Goal: Information Seeking & Learning: Find specific fact

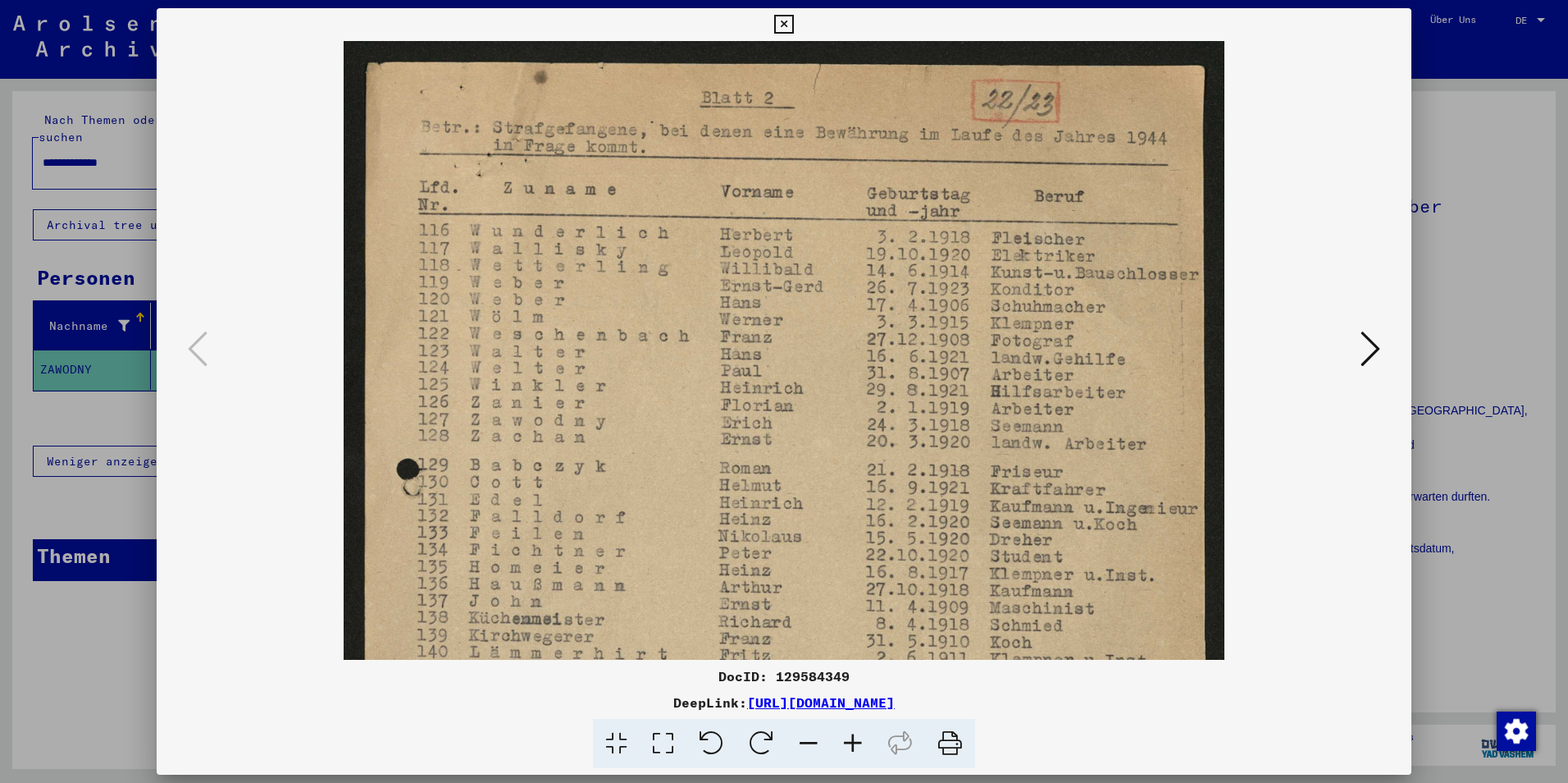
scroll to position [1039, 0]
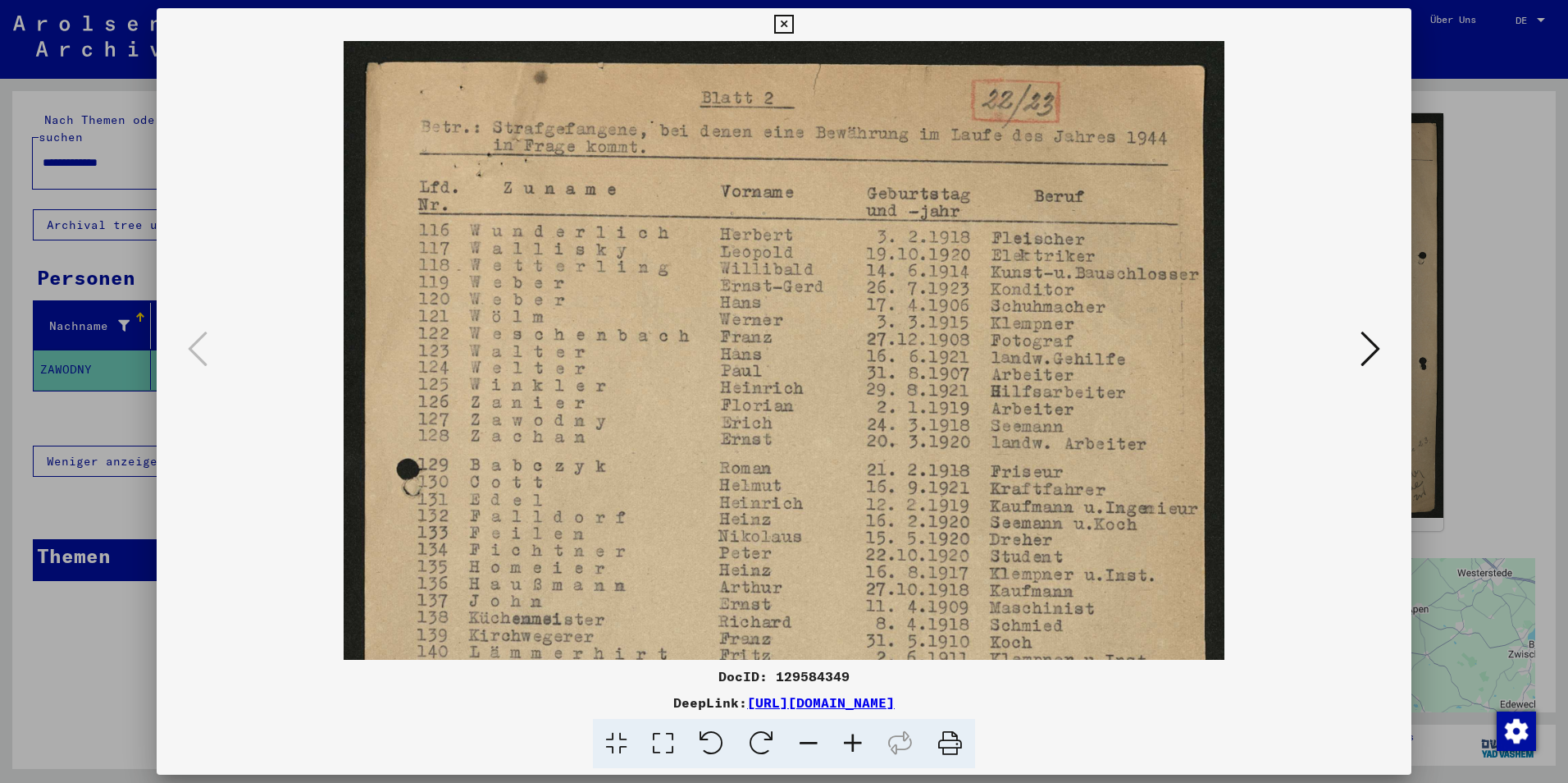
click at [780, 19] on icon at bounding box center [784, 24] width 19 height 19
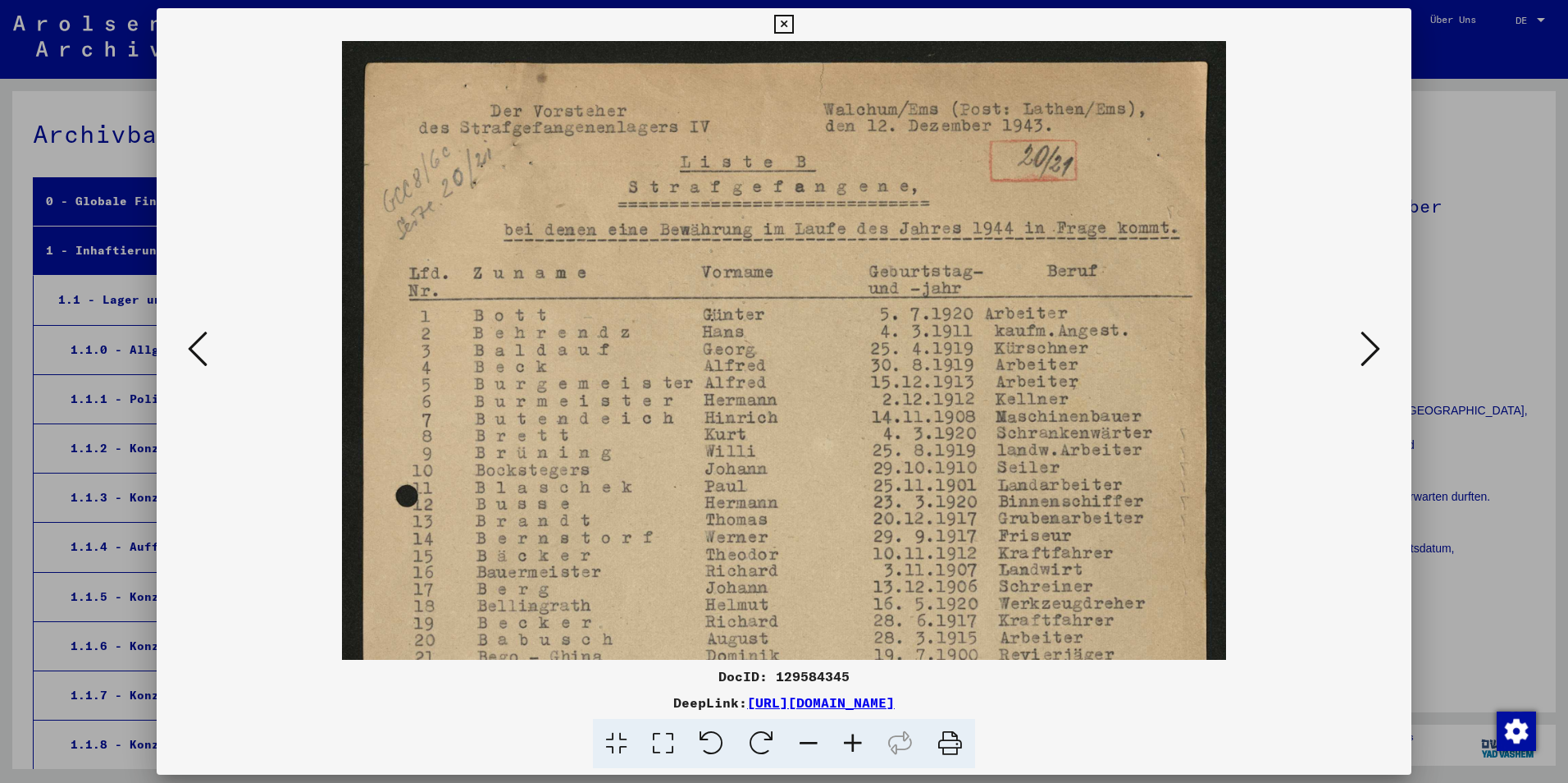
scroll to position [780, 0]
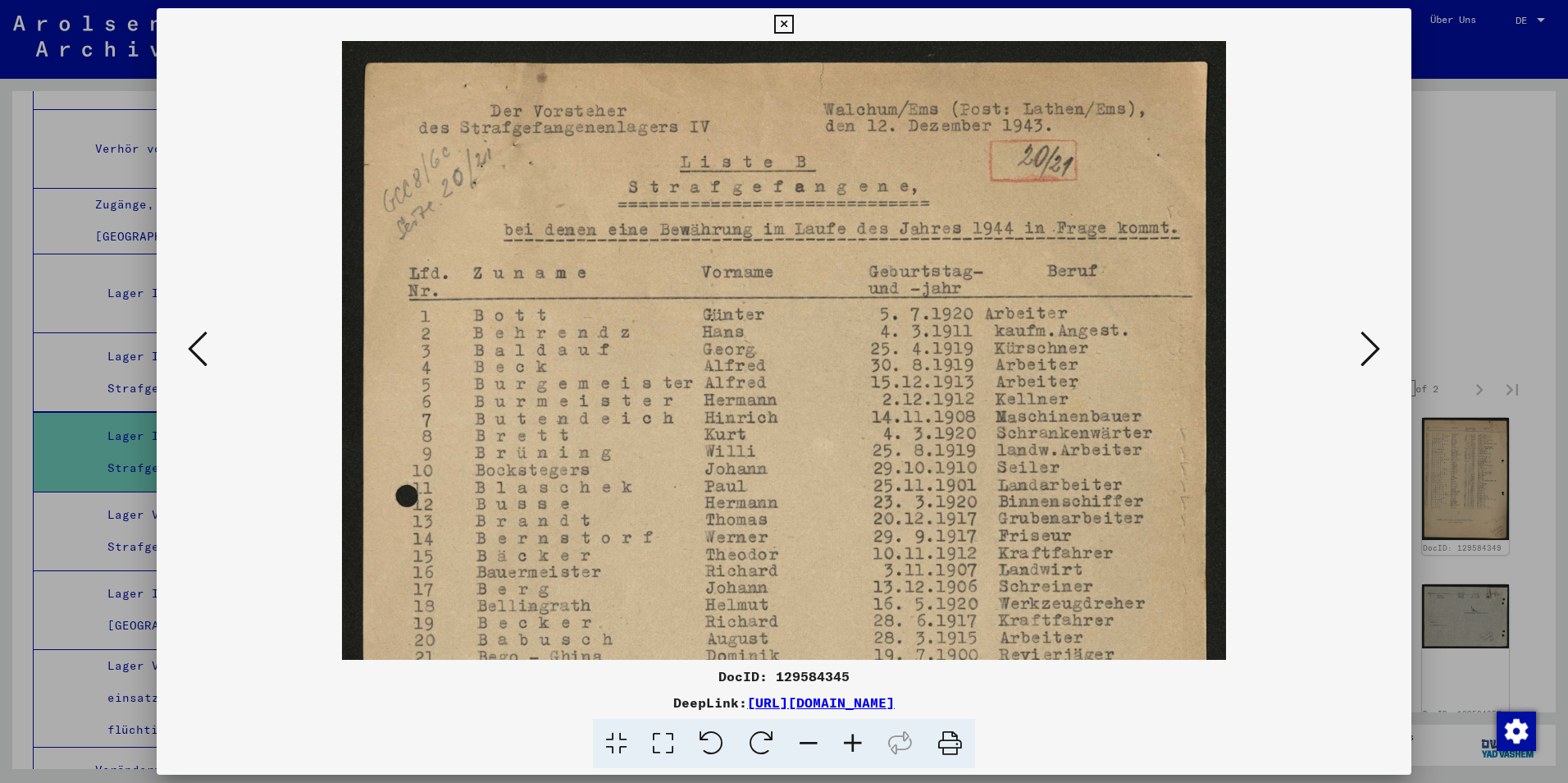
click at [778, 10] on button at bounding box center [784, 24] width 29 height 32
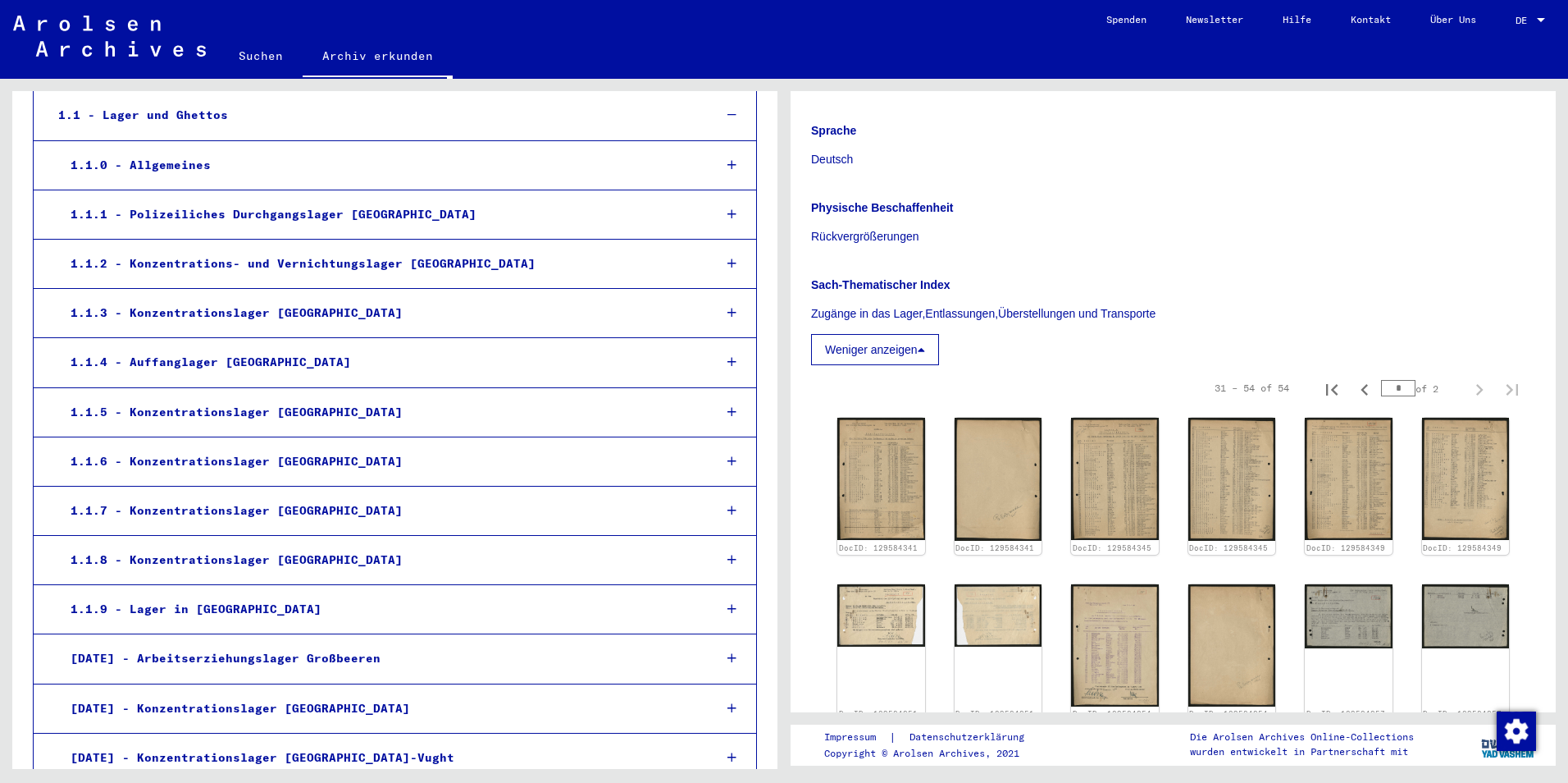
scroll to position [0, 0]
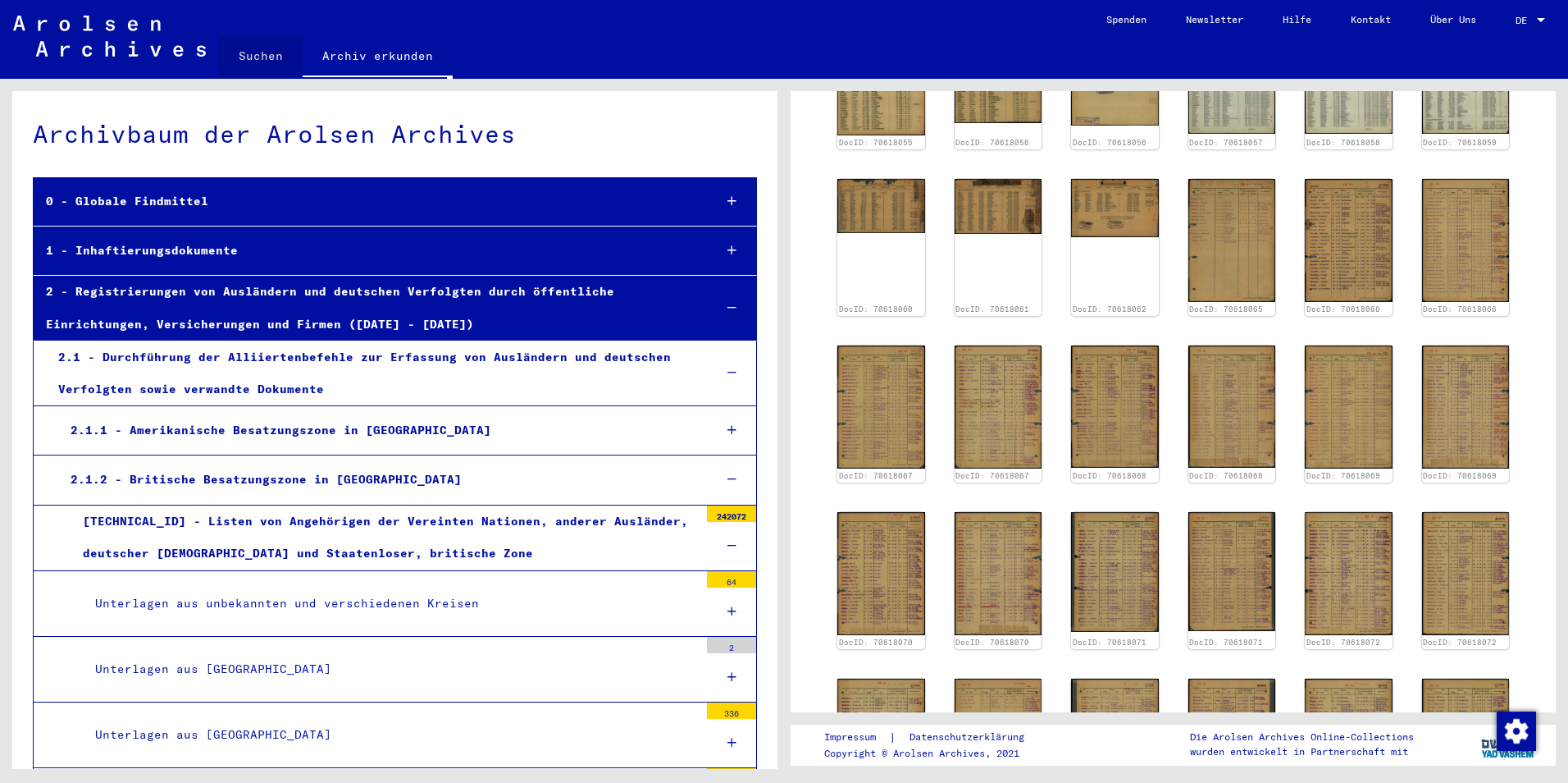
click at [256, 50] on link "Suchen" at bounding box center [261, 56] width 83 height 40
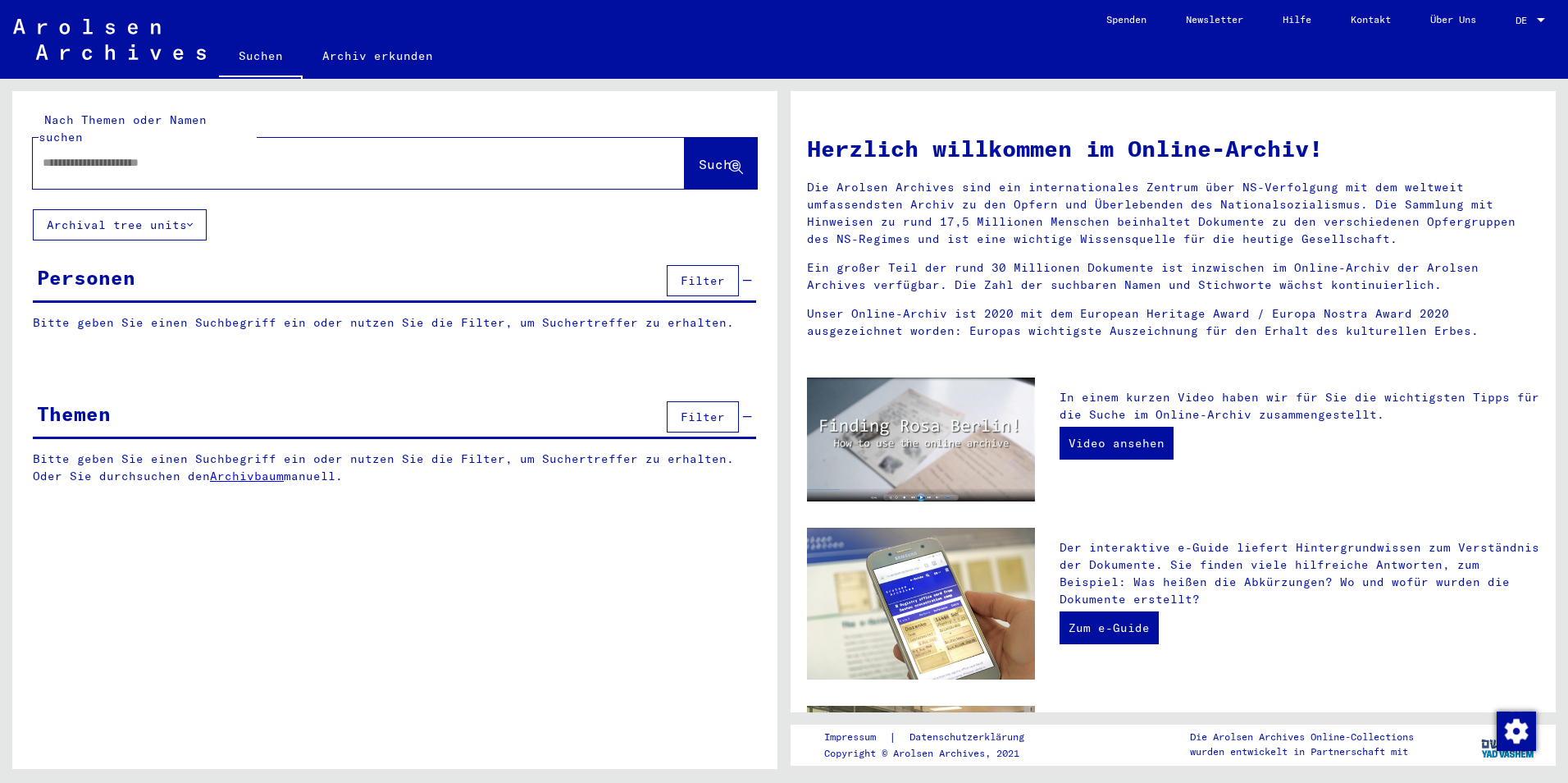
click at [209, 155] on div at bounding box center [334, 163] width 603 height 37
click at [209, 155] on input "text" at bounding box center [339, 163] width 593 height 18
paste input "**********"
type input "**********"
click at [713, 155] on span "Suche" at bounding box center [720, 164] width 41 height 17
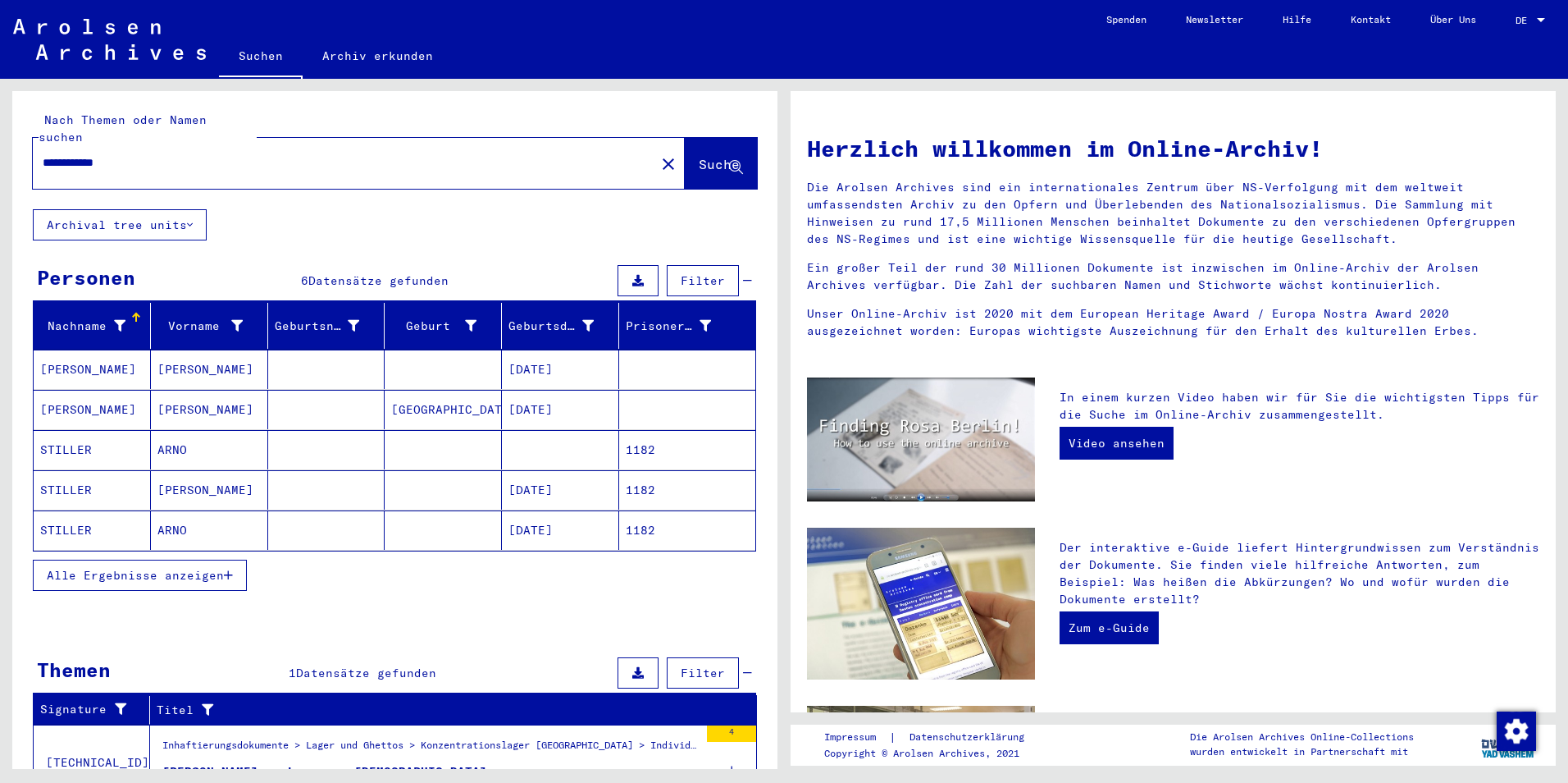
click at [207, 568] on span "Alle Ergebnisse anzeigen" at bounding box center [136, 576] width 178 height 15
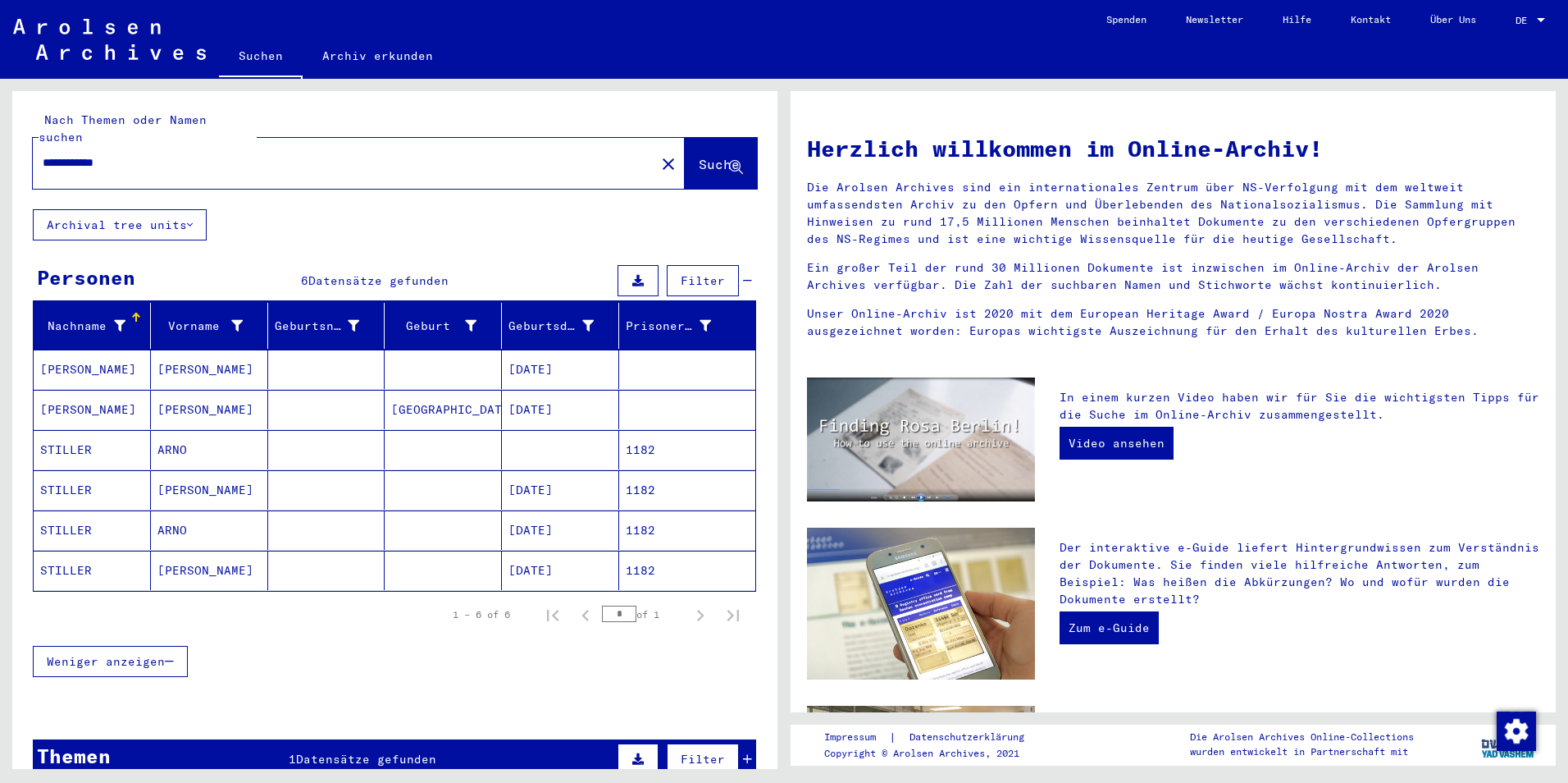
click at [71, 443] on mat-cell "STILLER" at bounding box center [92, 450] width 117 height 40
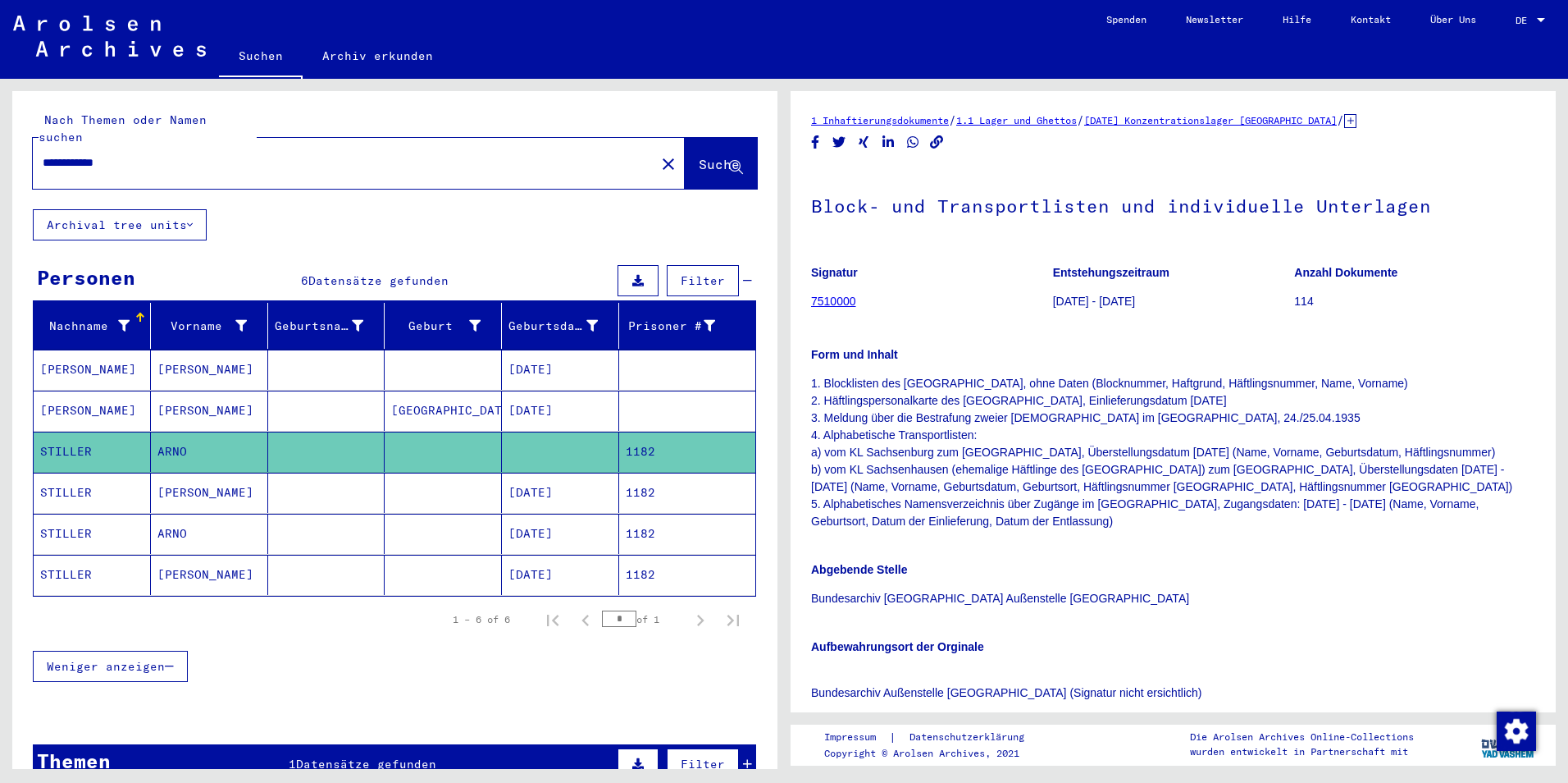
click at [70, 484] on mat-cell "STILLER" at bounding box center [92, 492] width 117 height 40
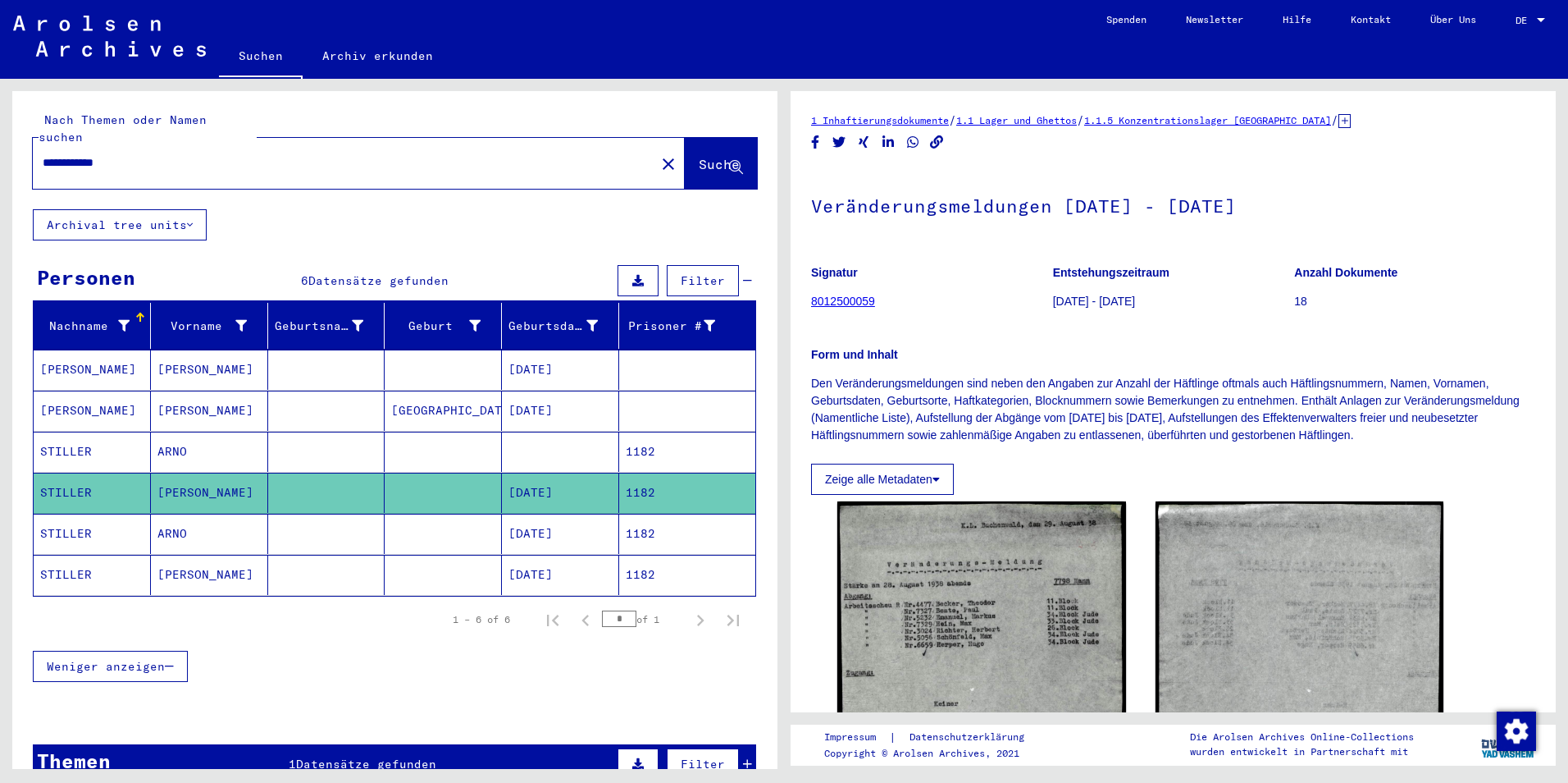
click at [66, 439] on mat-cell "STILLER" at bounding box center [92, 451] width 117 height 40
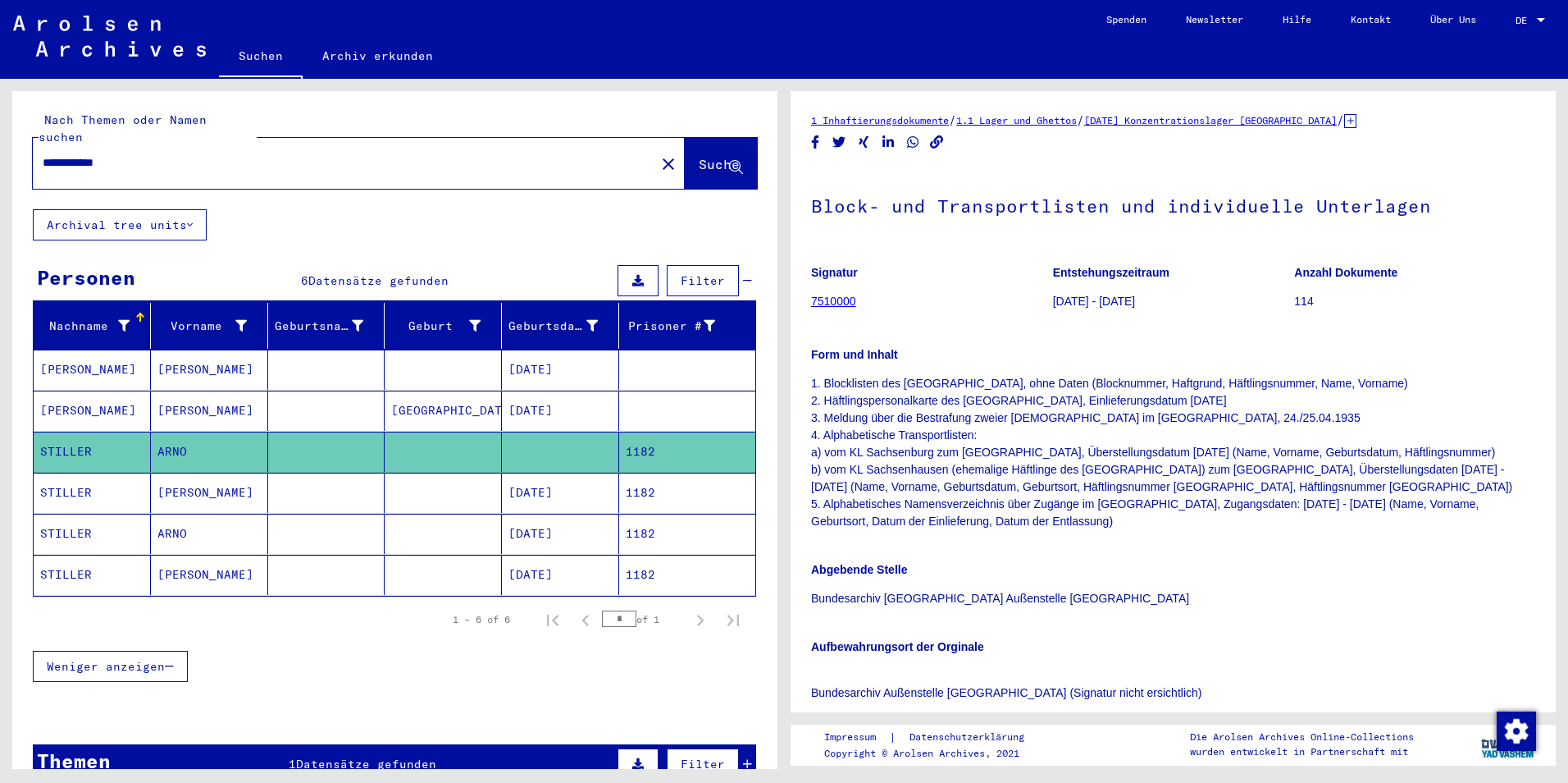
scroll to position [1, 0]
click at [1246, 462] on p "1. Blocklisten des KL Sachsenburg, ohne Daten (Blocknummer, Haftgrund, Häftling…" at bounding box center [1173, 452] width 724 height 155
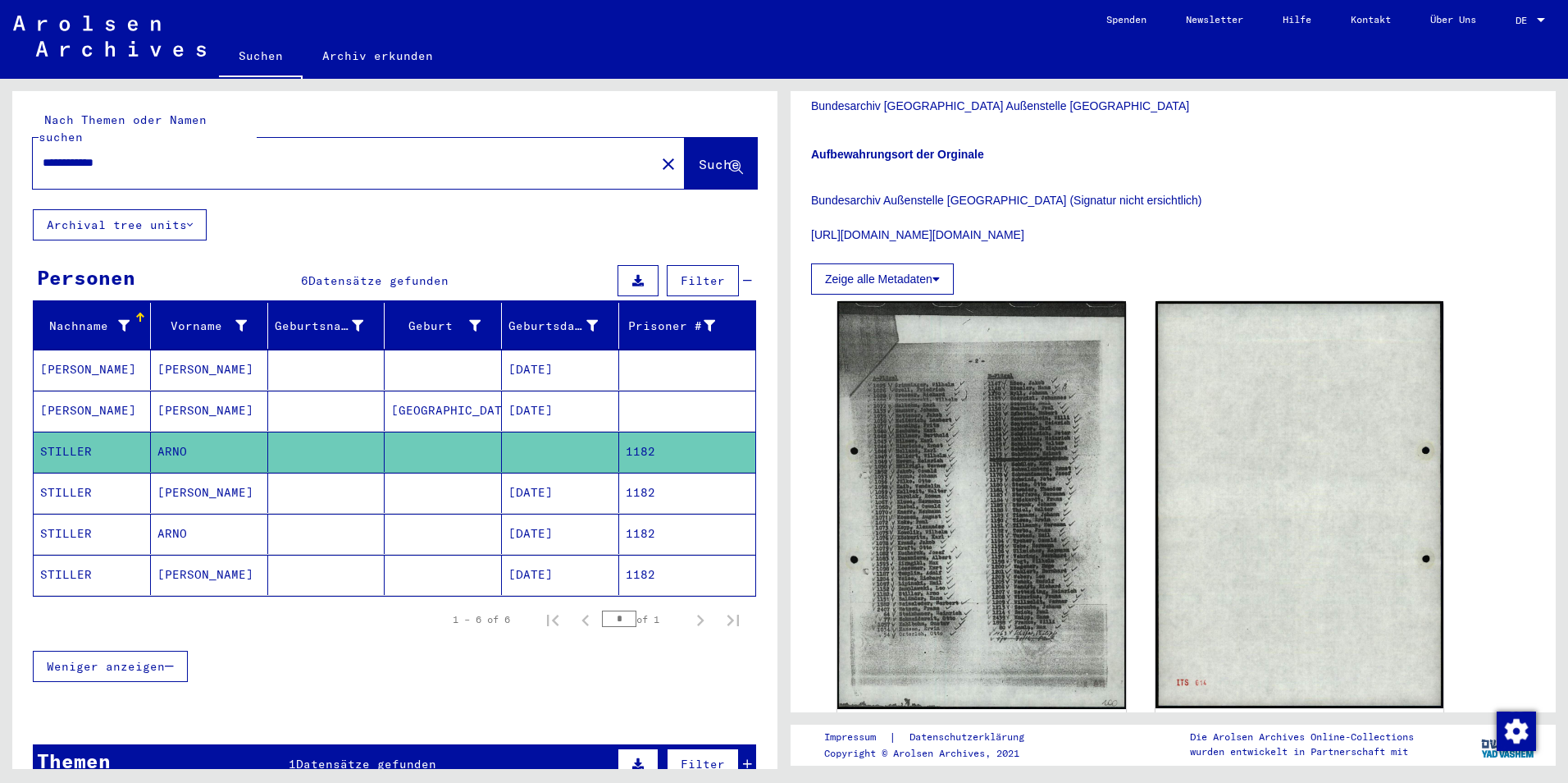
click at [77, 487] on mat-cell "STILLER" at bounding box center [92, 492] width 117 height 40
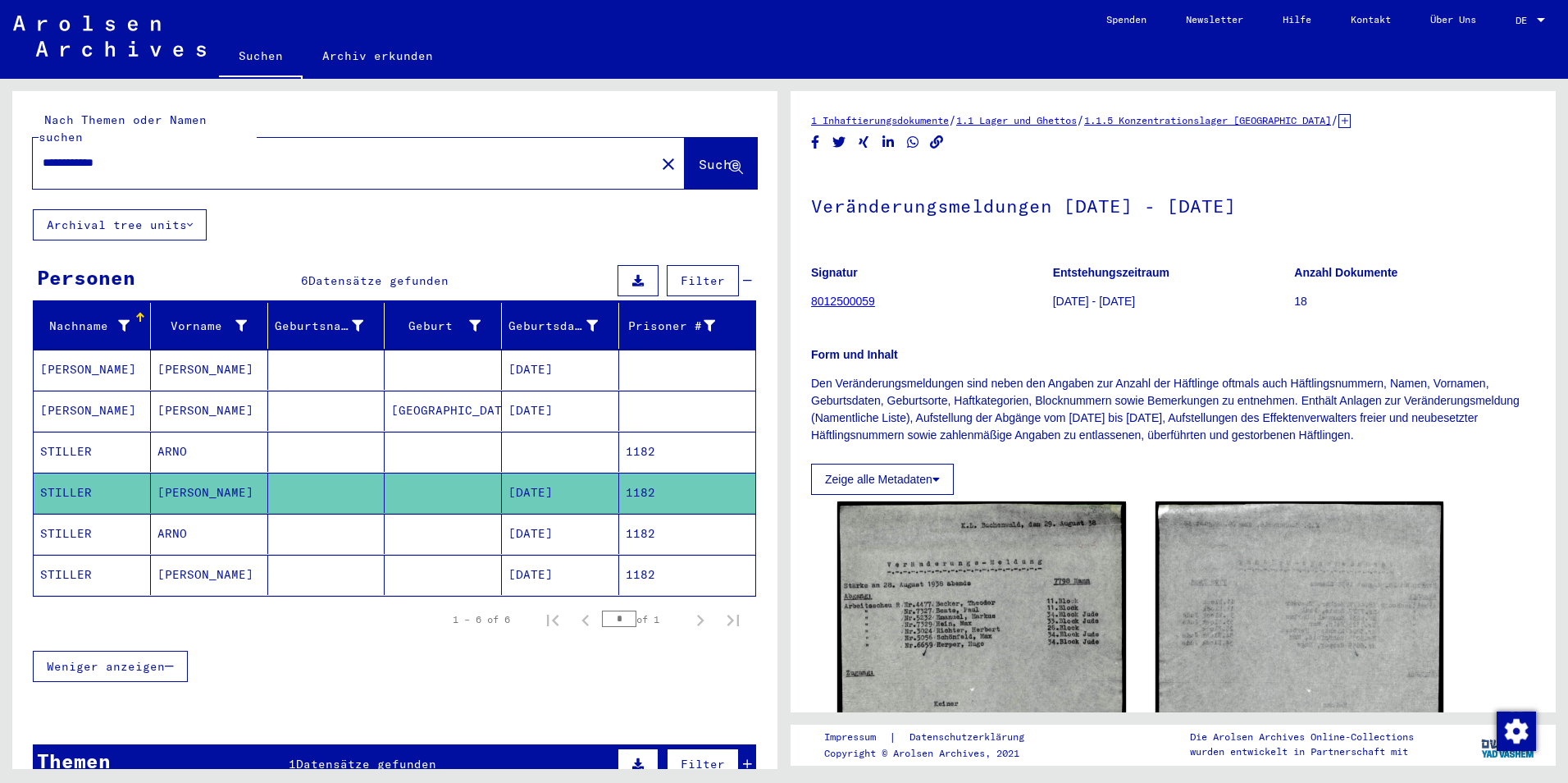
click at [1351, 118] on icon at bounding box center [1344, 120] width 12 height 14
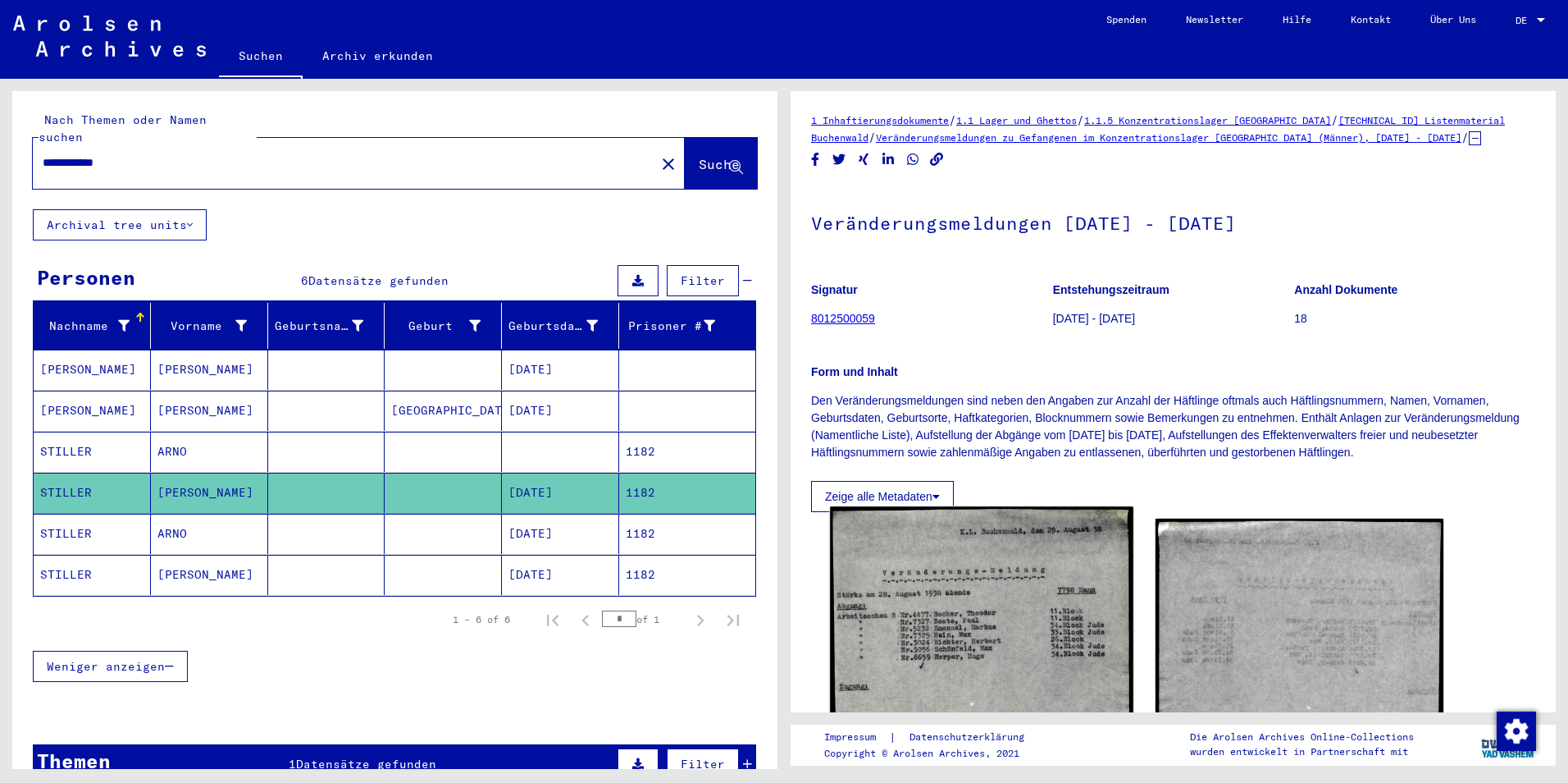
click at [1009, 591] on img at bounding box center [981, 751] width 302 height 490
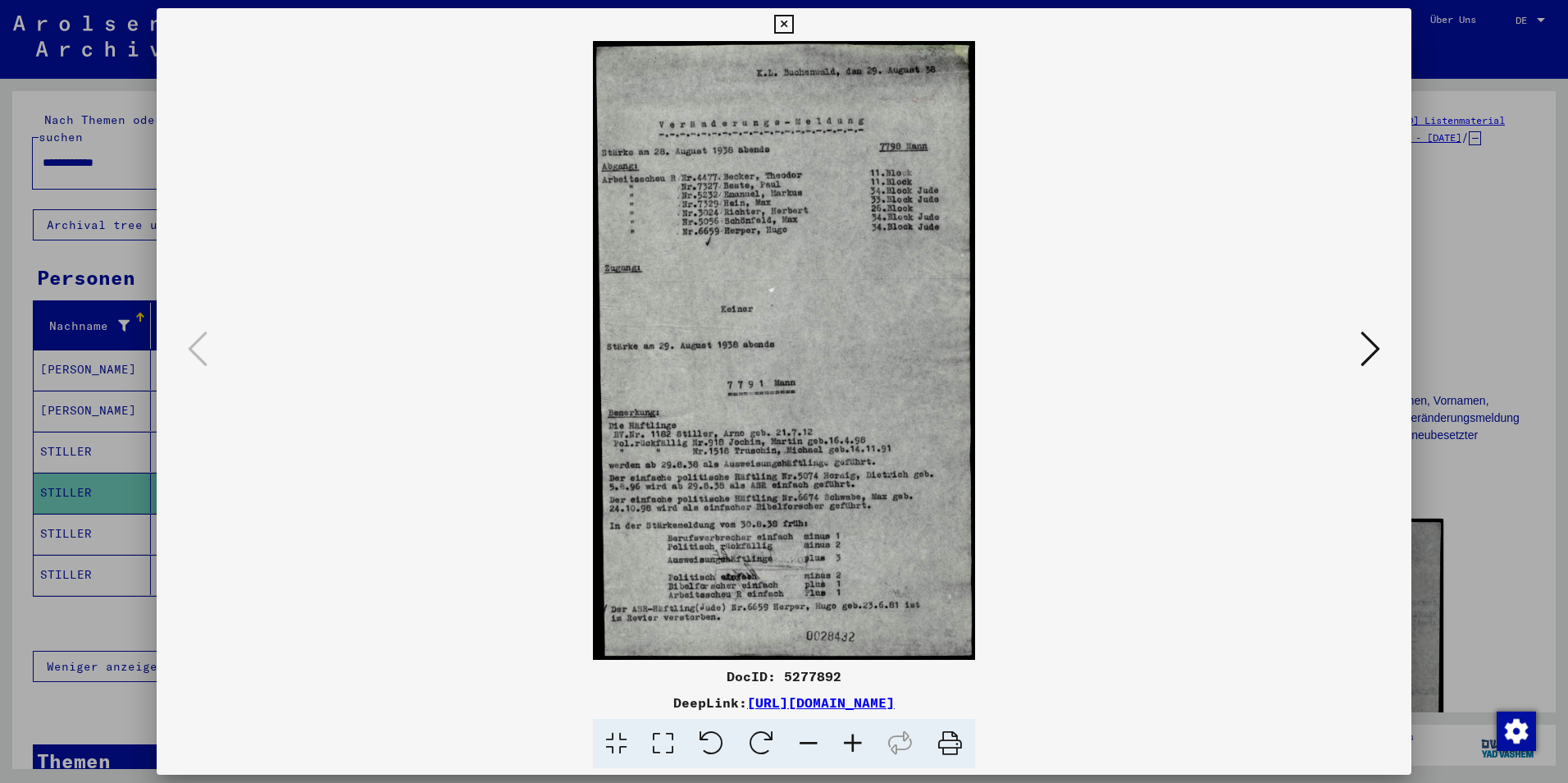
click at [850, 755] on icon at bounding box center [853, 744] width 44 height 50
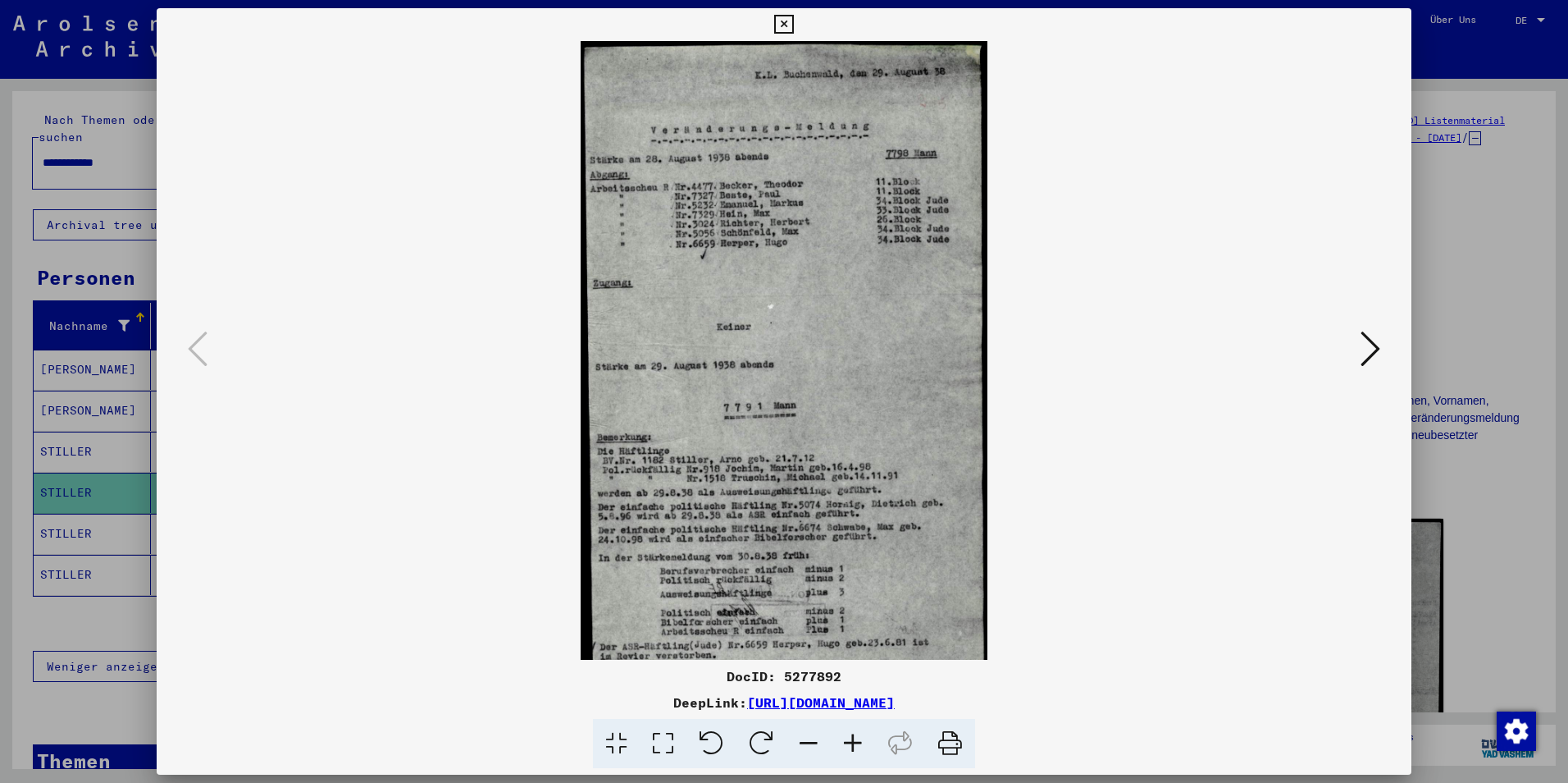
click at [850, 755] on icon at bounding box center [853, 744] width 44 height 50
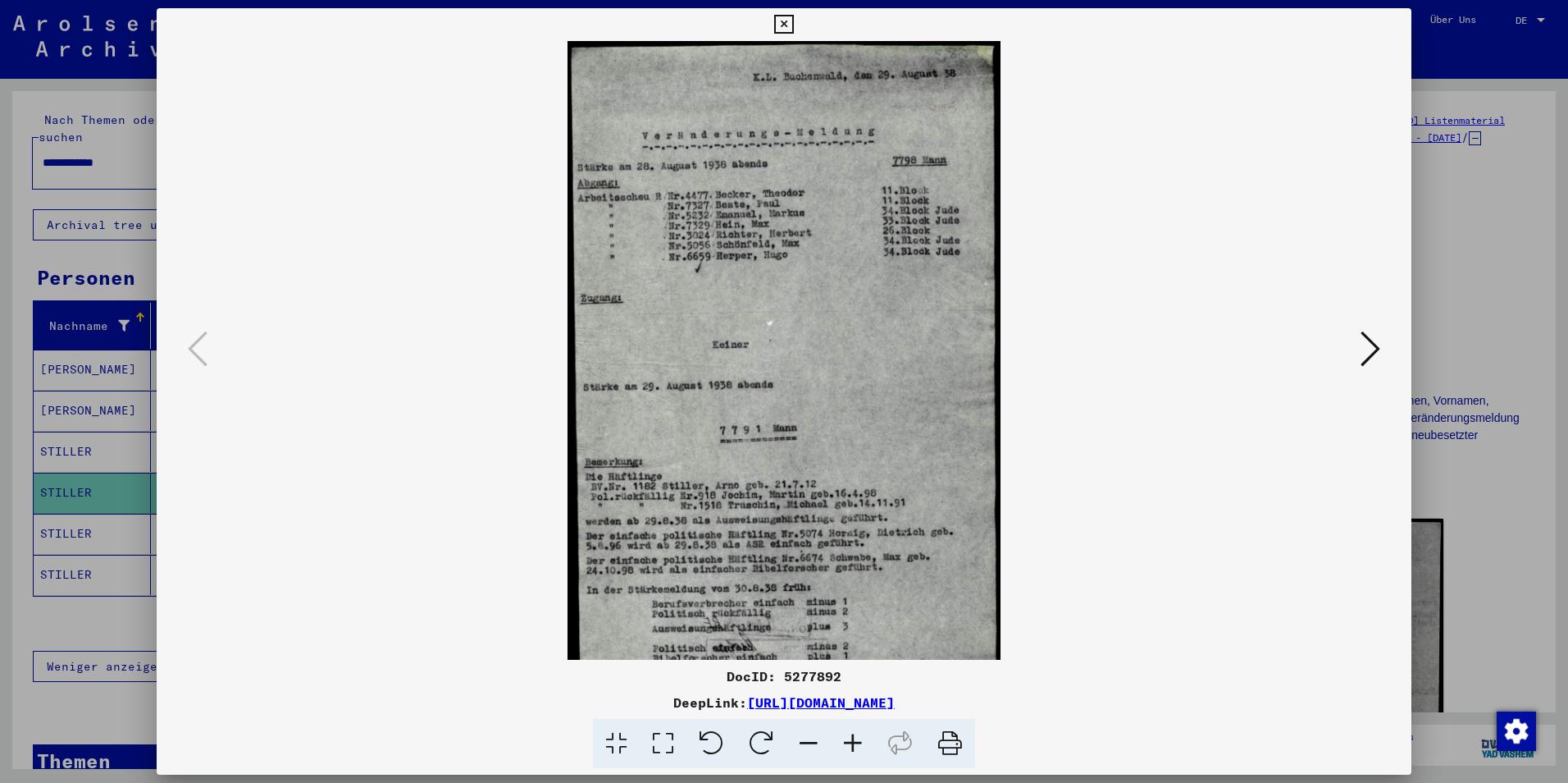
click at [850, 755] on icon at bounding box center [853, 744] width 44 height 50
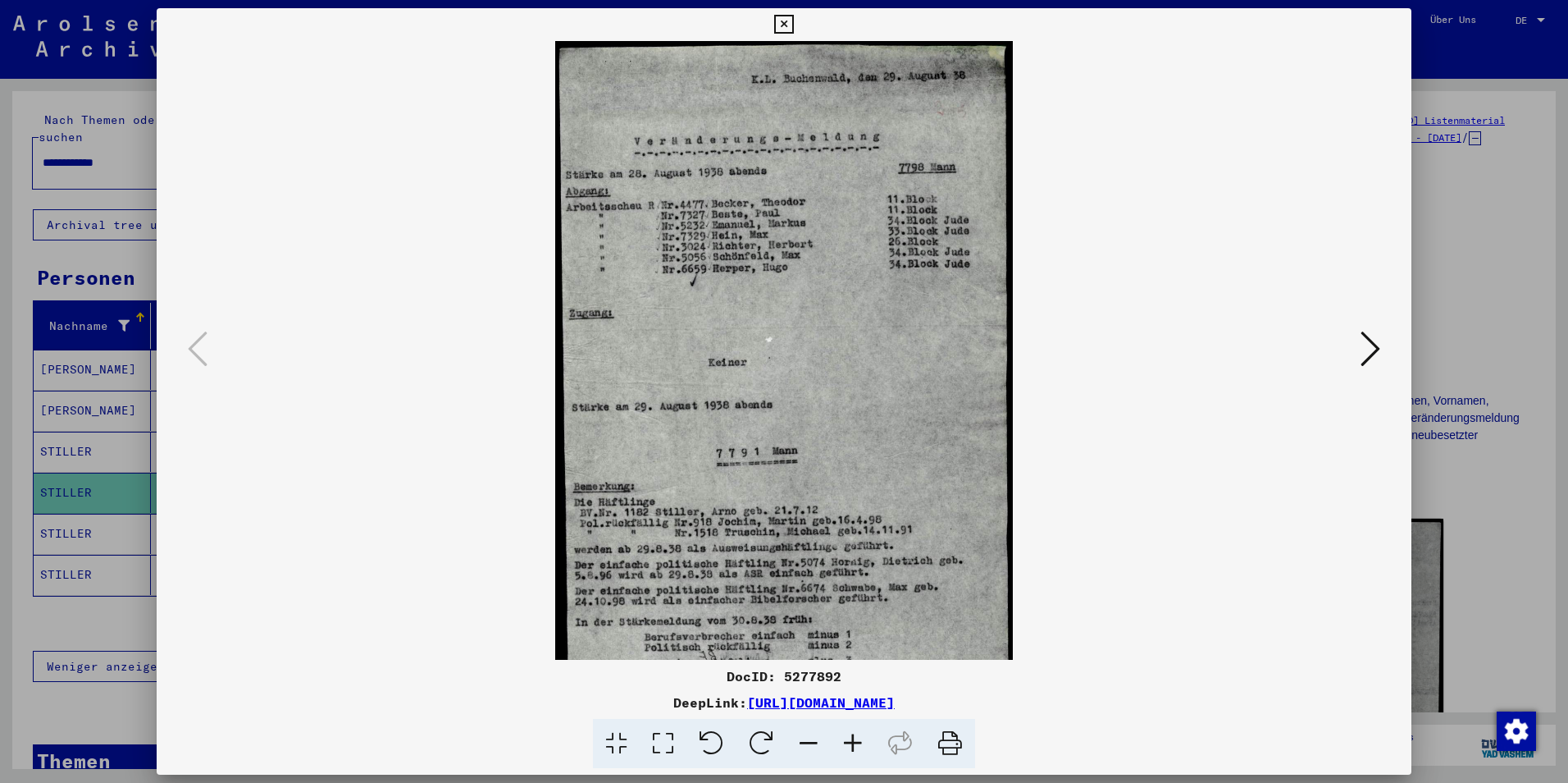
click at [850, 755] on icon at bounding box center [853, 744] width 44 height 50
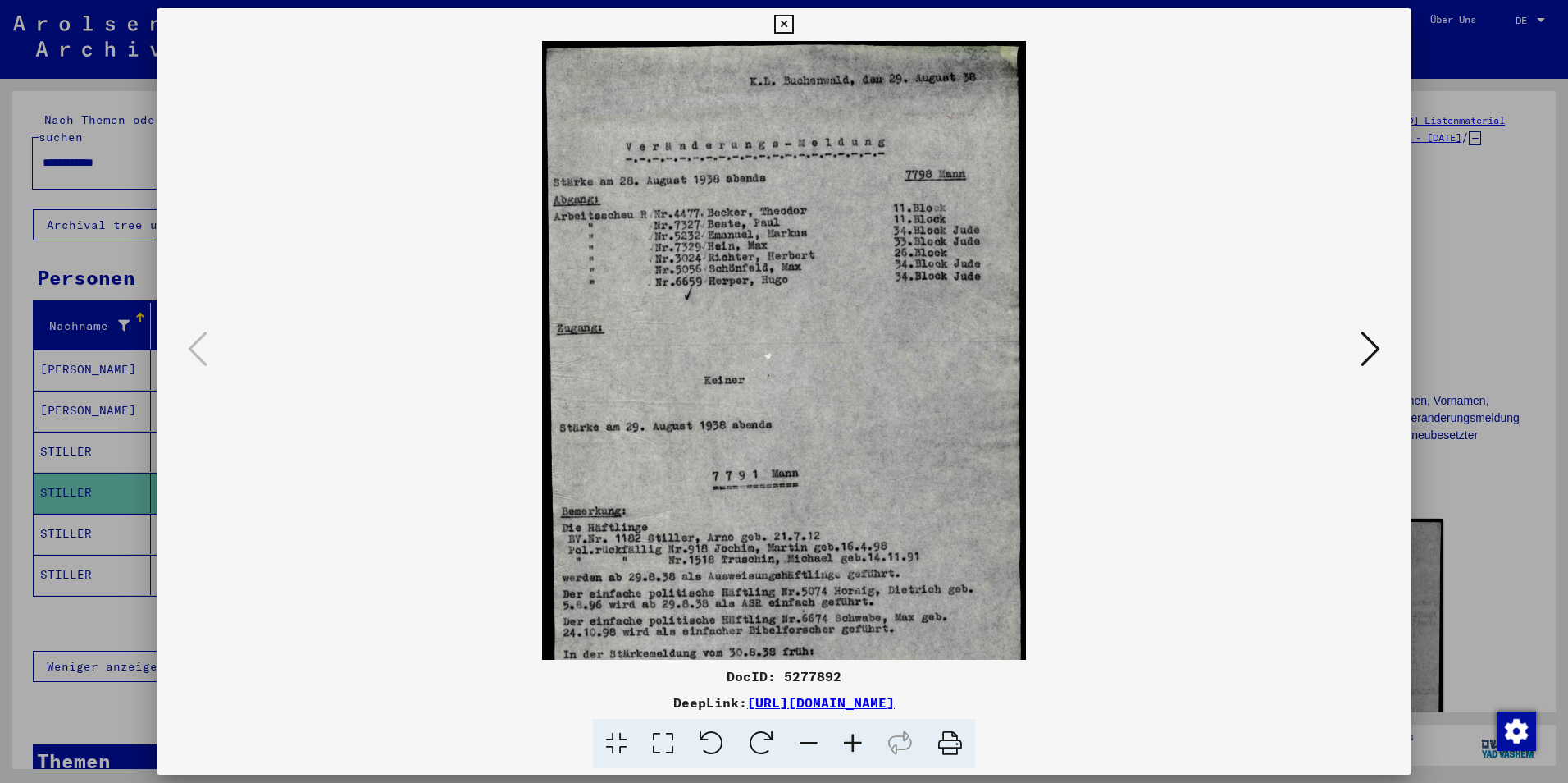
click at [850, 755] on icon at bounding box center [853, 744] width 44 height 50
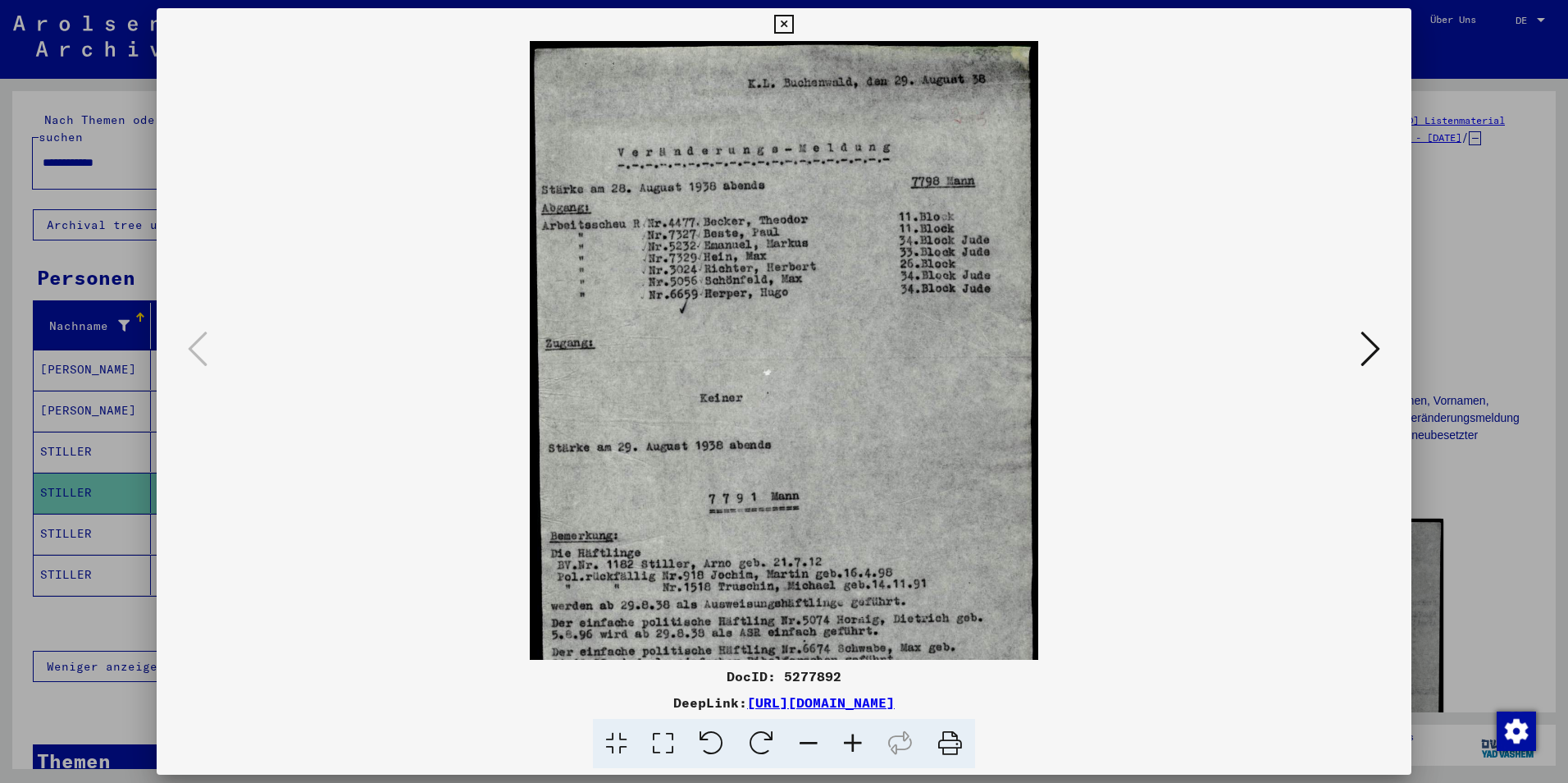
click at [850, 755] on icon at bounding box center [853, 744] width 44 height 50
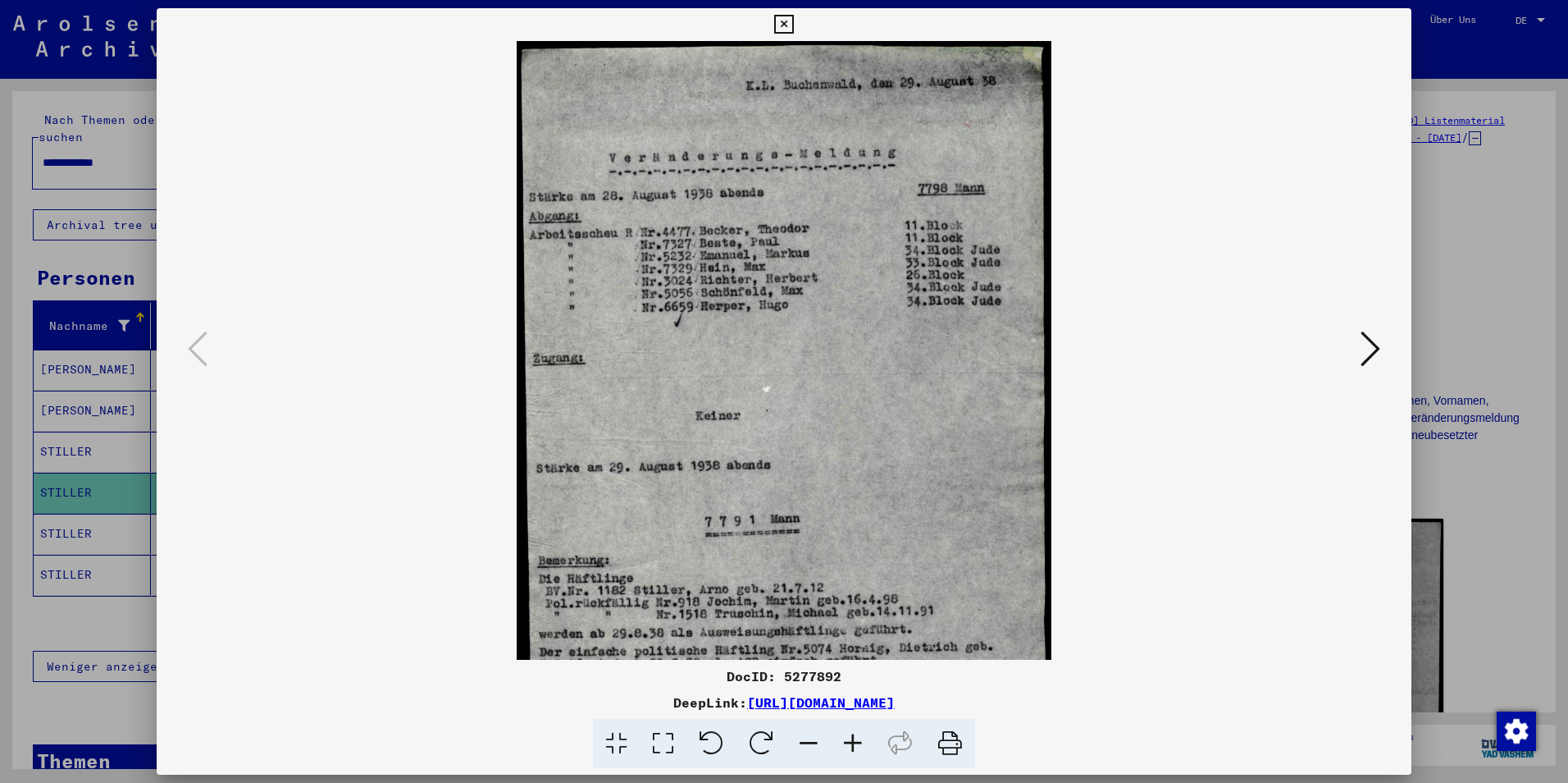
click at [850, 755] on icon at bounding box center [853, 744] width 44 height 50
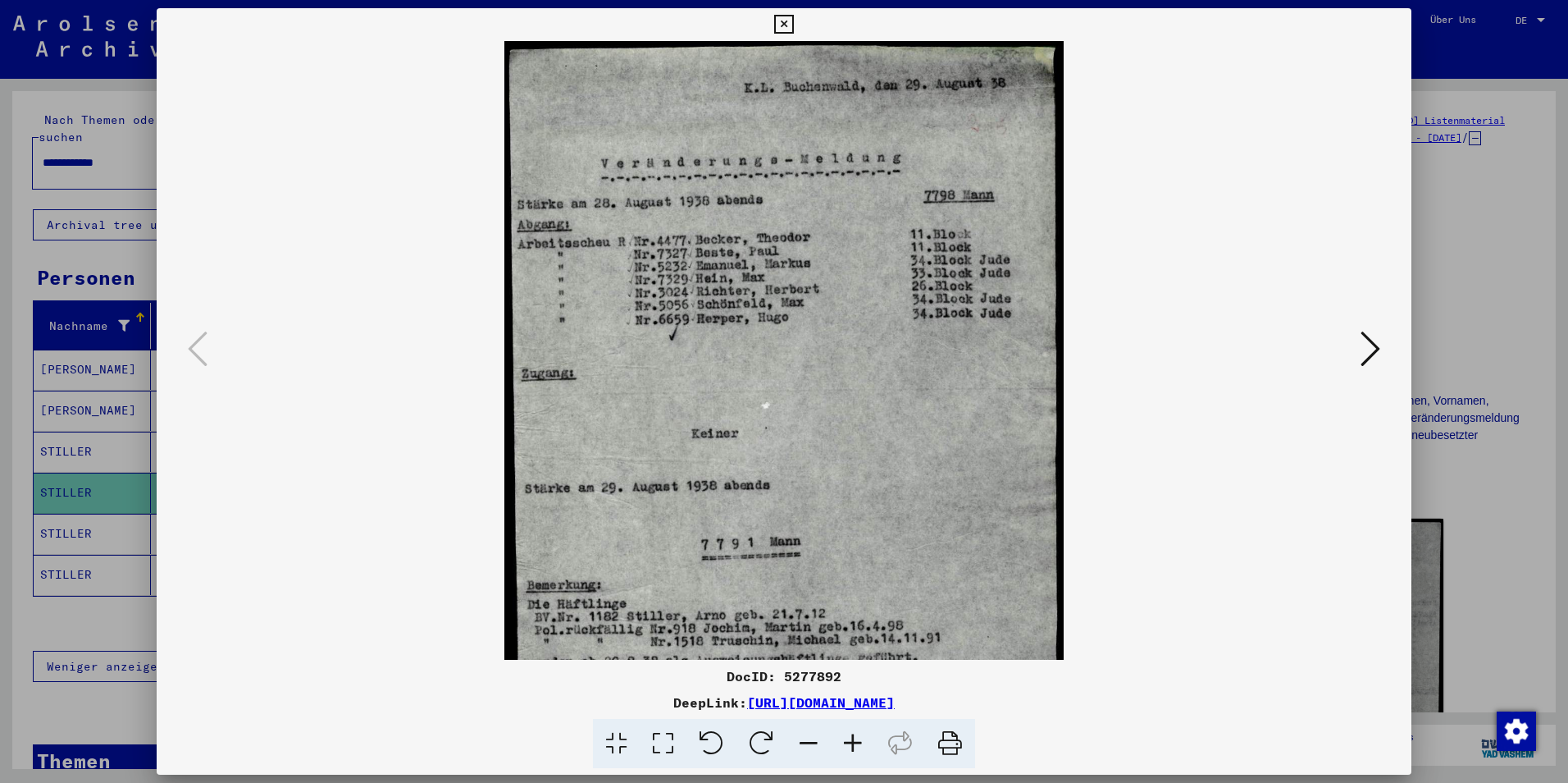
click at [850, 755] on icon at bounding box center [853, 744] width 44 height 50
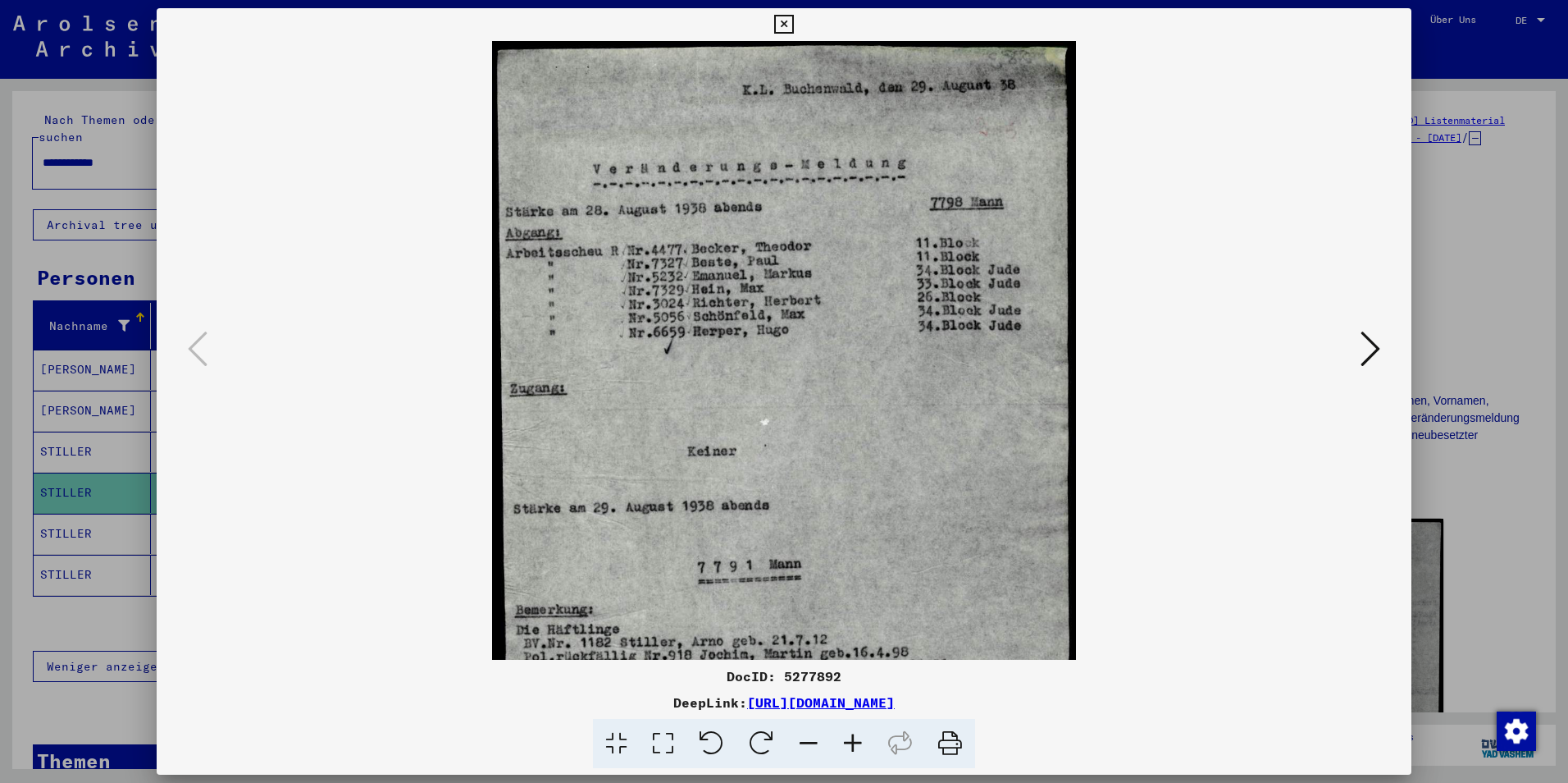
click at [850, 755] on icon at bounding box center [853, 744] width 44 height 50
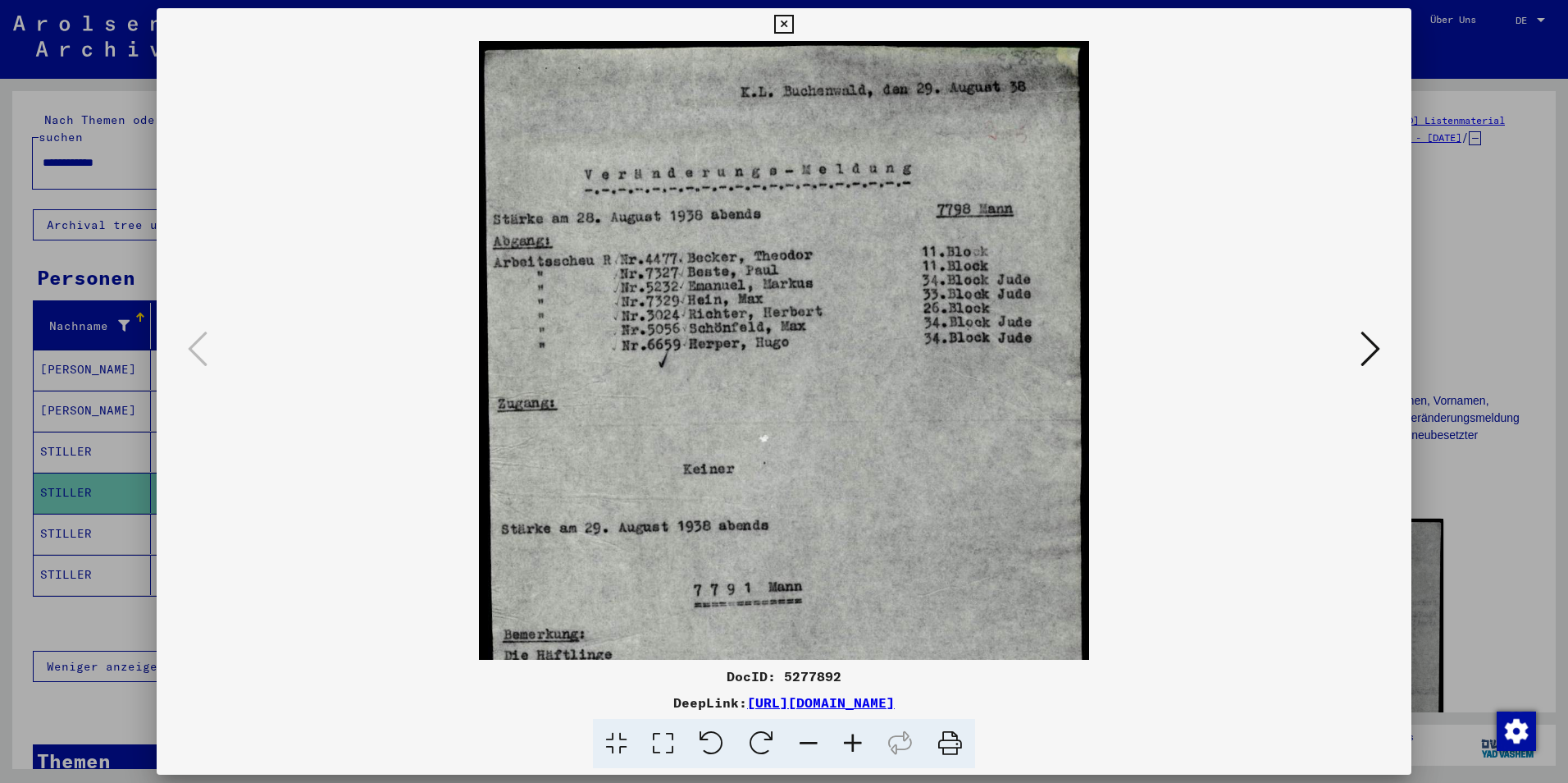
click at [850, 755] on icon at bounding box center [853, 744] width 44 height 50
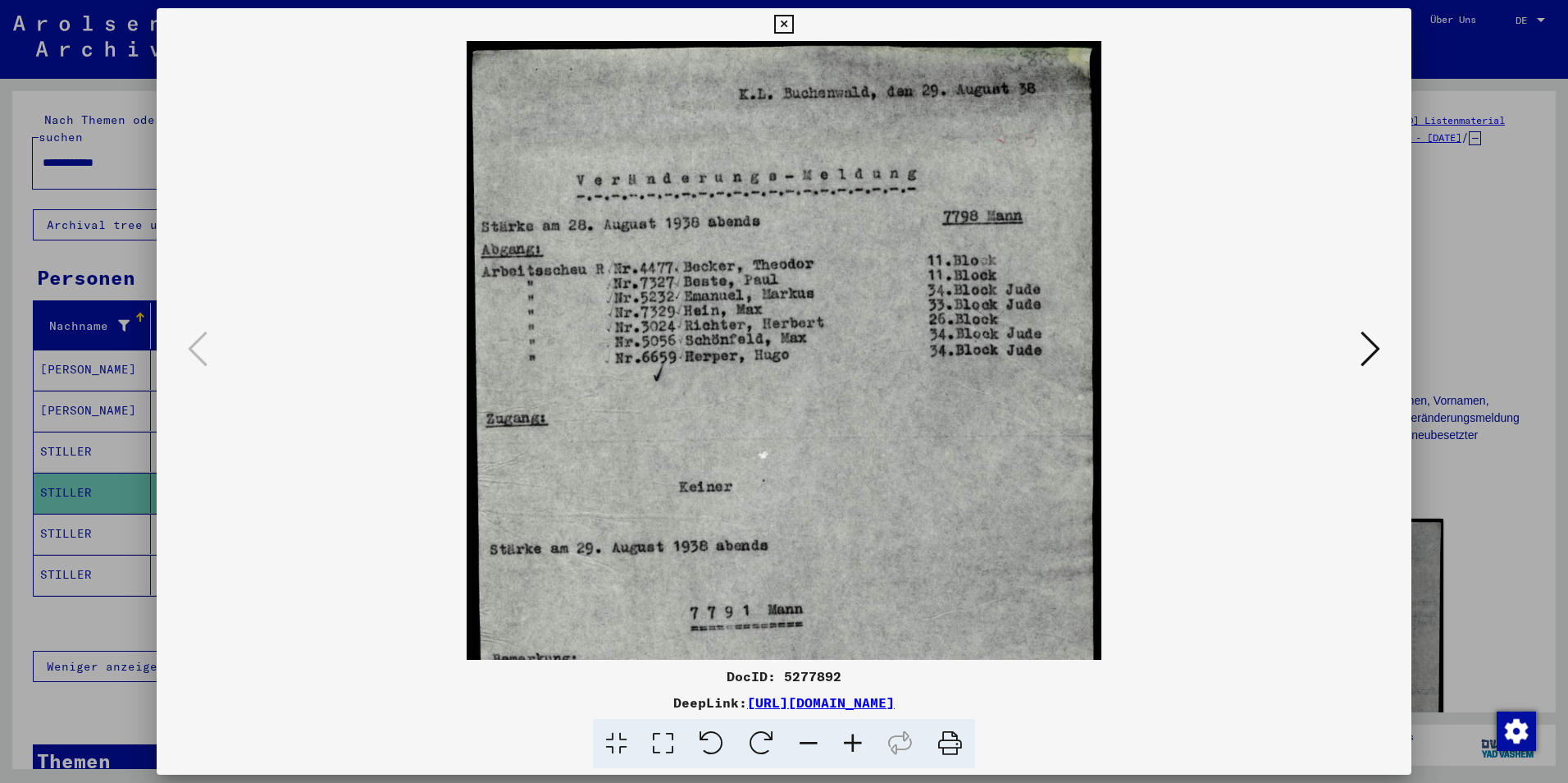
click at [850, 755] on icon at bounding box center [853, 744] width 44 height 50
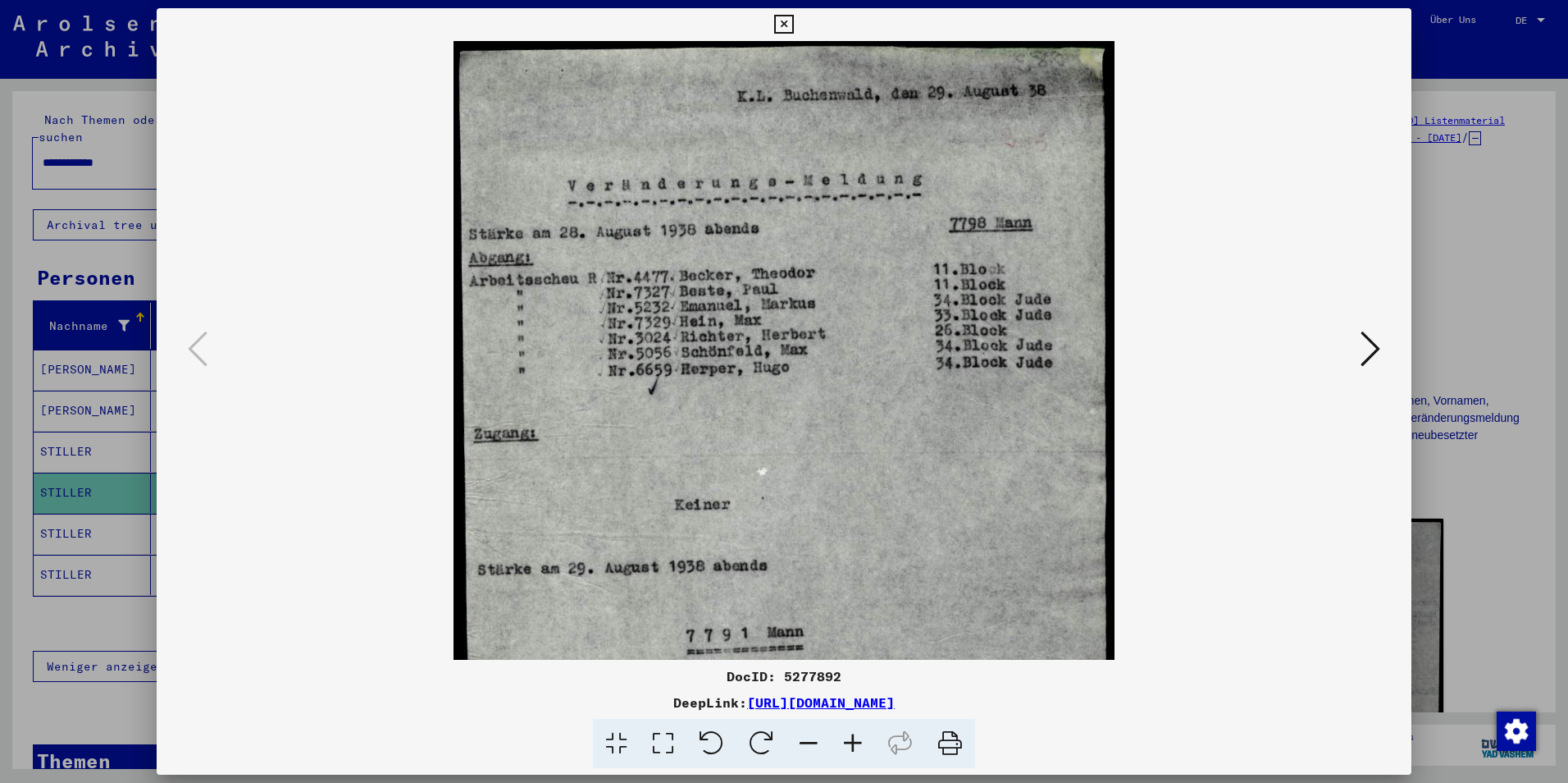
click at [850, 755] on icon at bounding box center [853, 744] width 44 height 50
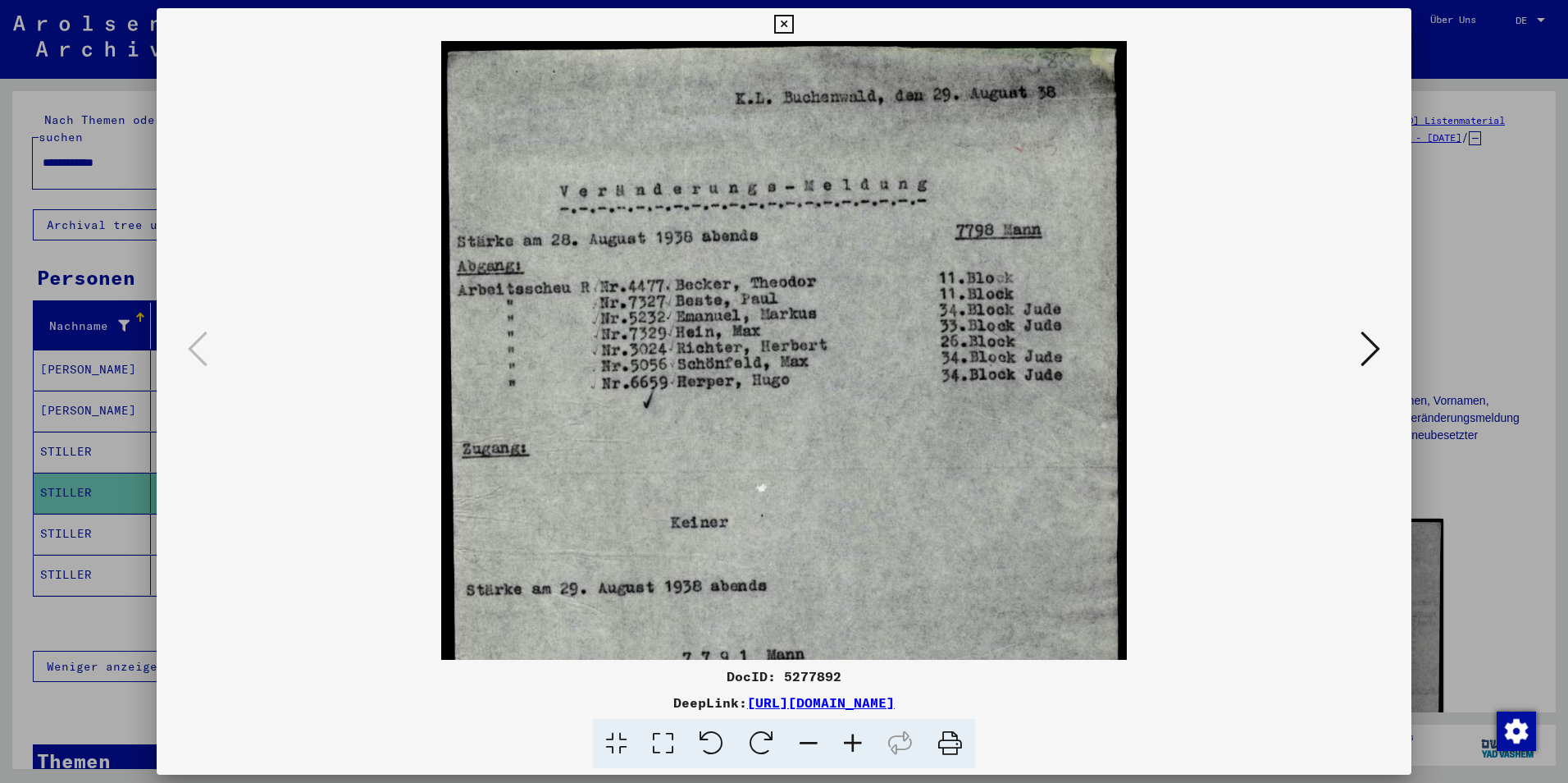
click at [850, 755] on icon at bounding box center [853, 744] width 44 height 50
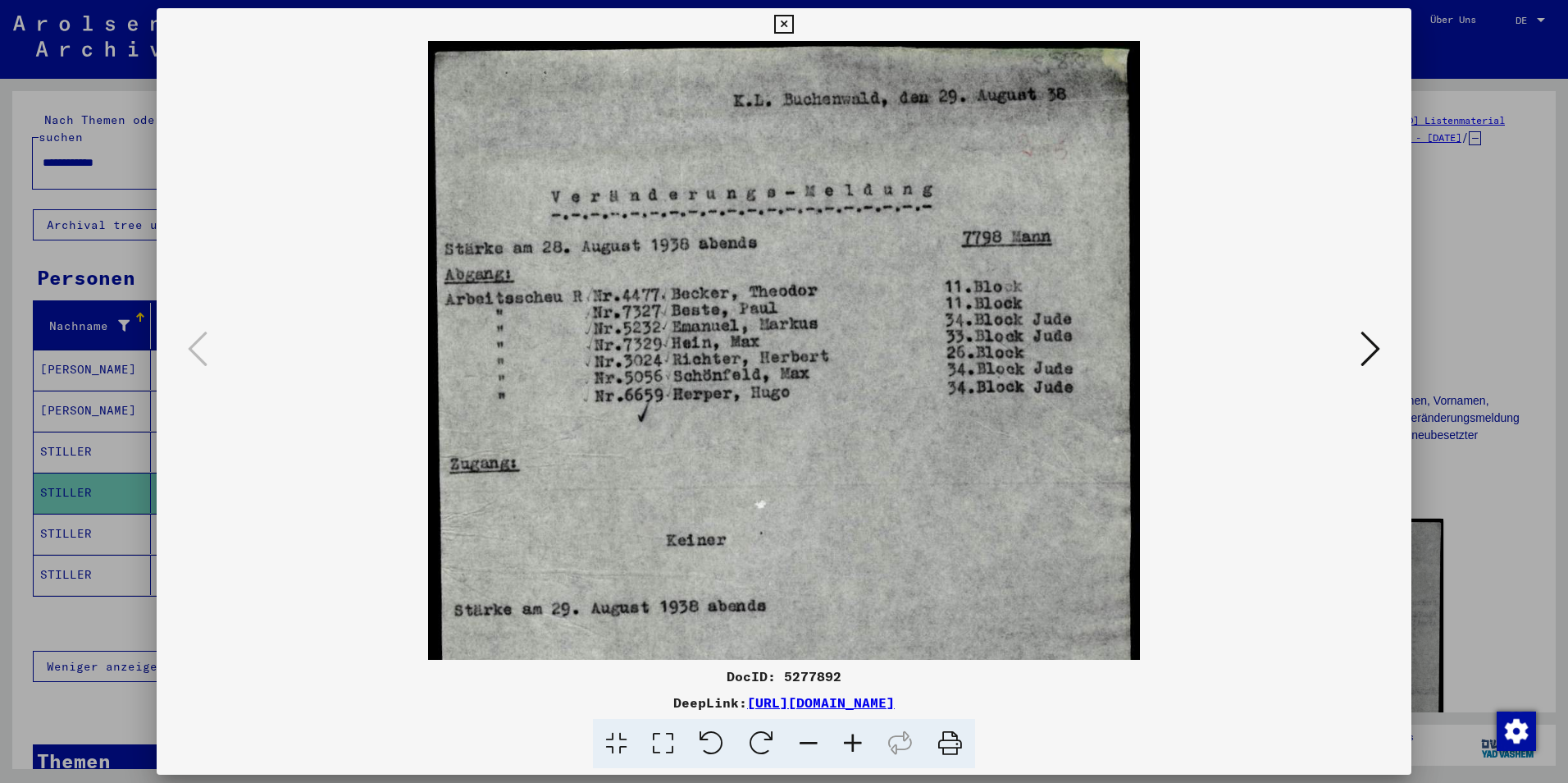
click at [850, 755] on icon at bounding box center [853, 744] width 44 height 50
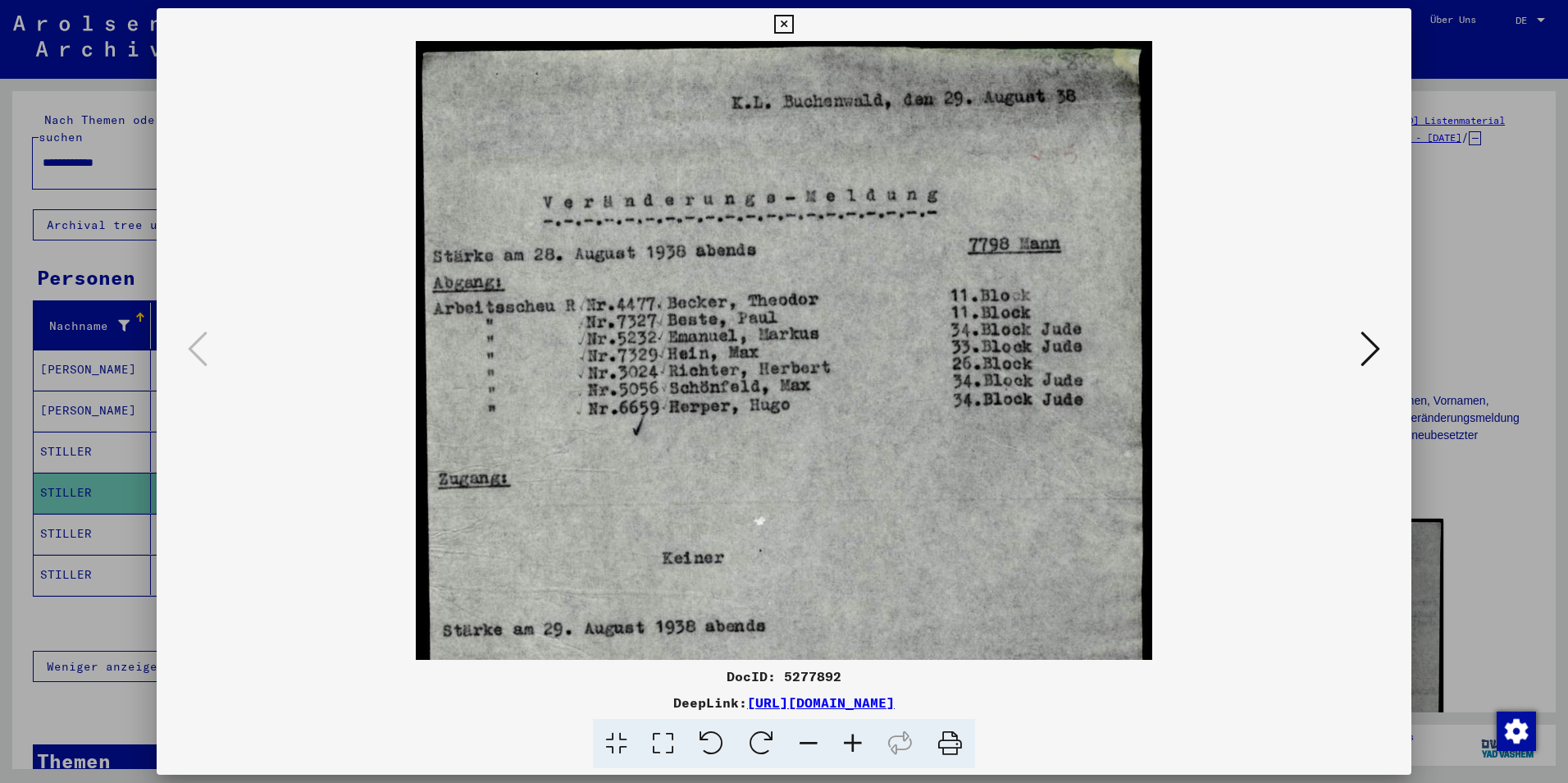
click at [850, 755] on icon at bounding box center [853, 744] width 44 height 50
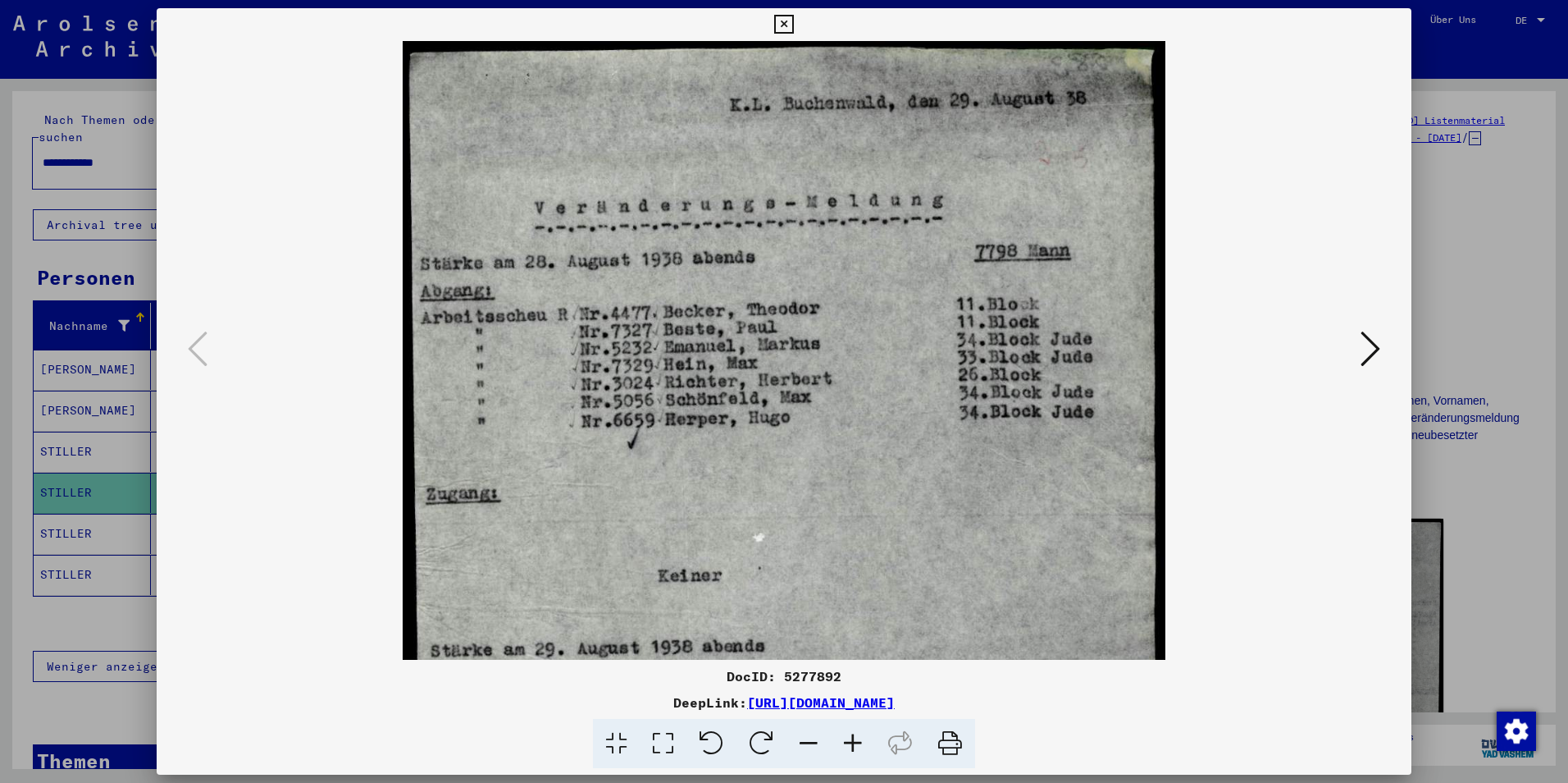
click at [850, 755] on icon at bounding box center [853, 744] width 44 height 50
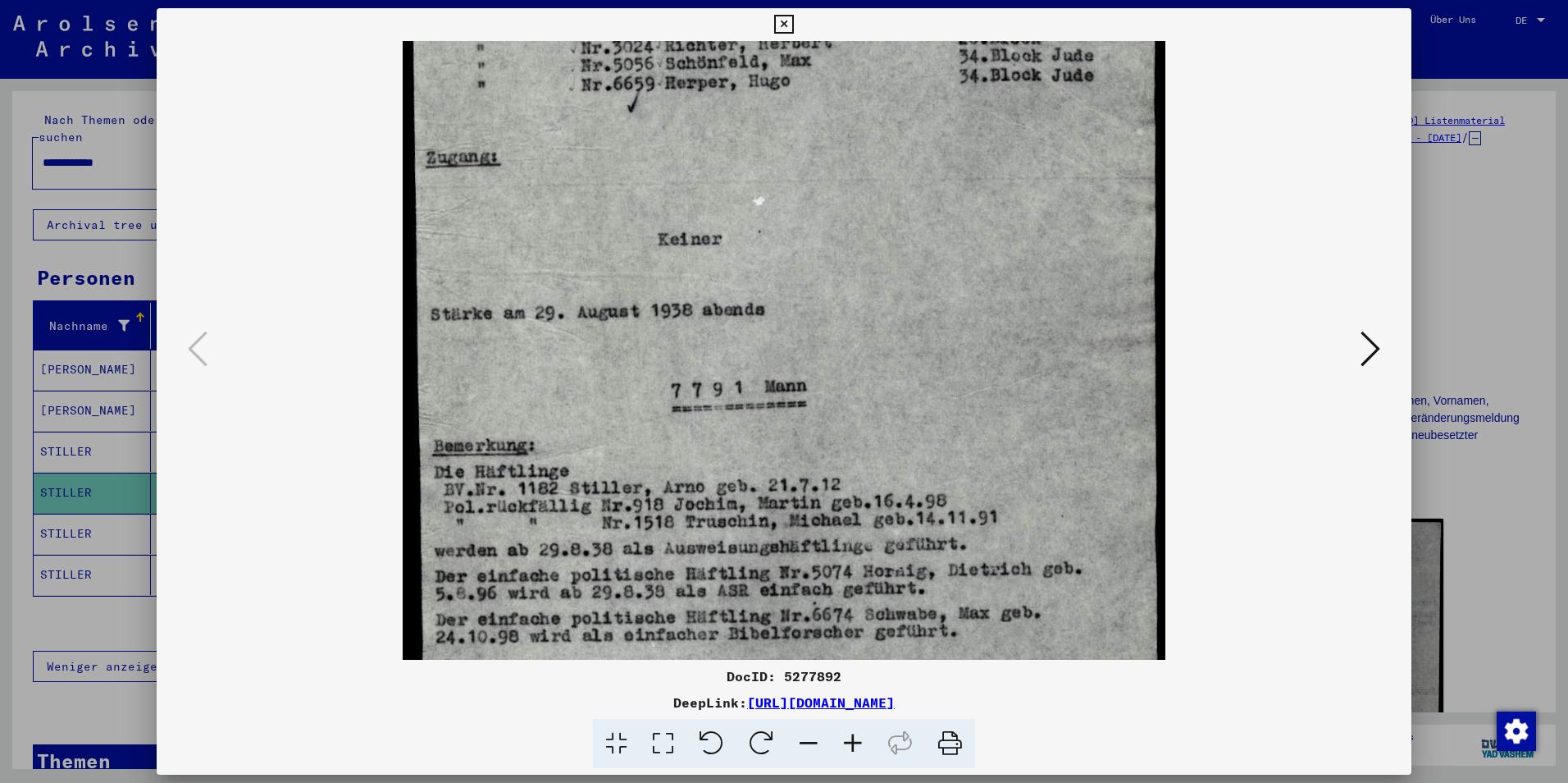
scroll to position [367, 0]
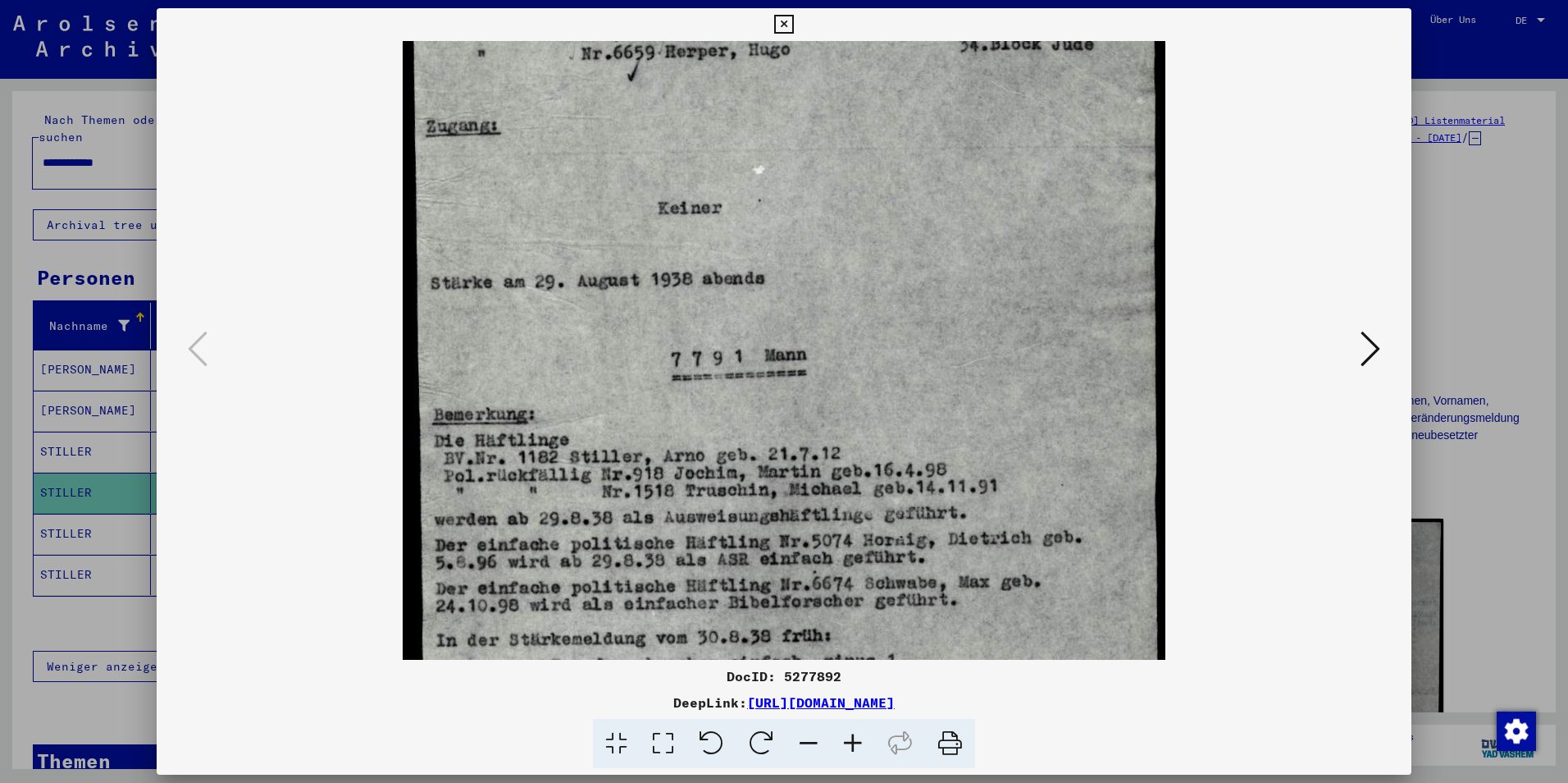
drag, startPoint x: 789, startPoint y: 541, endPoint x: 766, endPoint y: 174, distance: 367.7
click at [766, 174] on img at bounding box center [784, 291] width 762 height 1235
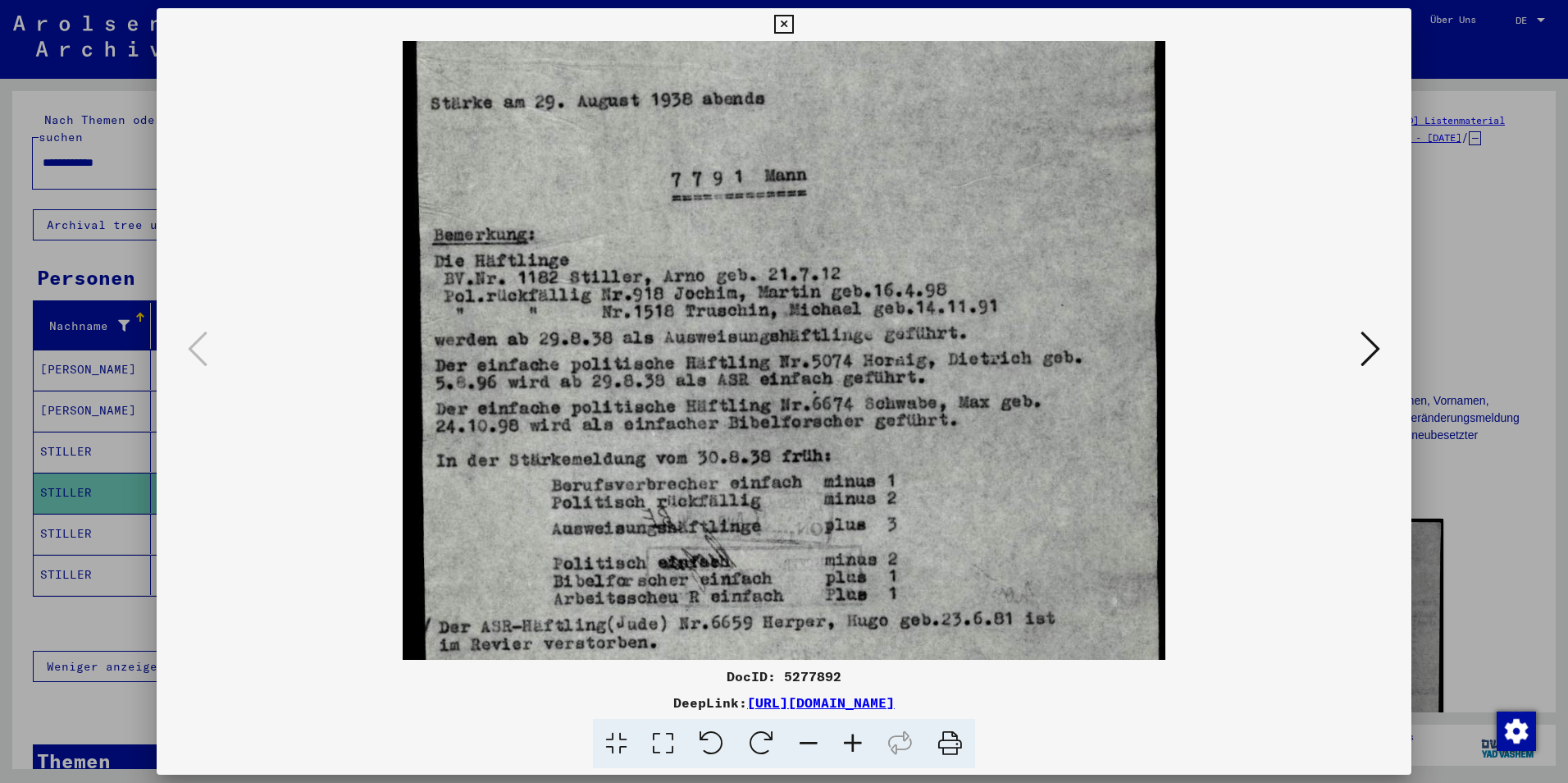
scroll to position [548, 0]
drag, startPoint x: 760, startPoint y: 499, endPoint x: 760, endPoint y: 318, distance: 181.0
click at [760, 318] on img at bounding box center [784, 110] width 762 height 1235
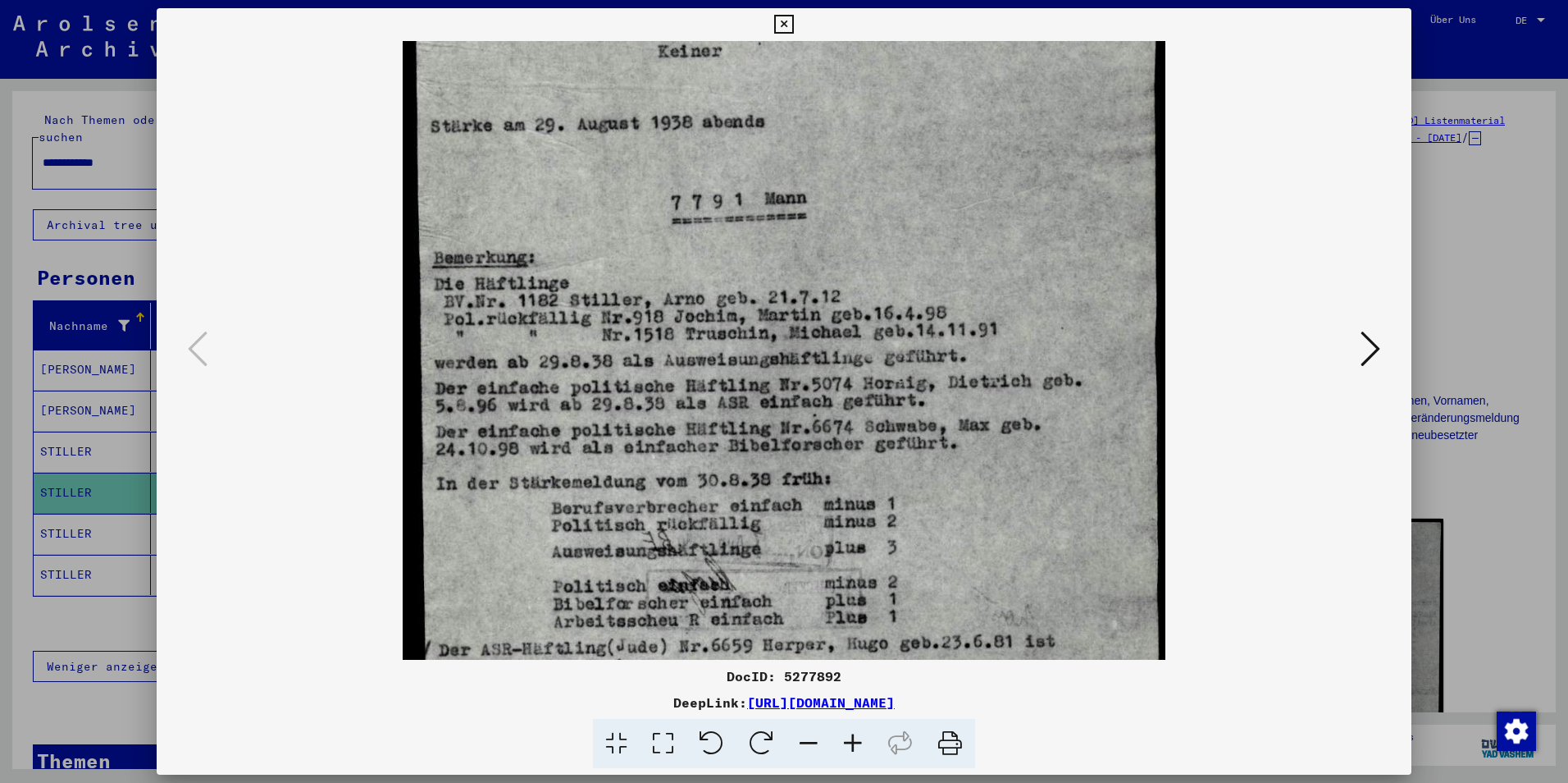
scroll to position [537, 0]
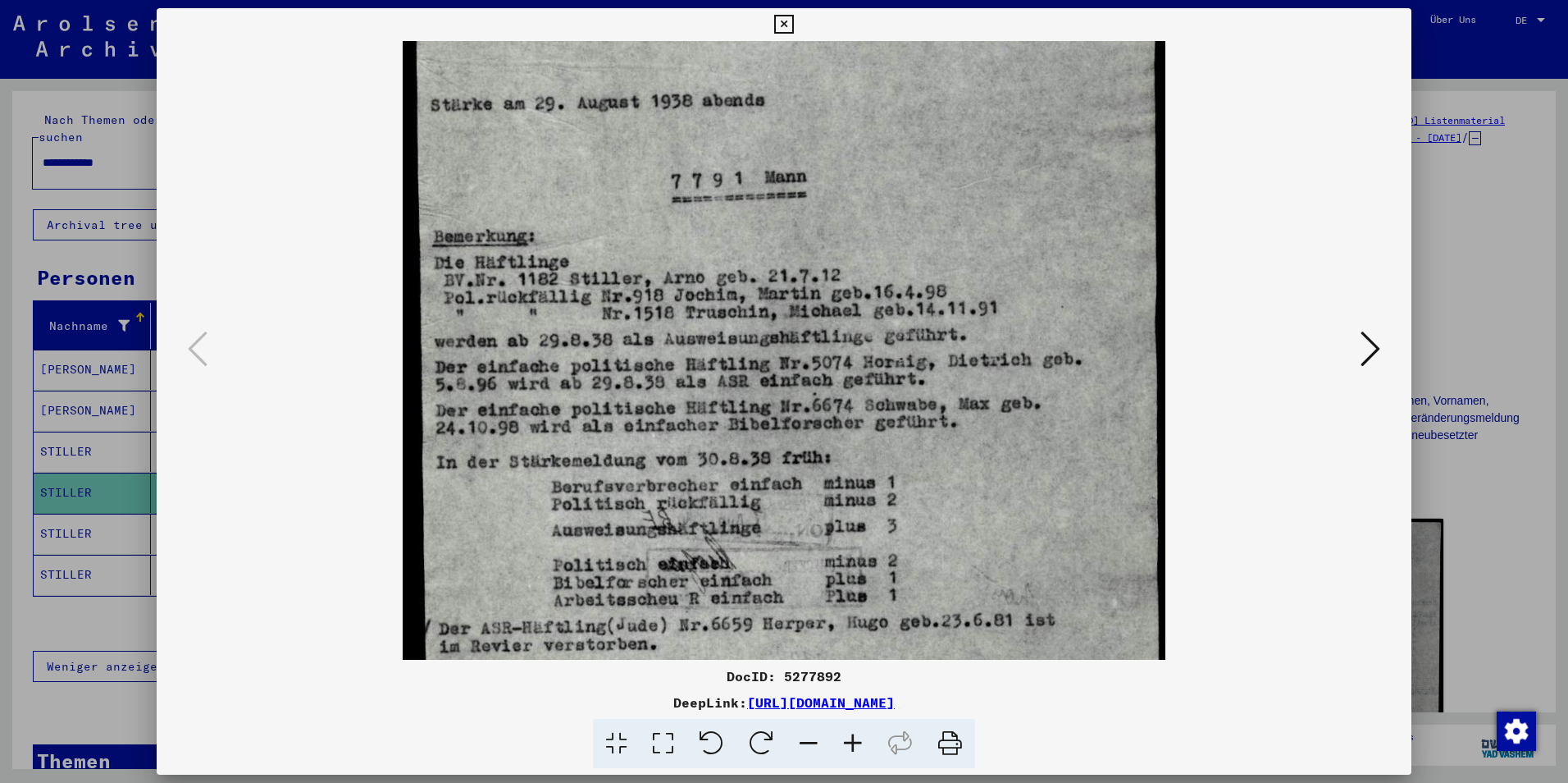
drag, startPoint x: 728, startPoint y: 168, endPoint x: 699, endPoint y: 170, distance: 29.1
click at [699, 170] on img at bounding box center [784, 113] width 762 height 1235
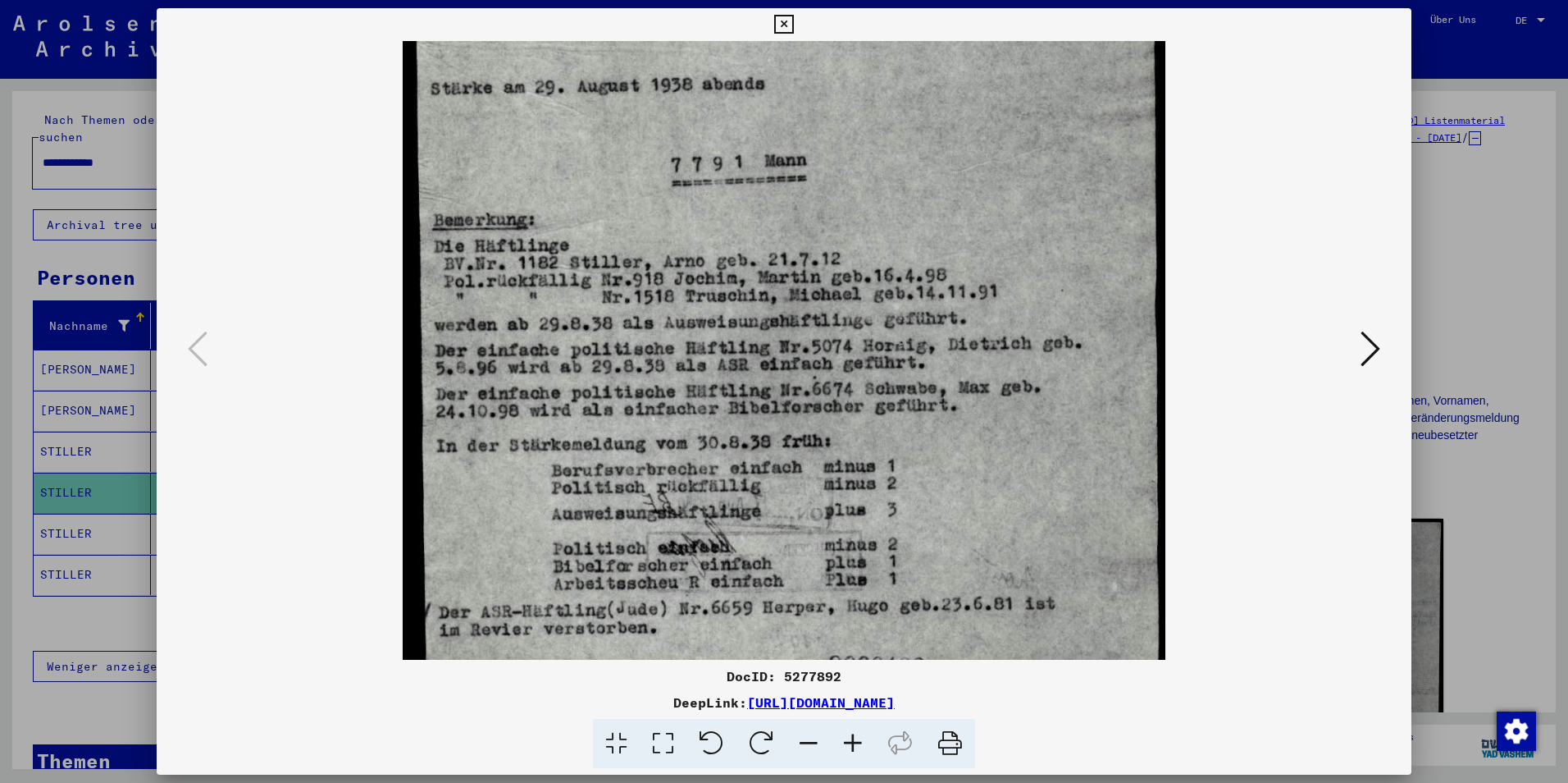
scroll to position [563, 0]
drag, startPoint x: 735, startPoint y: 461, endPoint x: 735, endPoint y: 445, distance: 16.0
click at [735, 445] on img at bounding box center [784, 95] width 762 height 1235
click at [1369, 341] on icon at bounding box center [1370, 349] width 19 height 40
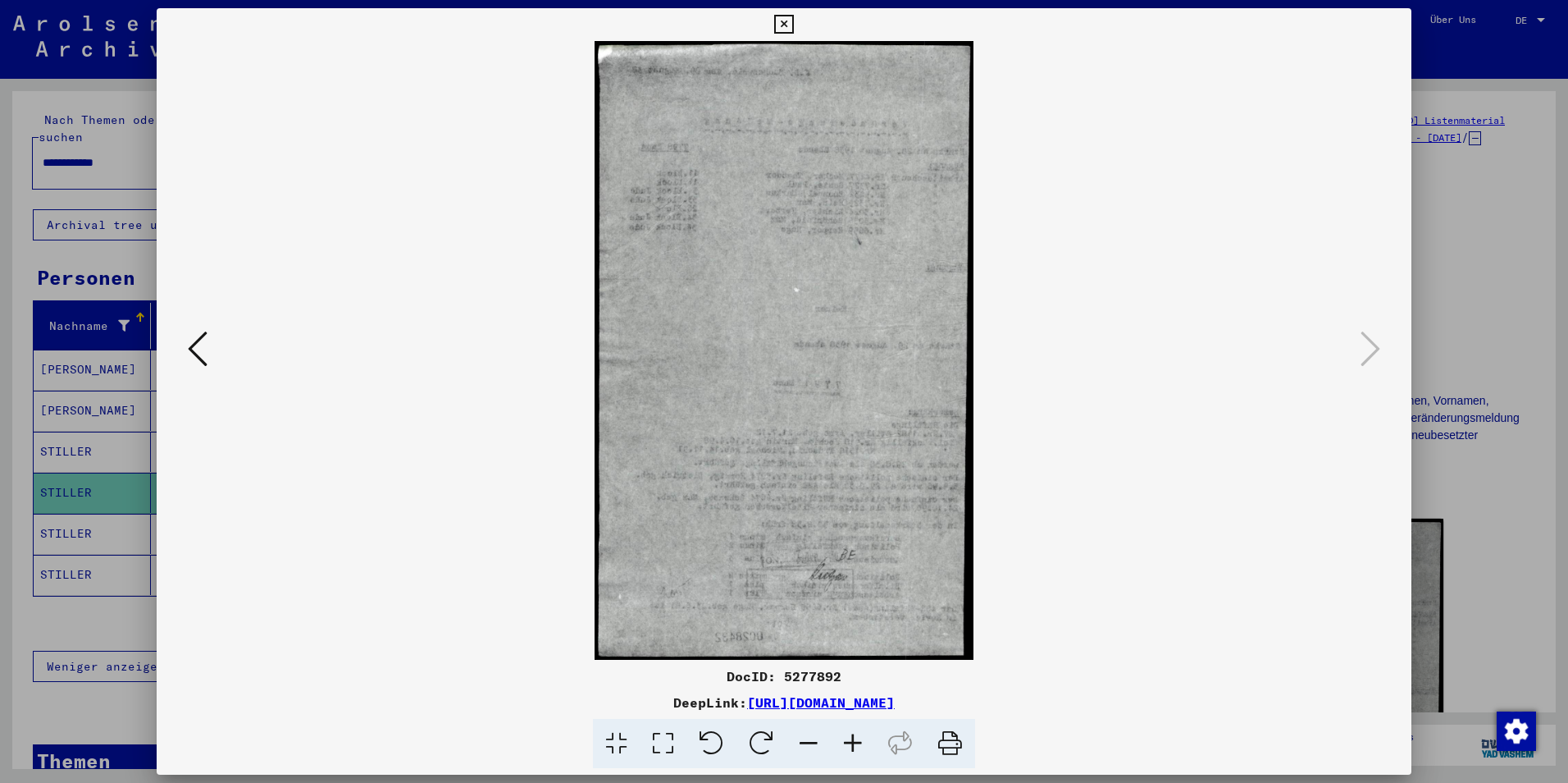
click at [204, 346] on icon at bounding box center [197, 349] width 19 height 40
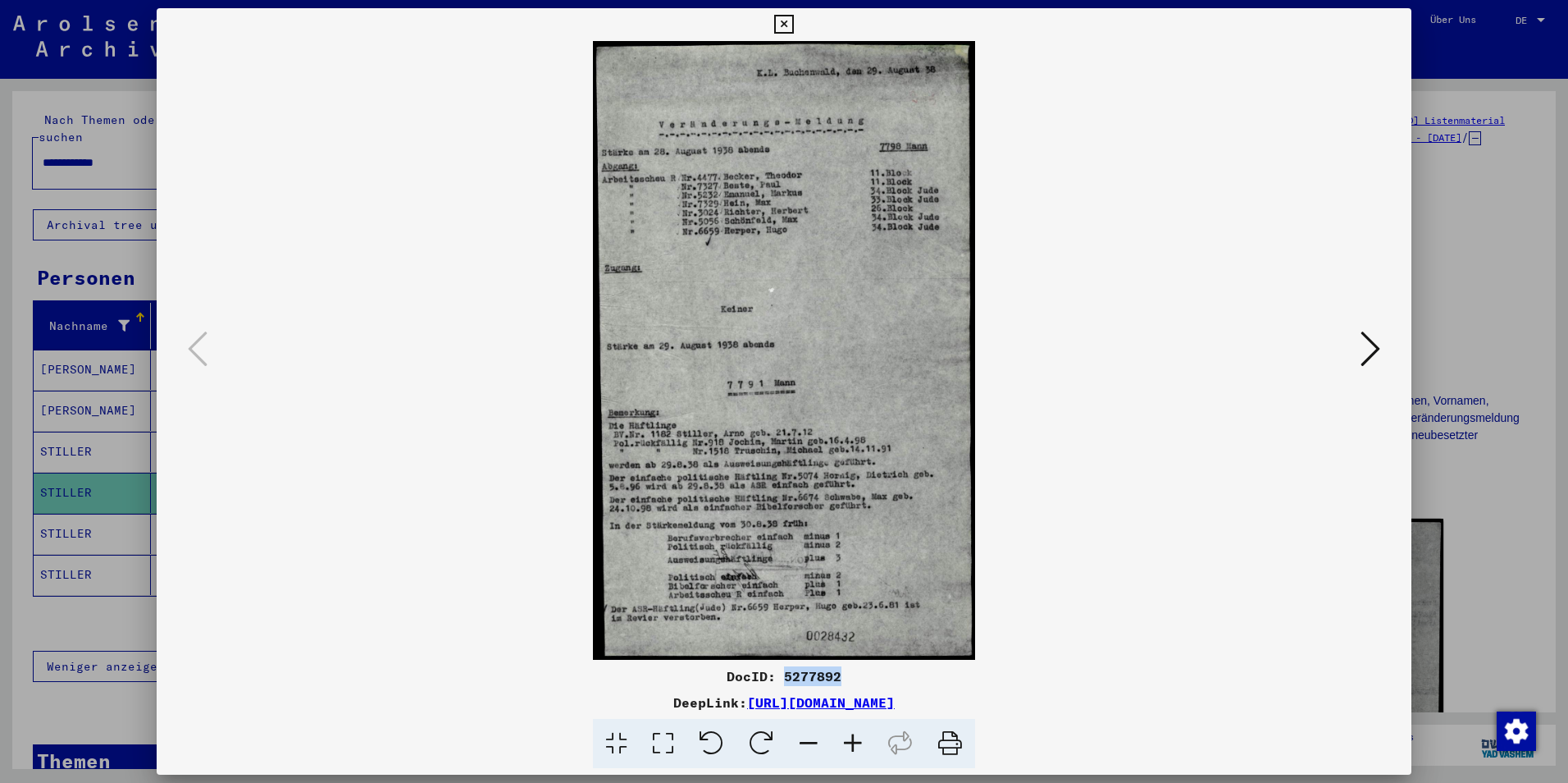
drag, startPoint x: 846, startPoint y: 677, endPoint x: 786, endPoint y: 682, distance: 60.2
click at [786, 682] on div "DocID: 5277892" at bounding box center [784, 676] width 1255 height 19
copy div "5277892"
click at [784, 23] on icon at bounding box center [784, 24] width 19 height 19
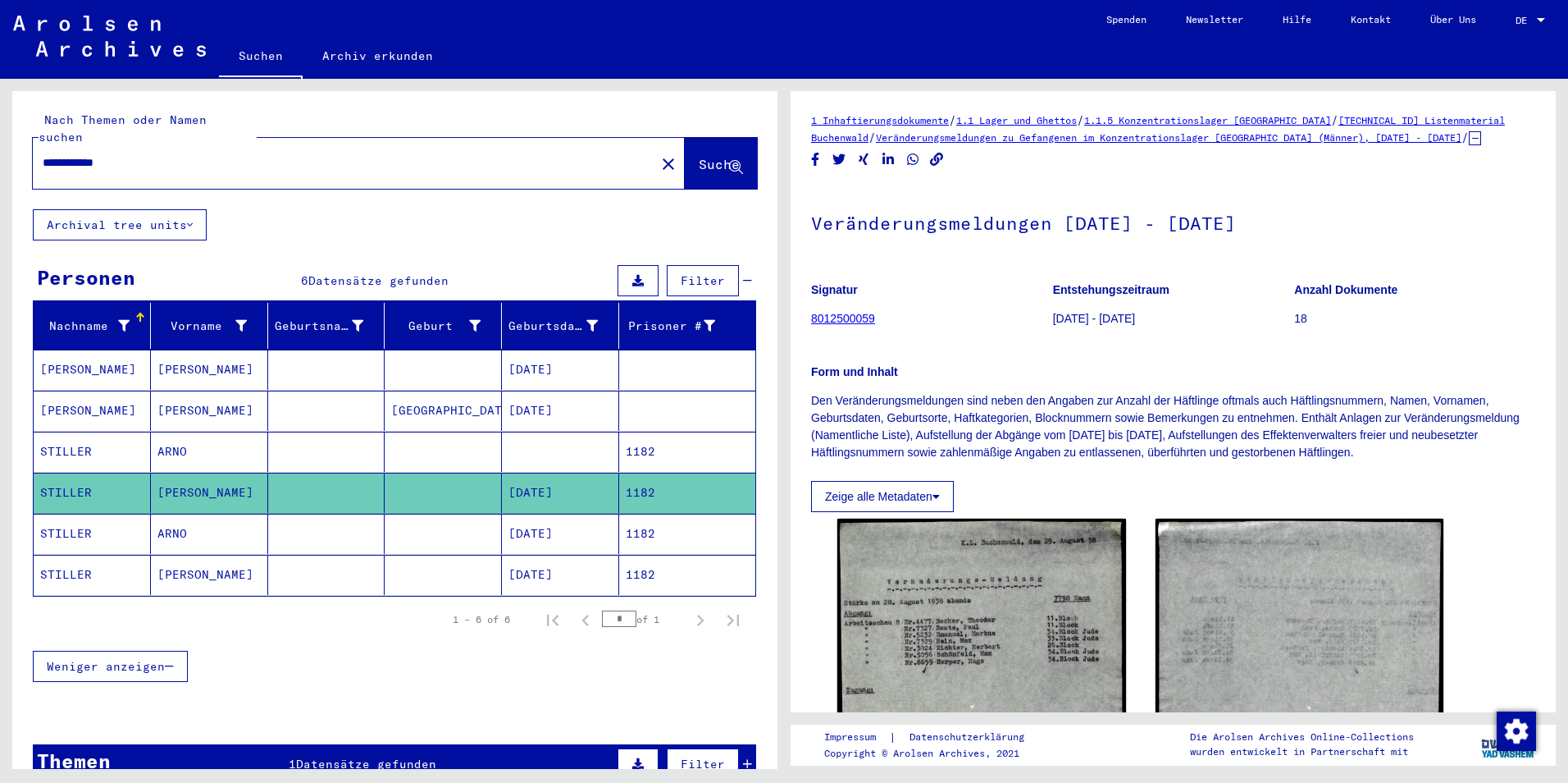
click at [93, 437] on mat-cell "STILLER" at bounding box center [92, 451] width 117 height 40
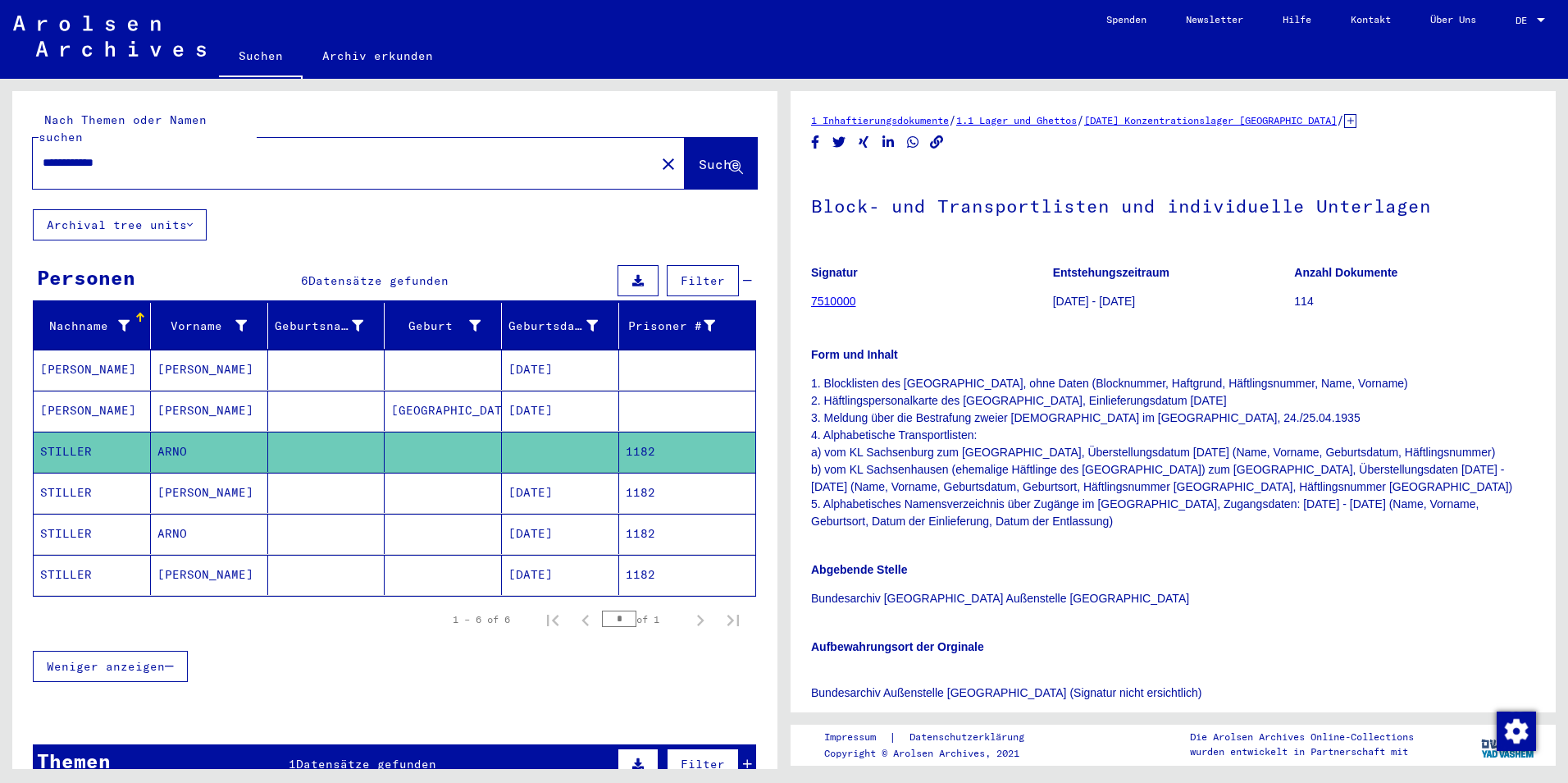
click at [1357, 121] on icon at bounding box center [1350, 120] width 12 height 14
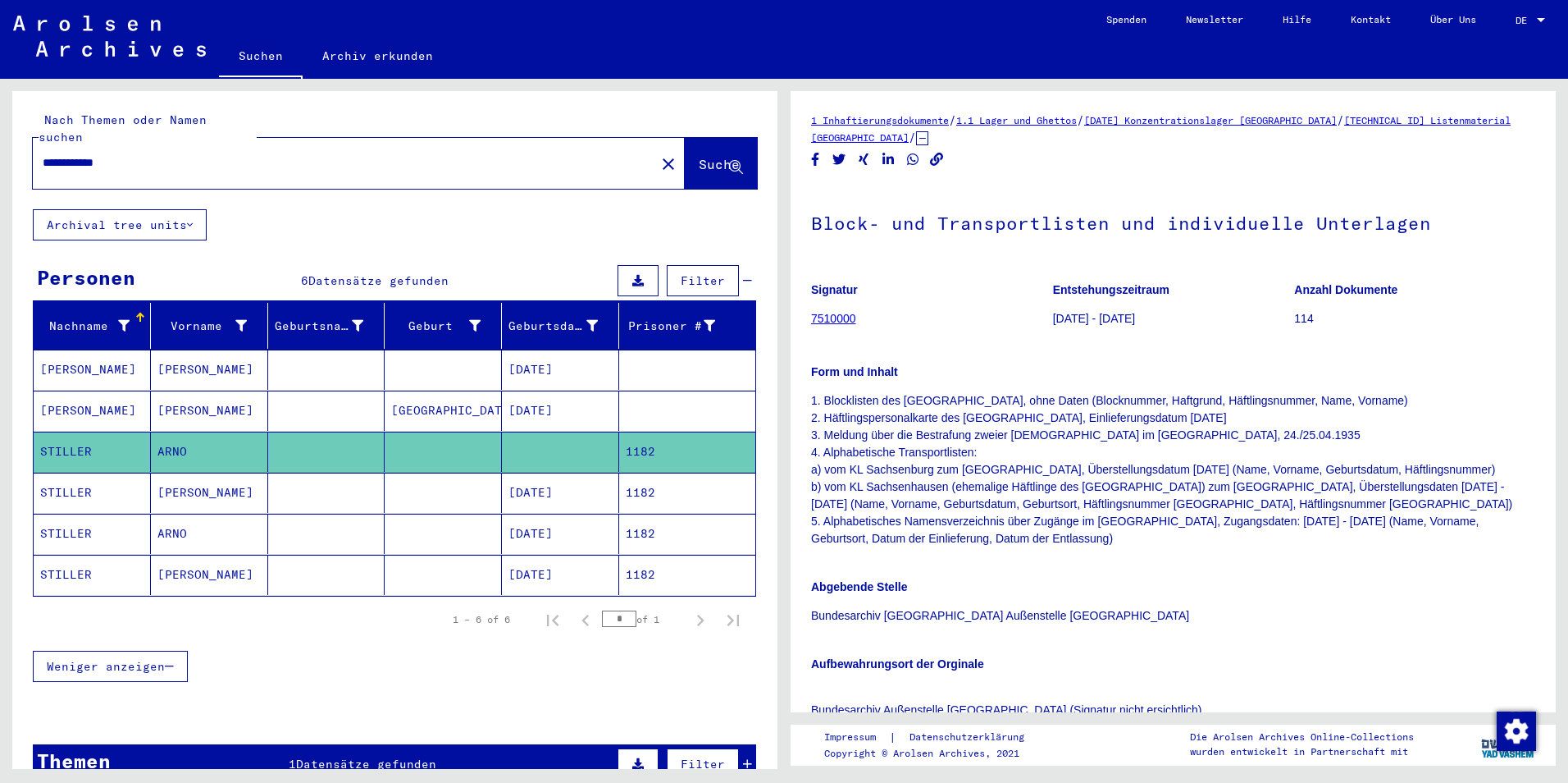
click at [1083, 507] on p "1. Blocklisten des KL Sachsenburg, ohne Daten (Blocknummer, Haftgrund, Häftling…" at bounding box center [1173, 470] width 724 height 155
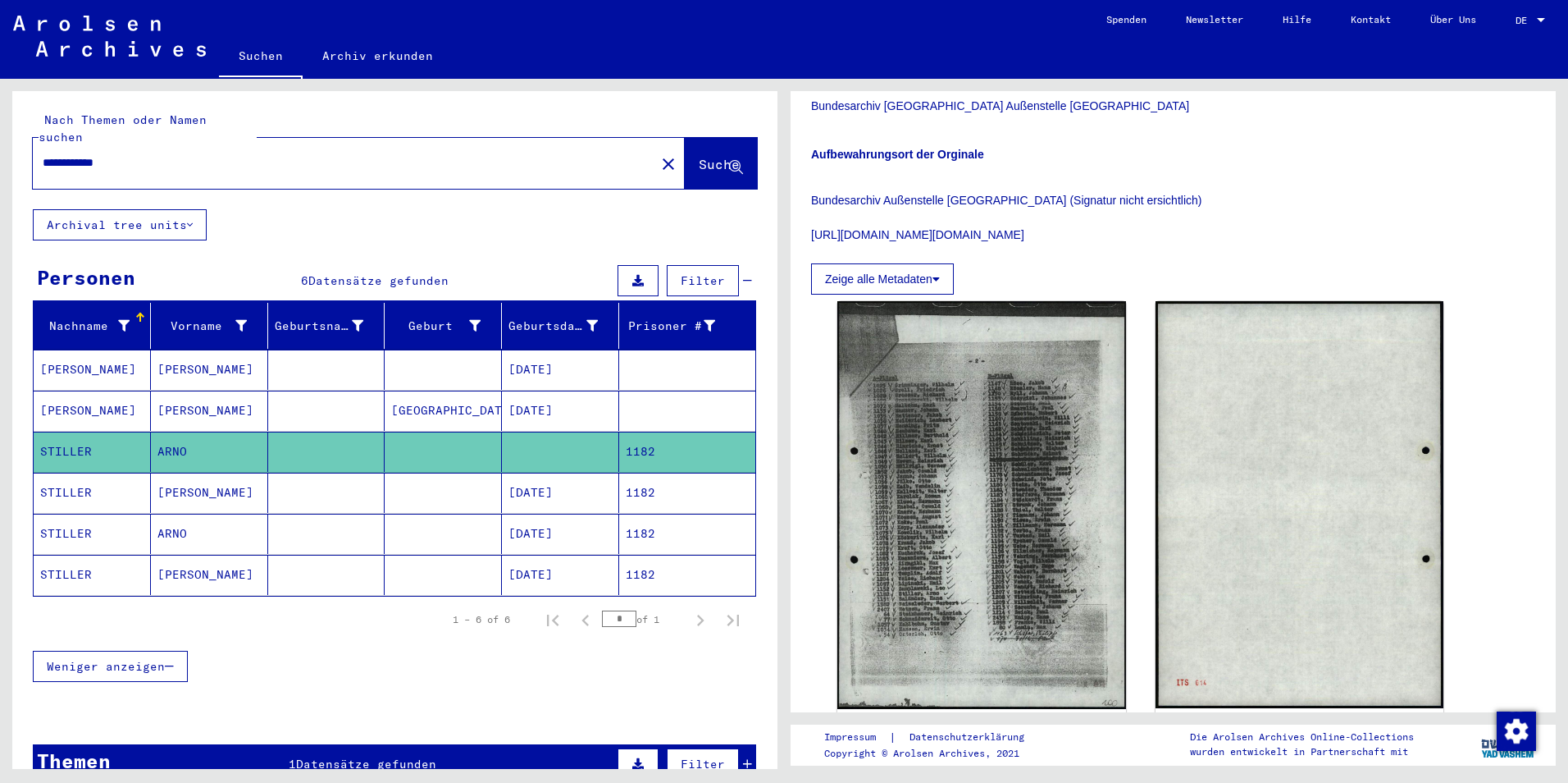
scroll to position [743, 0]
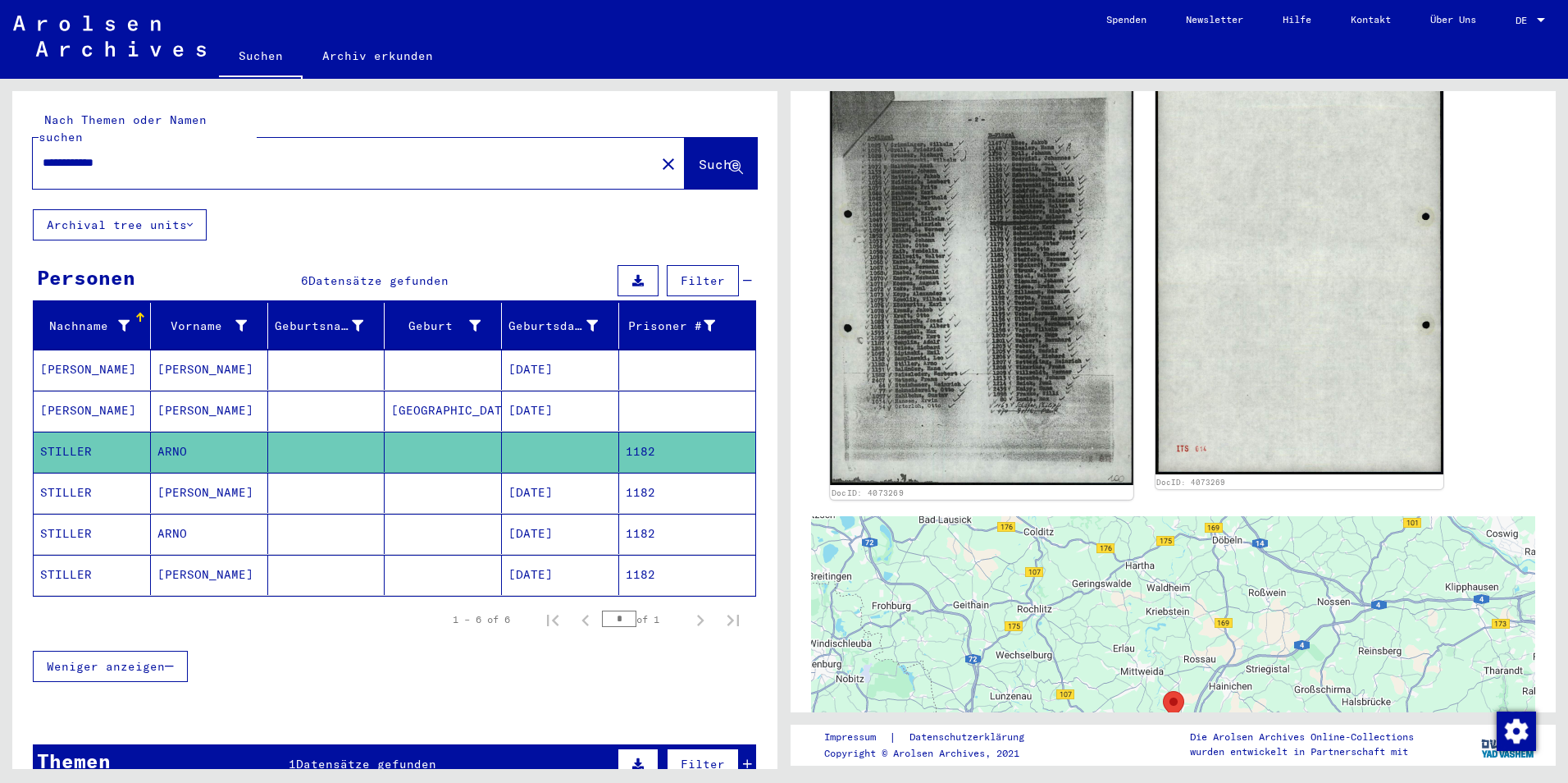
click at [970, 267] on img at bounding box center [981, 270] width 302 height 429
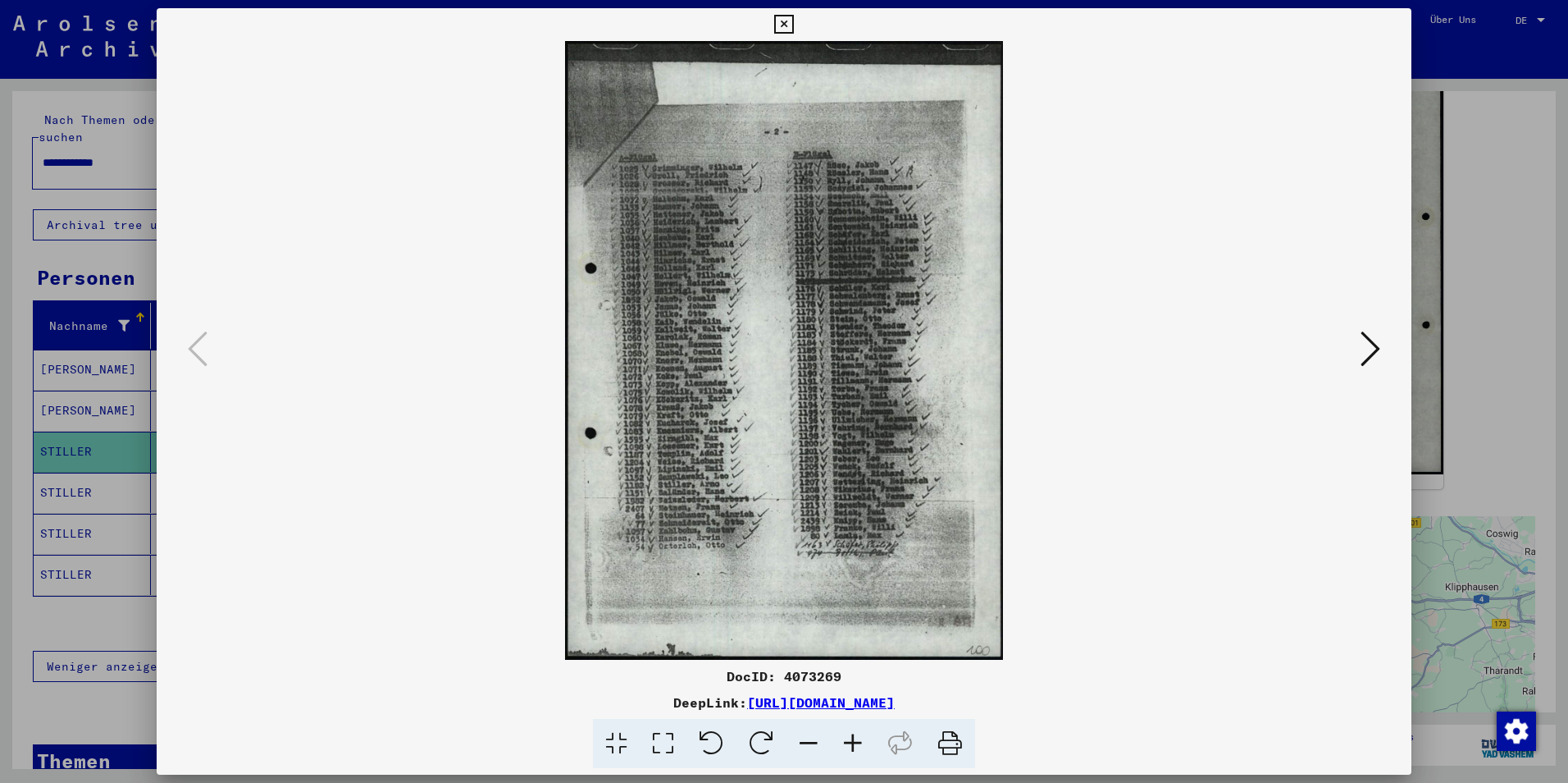
click at [852, 747] on icon at bounding box center [853, 744] width 44 height 50
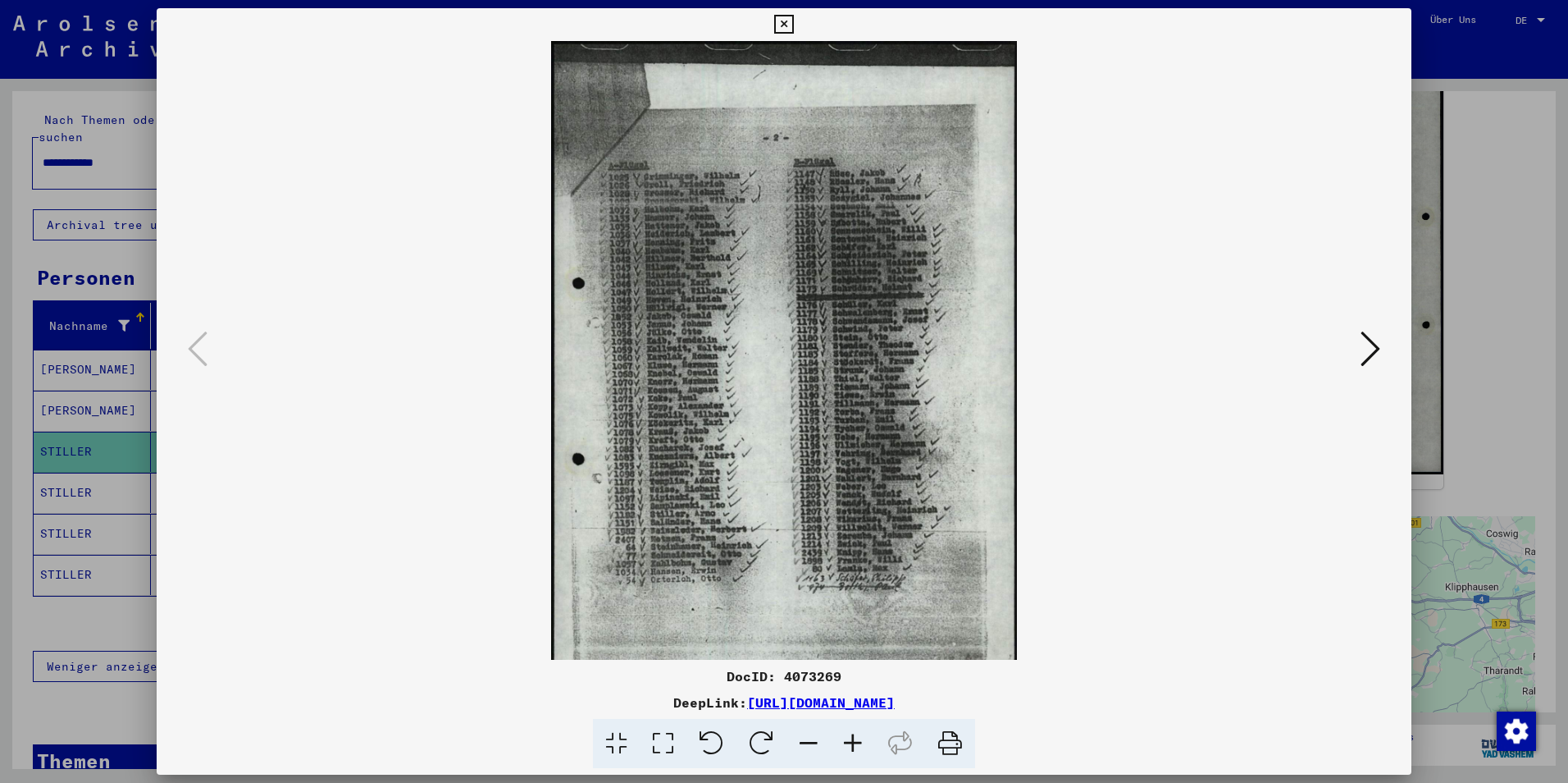
click at [852, 747] on icon at bounding box center [853, 744] width 44 height 50
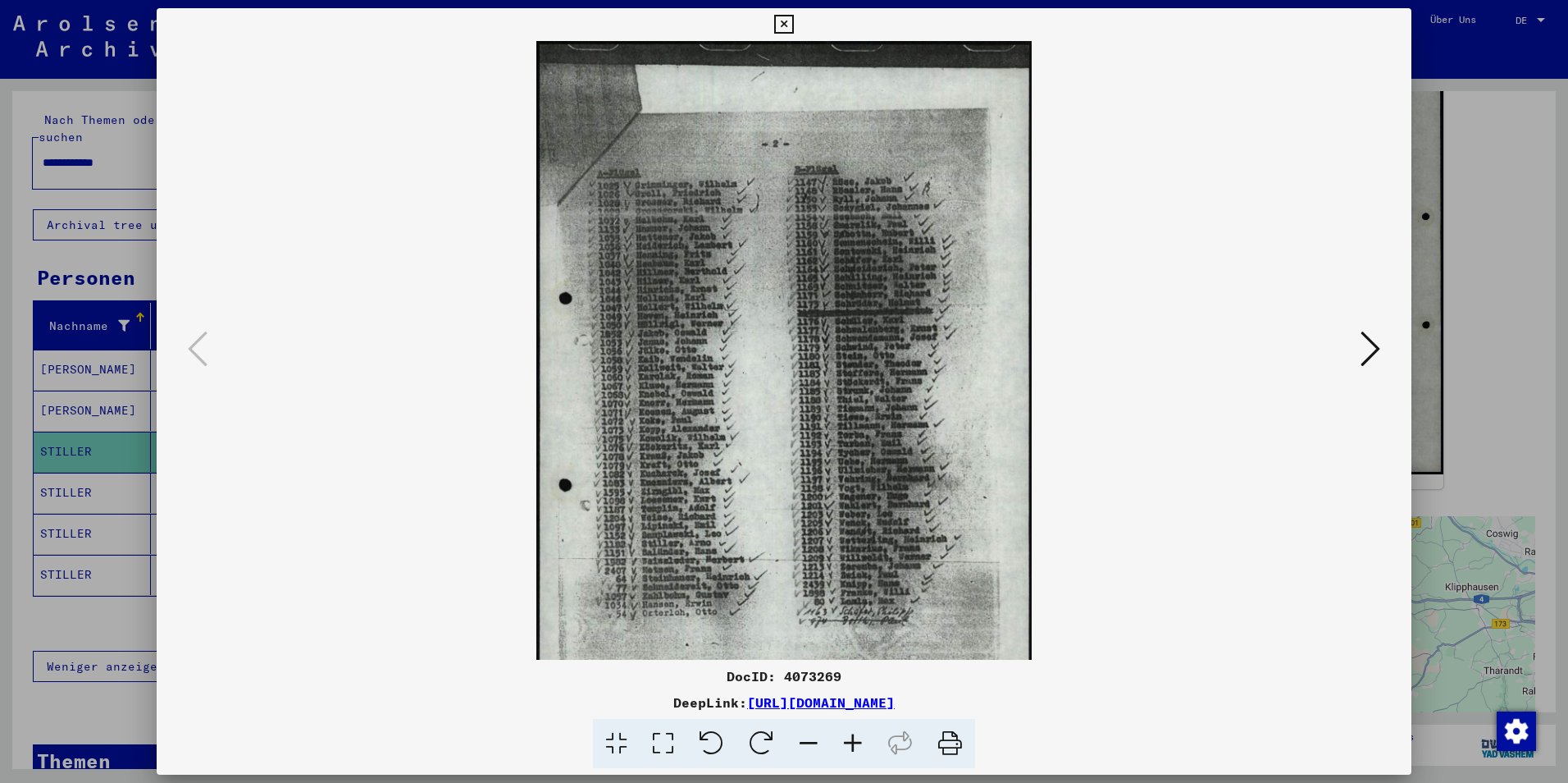
click at [852, 747] on icon at bounding box center [853, 744] width 44 height 50
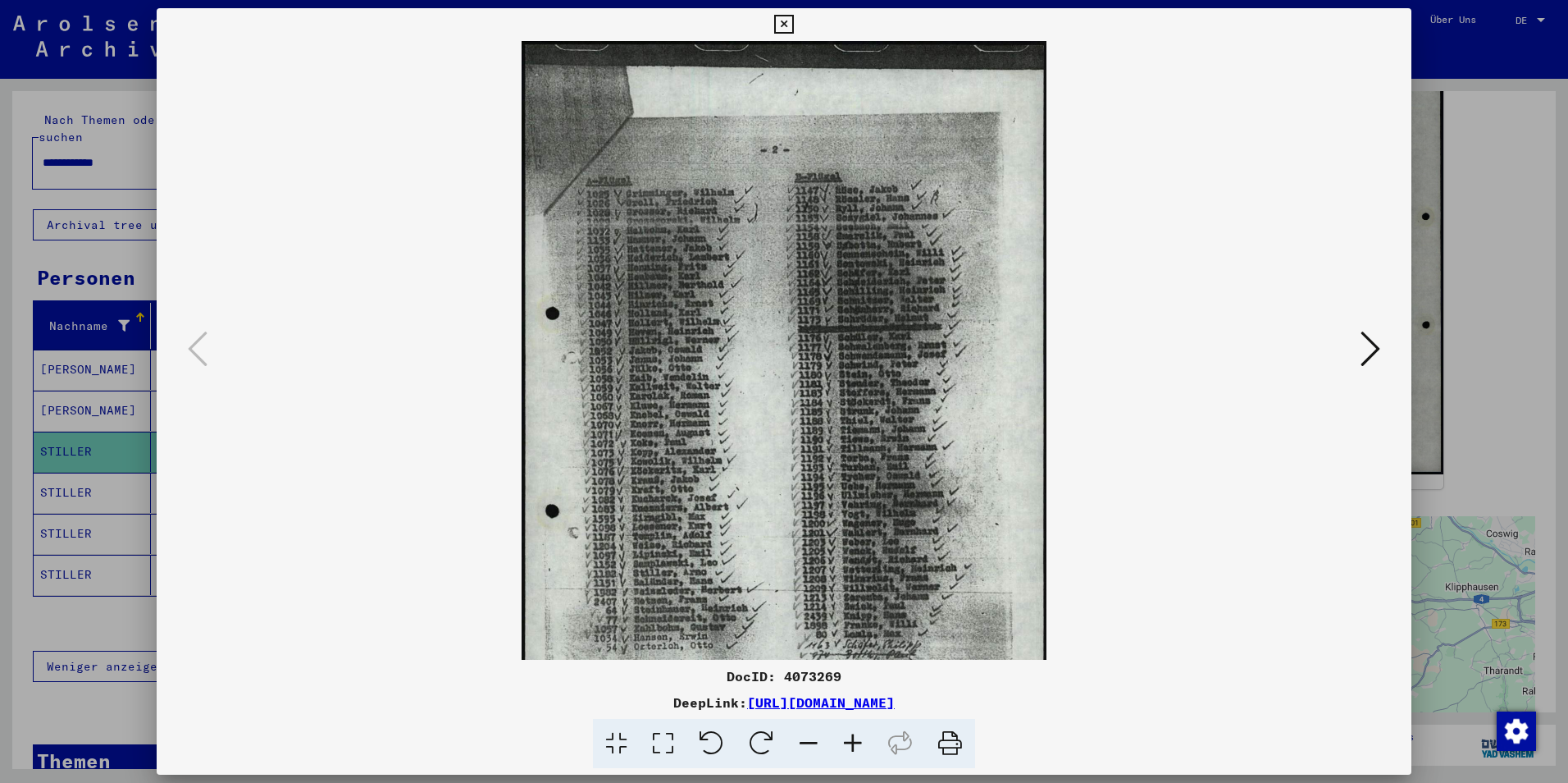
click at [852, 747] on icon at bounding box center [853, 744] width 44 height 50
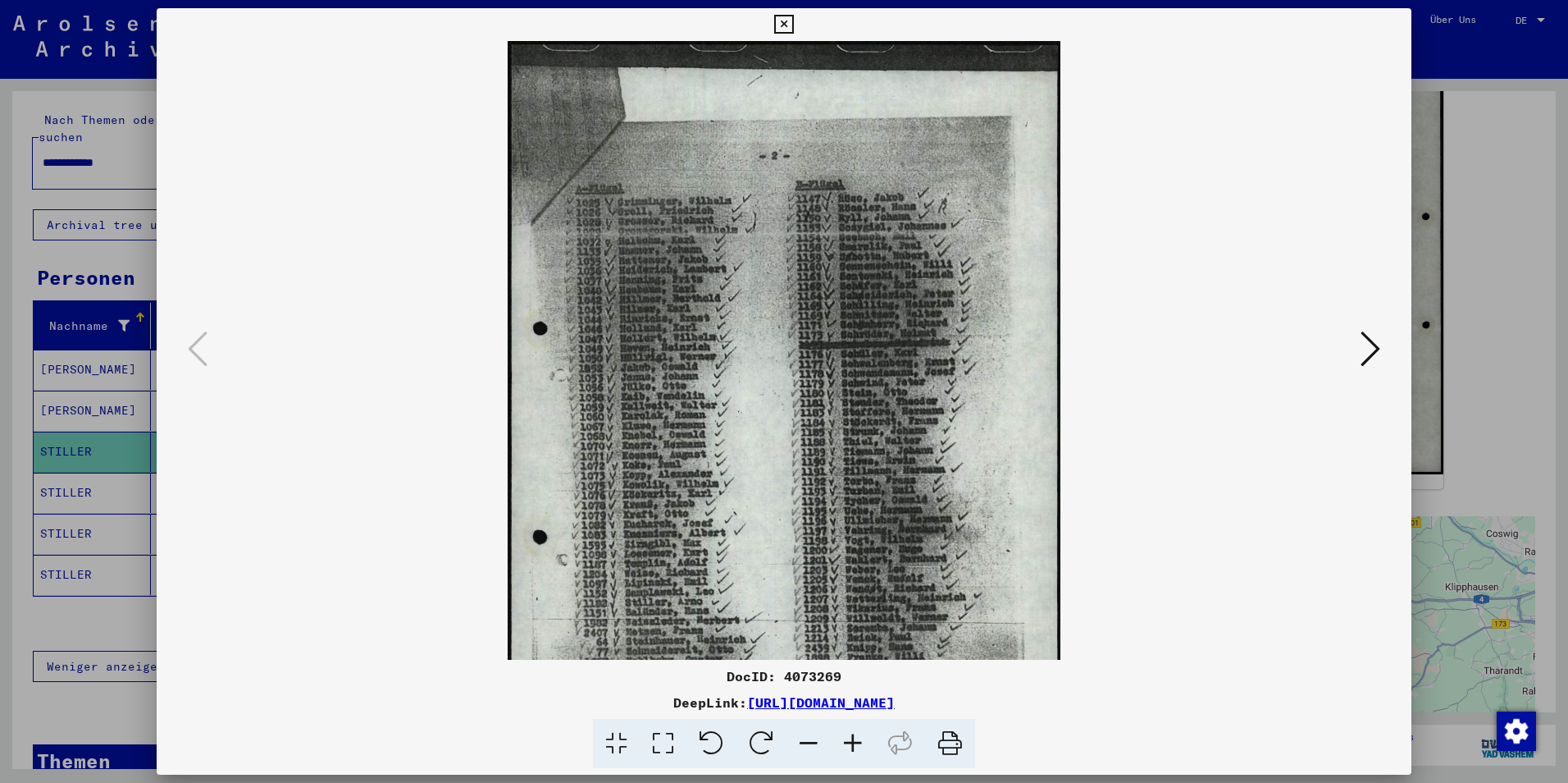
click at [852, 747] on icon at bounding box center [853, 744] width 44 height 50
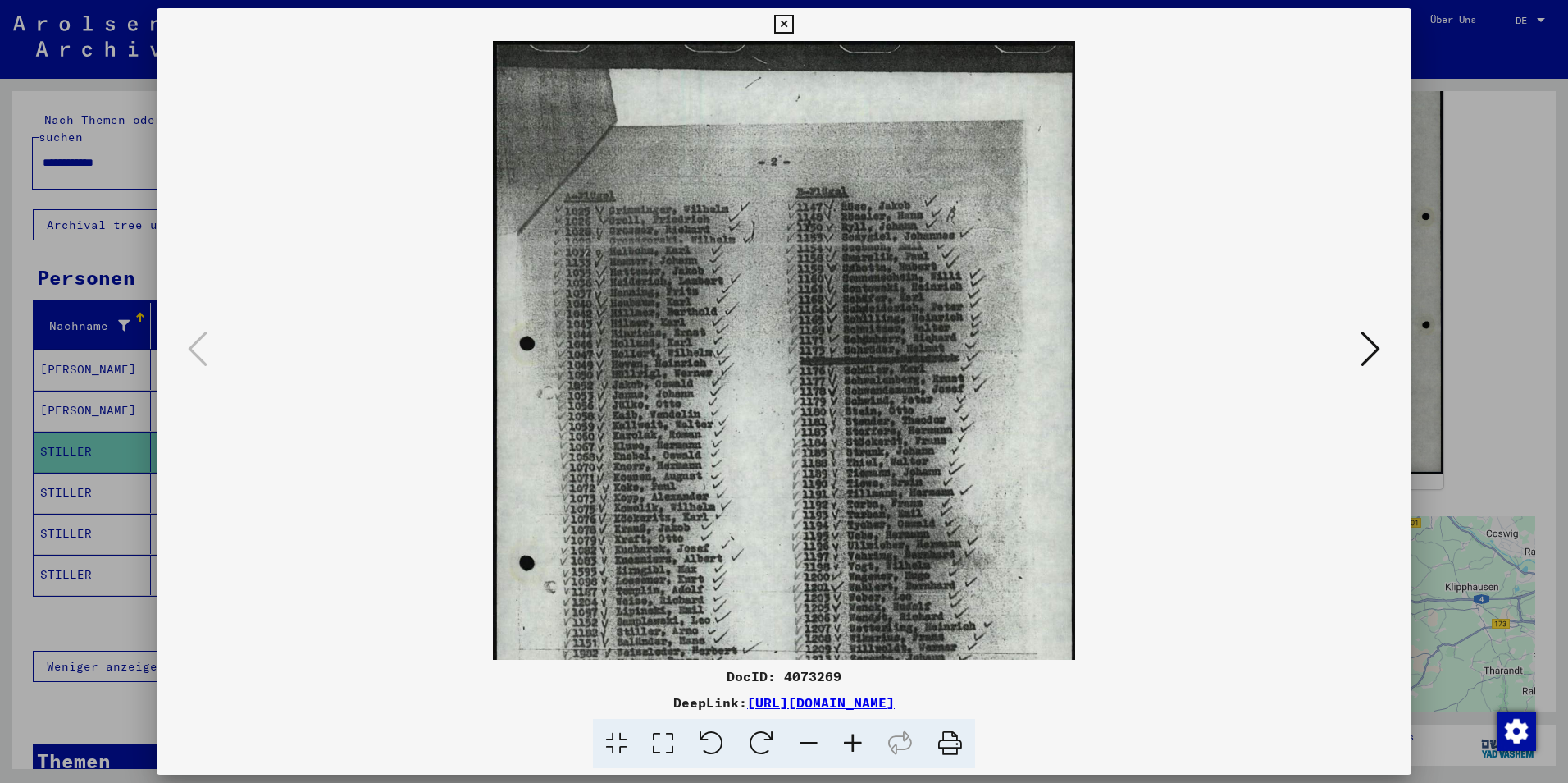
click at [852, 747] on icon at bounding box center [853, 744] width 44 height 50
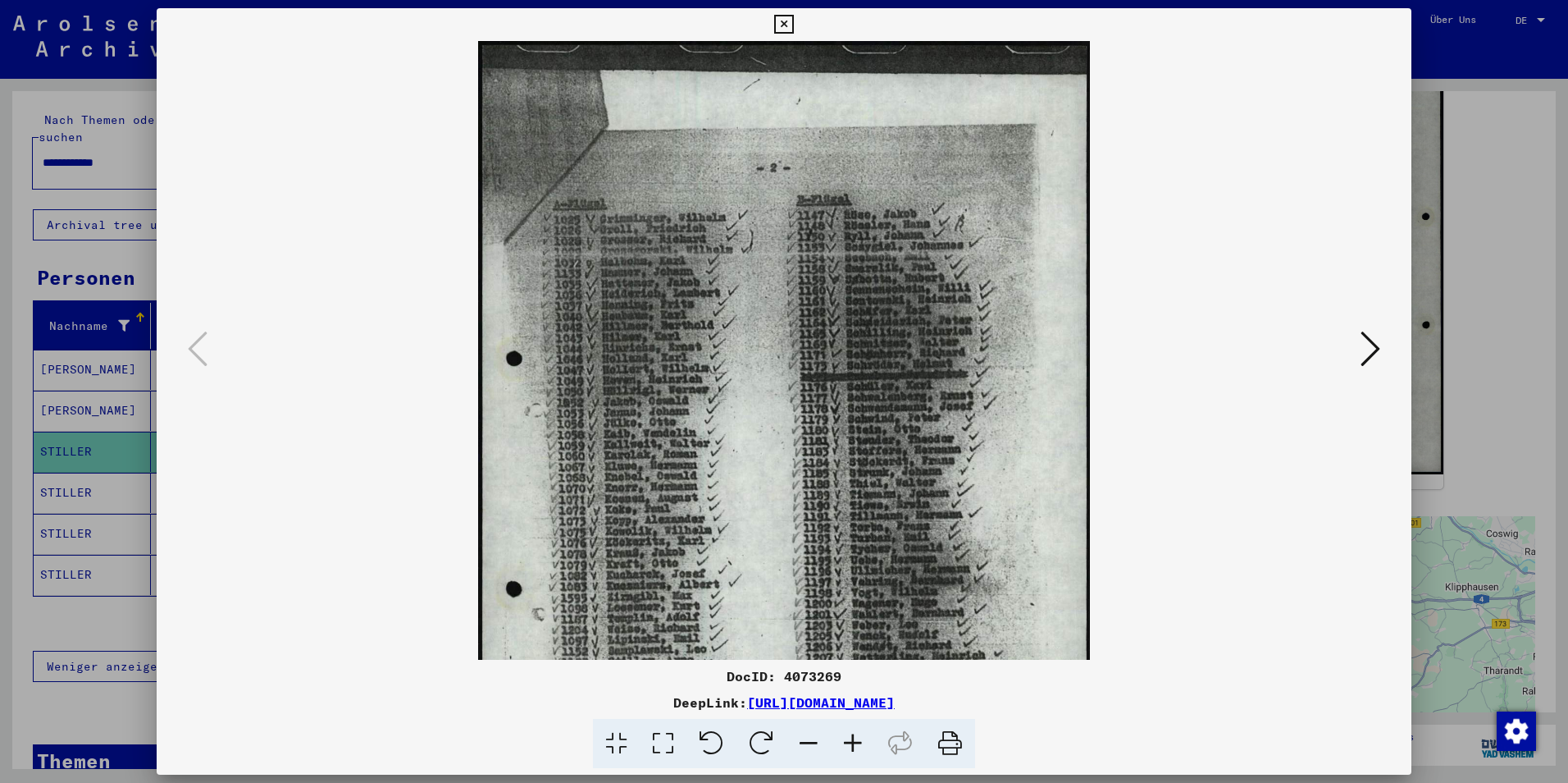
click at [852, 747] on icon at bounding box center [853, 744] width 44 height 50
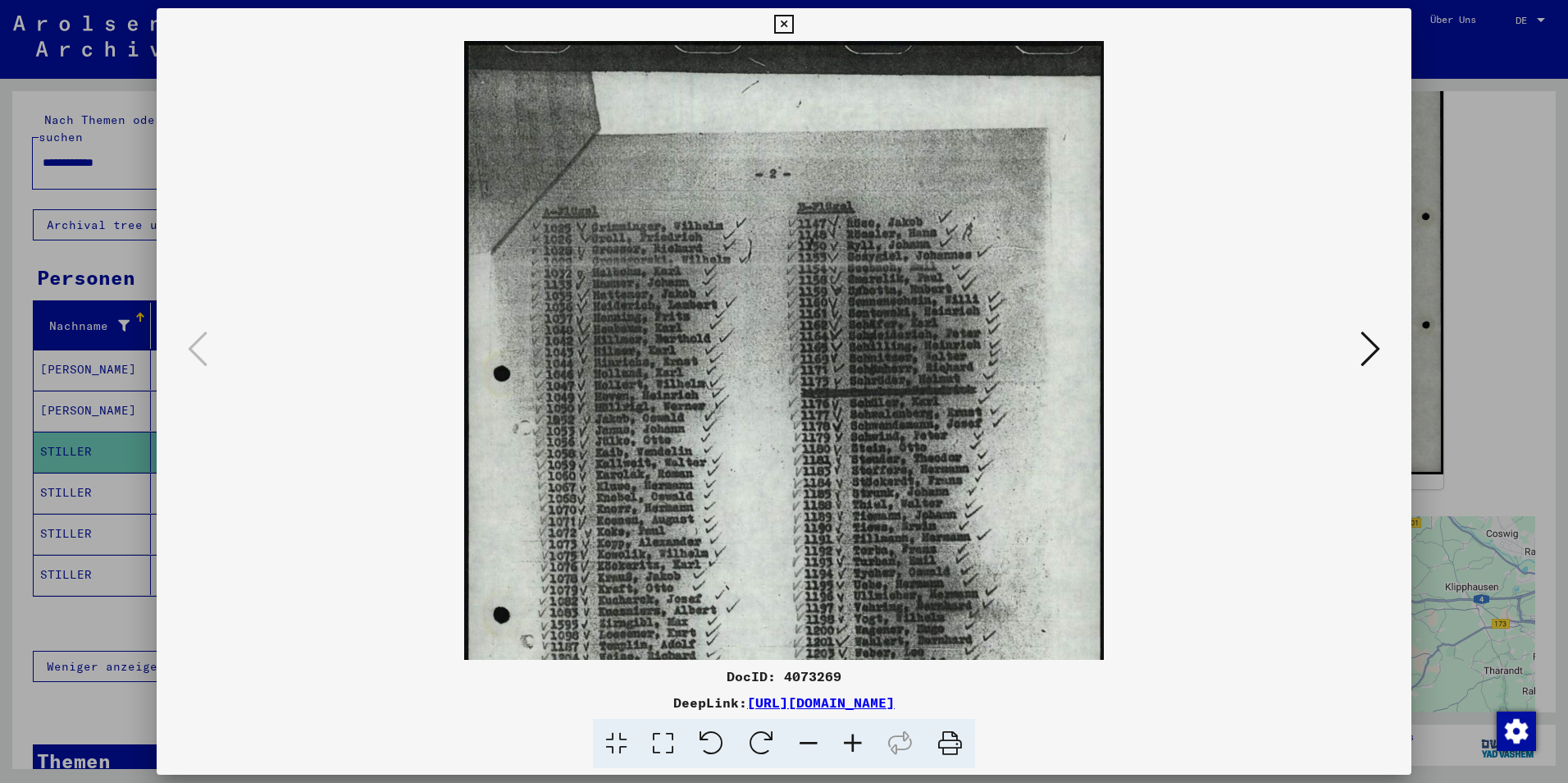
click at [852, 747] on icon at bounding box center [853, 744] width 44 height 50
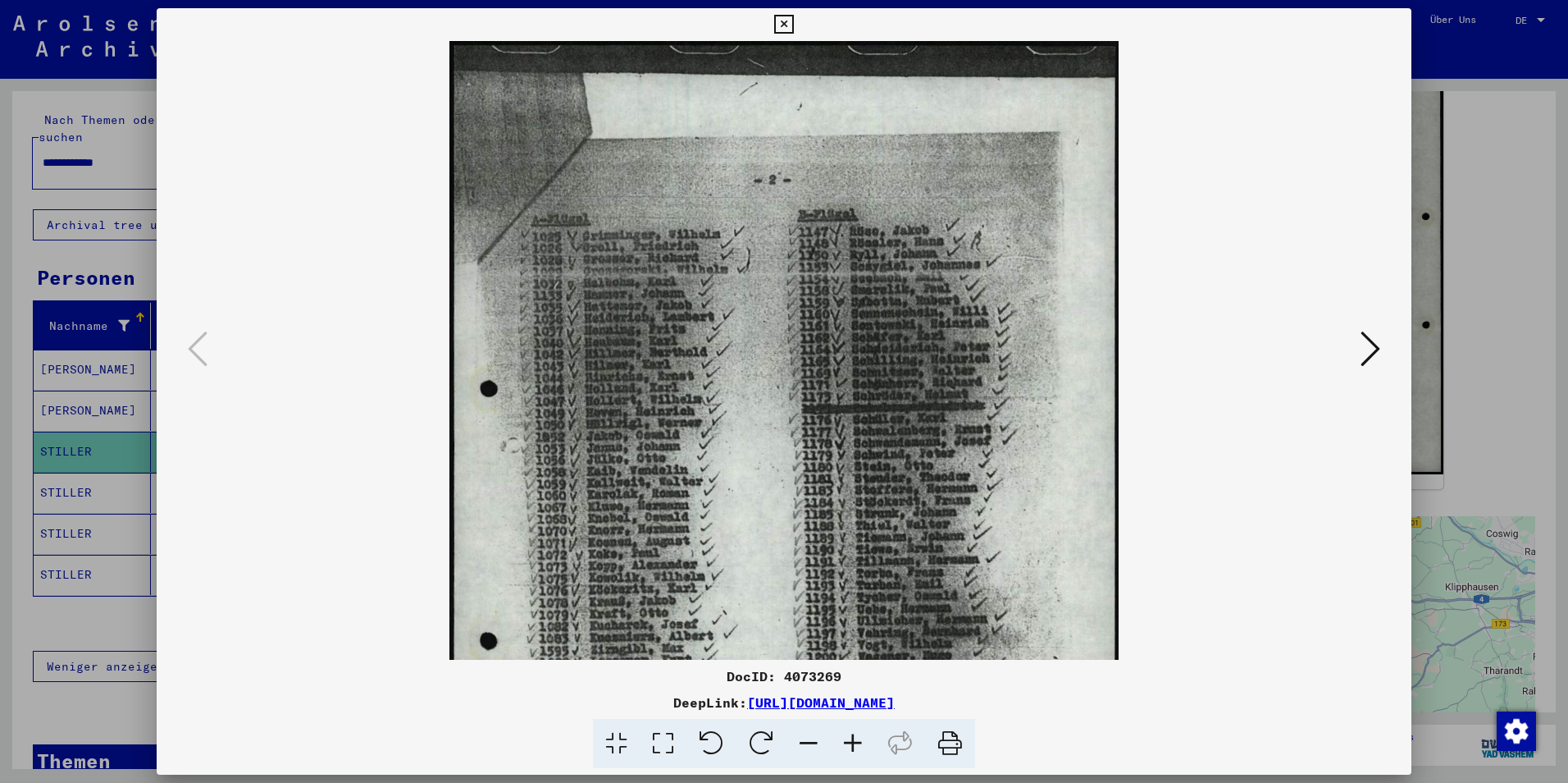
click at [852, 747] on icon at bounding box center [853, 744] width 44 height 50
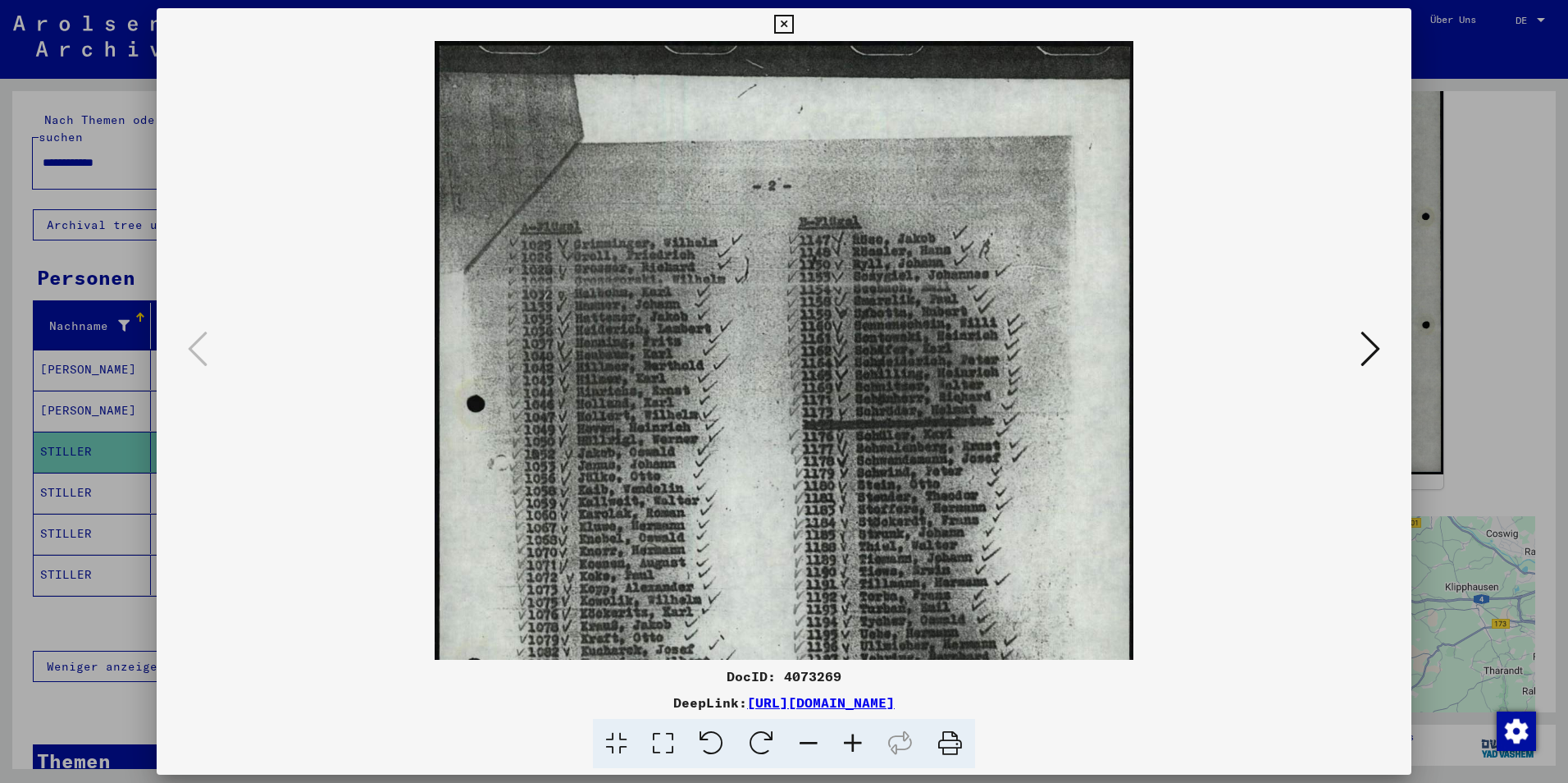
click at [852, 747] on icon at bounding box center [853, 744] width 44 height 50
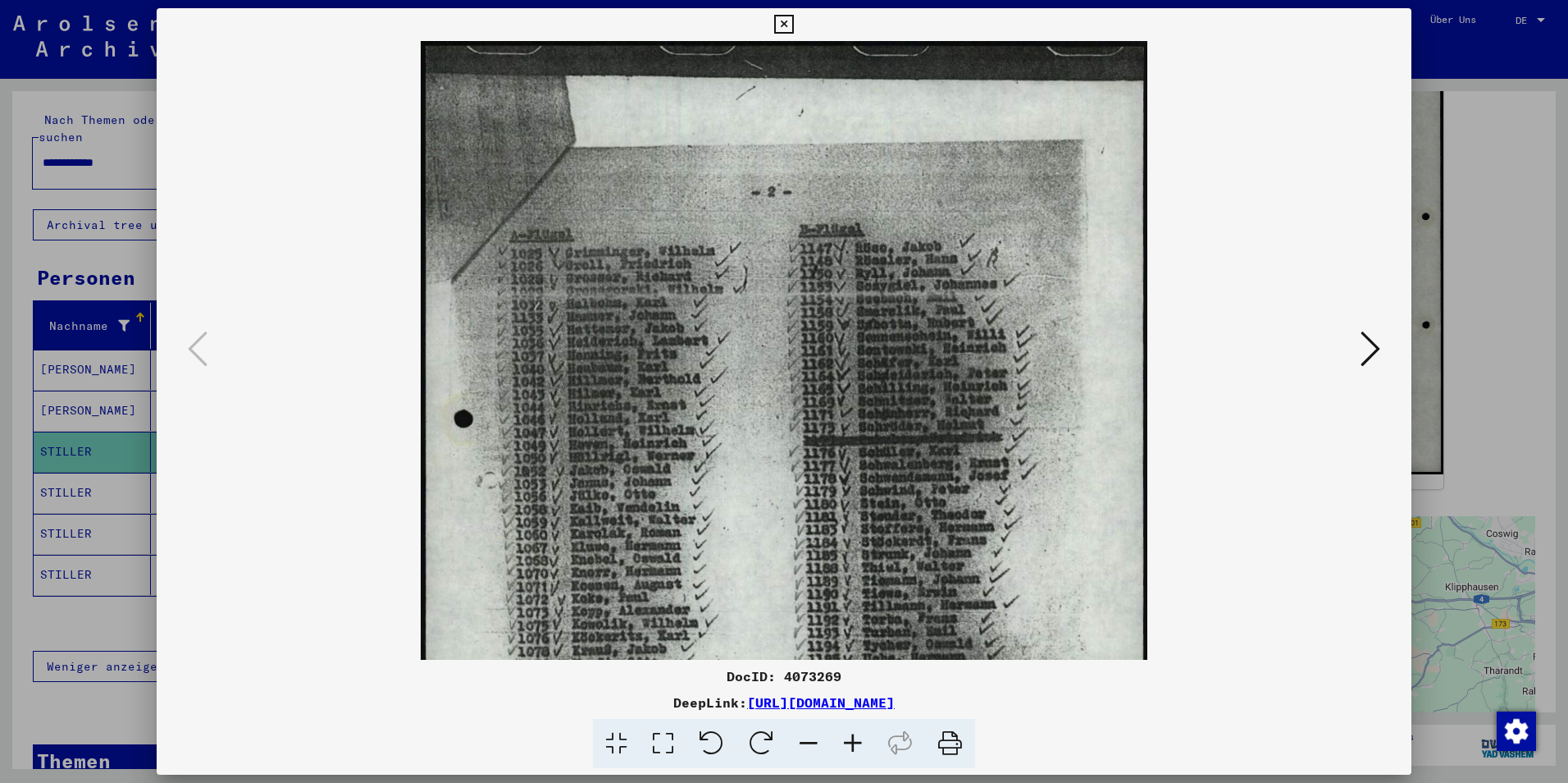
click at [852, 747] on icon at bounding box center [853, 744] width 44 height 50
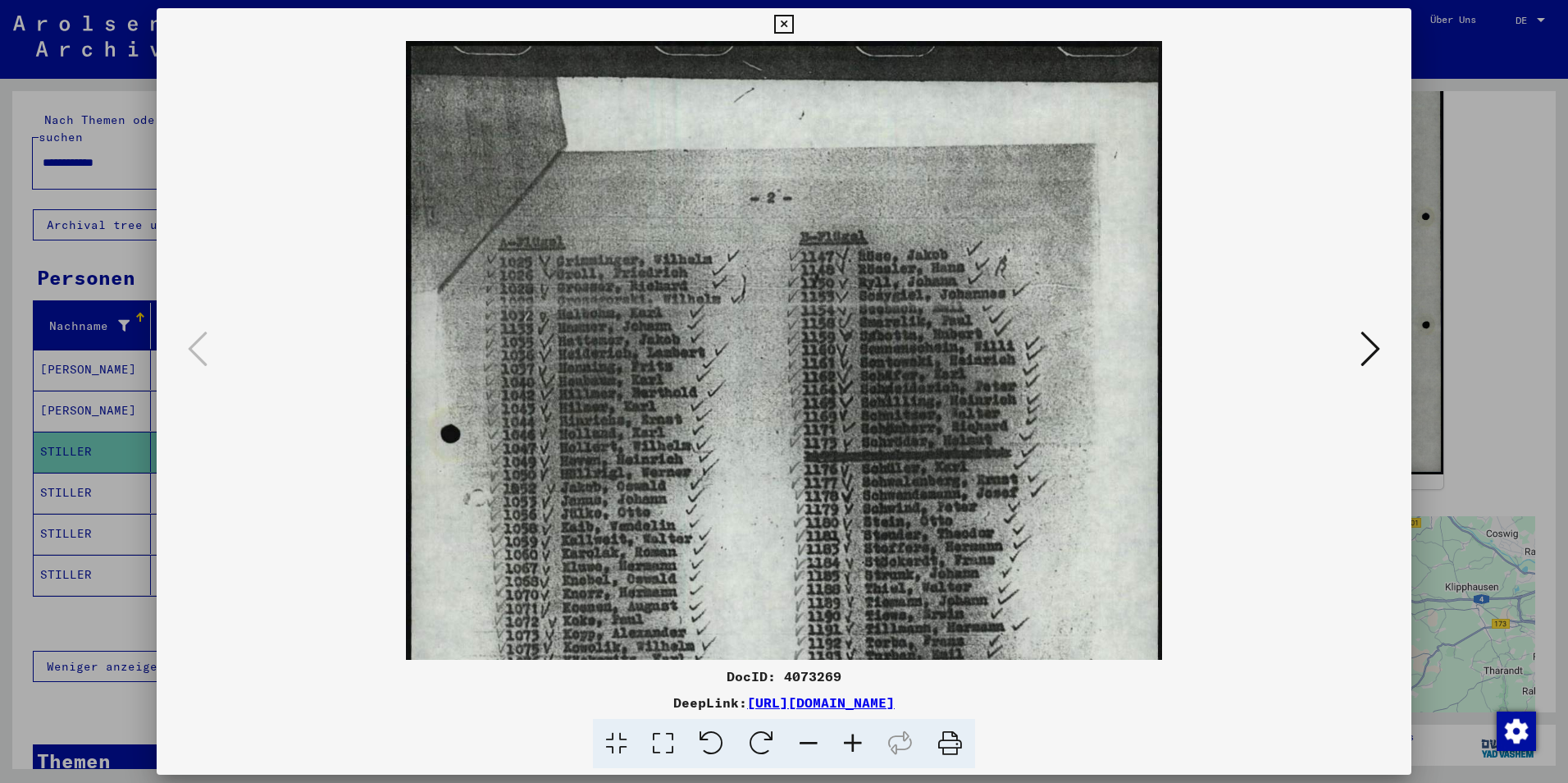
click at [852, 747] on icon at bounding box center [853, 744] width 44 height 50
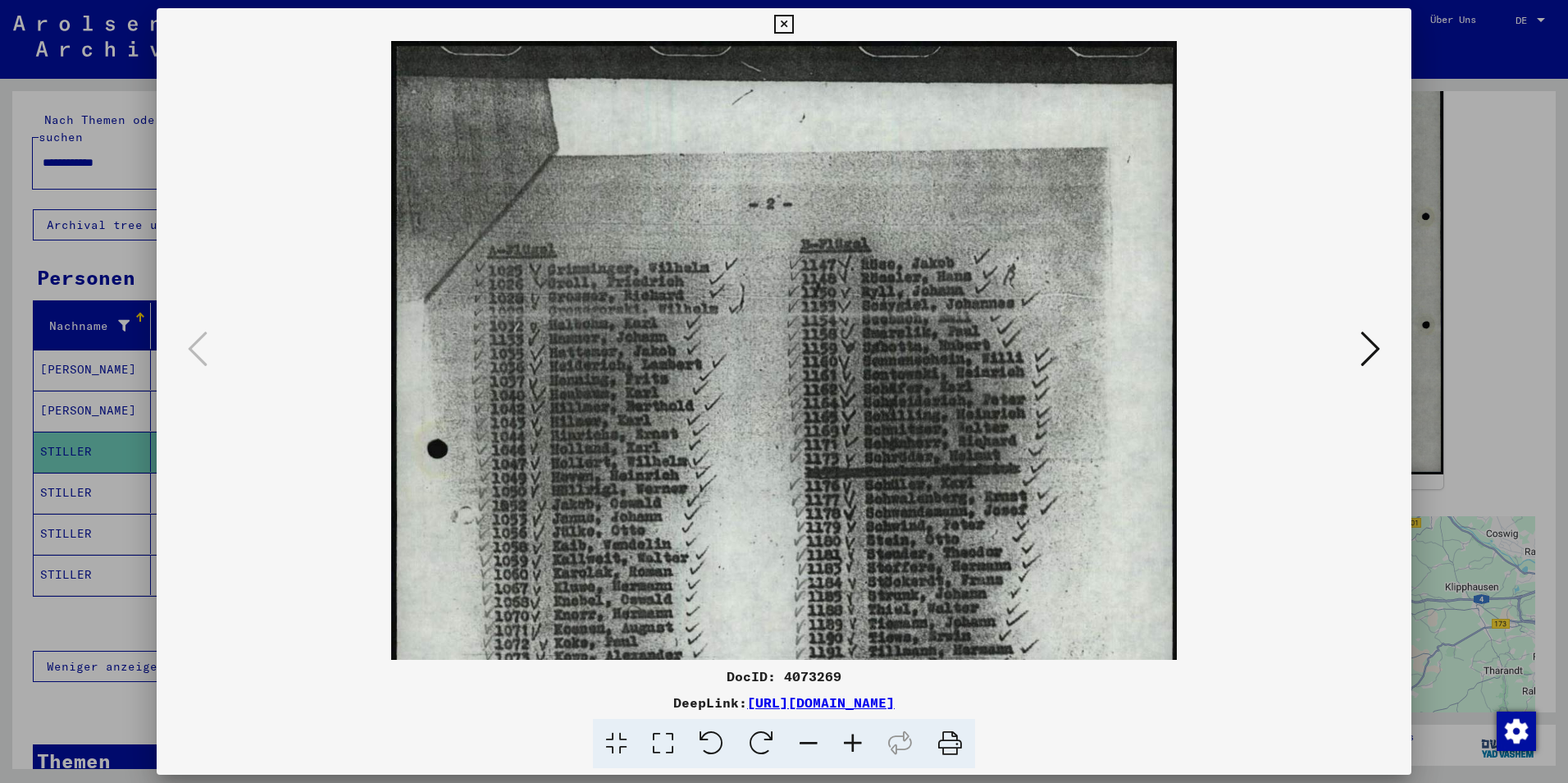
click at [852, 747] on icon at bounding box center [853, 744] width 44 height 50
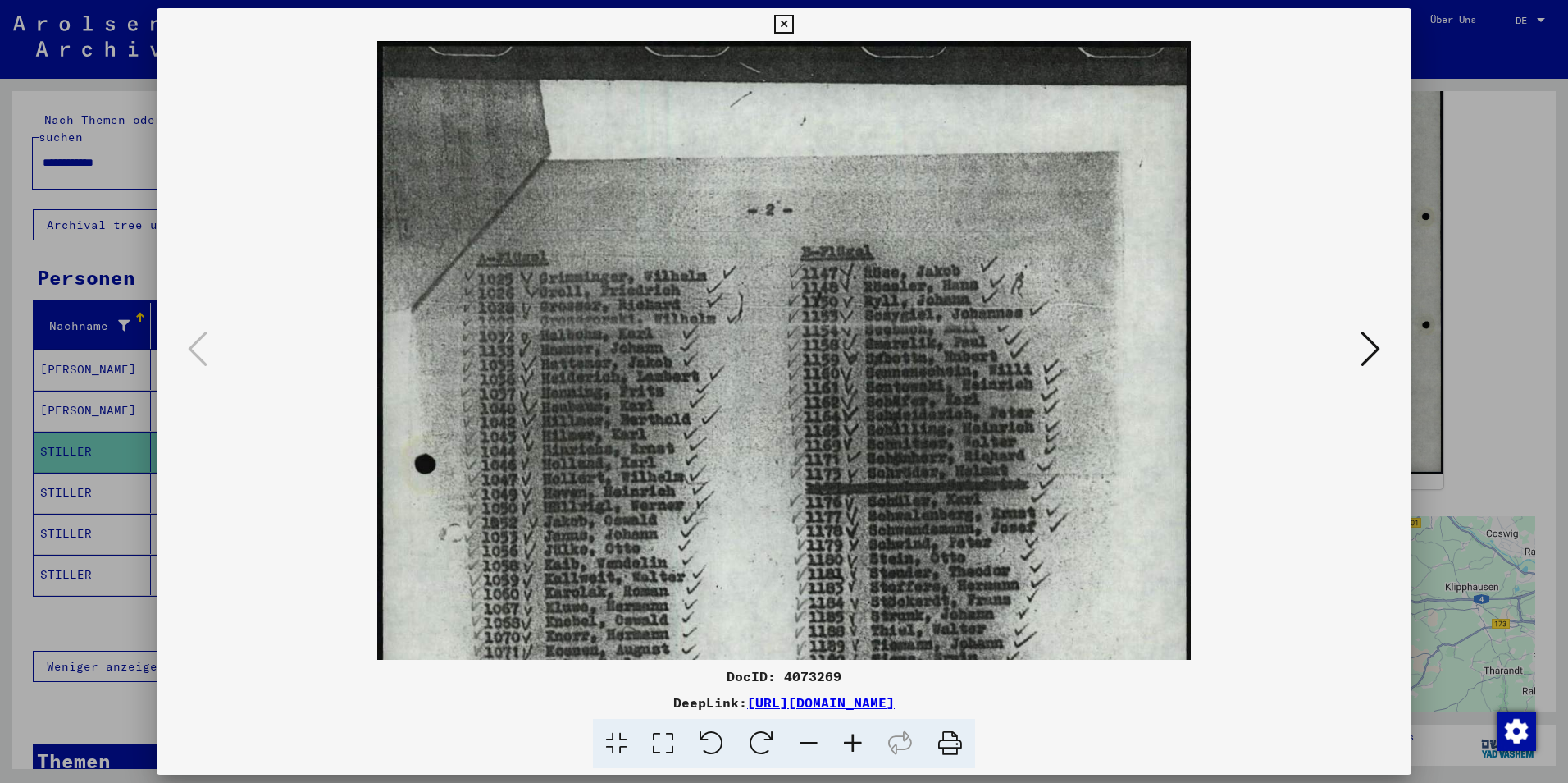
click at [852, 747] on icon at bounding box center [853, 744] width 44 height 50
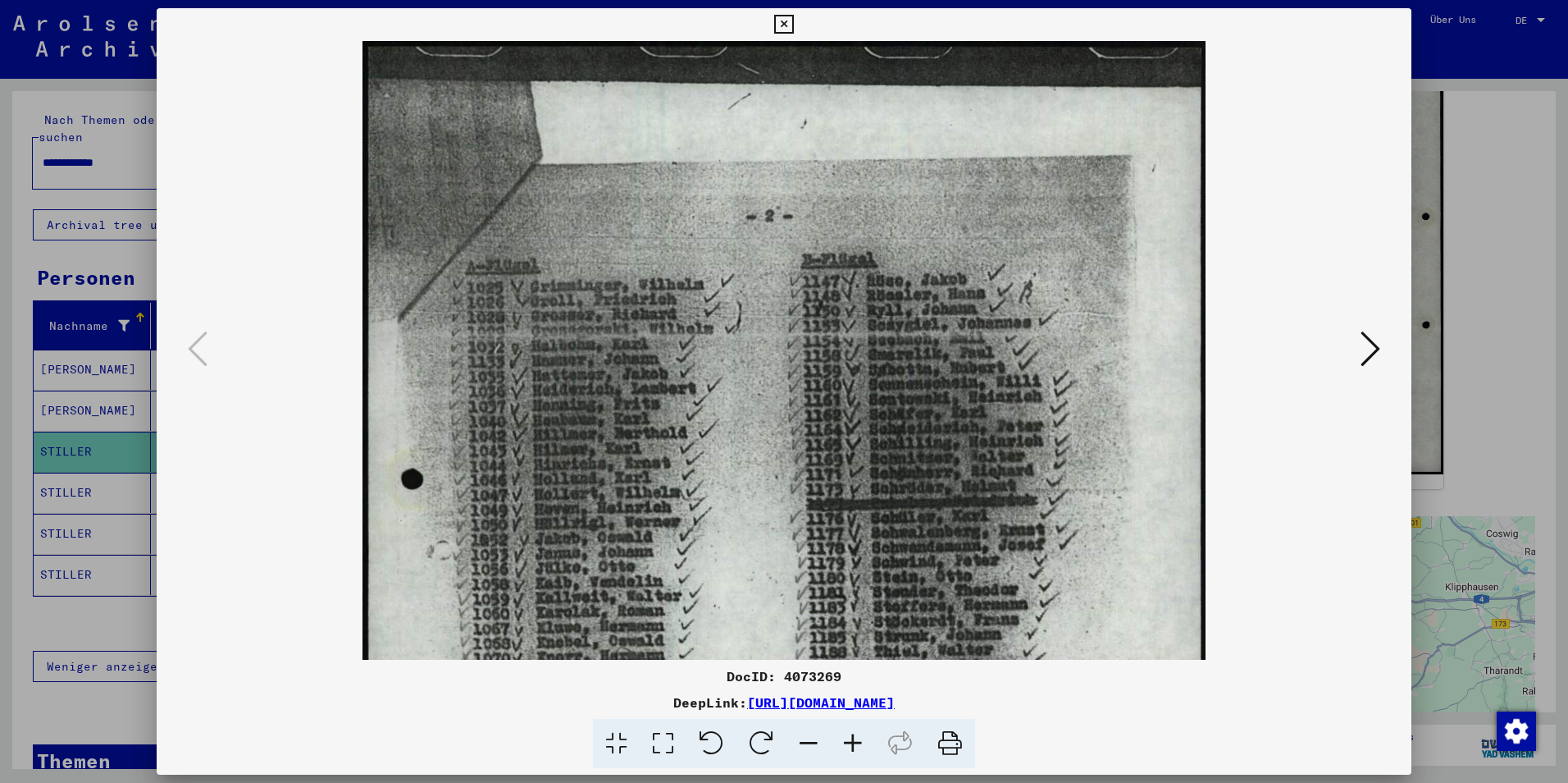
click at [852, 747] on icon at bounding box center [853, 744] width 44 height 50
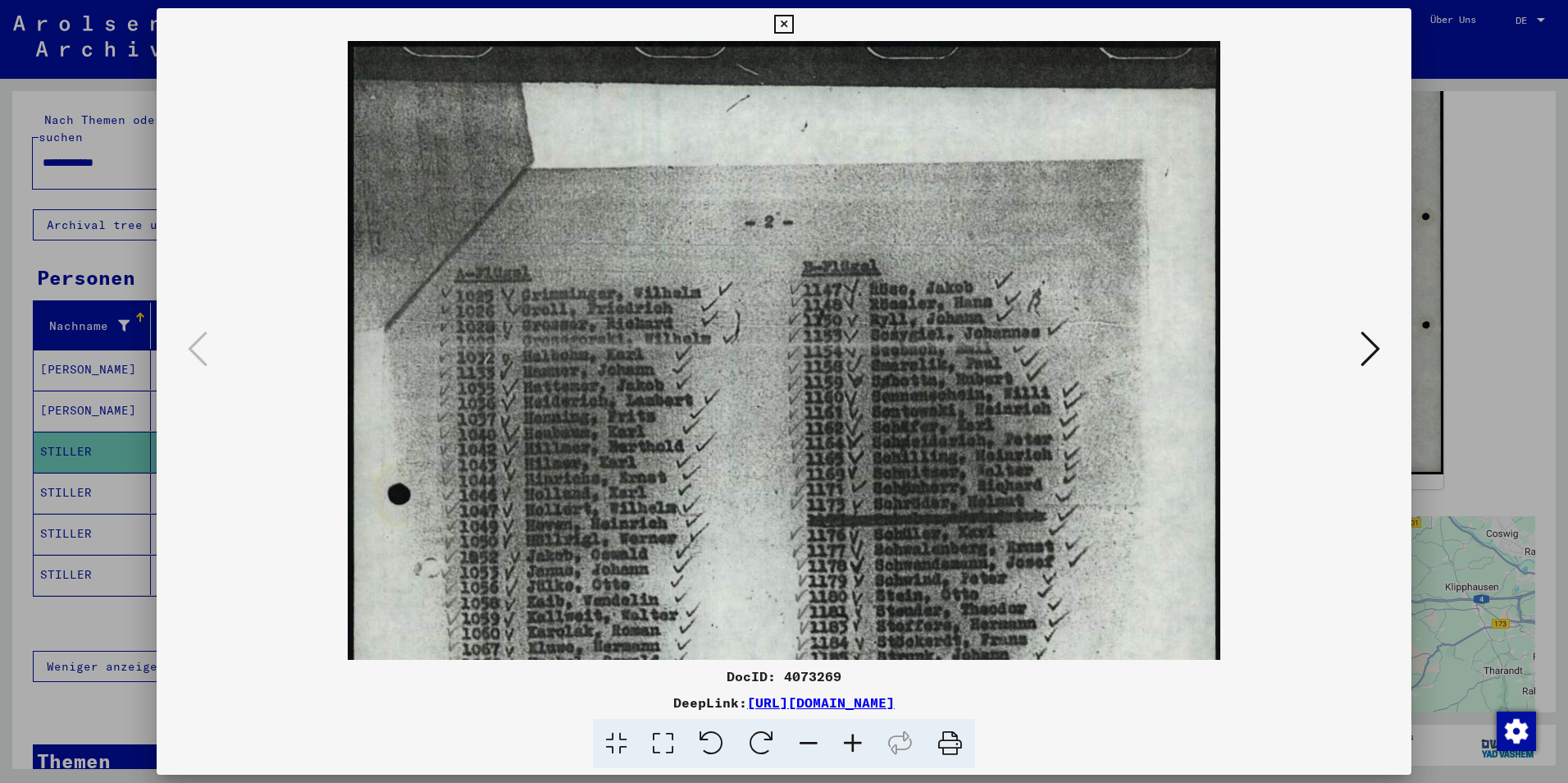
click at [852, 747] on icon at bounding box center [853, 744] width 44 height 50
click at [942, 454] on img at bounding box center [784, 658] width 872 height 1235
click at [792, 21] on icon at bounding box center [784, 24] width 19 height 19
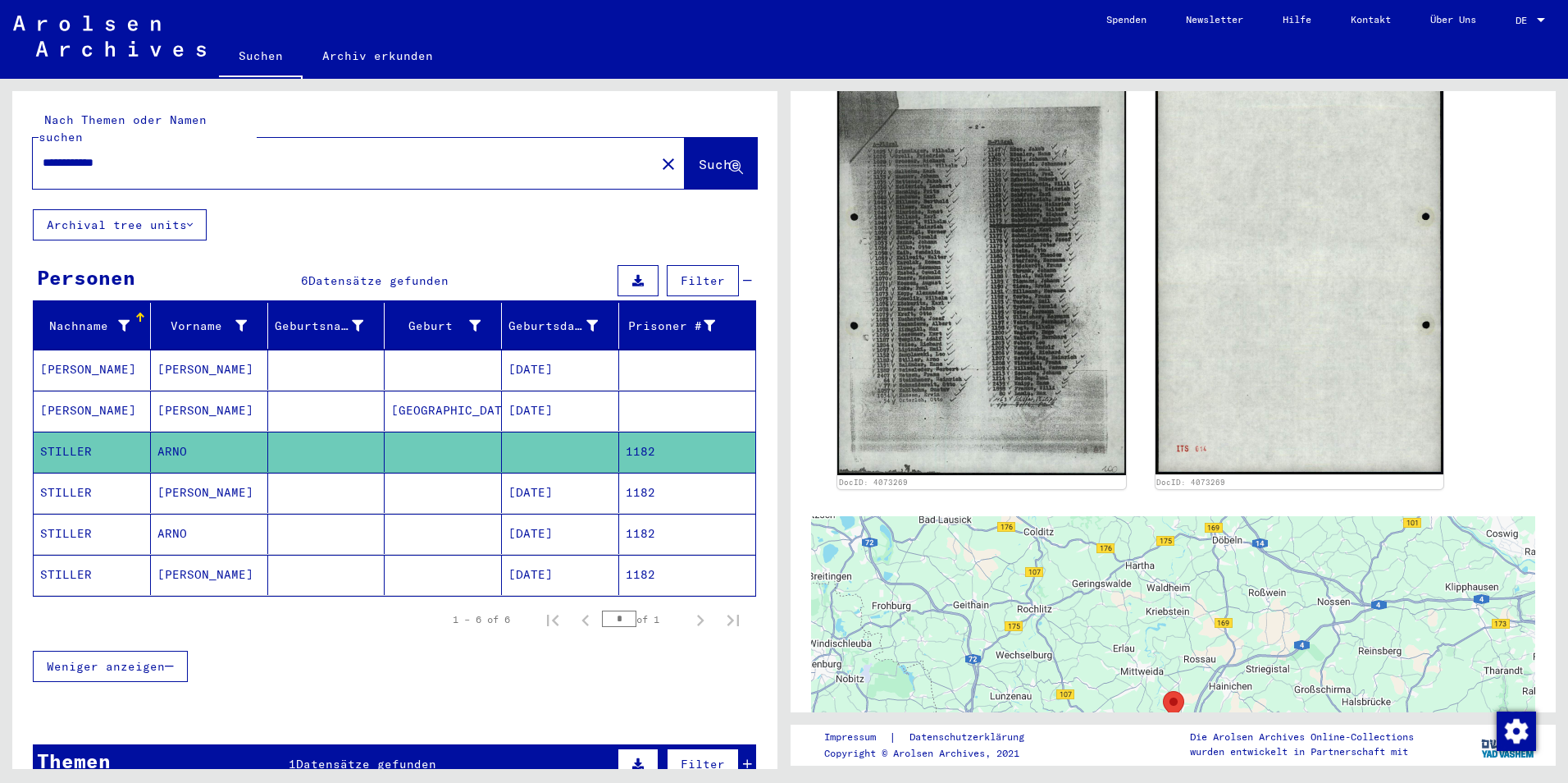
click at [1474, 296] on div "DocID: 4073269 DocID: 4073269" at bounding box center [1173, 279] width 685 height 435
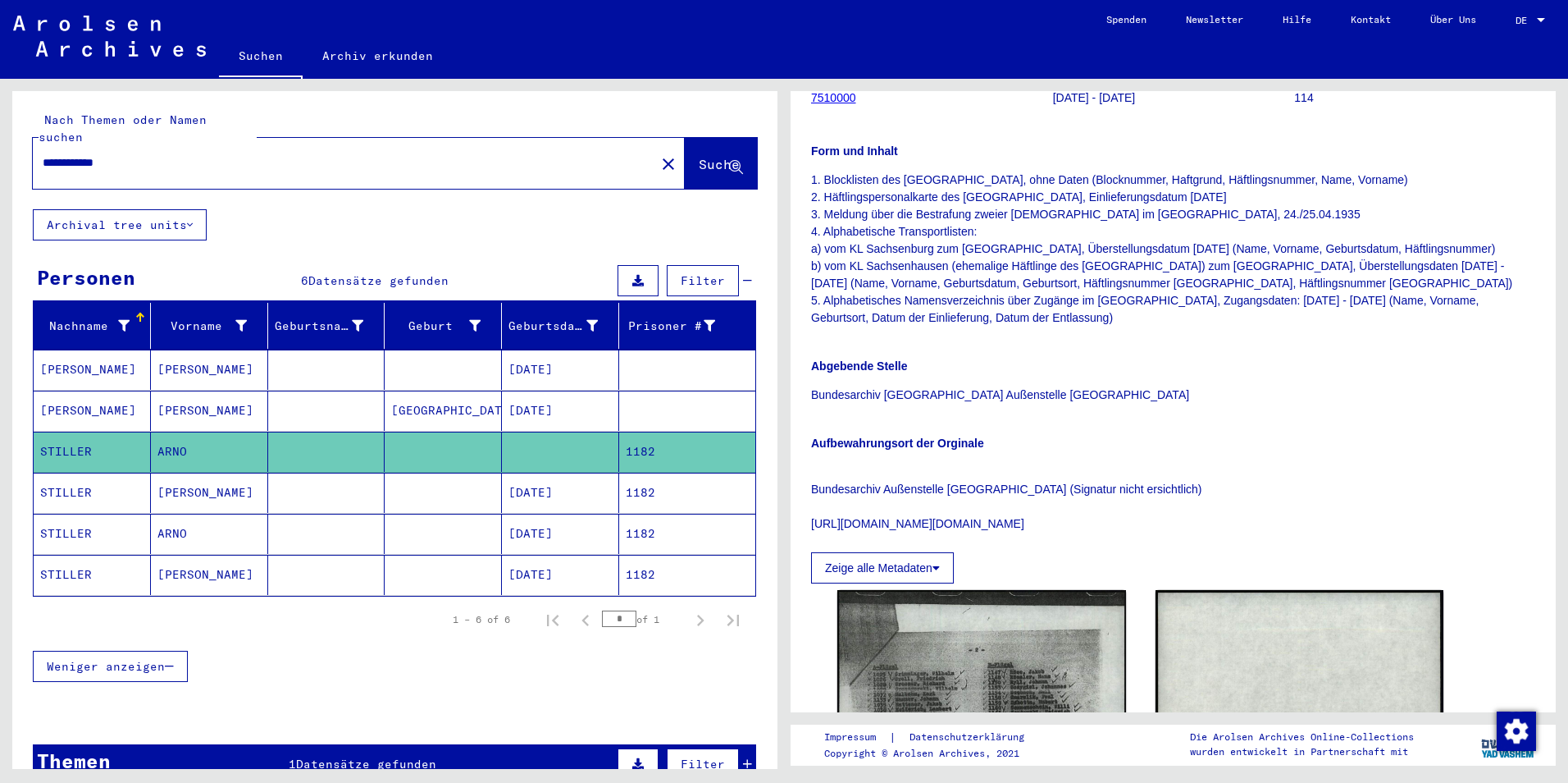
scroll to position [192, 0]
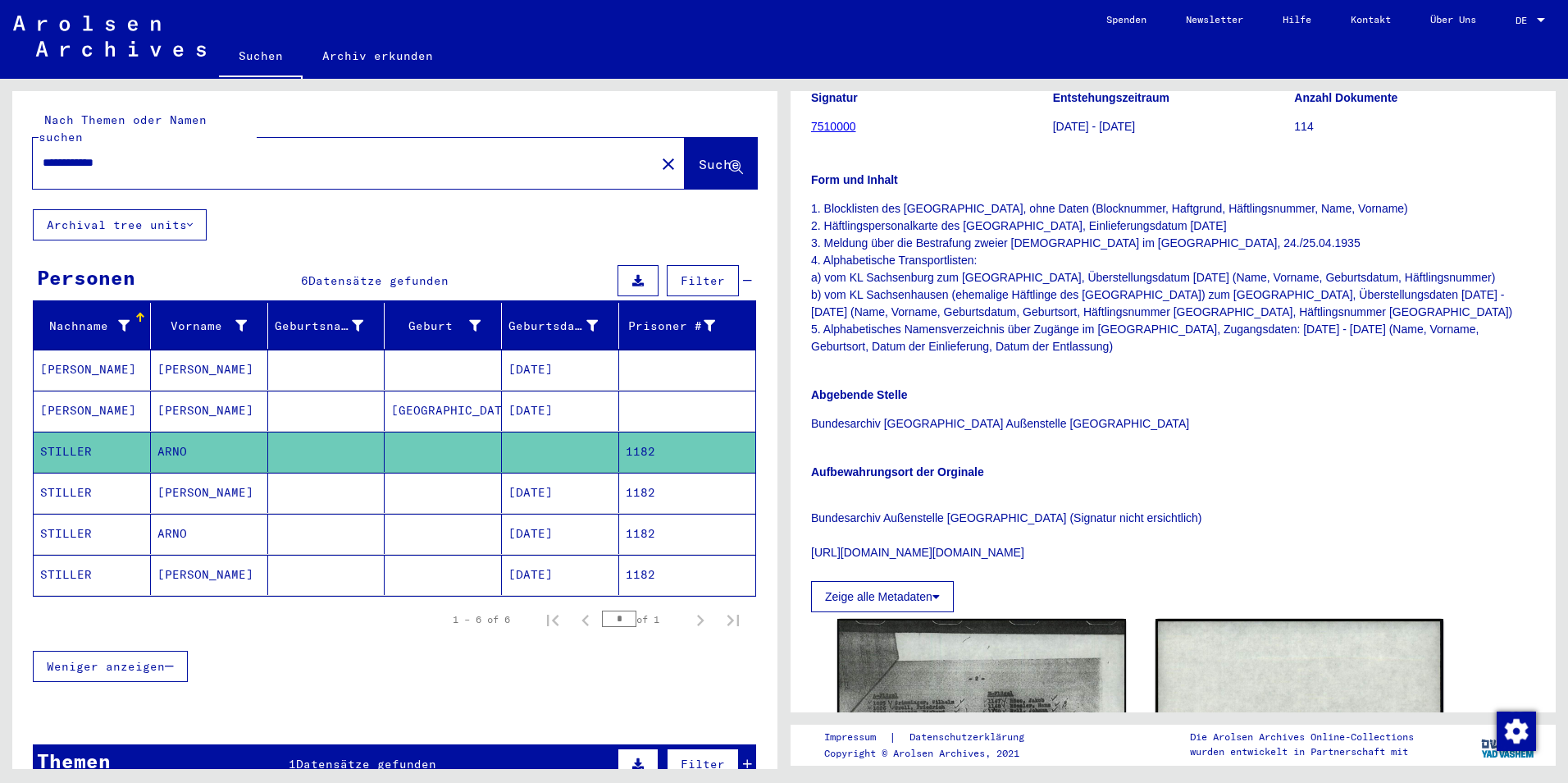
click at [1365, 497] on p "Bundesarchiv Außenstelle Potsdam (Signatur nicht ersichtlich) https://www.bunde…" at bounding box center [1173, 527] width 724 height 68
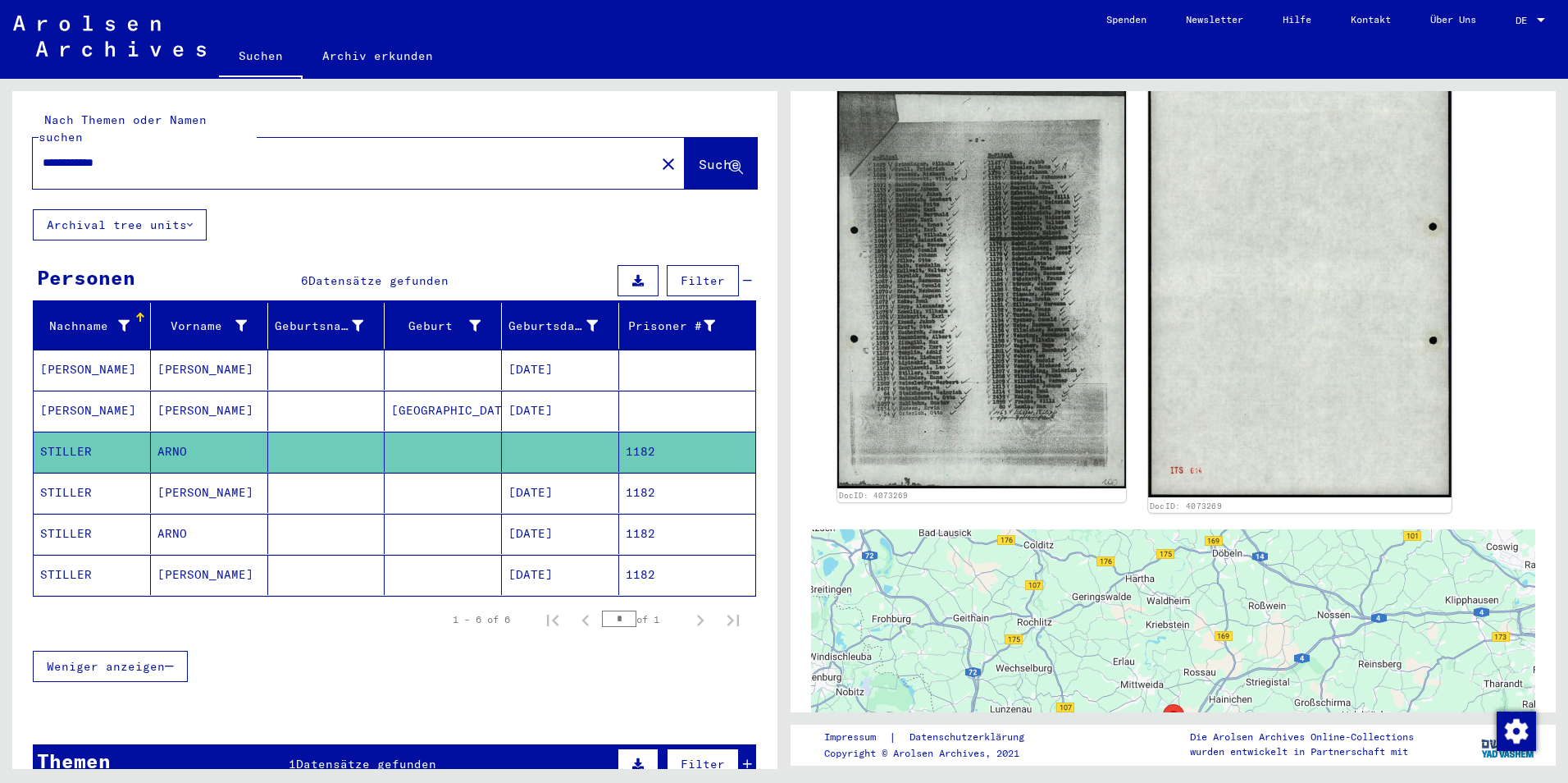
click at [1363, 304] on img at bounding box center [1299, 283] width 302 height 428
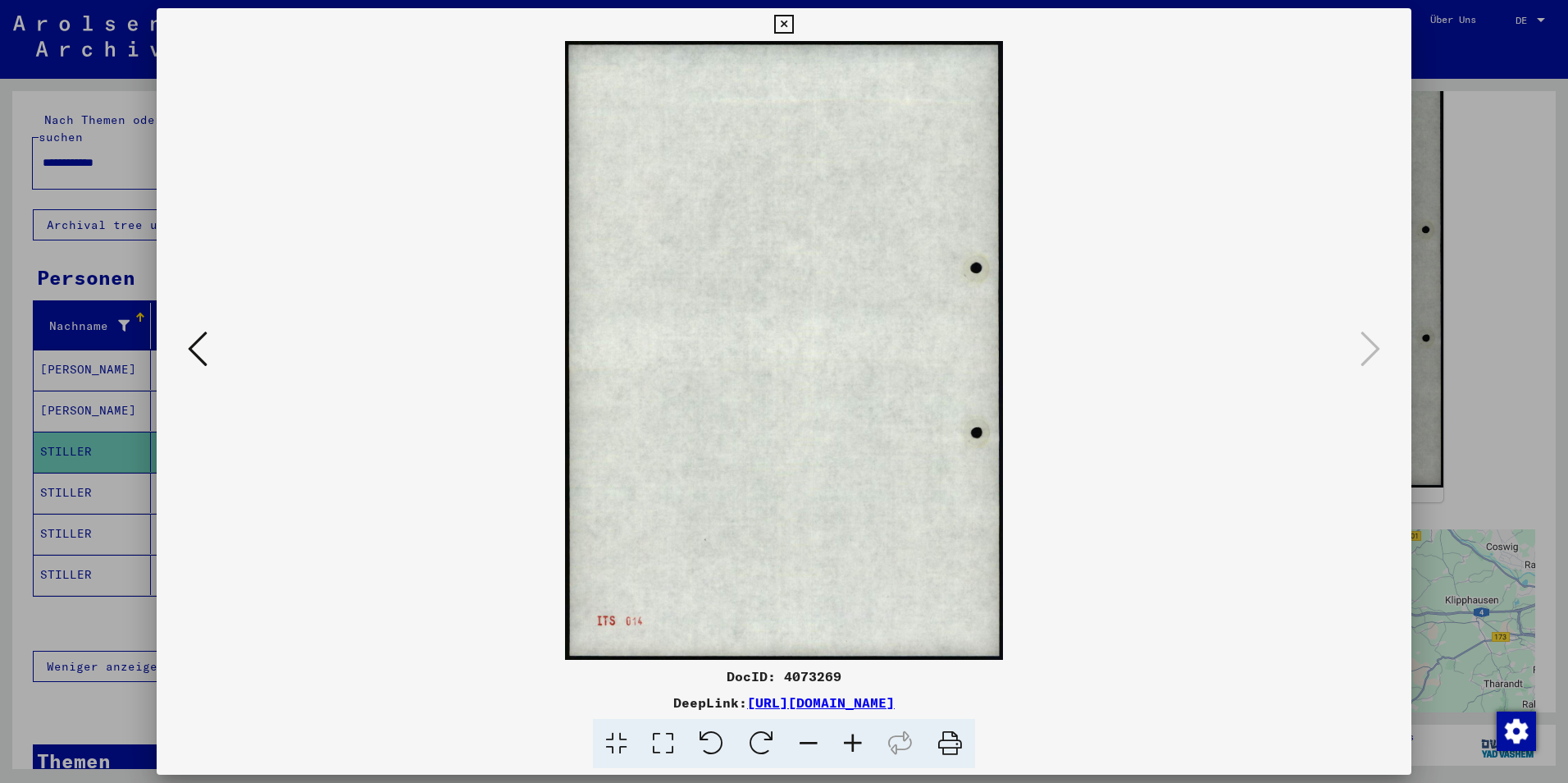
drag, startPoint x: 785, startPoint y: 25, endPoint x: 1152, endPoint y: 280, distance: 446.9
click at [1152, 280] on div "DocID: 4073269 DeepLink: https://collections.arolsen-archives.org/de/document/4…" at bounding box center [784, 389] width 1255 height 761
drag, startPoint x: 1085, startPoint y: 699, endPoint x: 583, endPoint y: 709, distance: 502.1
click at [583, 709] on div "DeepLink: https://collections.arolsen-archives.org/de/document/4073269" at bounding box center [784, 702] width 1255 height 19
copy link "https://collections.arolsen-archives.org/de/document/4073269"
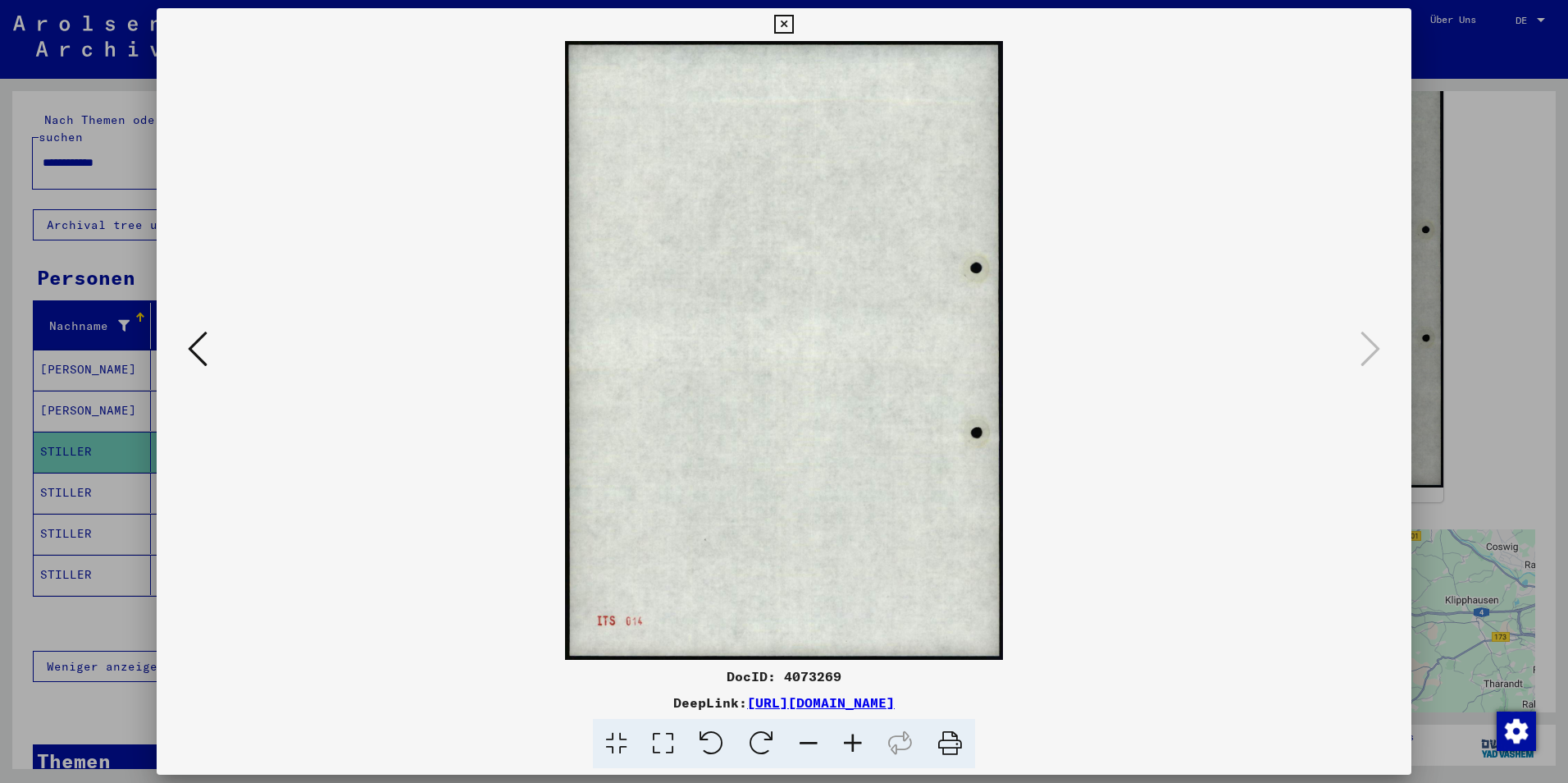
click at [784, 22] on icon at bounding box center [784, 24] width 19 height 19
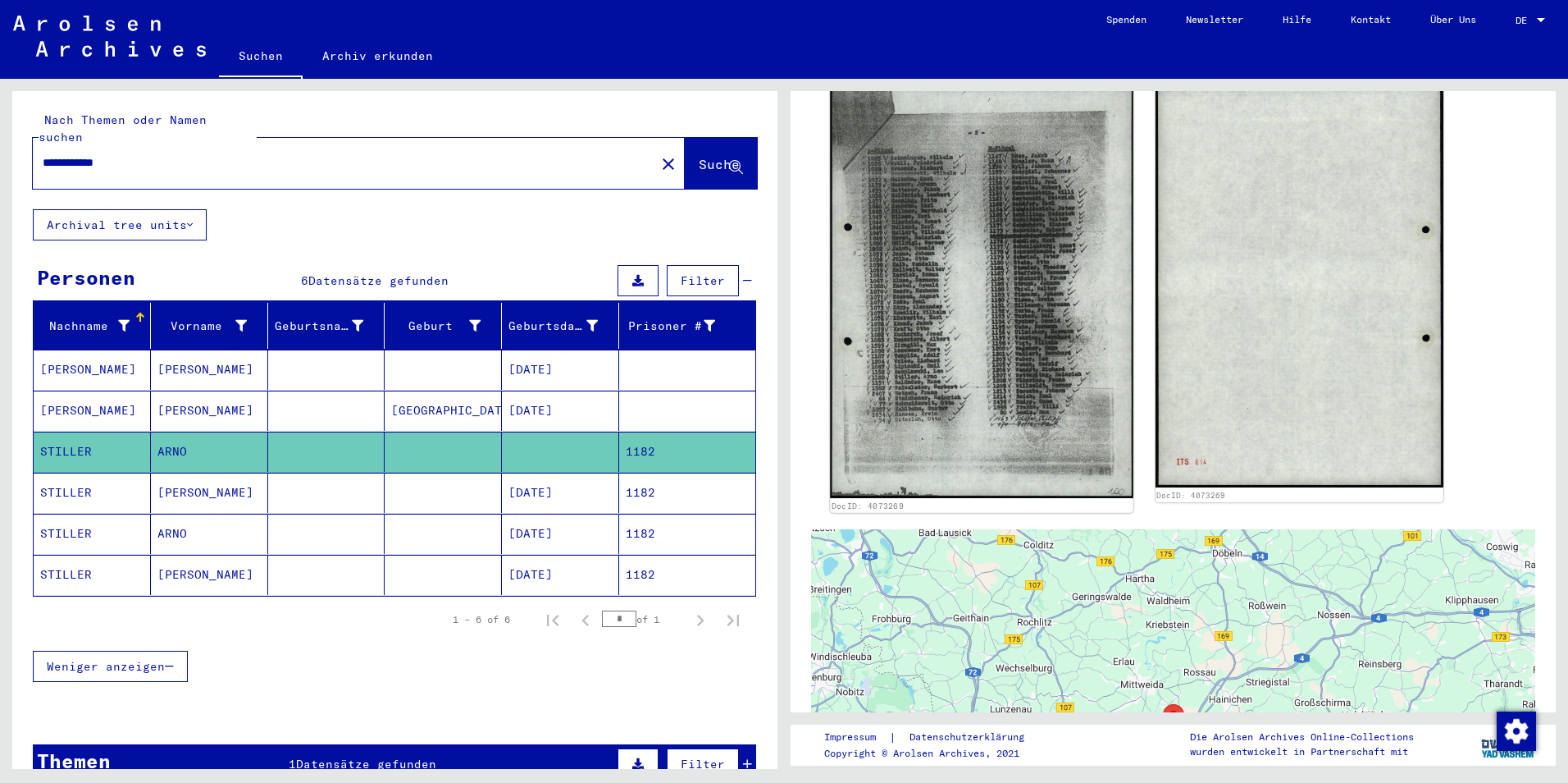
click at [953, 238] on img at bounding box center [981, 283] width 302 height 429
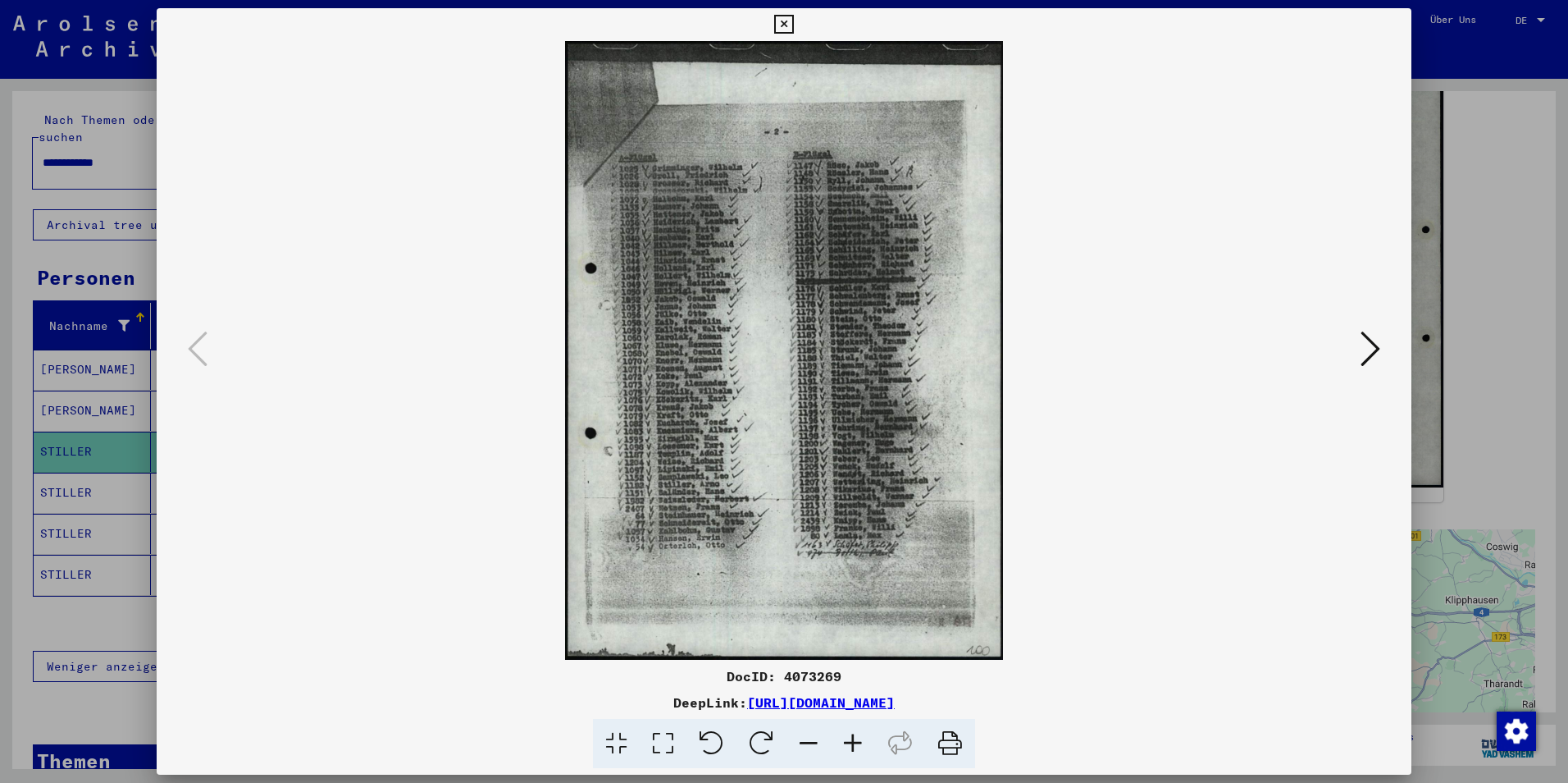
click at [783, 19] on icon at bounding box center [784, 24] width 19 height 19
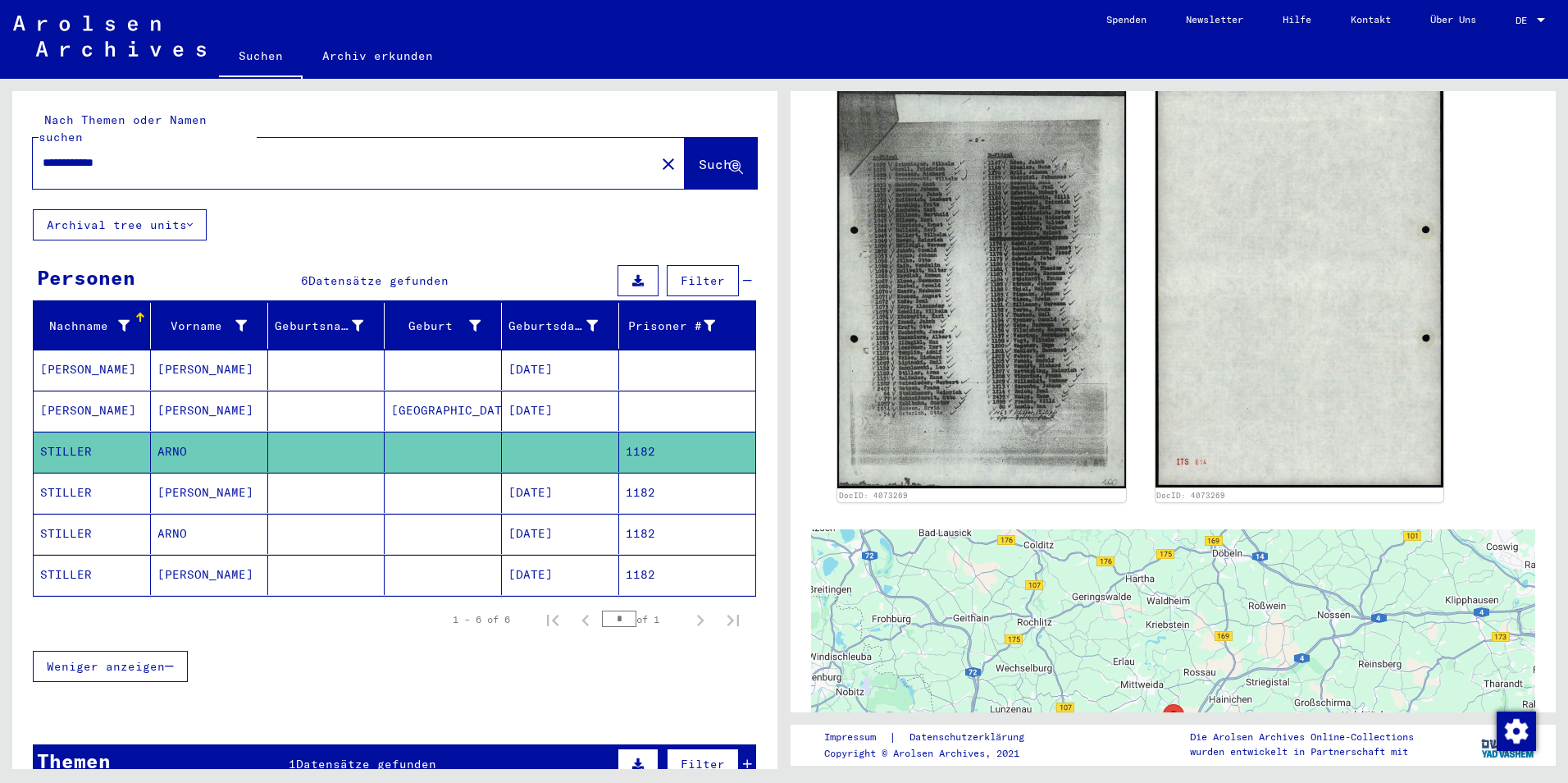
click at [79, 477] on mat-cell "STILLER" at bounding box center [92, 492] width 117 height 40
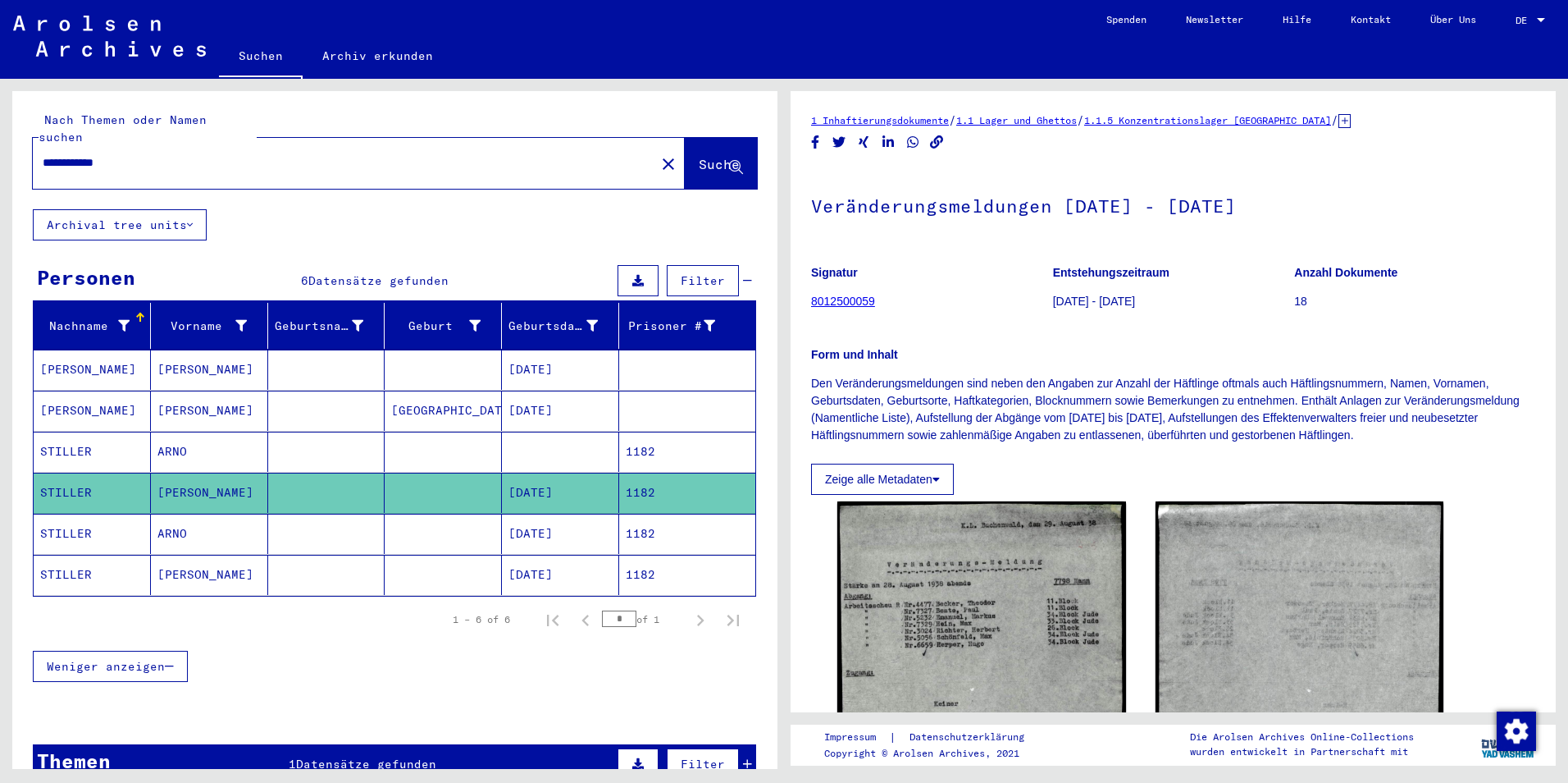
click at [78, 432] on mat-cell "STILLER" at bounding box center [92, 451] width 117 height 40
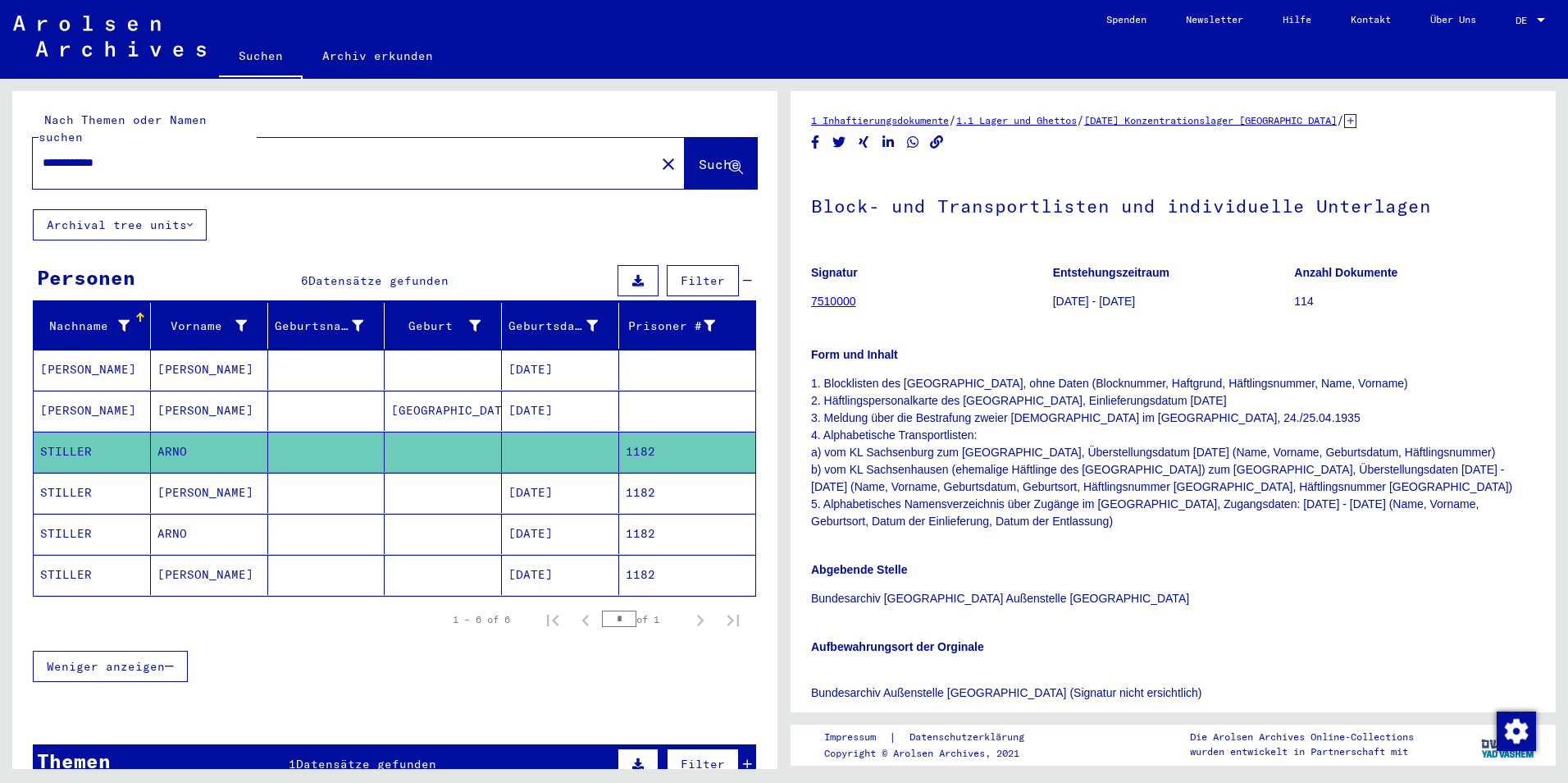
click at [1278, 539] on div "Signatur 7510000 Entstehungszeitraum 1933-03-01 - 1937-08-23 Anzahl Dokumente 1…" at bounding box center [1173, 519] width 724 height 534
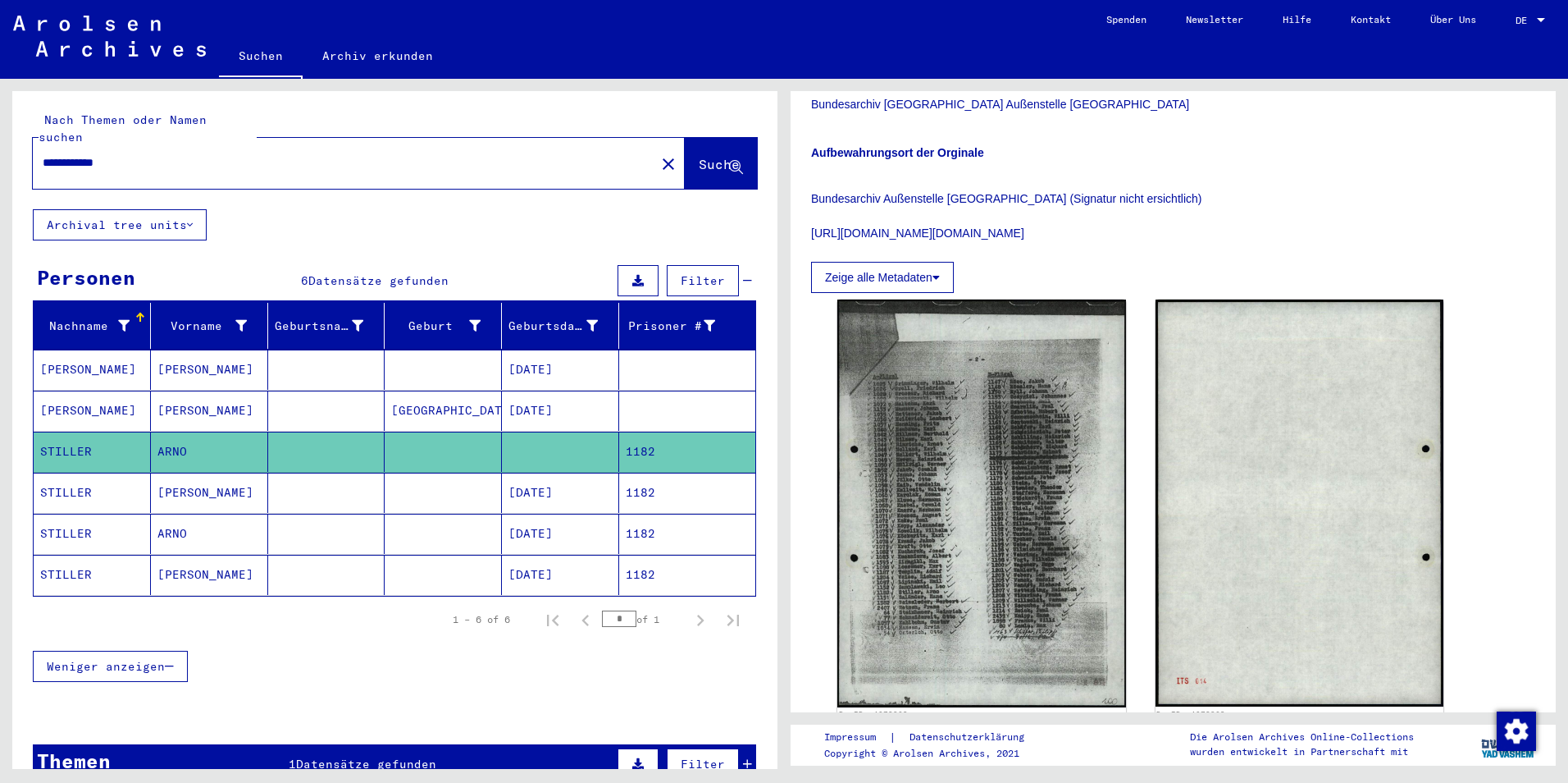
scroll to position [727, 0]
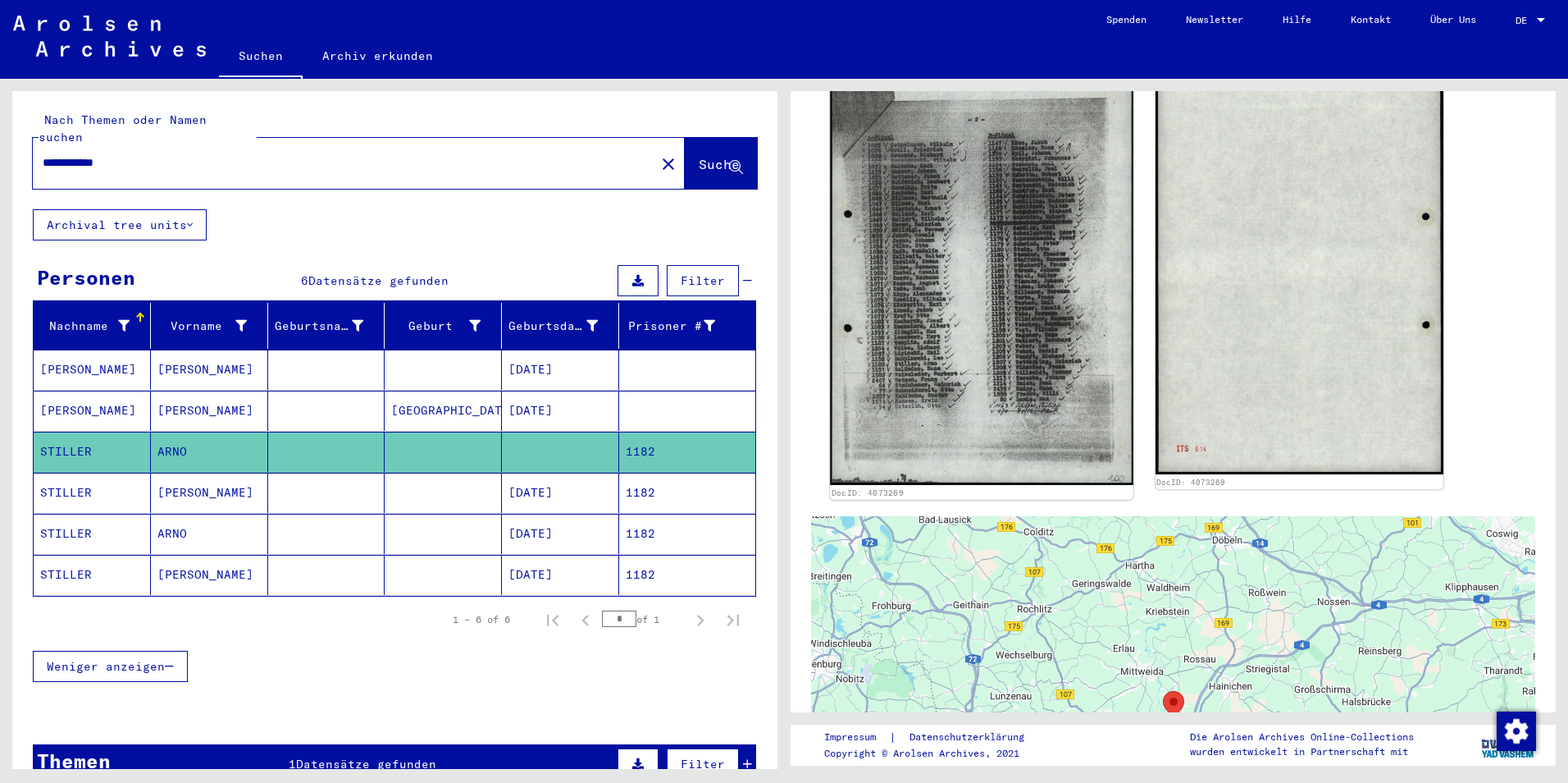
click at [1028, 267] on img at bounding box center [981, 270] width 302 height 429
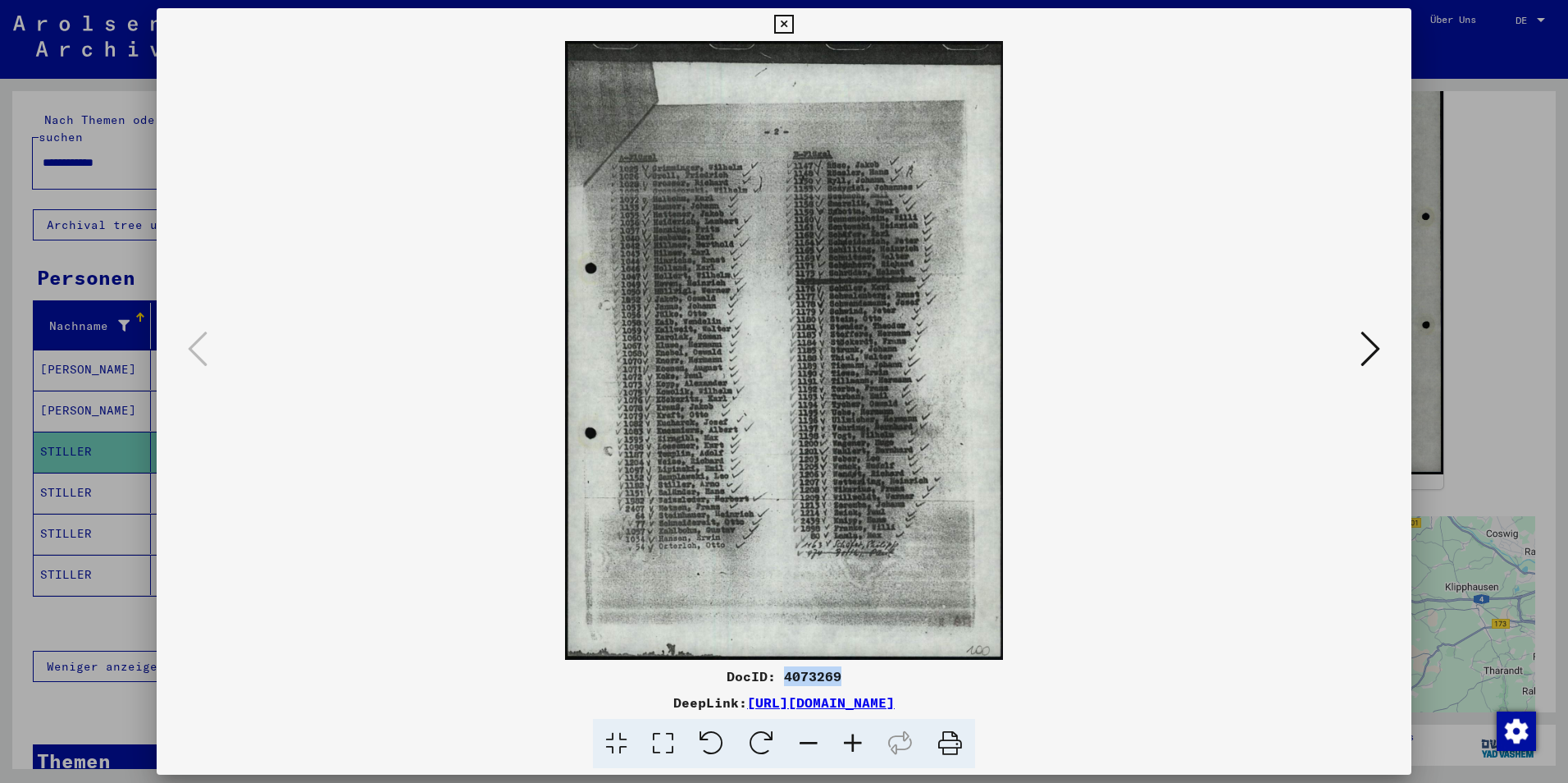
drag, startPoint x: 854, startPoint y: 670, endPoint x: 786, endPoint y: 677, distance: 68.4
click at [786, 677] on div "DocID: 4073269" at bounding box center [784, 676] width 1255 height 19
copy div "4073269"
click at [809, 415] on img at bounding box center [784, 350] width 1143 height 619
click at [790, 24] on icon at bounding box center [784, 24] width 19 height 19
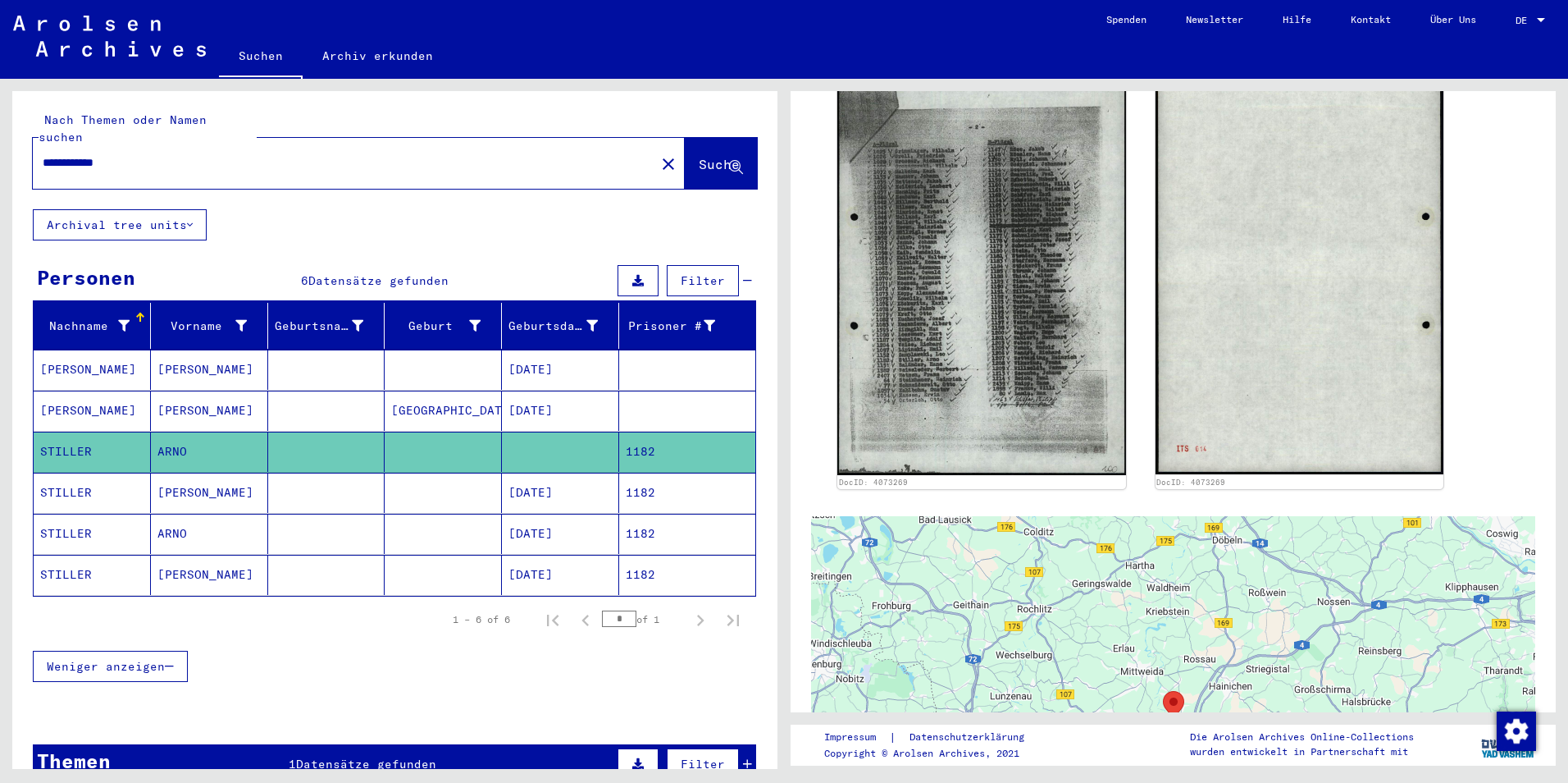
click at [76, 475] on mat-cell "STILLER" at bounding box center [92, 492] width 117 height 40
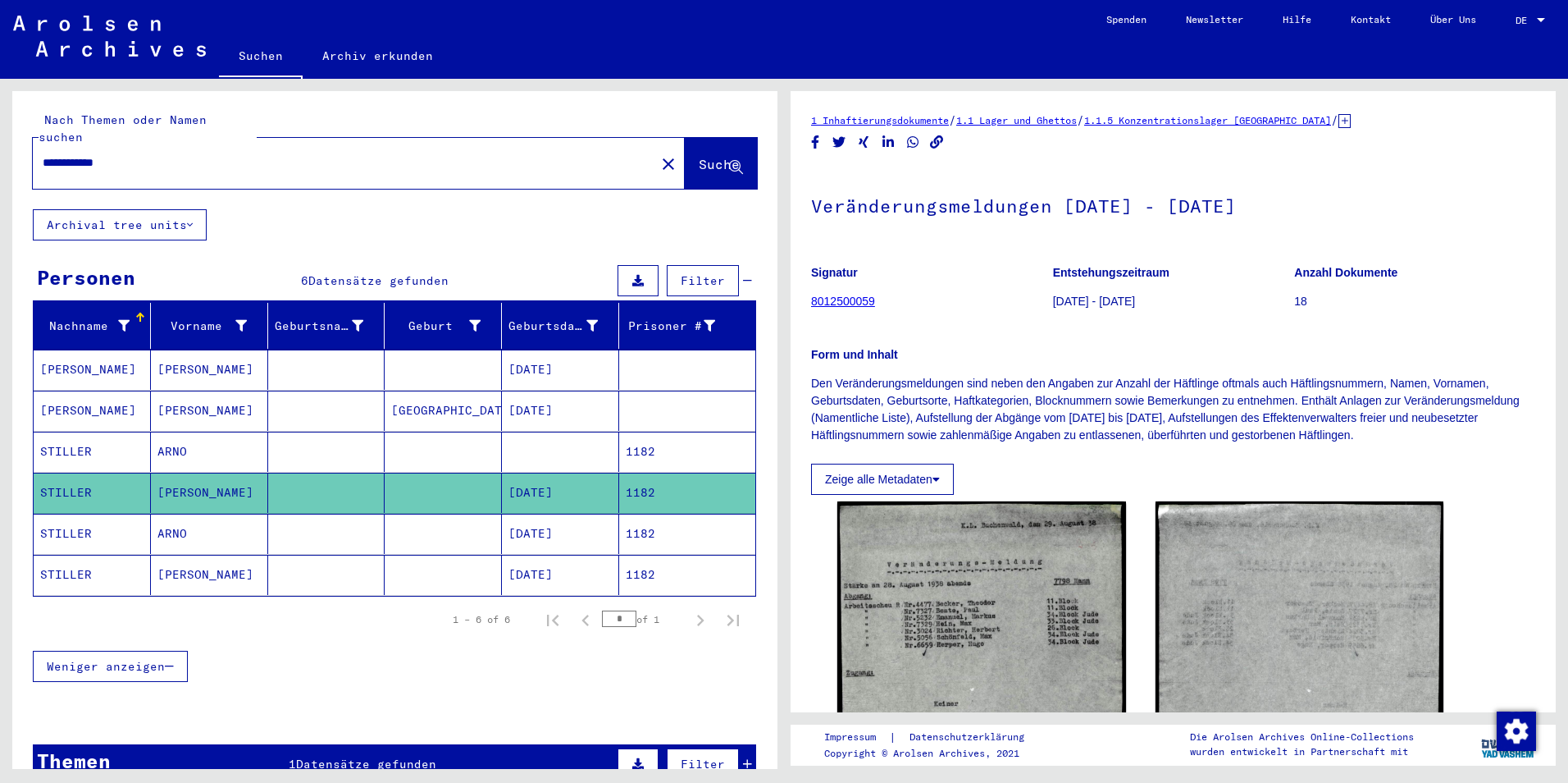
click at [1443, 327] on figure "Anzahl Dokumente 18" at bounding box center [1414, 290] width 241 height 74
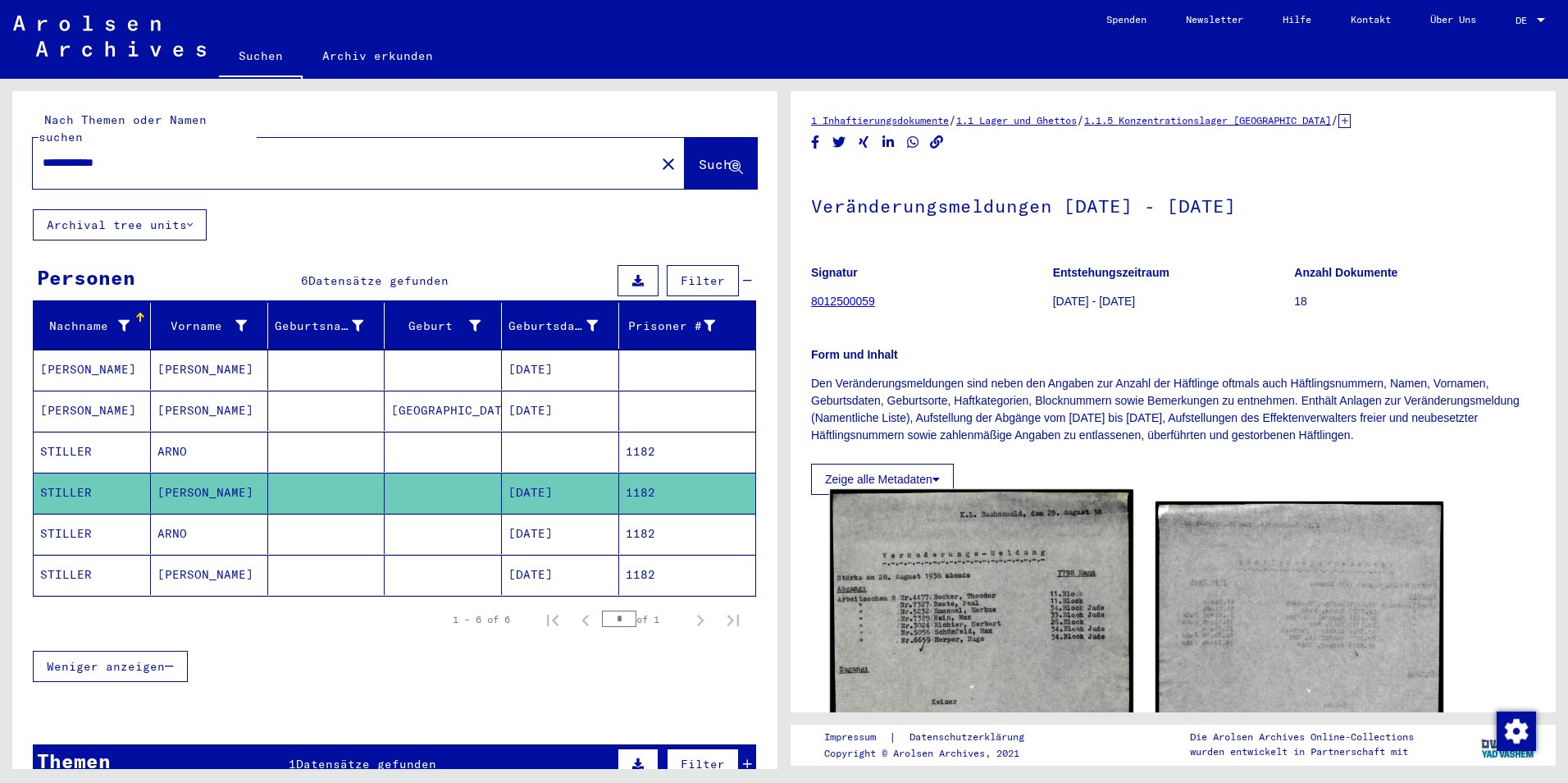
click at [1066, 647] on img at bounding box center [981, 734] width 302 height 490
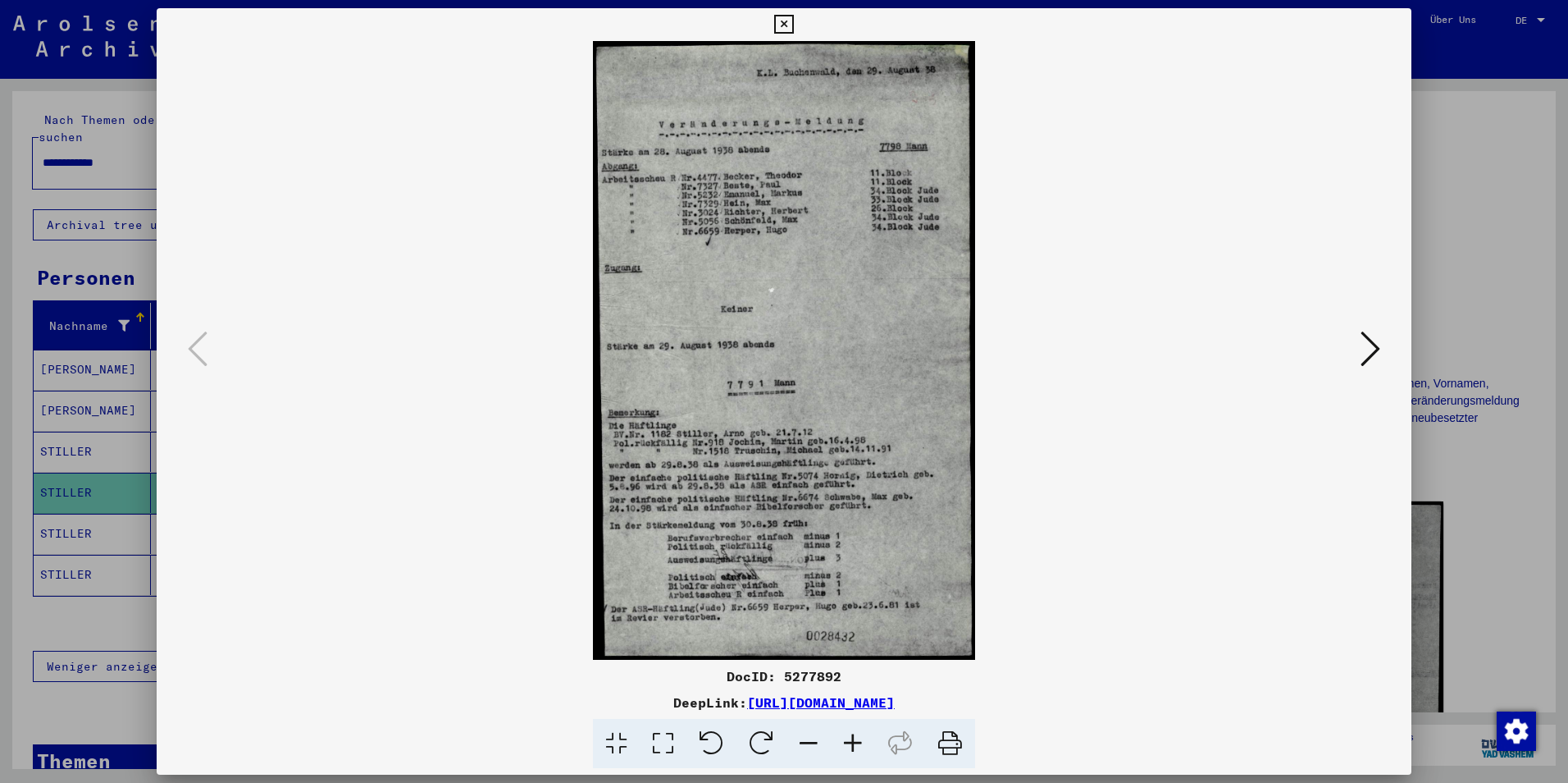
click at [851, 748] on icon at bounding box center [853, 744] width 44 height 50
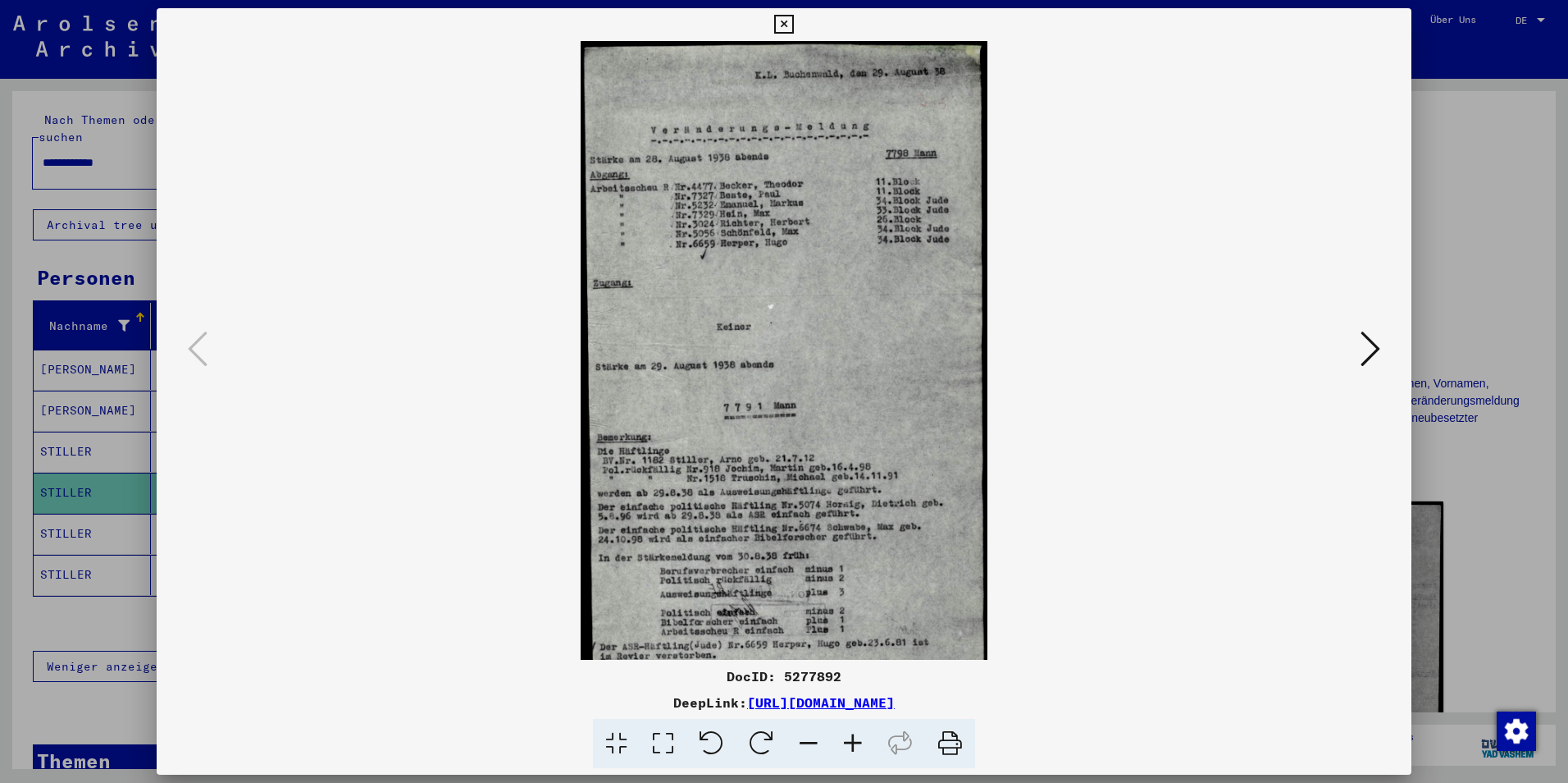
click at [851, 748] on icon at bounding box center [853, 744] width 44 height 50
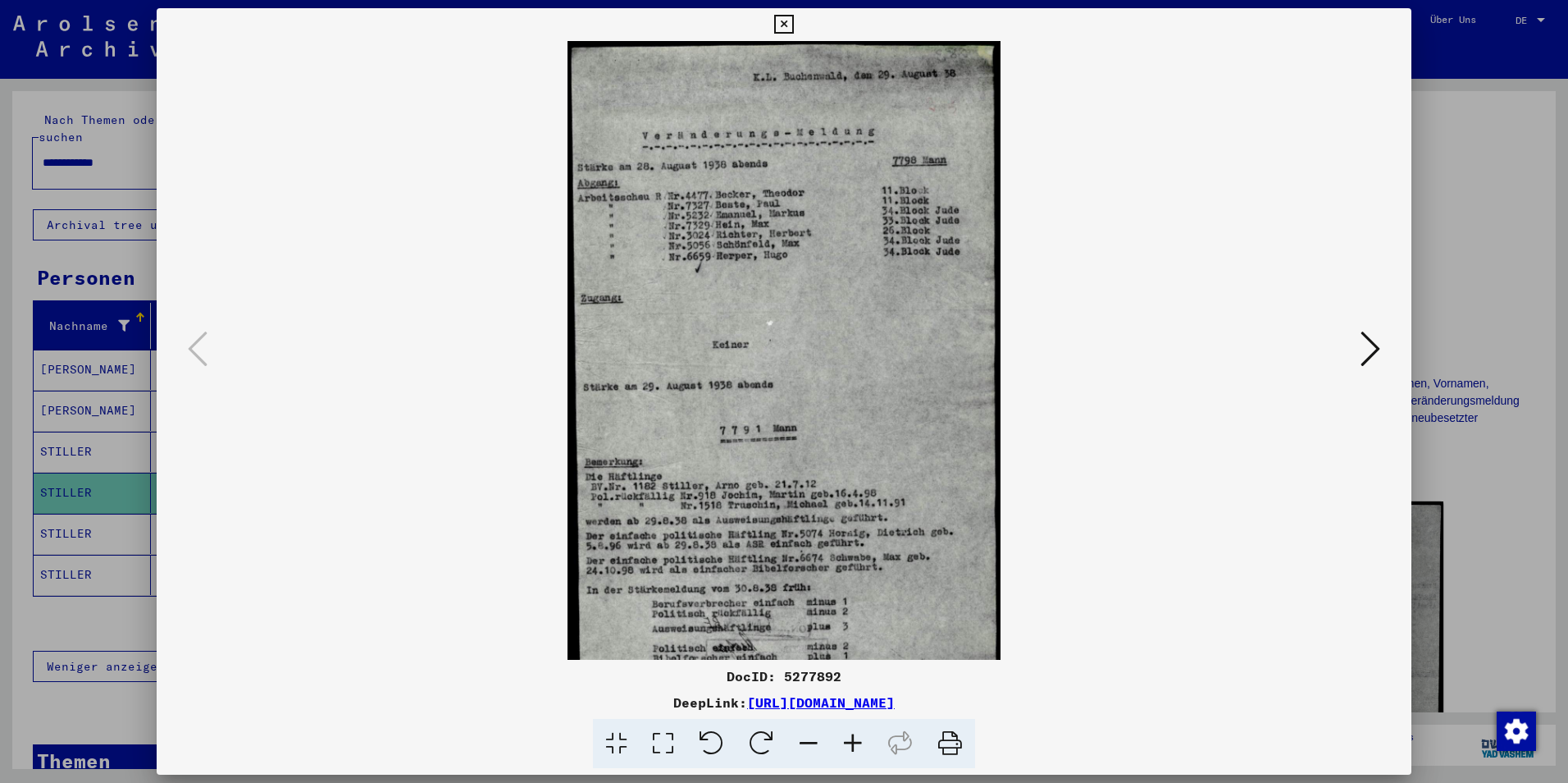
click at [851, 748] on icon at bounding box center [853, 744] width 44 height 50
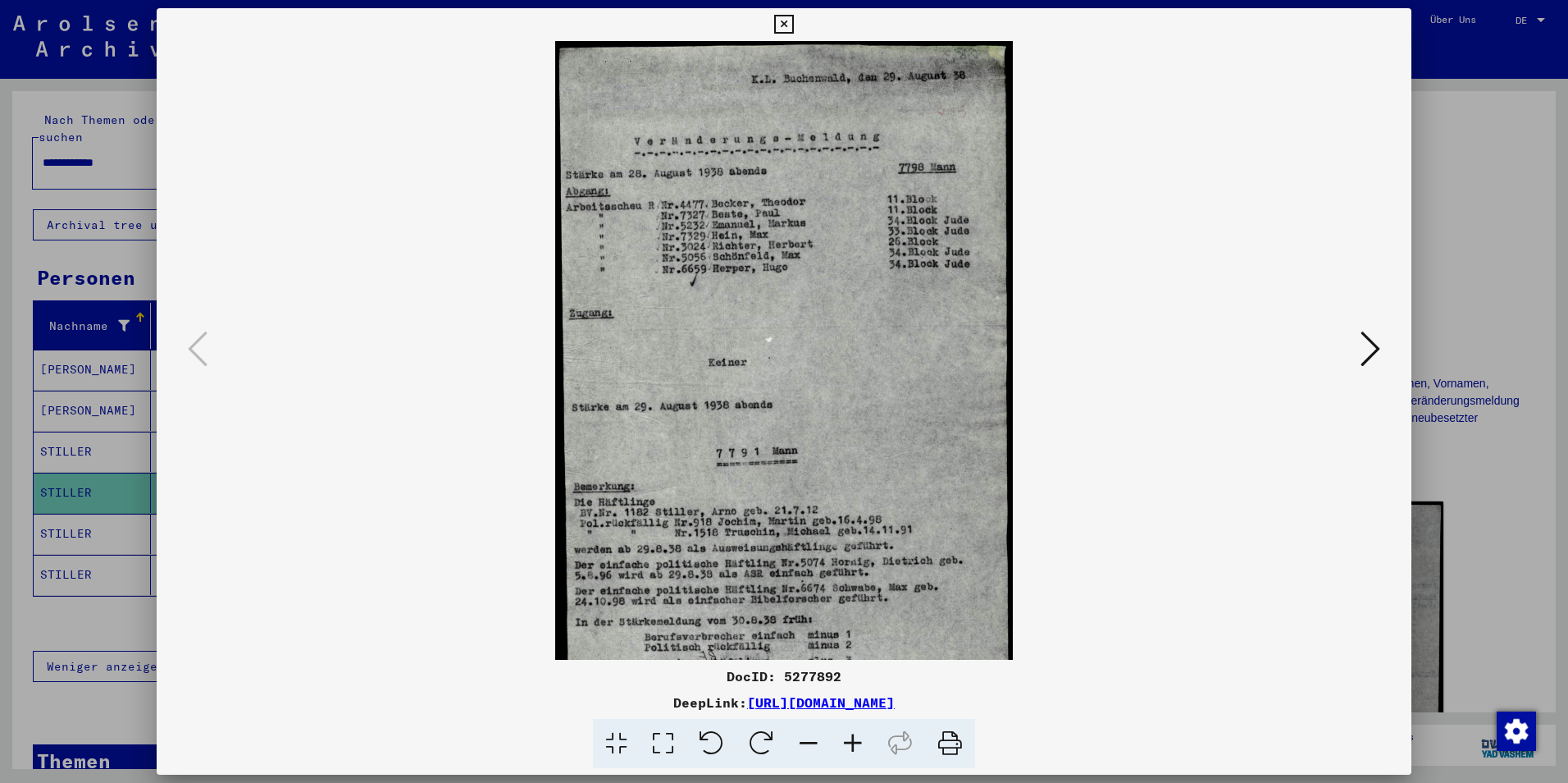
click at [851, 748] on icon at bounding box center [853, 744] width 44 height 50
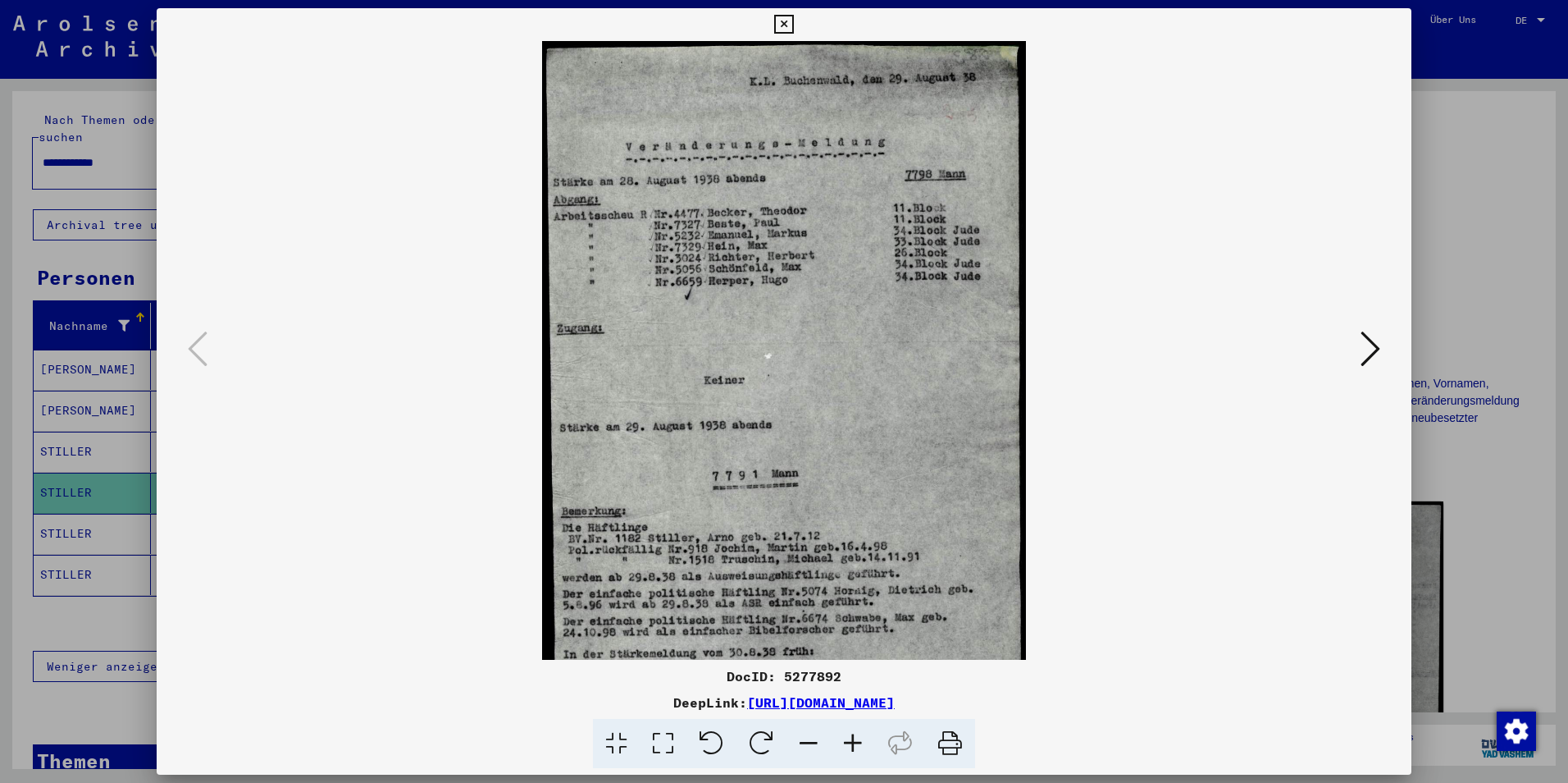
click at [851, 748] on icon at bounding box center [853, 744] width 44 height 50
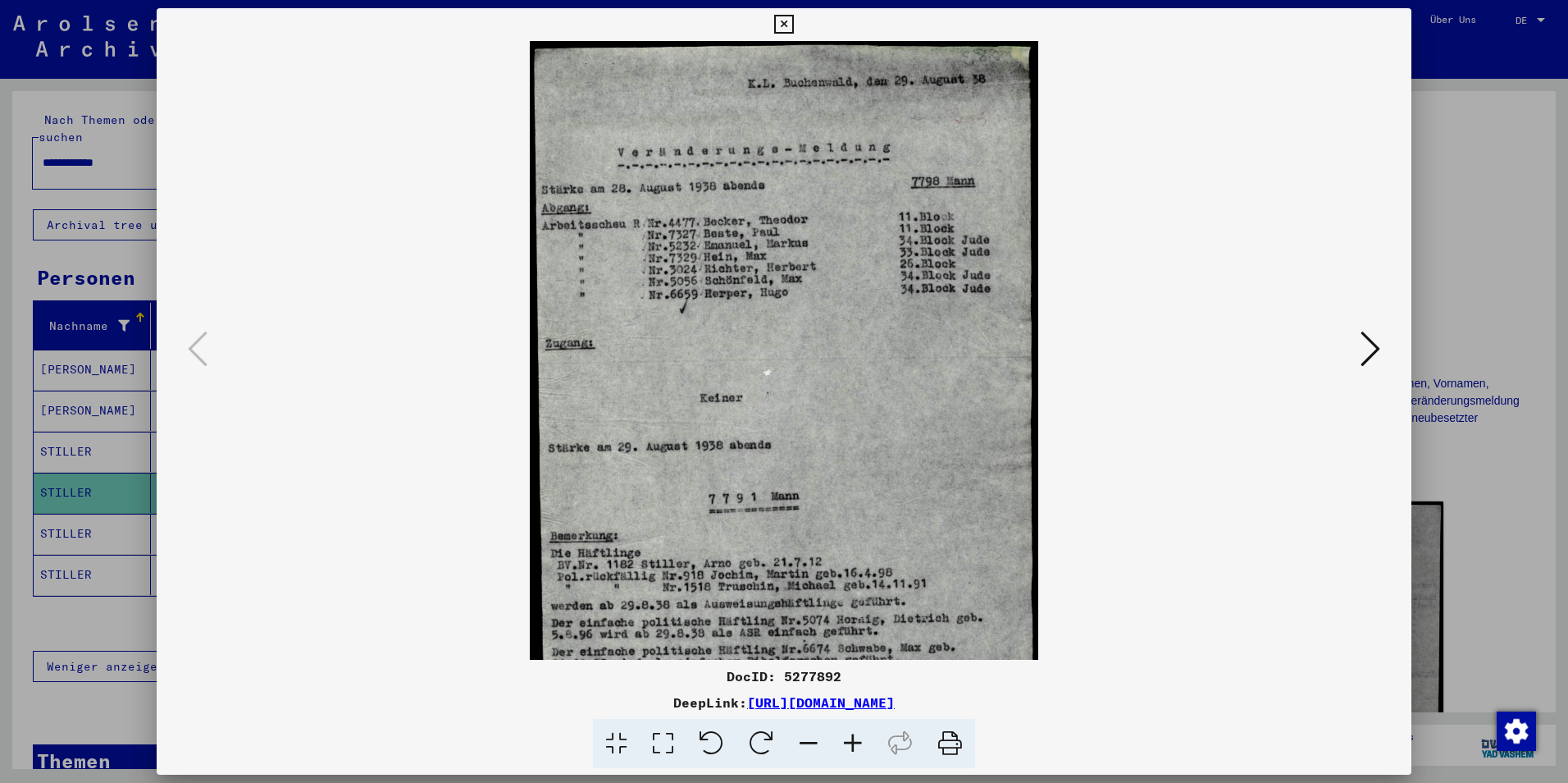
click at [851, 748] on icon at bounding box center [853, 744] width 44 height 50
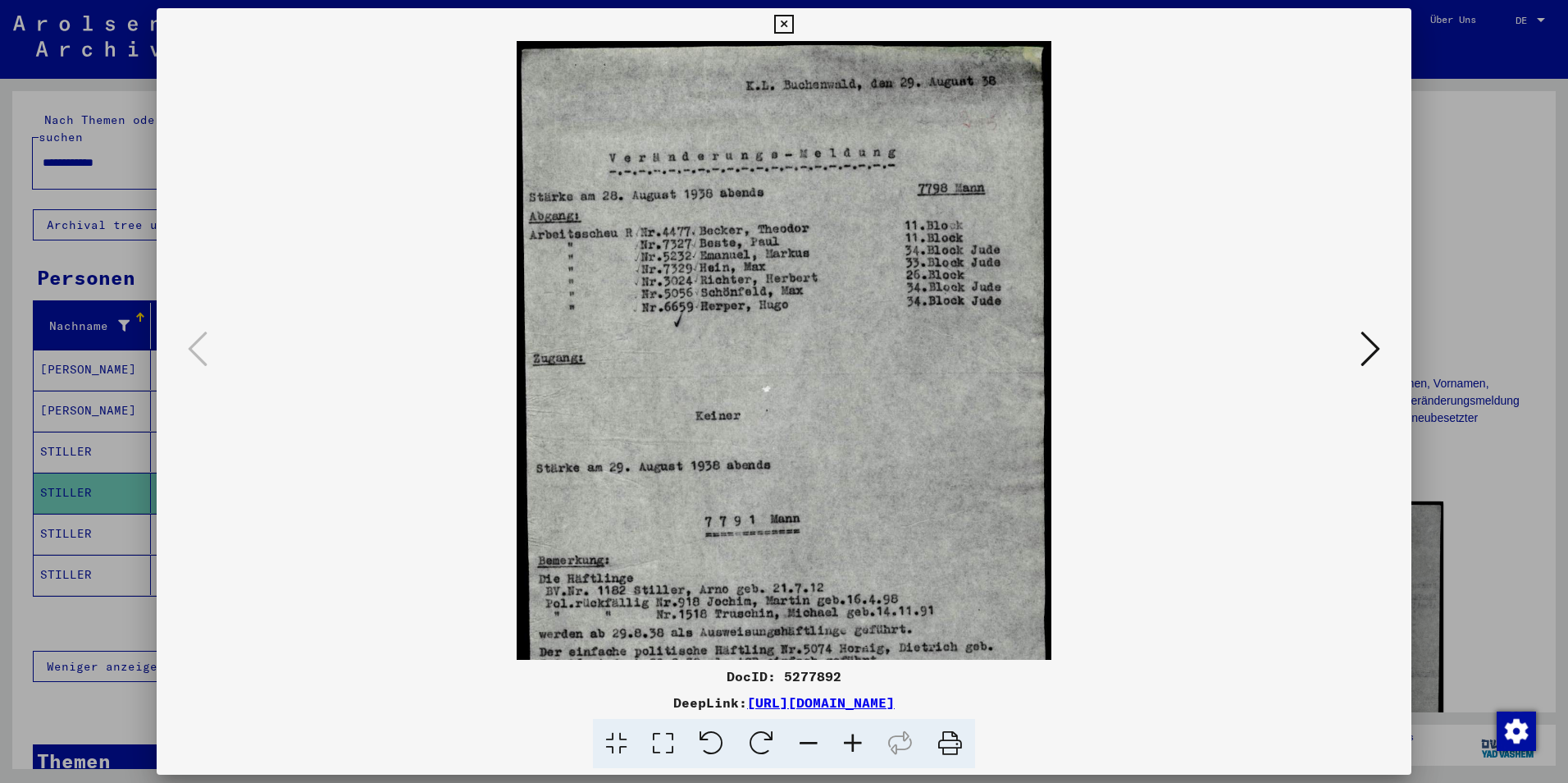
click at [851, 748] on icon at bounding box center [853, 744] width 44 height 50
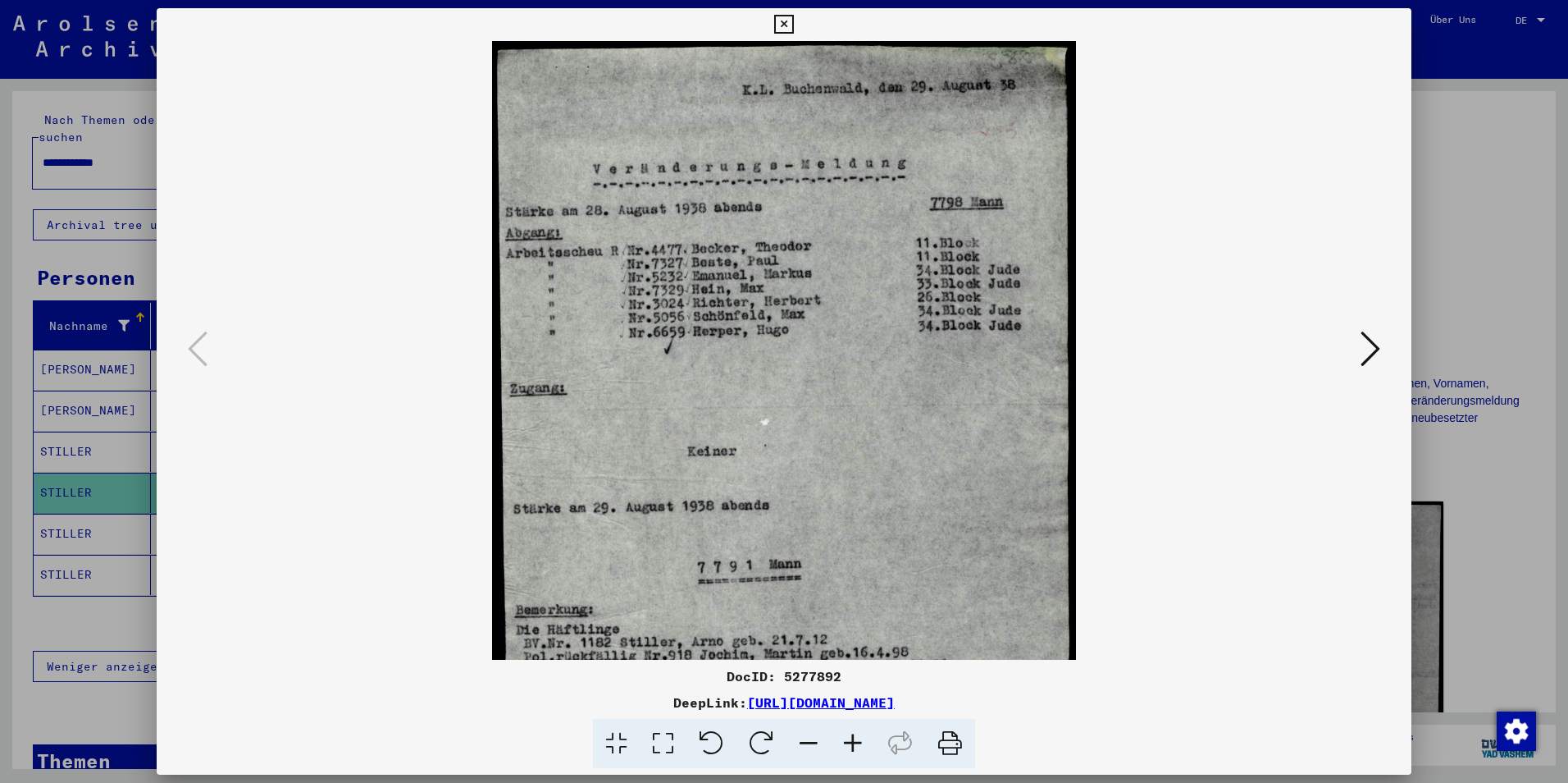
click at [851, 748] on icon at bounding box center [853, 744] width 44 height 50
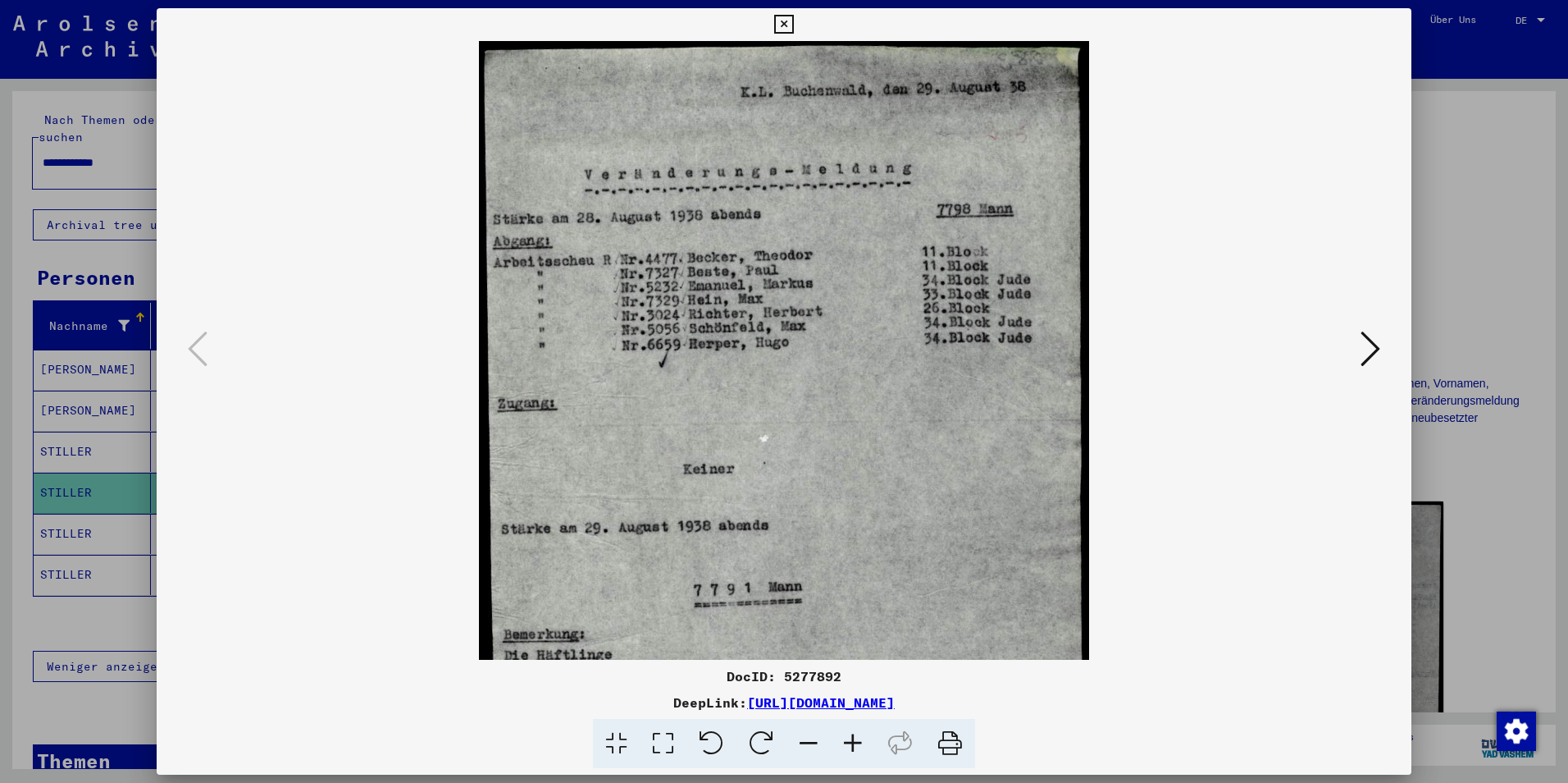
click at [851, 748] on icon at bounding box center [853, 744] width 44 height 50
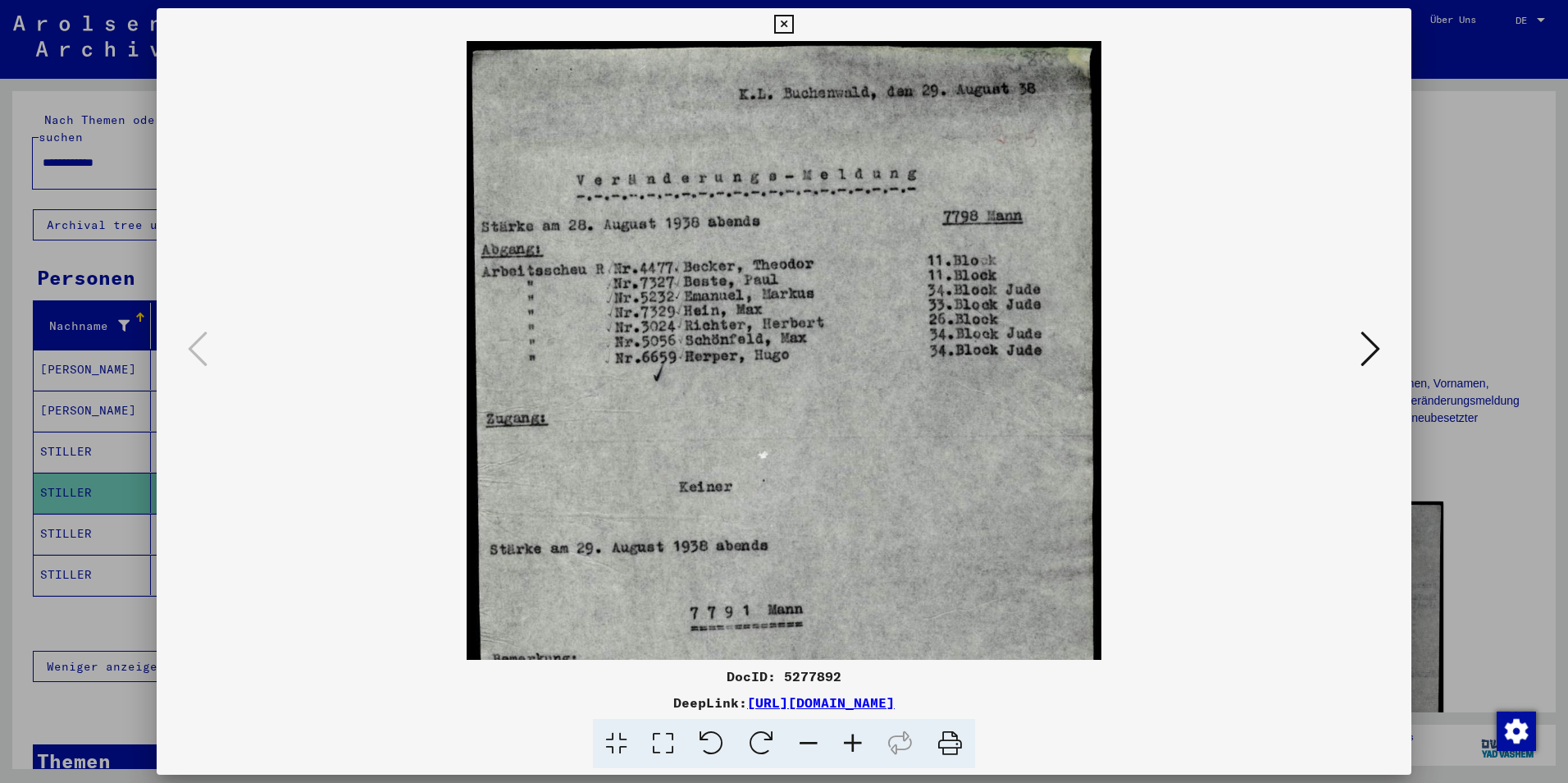
click at [851, 748] on icon at bounding box center [853, 744] width 44 height 50
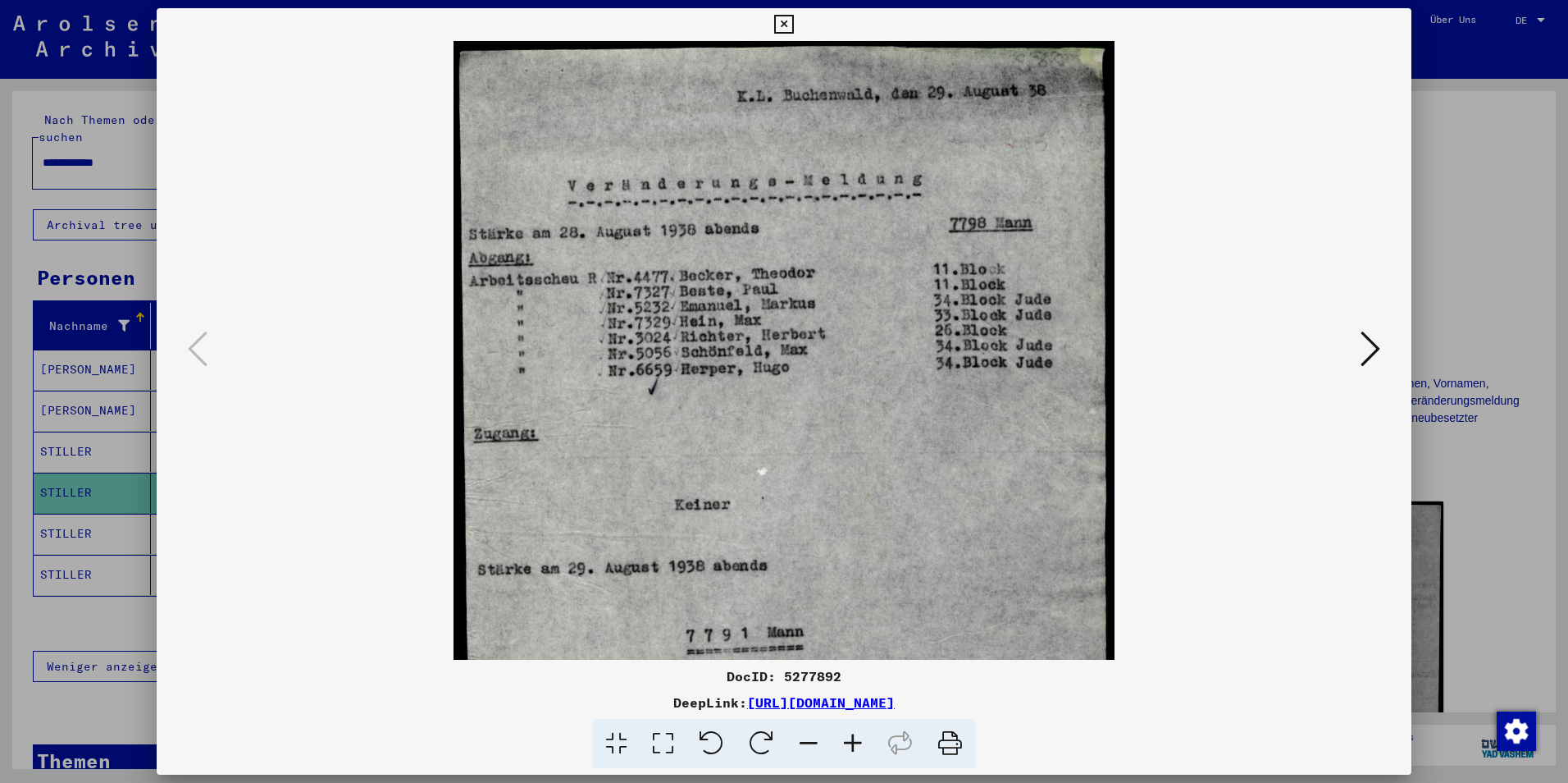
click at [1056, 379] on img at bounding box center [784, 576] width 661 height 1070
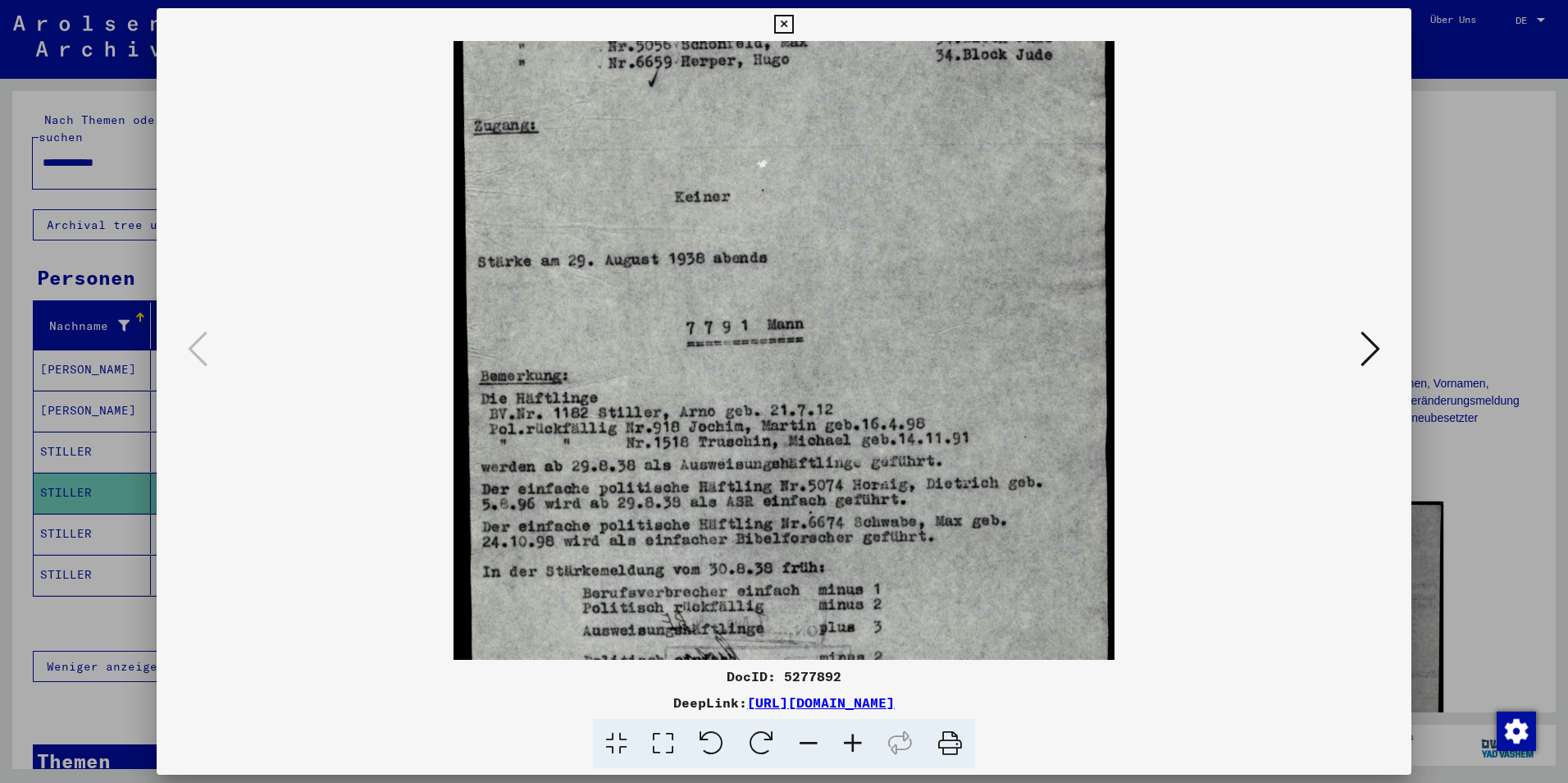
scroll to position [309, 0]
drag, startPoint x: 981, startPoint y: 496, endPoint x: 969, endPoint y: 81, distance: 415.2
click at [969, 81] on img at bounding box center [784, 267] width 661 height 1070
click at [911, 518] on img at bounding box center [784, 267] width 661 height 1070
drag, startPoint x: 1077, startPoint y: 703, endPoint x: 578, endPoint y: 696, distance: 499.0
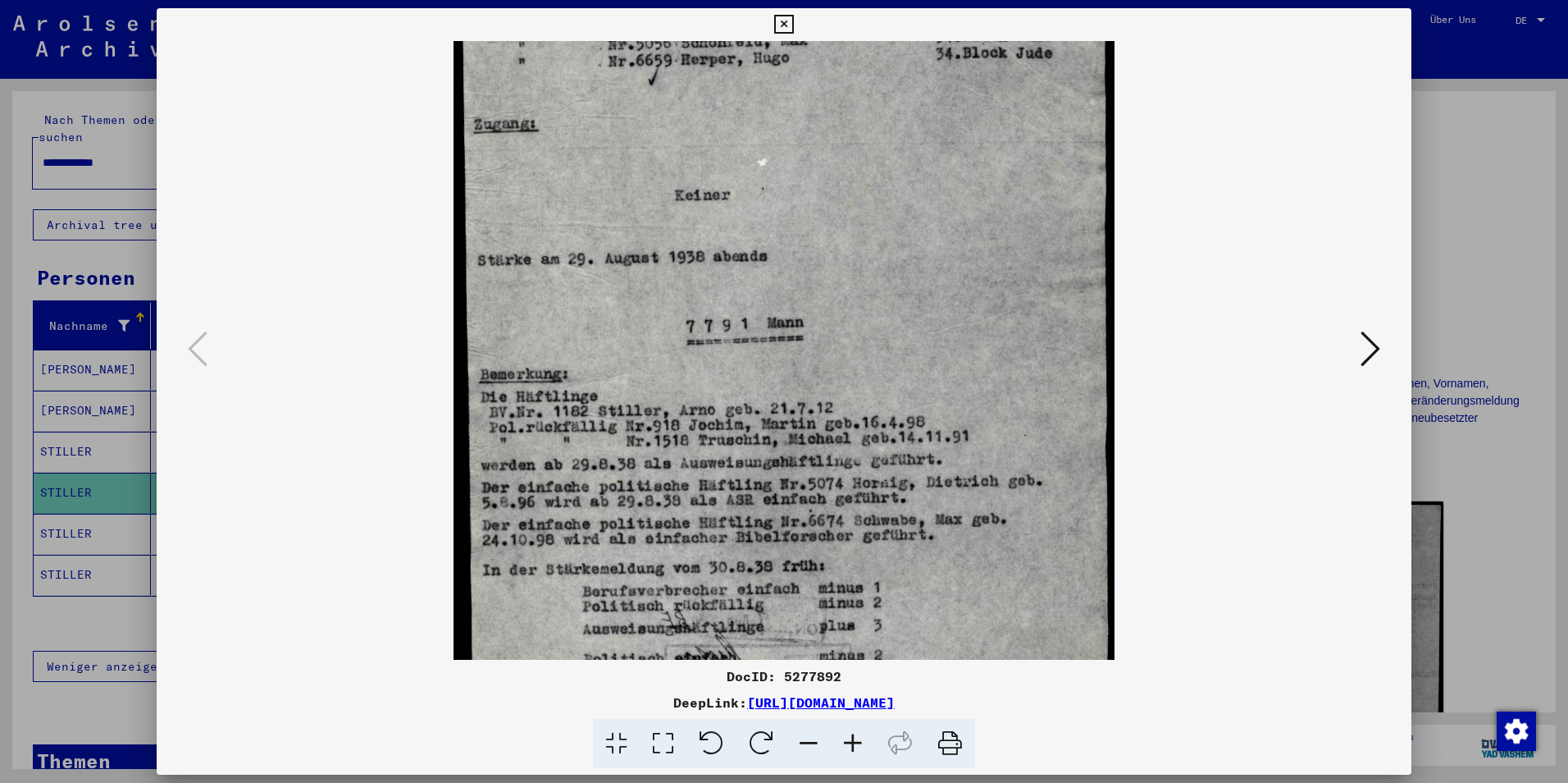
click at [578, 696] on div "DeepLink: https://collections.arolsen-archives.org/de/document/5277892" at bounding box center [784, 702] width 1255 height 19
copy link "https://collections.arolsen-archives.org/de/document/5277892"
click at [783, 18] on icon at bounding box center [784, 24] width 19 height 19
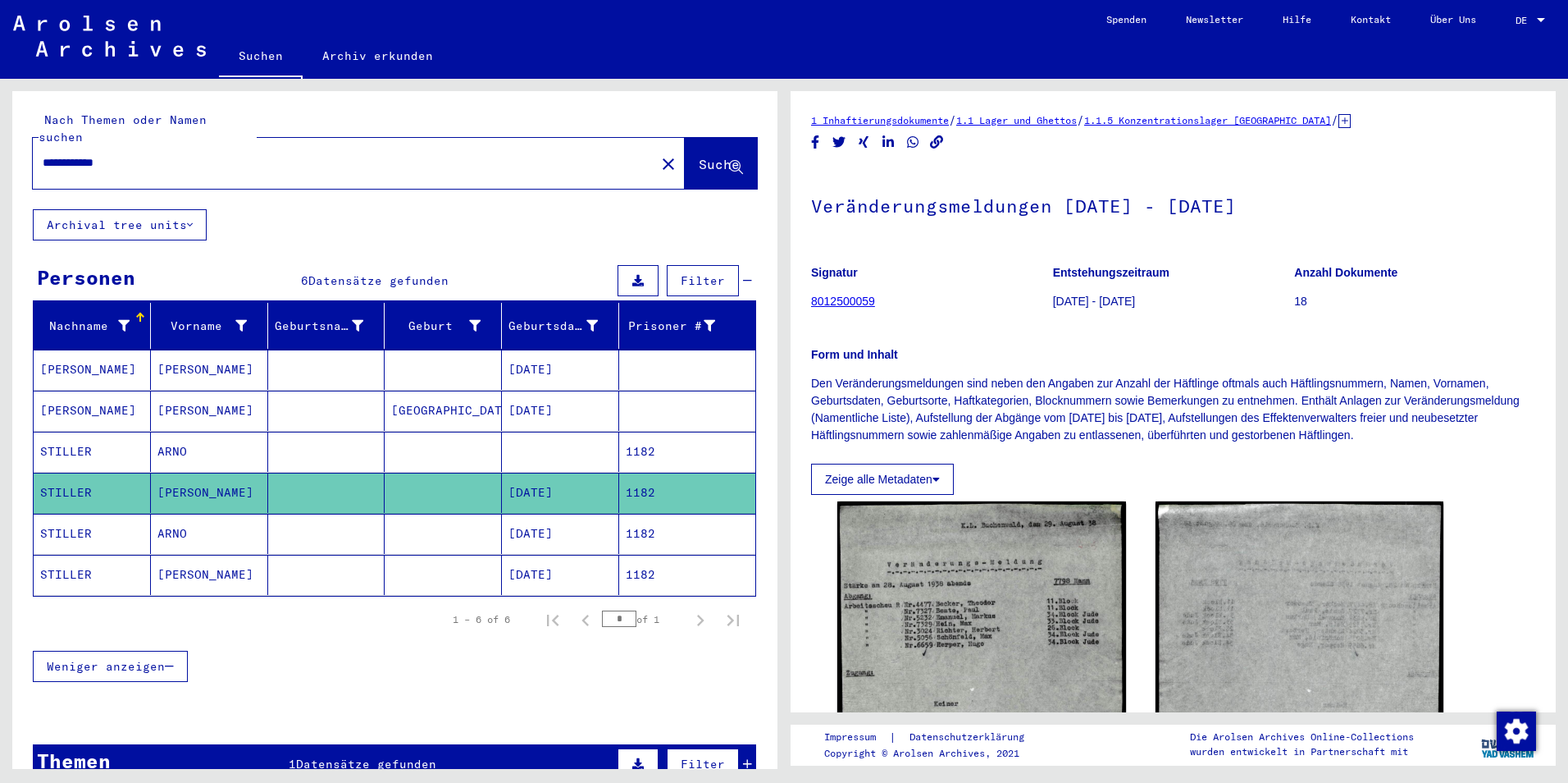
click at [74, 516] on mat-cell "STILLER" at bounding box center [92, 533] width 117 height 40
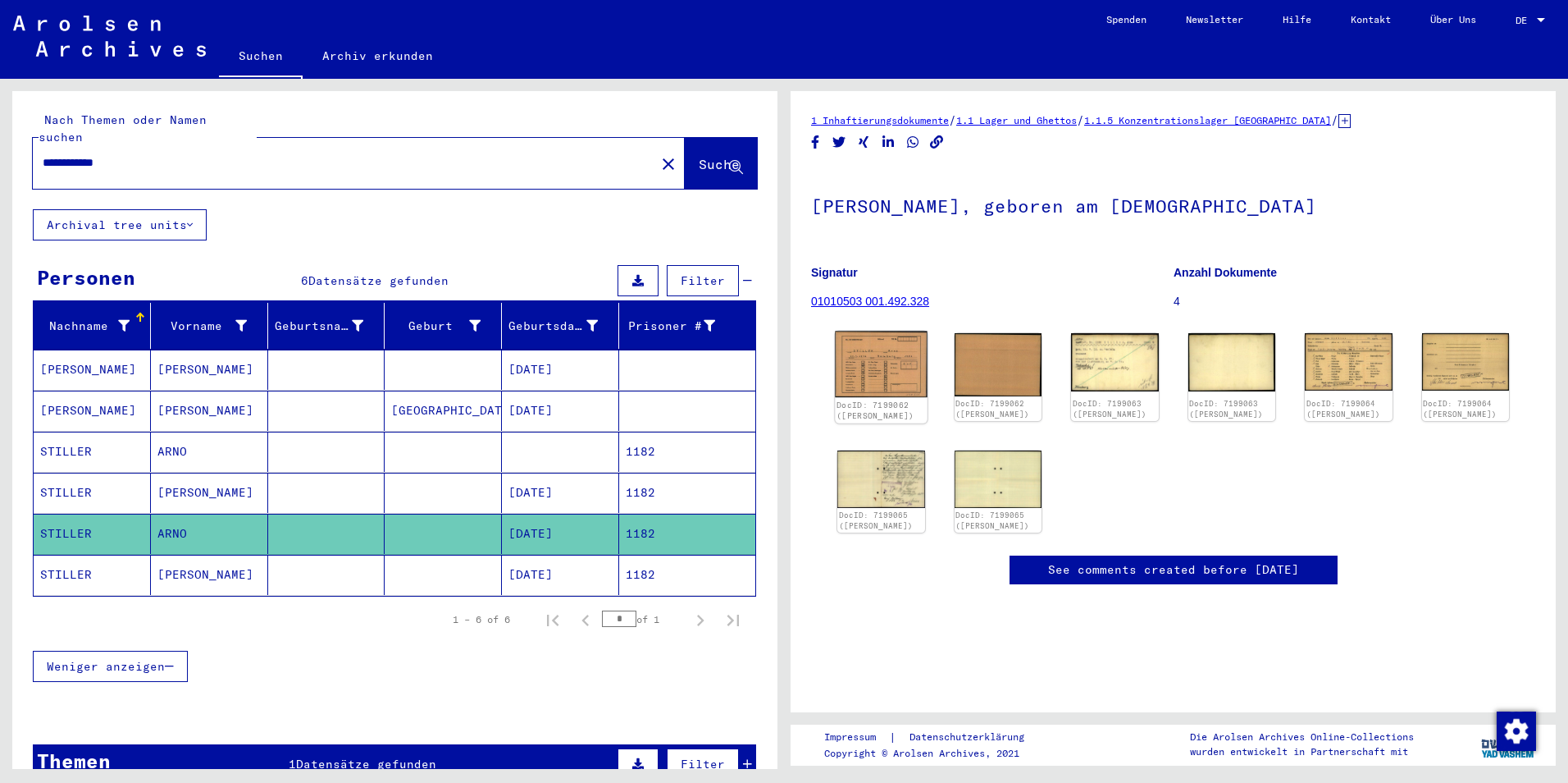
click at [872, 364] on img at bounding box center [881, 364] width 92 height 66
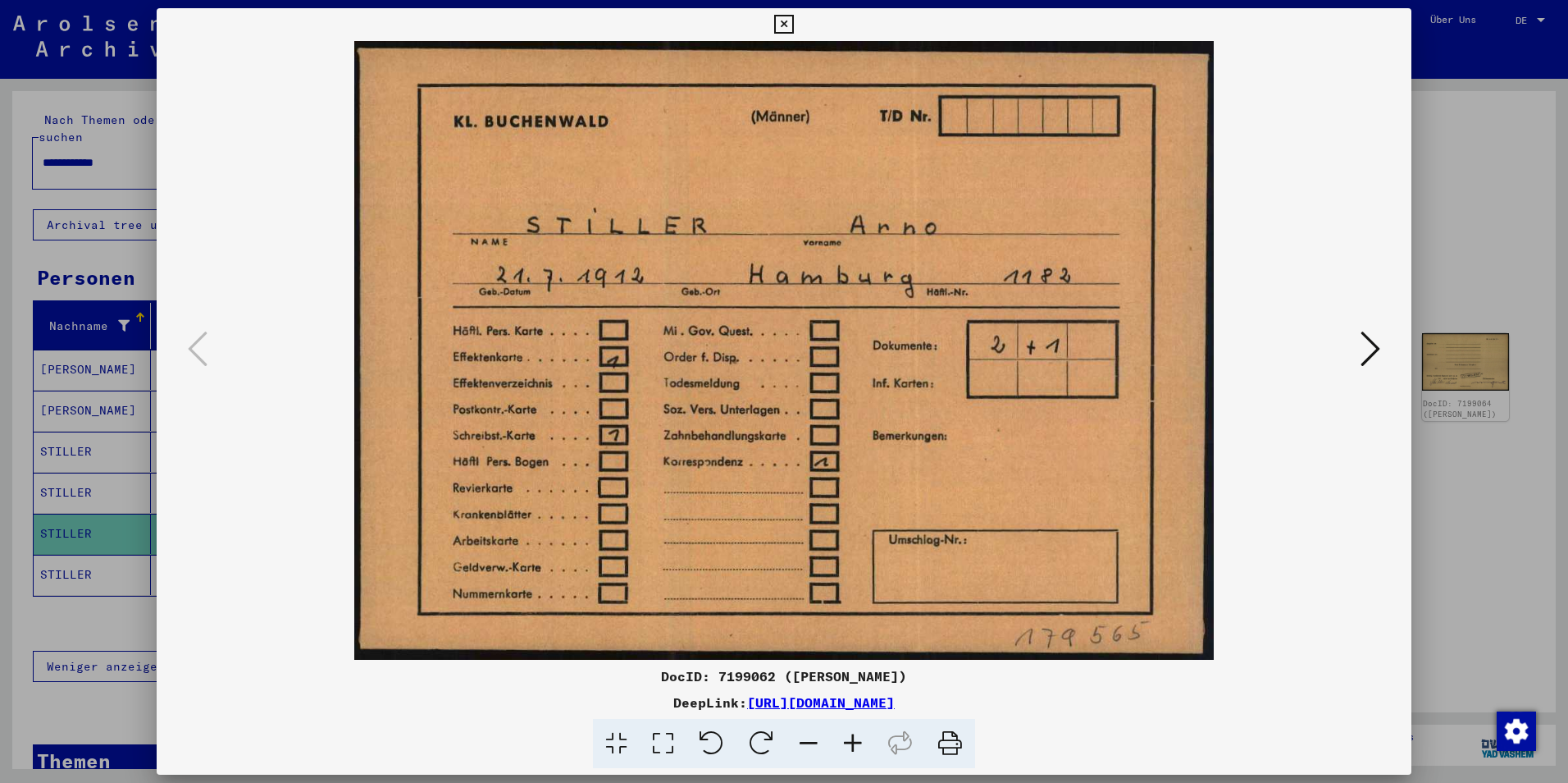
click at [1365, 348] on icon at bounding box center [1370, 349] width 19 height 40
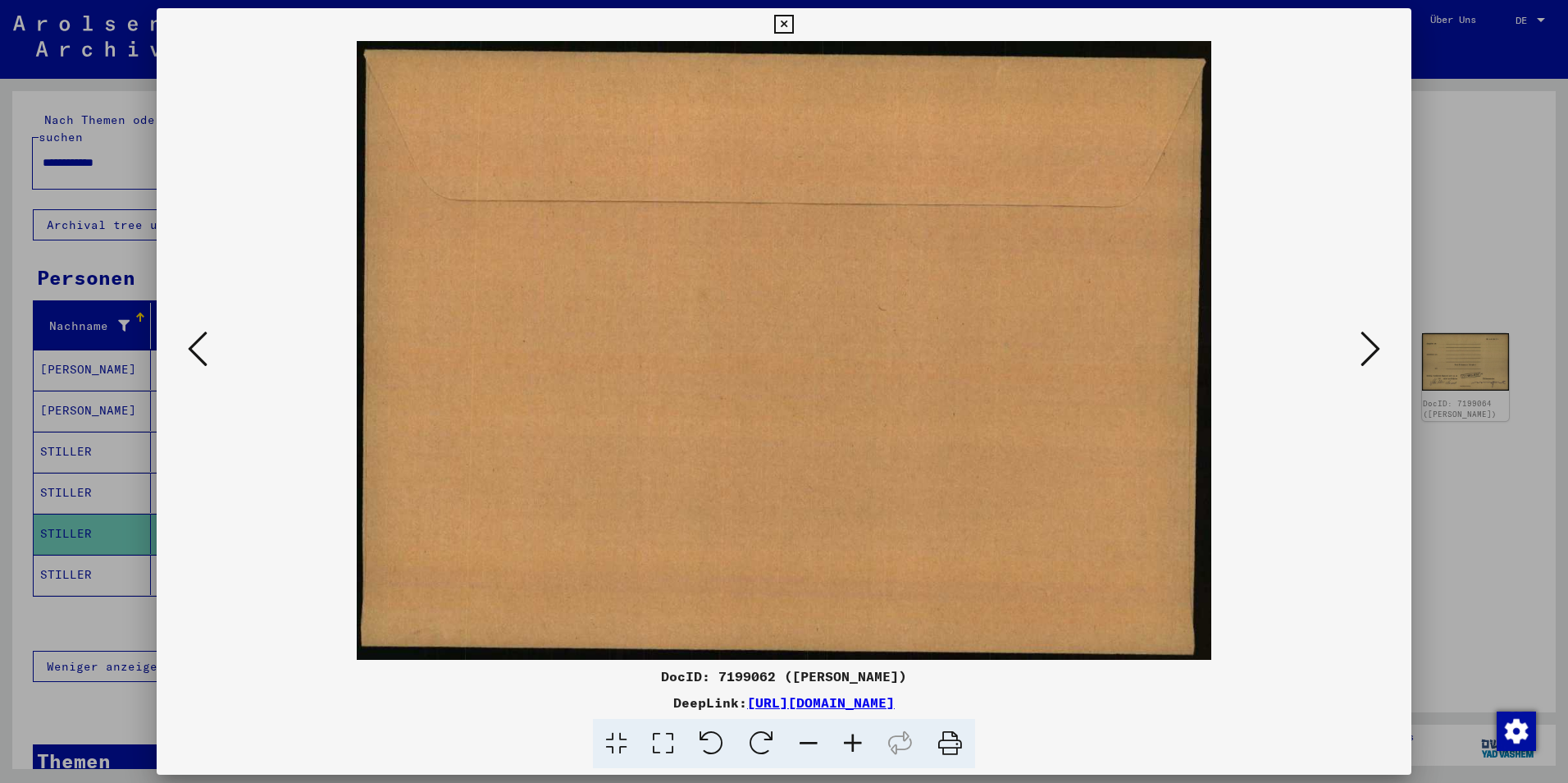
click at [1365, 348] on icon at bounding box center [1370, 349] width 19 height 40
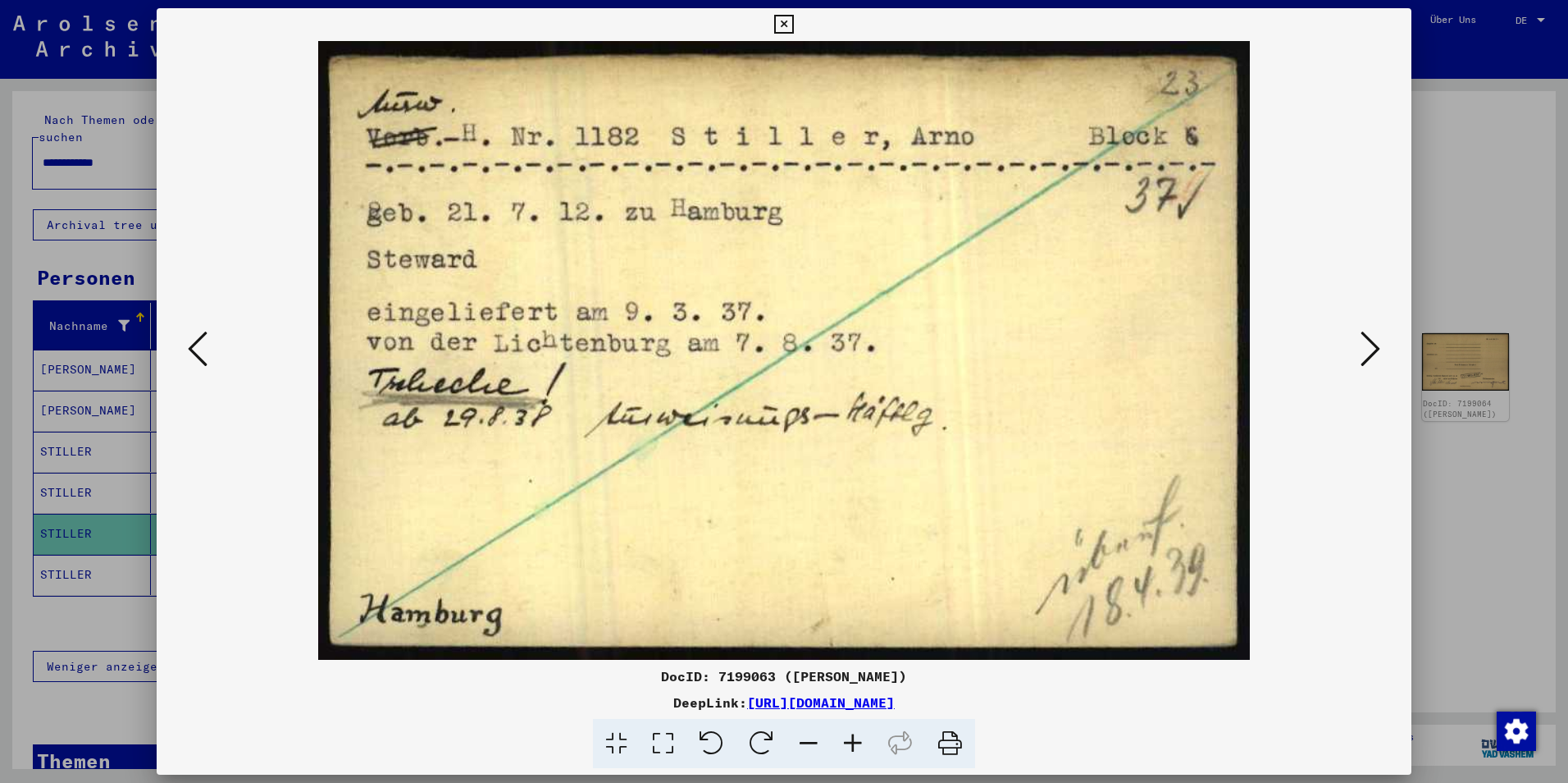
click at [1365, 348] on icon at bounding box center [1370, 349] width 19 height 40
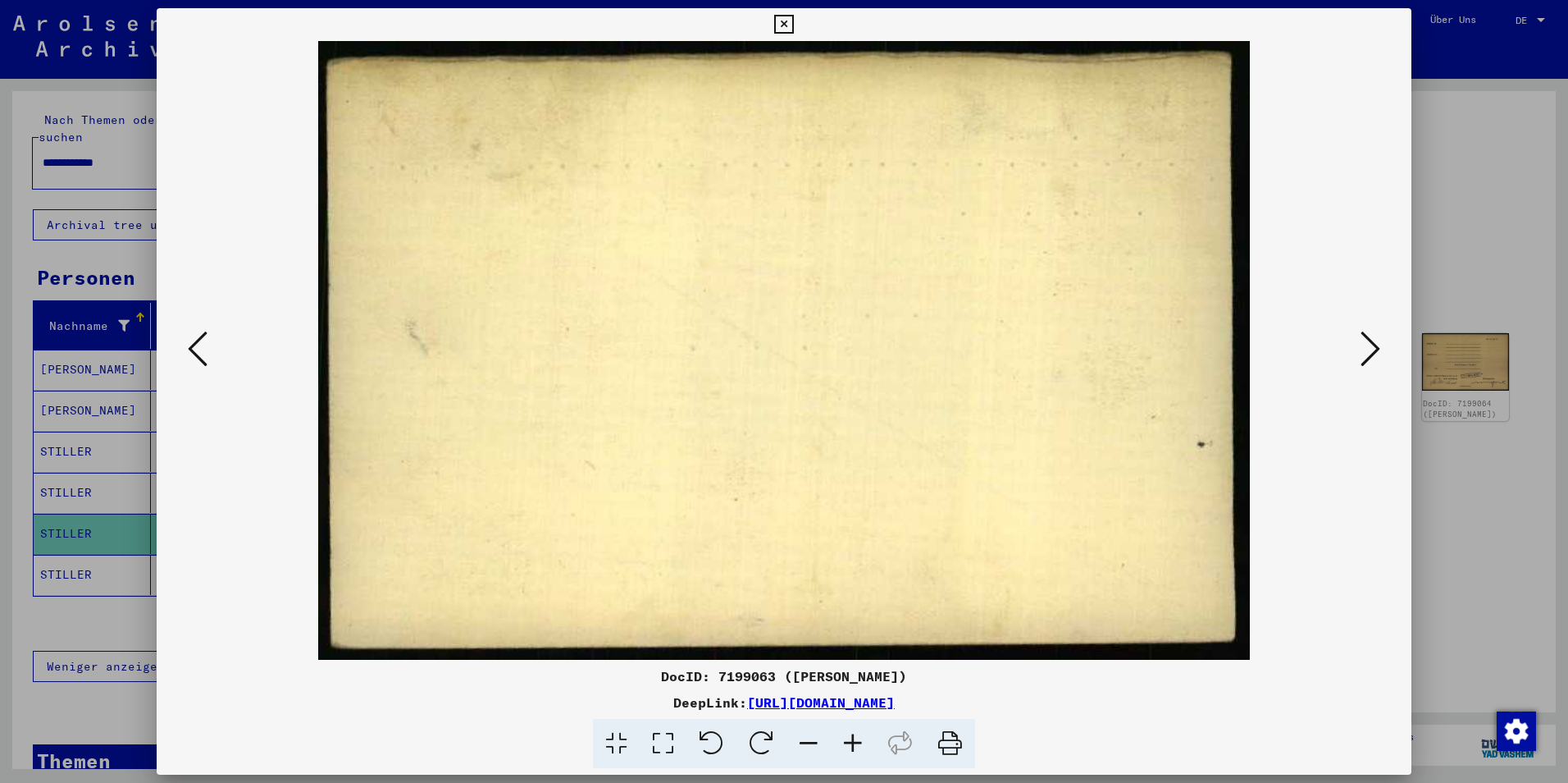
click at [1365, 348] on icon at bounding box center [1370, 349] width 19 height 40
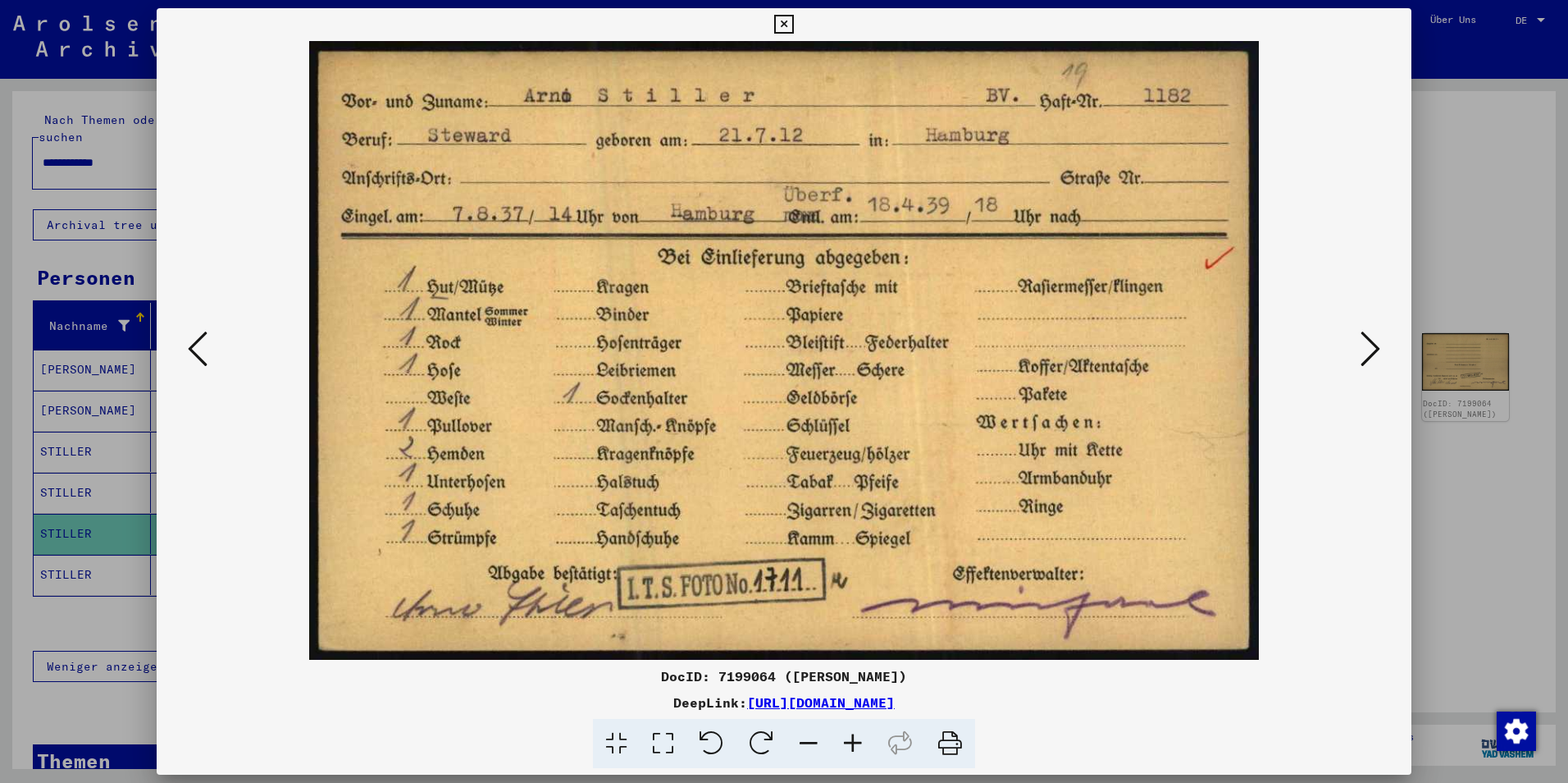
click at [1365, 348] on icon at bounding box center [1370, 349] width 19 height 40
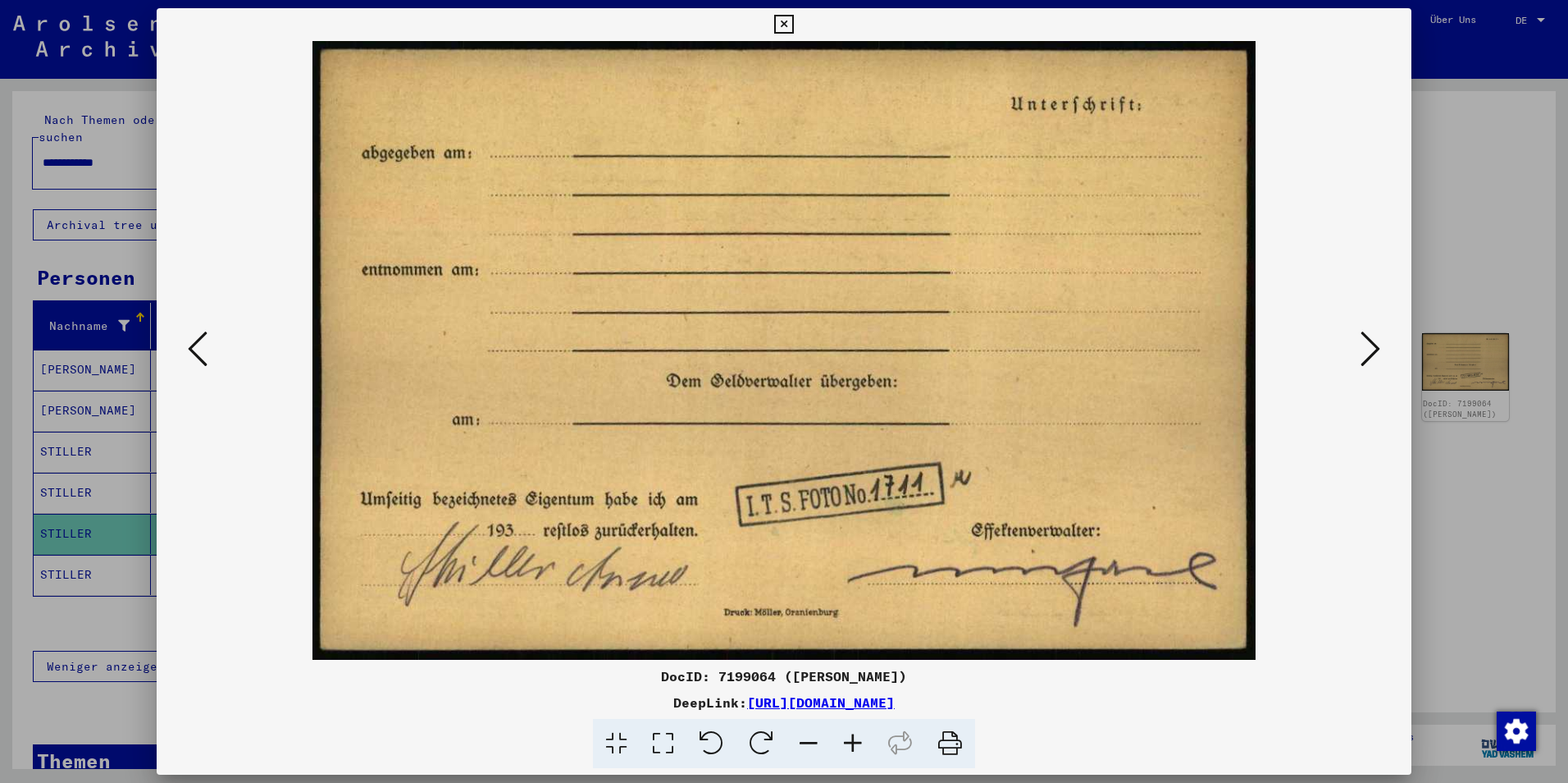
click at [1365, 348] on icon at bounding box center [1370, 349] width 19 height 40
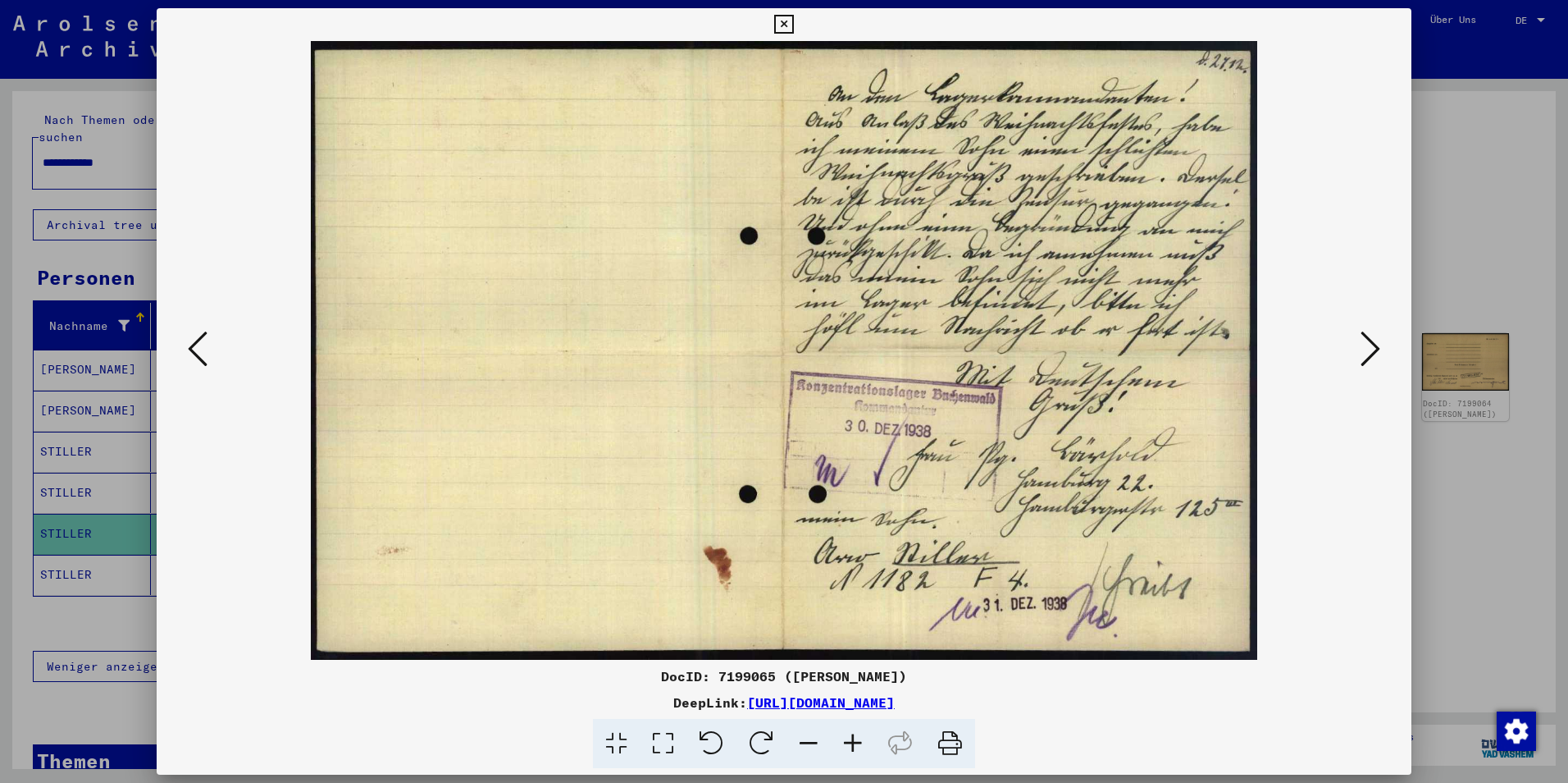
click at [858, 742] on icon at bounding box center [853, 744] width 44 height 50
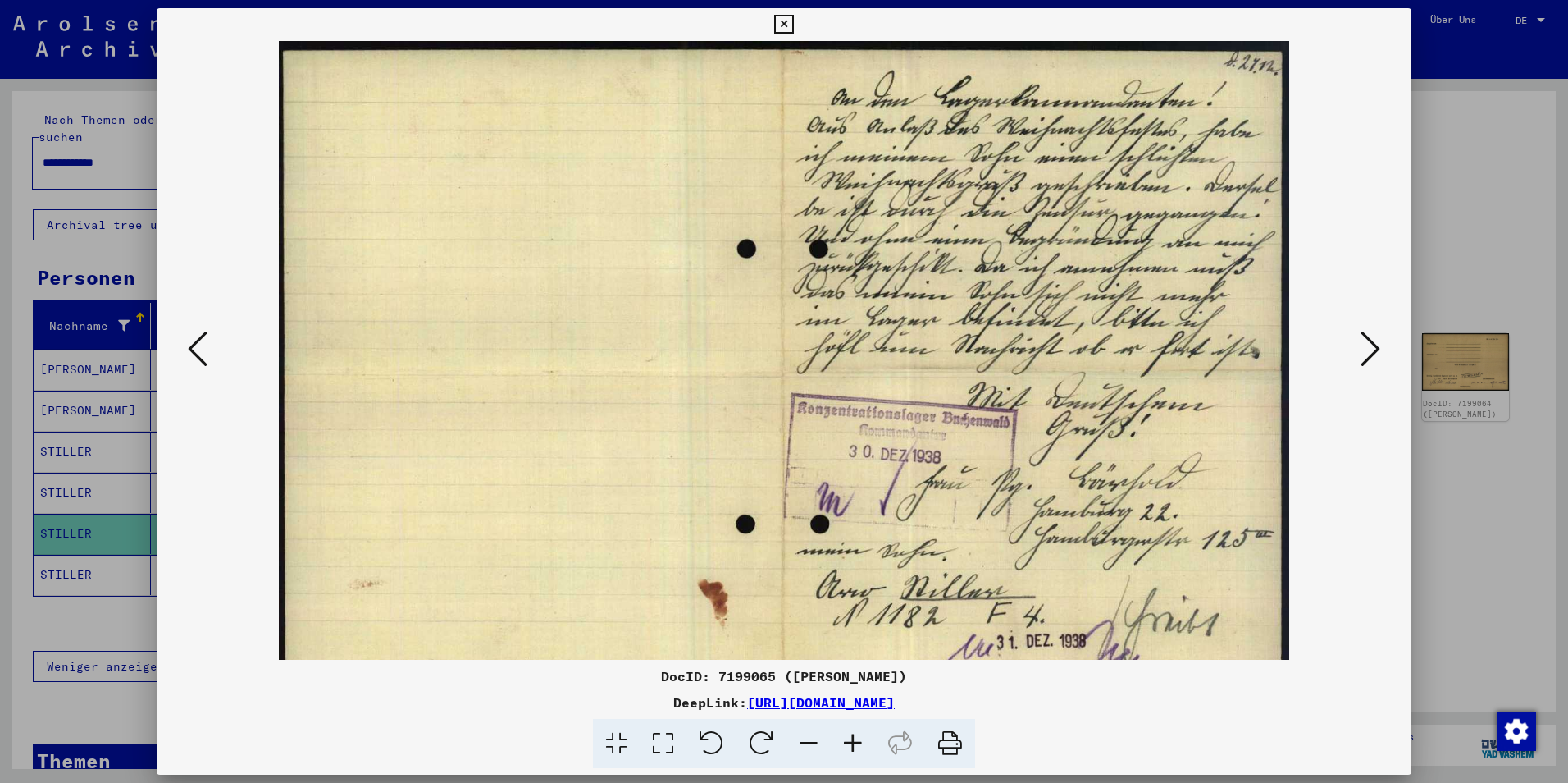
click at [858, 742] on icon at bounding box center [853, 744] width 44 height 50
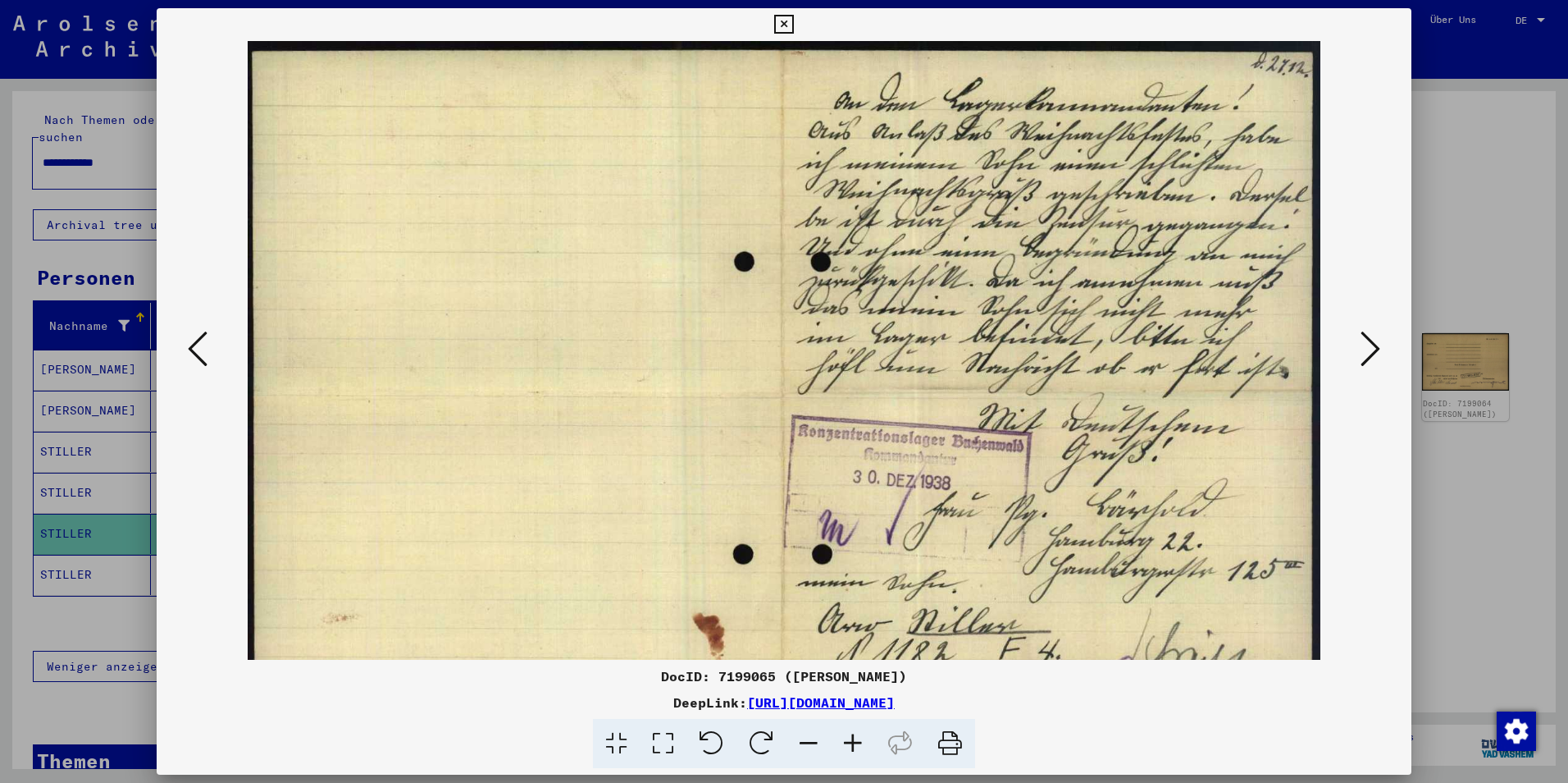
click at [858, 742] on icon at bounding box center [853, 744] width 44 height 50
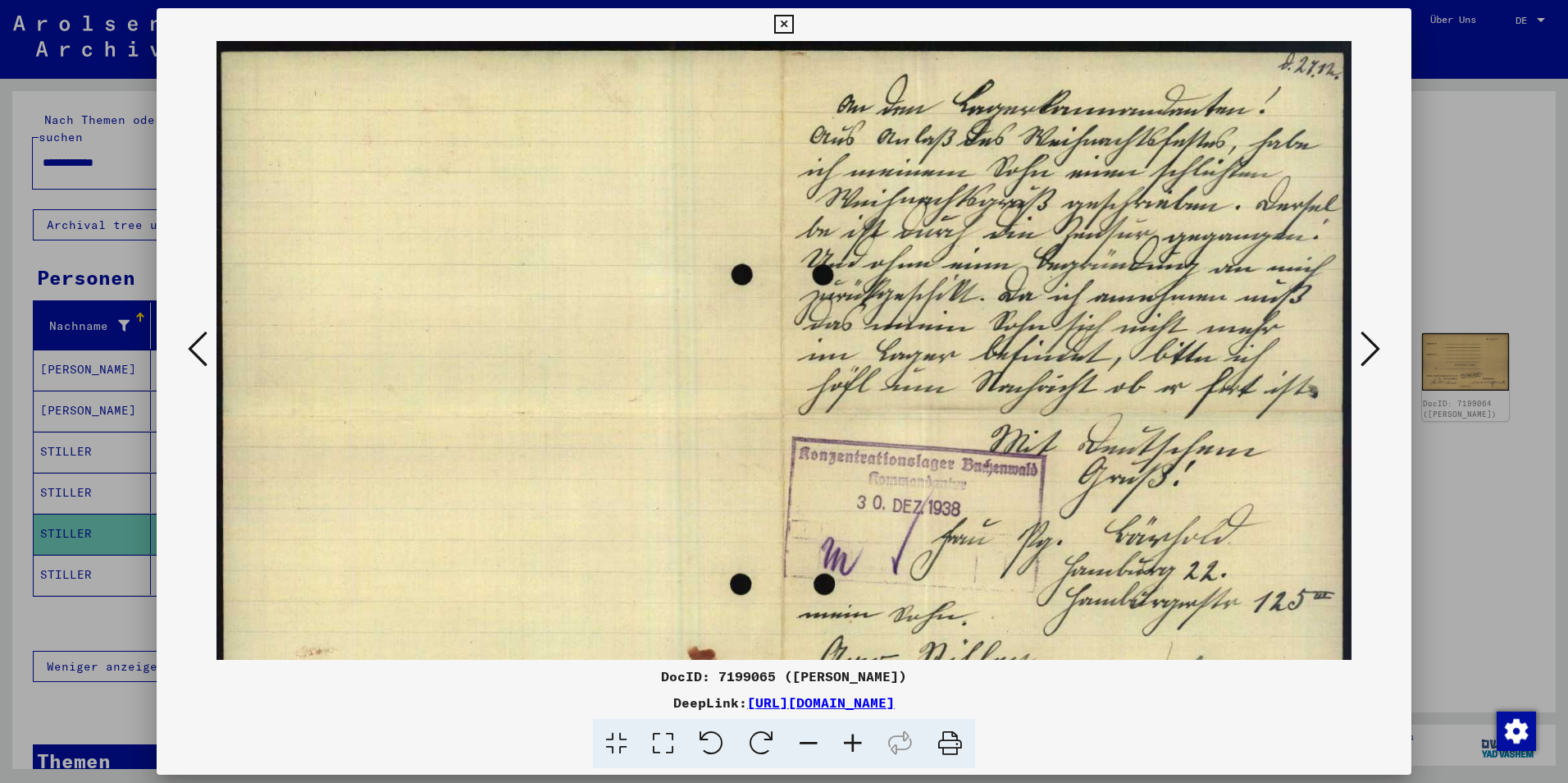
click at [858, 742] on icon at bounding box center [853, 744] width 44 height 50
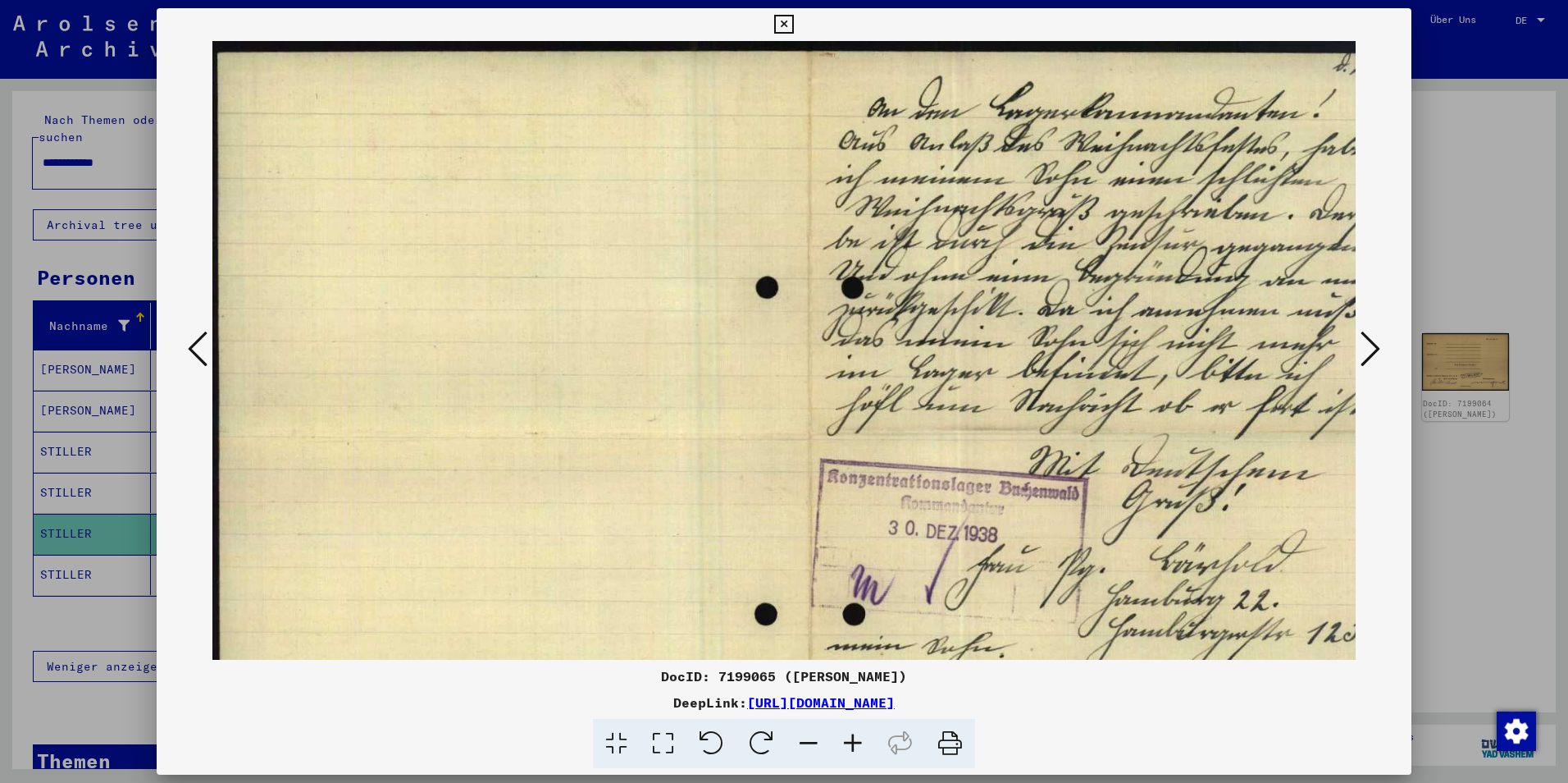
click at [858, 742] on icon at bounding box center [853, 744] width 44 height 50
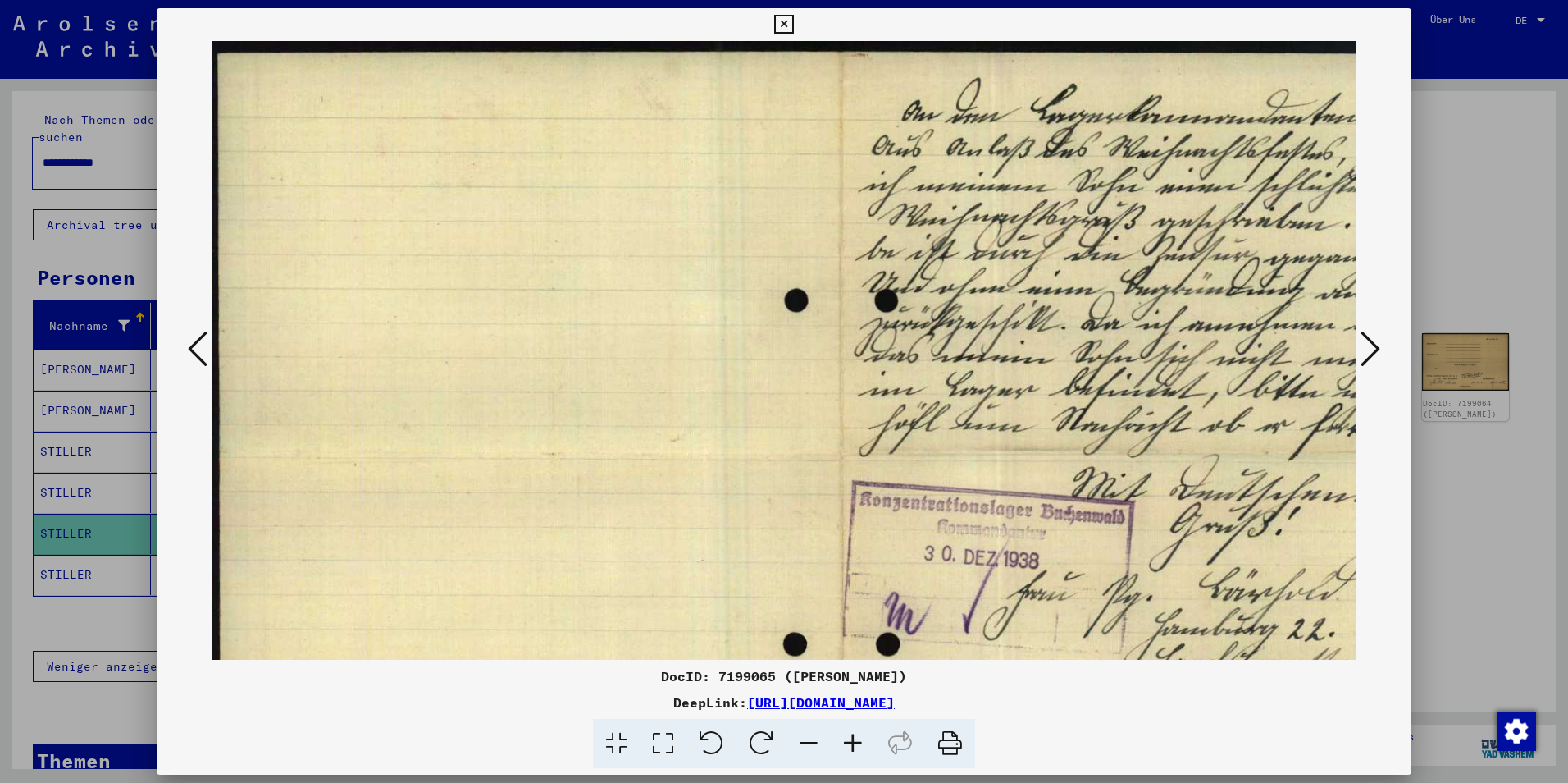
click at [858, 742] on icon at bounding box center [853, 744] width 44 height 50
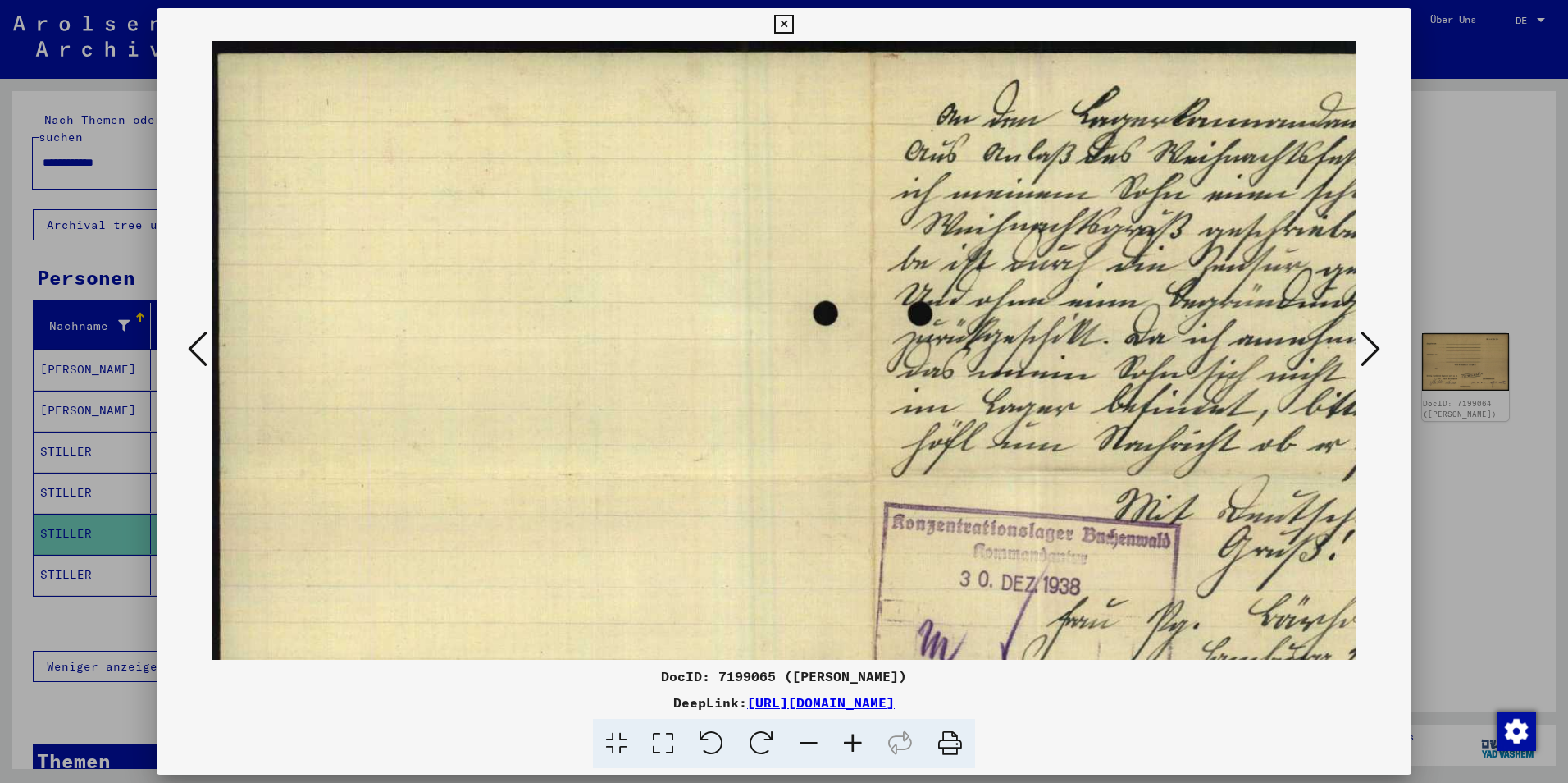
click at [858, 742] on icon at bounding box center [853, 744] width 44 height 50
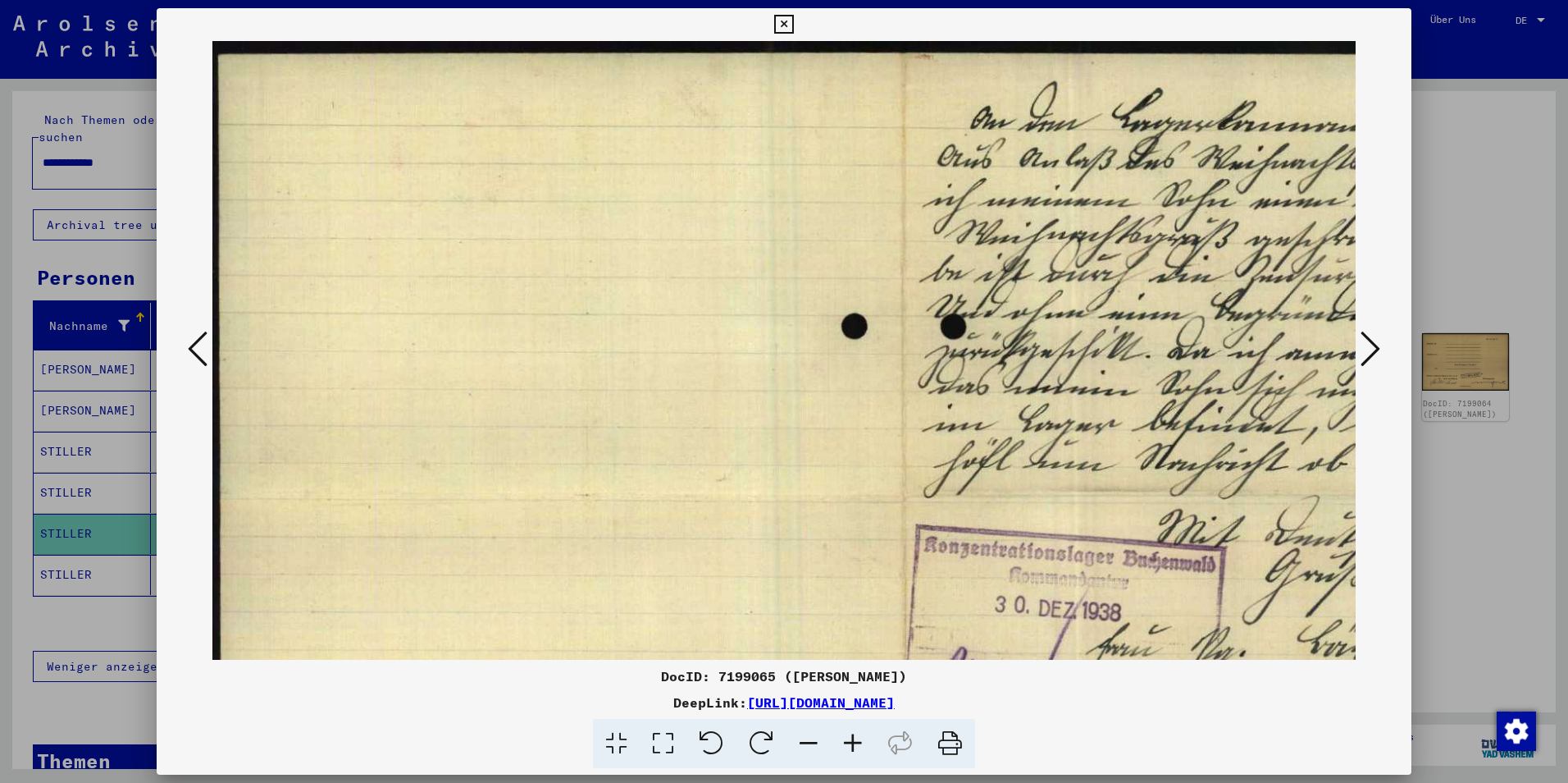
click at [858, 742] on icon at bounding box center [853, 744] width 44 height 50
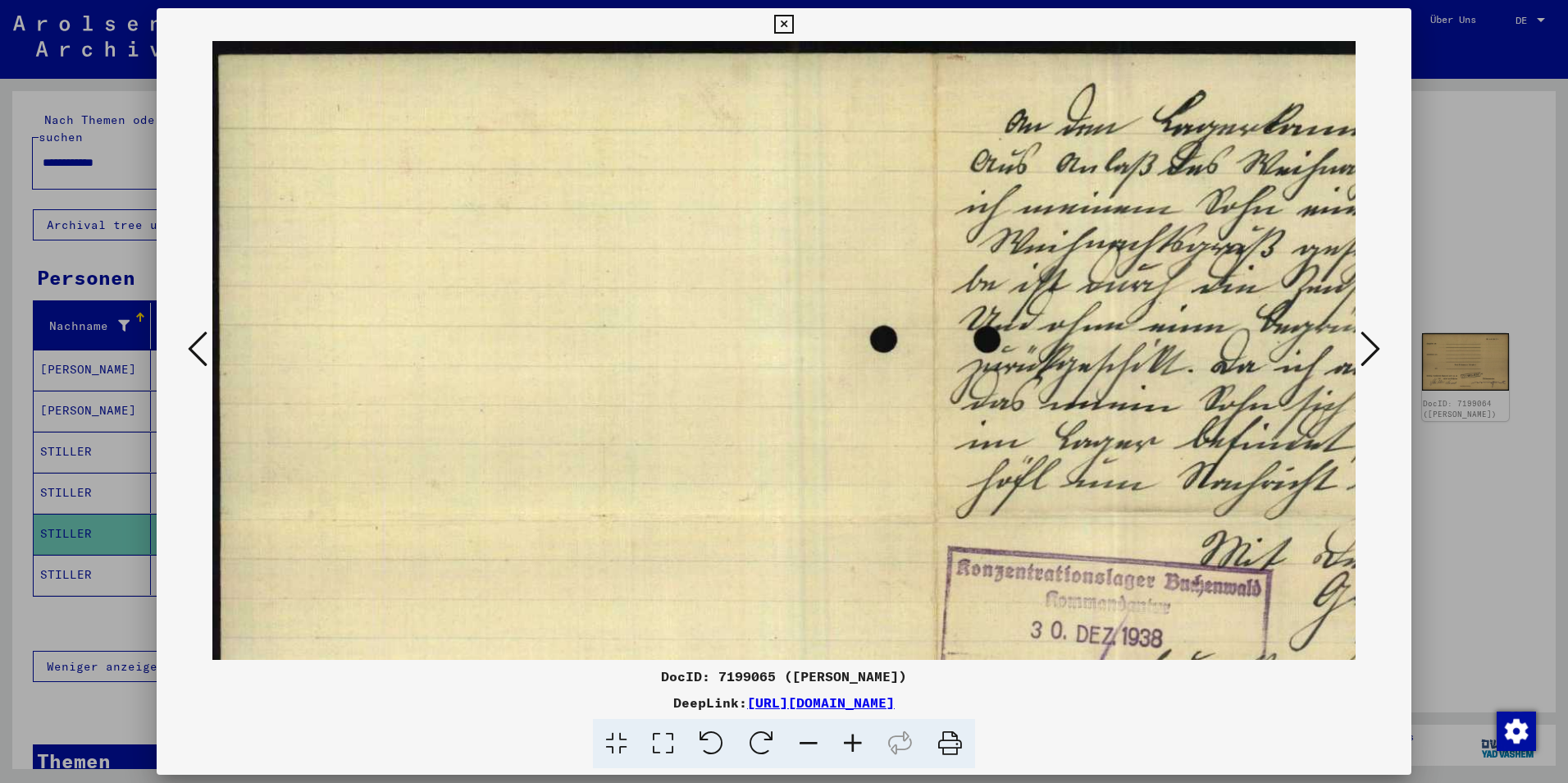
click at [858, 742] on icon at bounding box center [853, 744] width 44 height 50
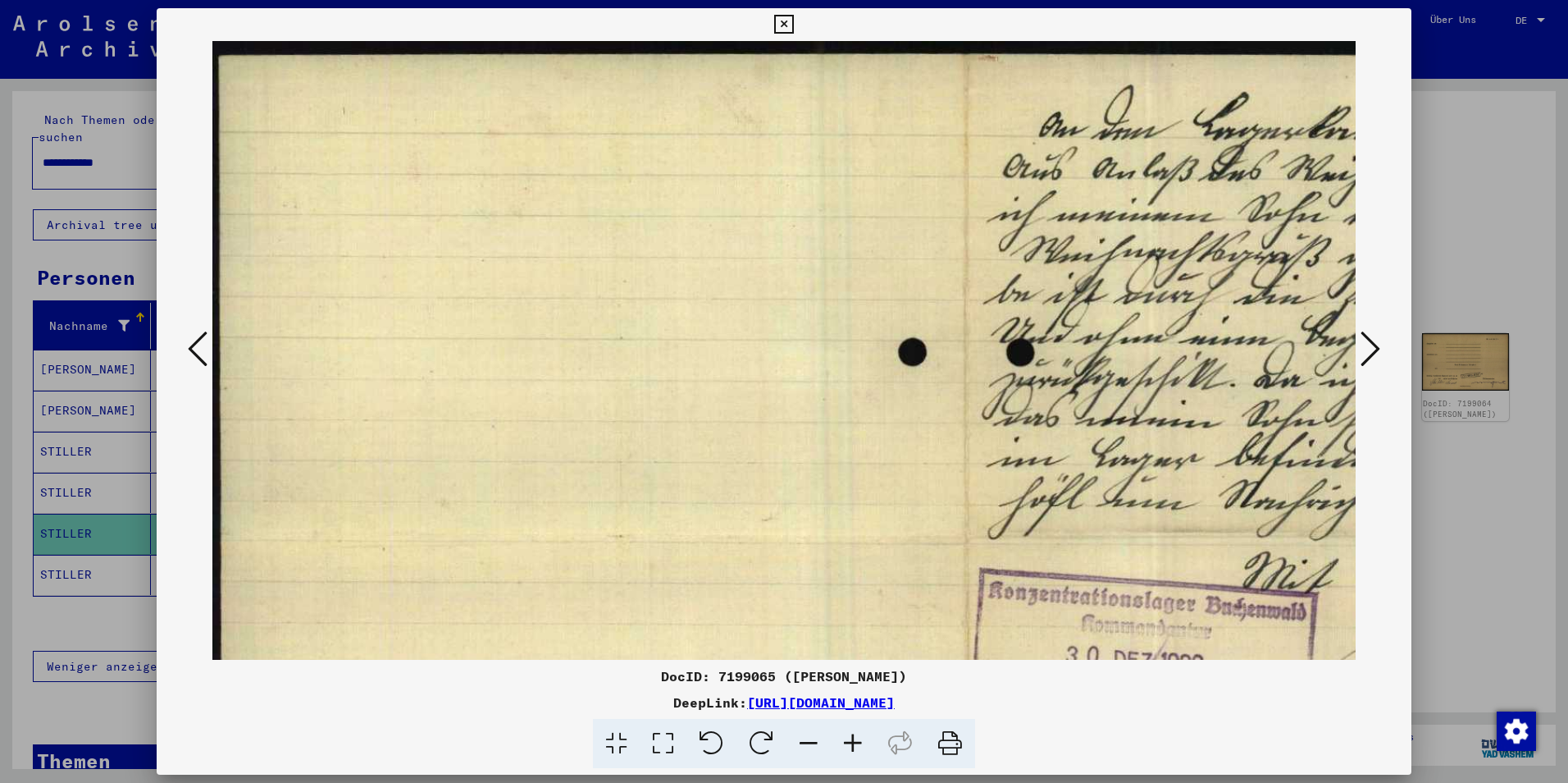
click at [858, 742] on icon at bounding box center [853, 744] width 44 height 50
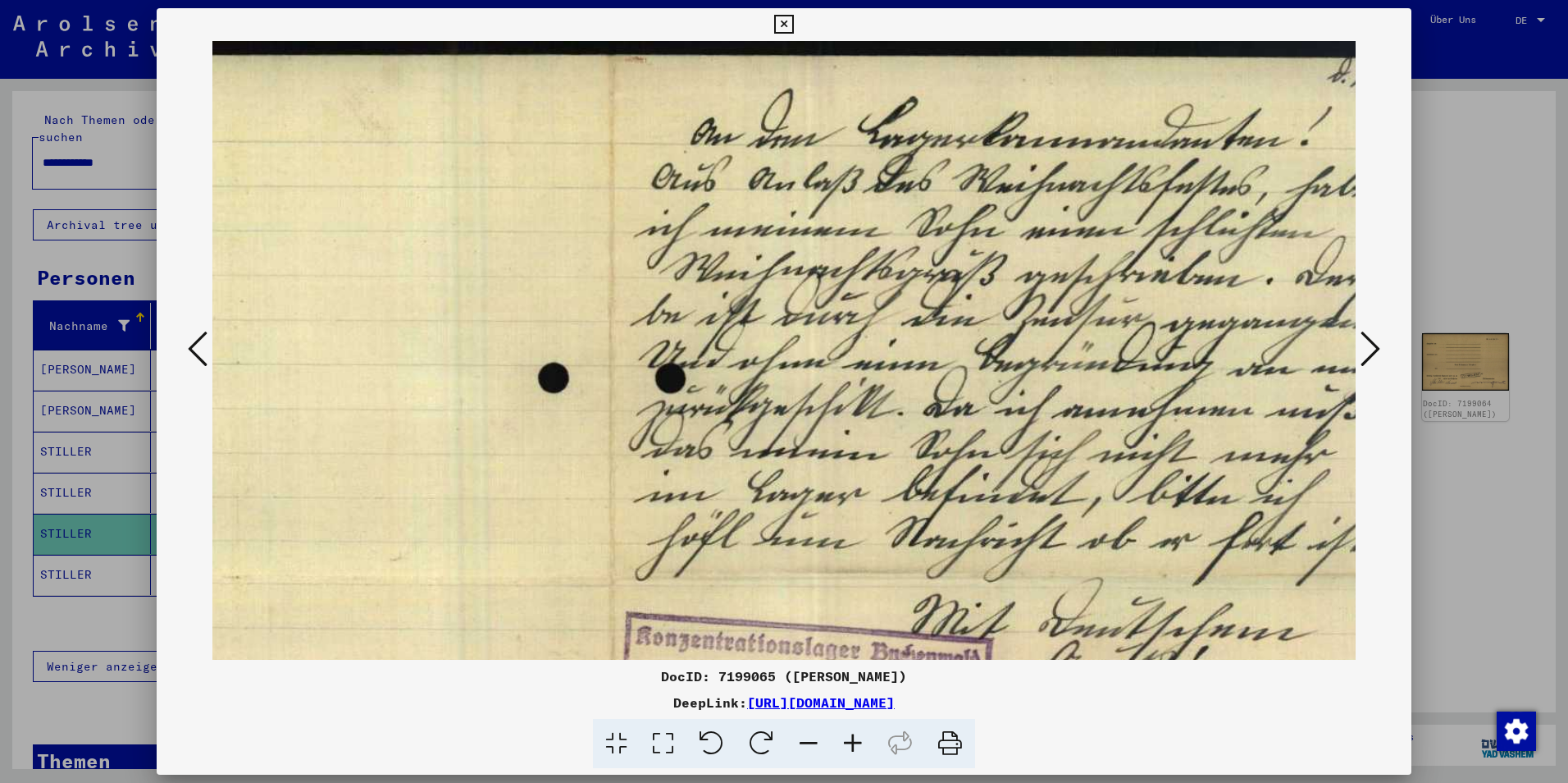
scroll to position [0, 495]
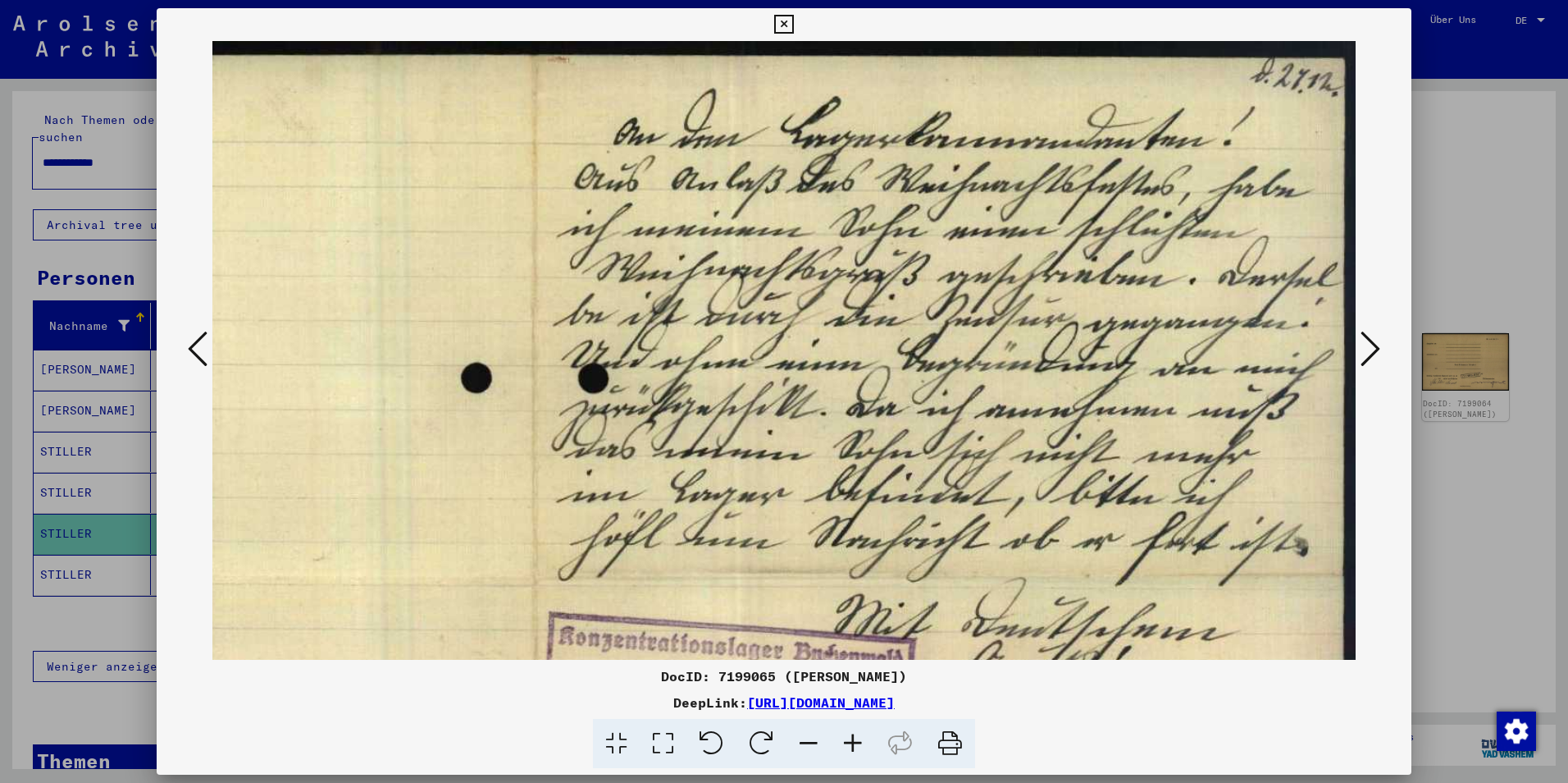
drag, startPoint x: 1161, startPoint y: 438, endPoint x: 465, endPoint y: 576, distance: 709.5
click at [465, 576] on img at bounding box center [537, 576] width 1638 height 1070
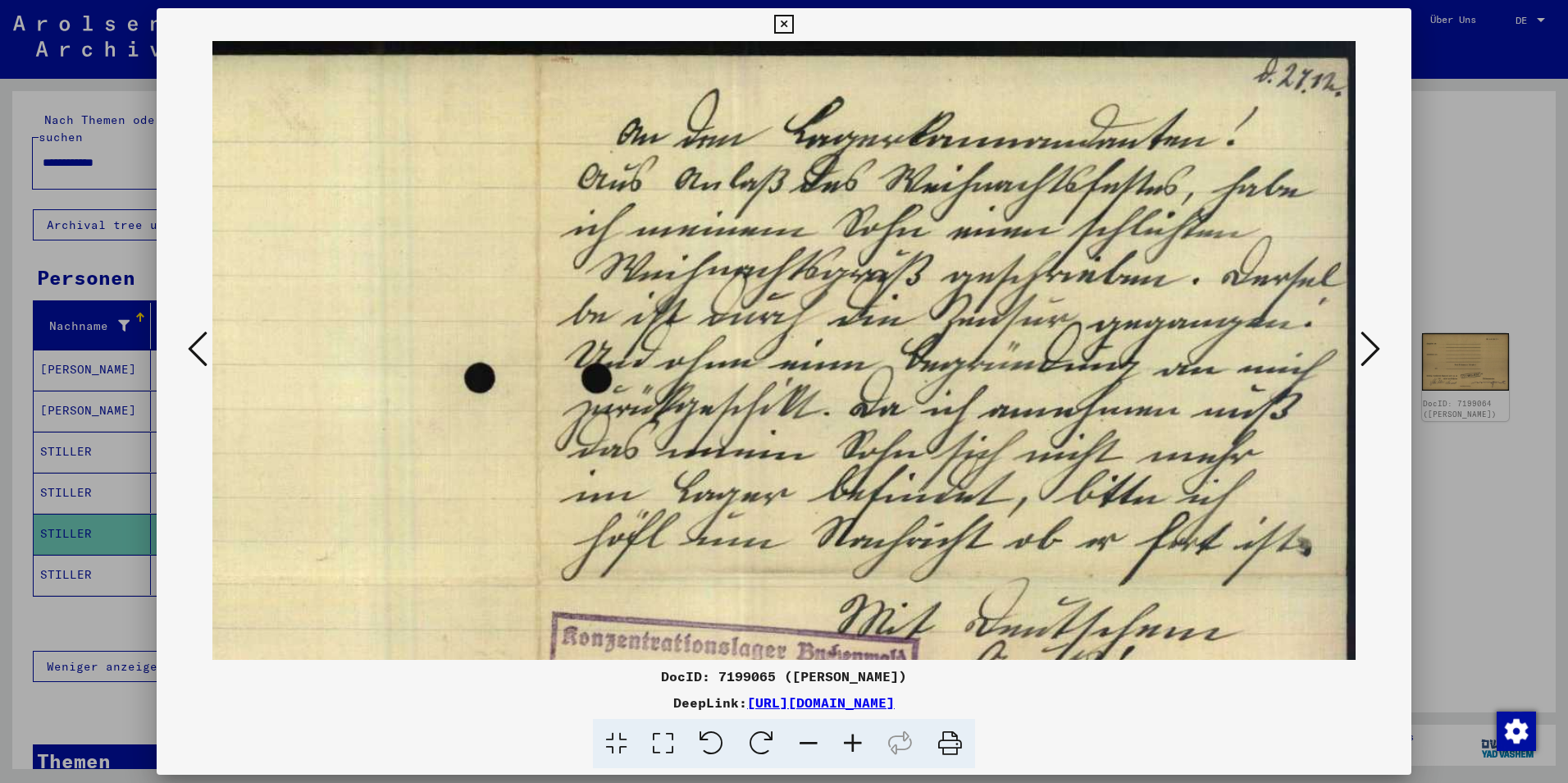
drag, startPoint x: 721, startPoint y: 553, endPoint x: 530, endPoint y: 635, distance: 207.9
click at [530, 635] on img at bounding box center [540, 576] width 1638 height 1070
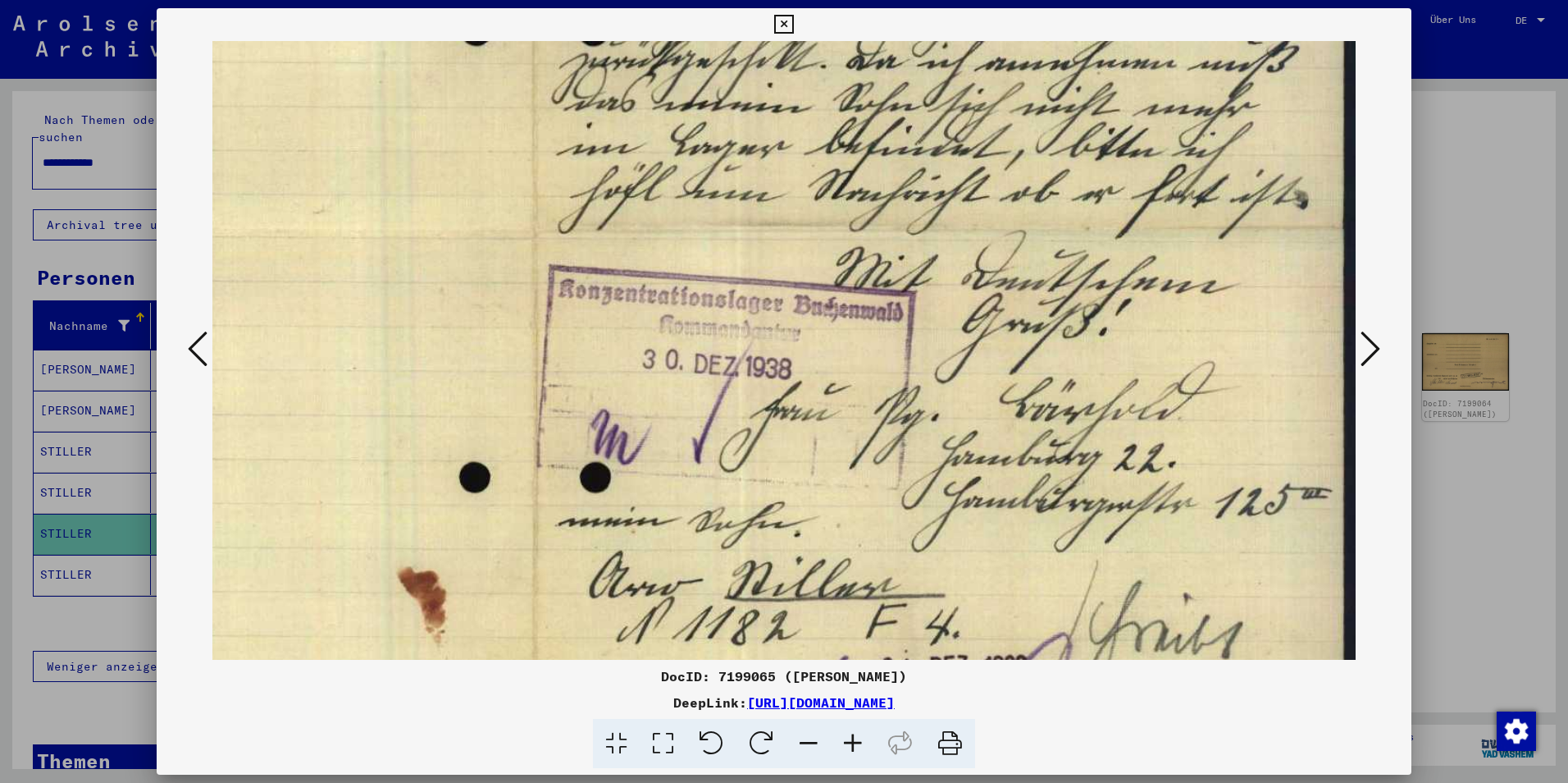
scroll to position [421, 495]
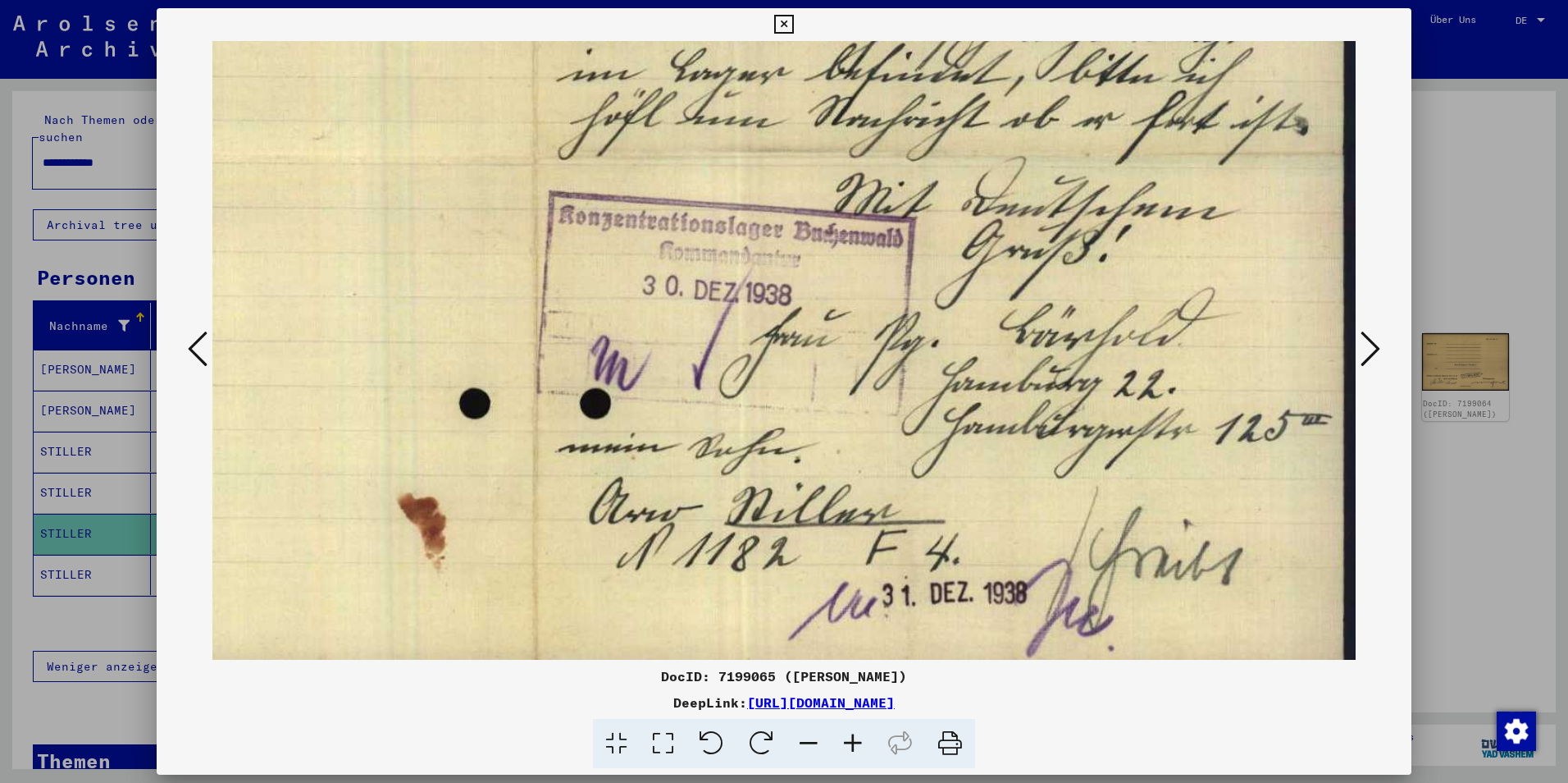
drag, startPoint x: 933, startPoint y: 353, endPoint x: 838, endPoint y: -61, distance: 424.8
click at [838, 0] on html "**********" at bounding box center [784, 392] width 1568 height 783
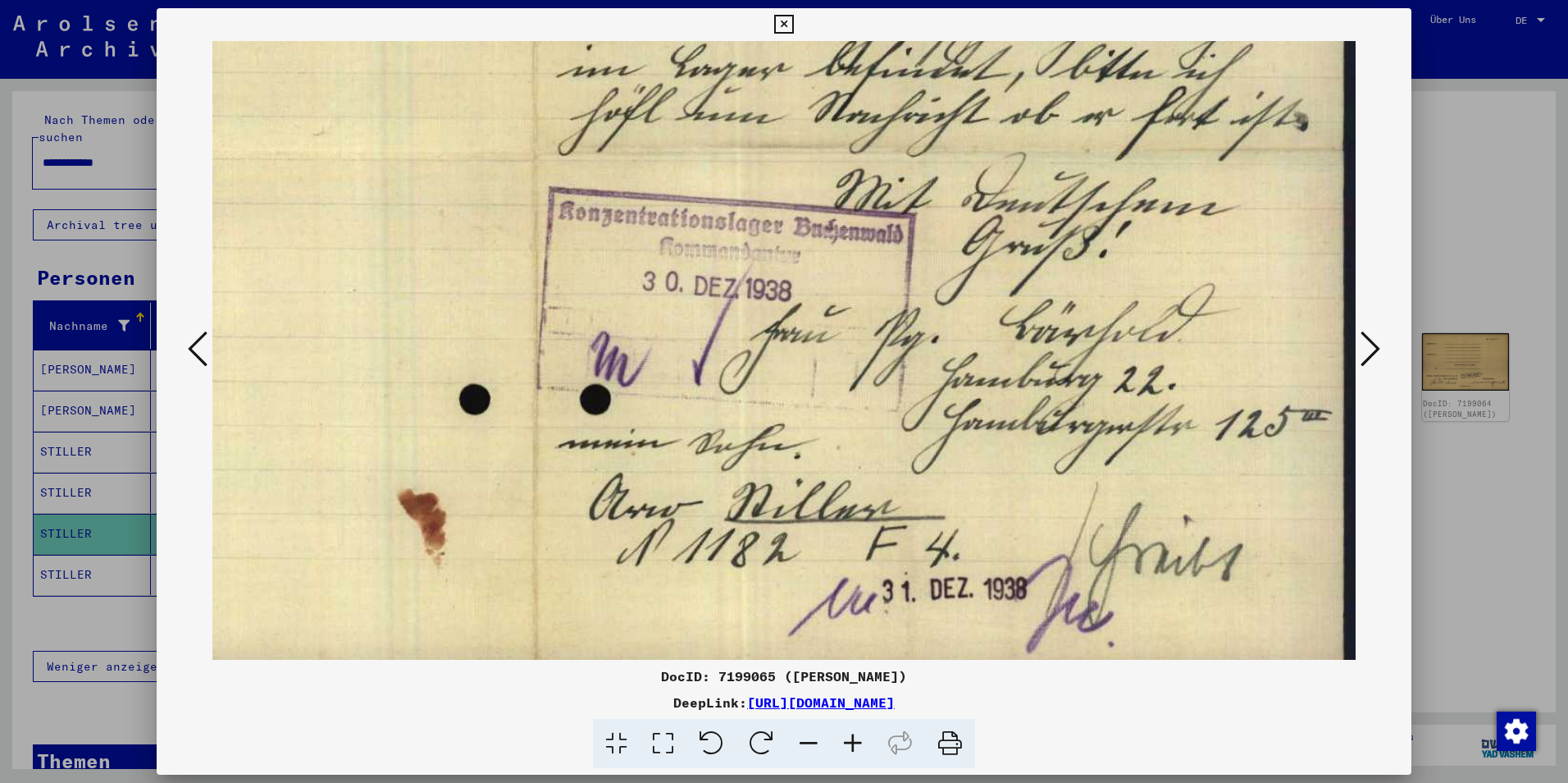
scroll to position [426, 495]
click at [854, 242] on img at bounding box center [537, 150] width 1638 height 1070
click at [792, 17] on icon at bounding box center [784, 24] width 19 height 19
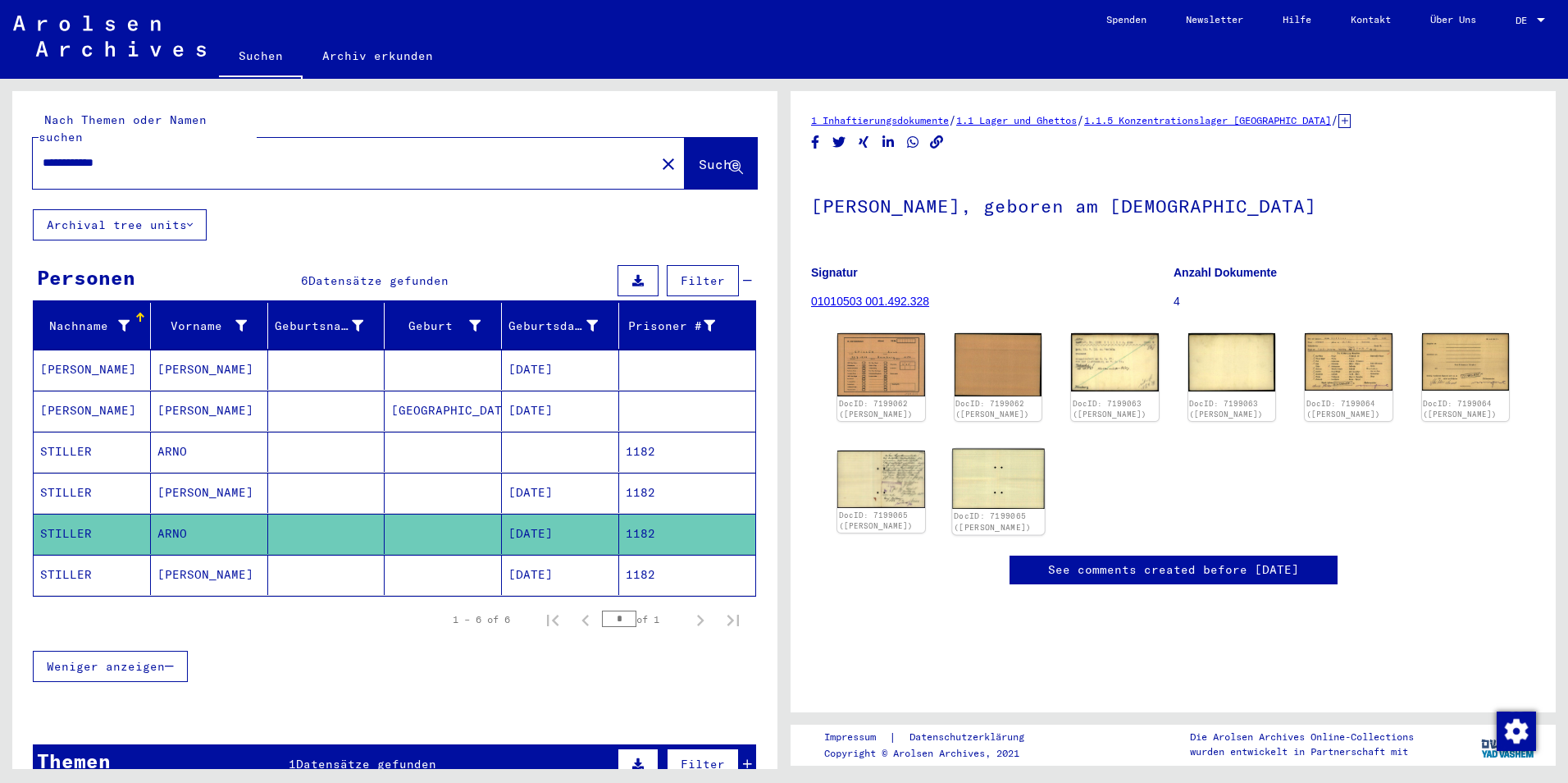
click at [1022, 489] on img at bounding box center [998, 478] width 92 height 60
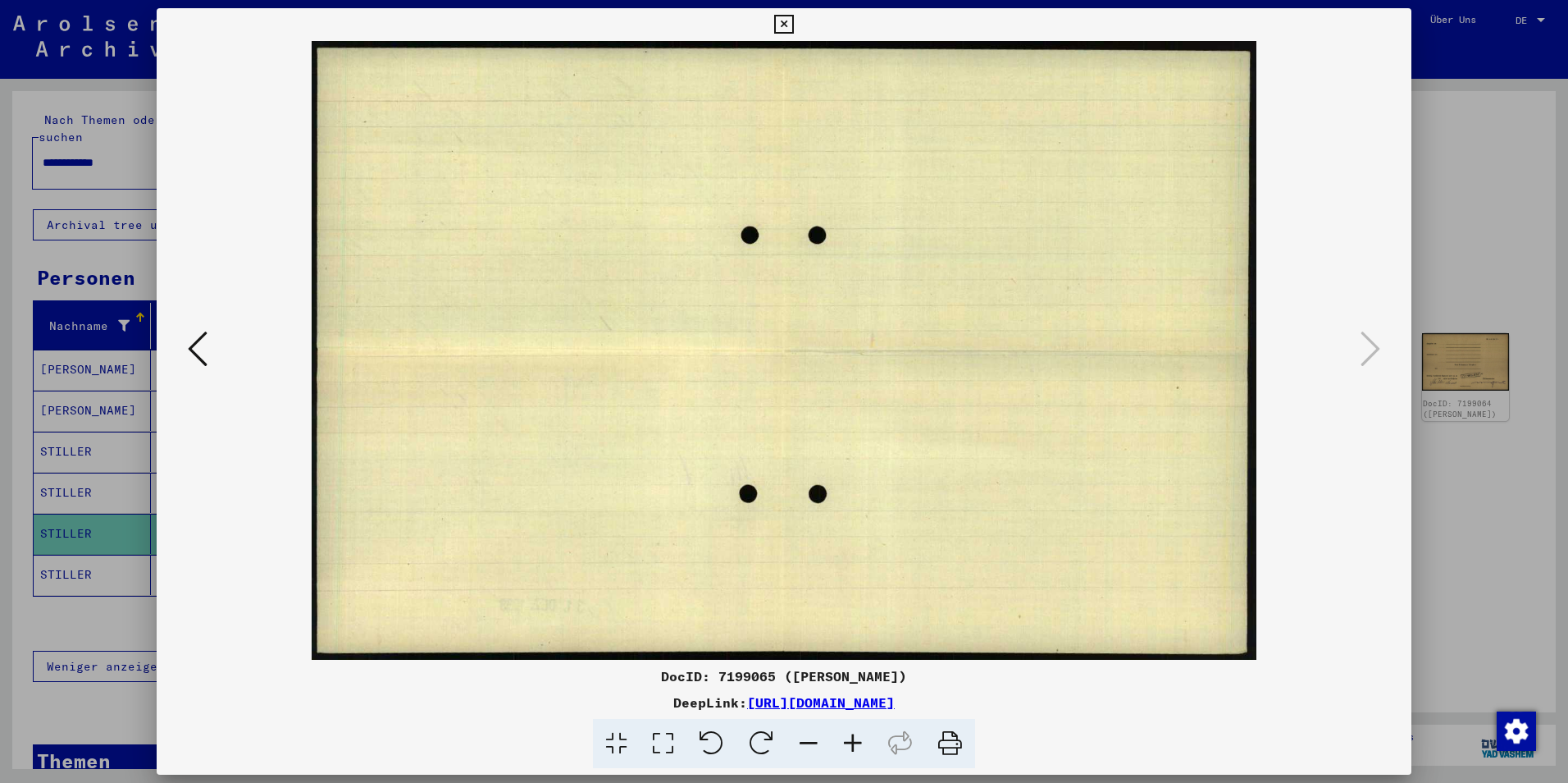
click at [784, 20] on icon at bounding box center [784, 24] width 19 height 19
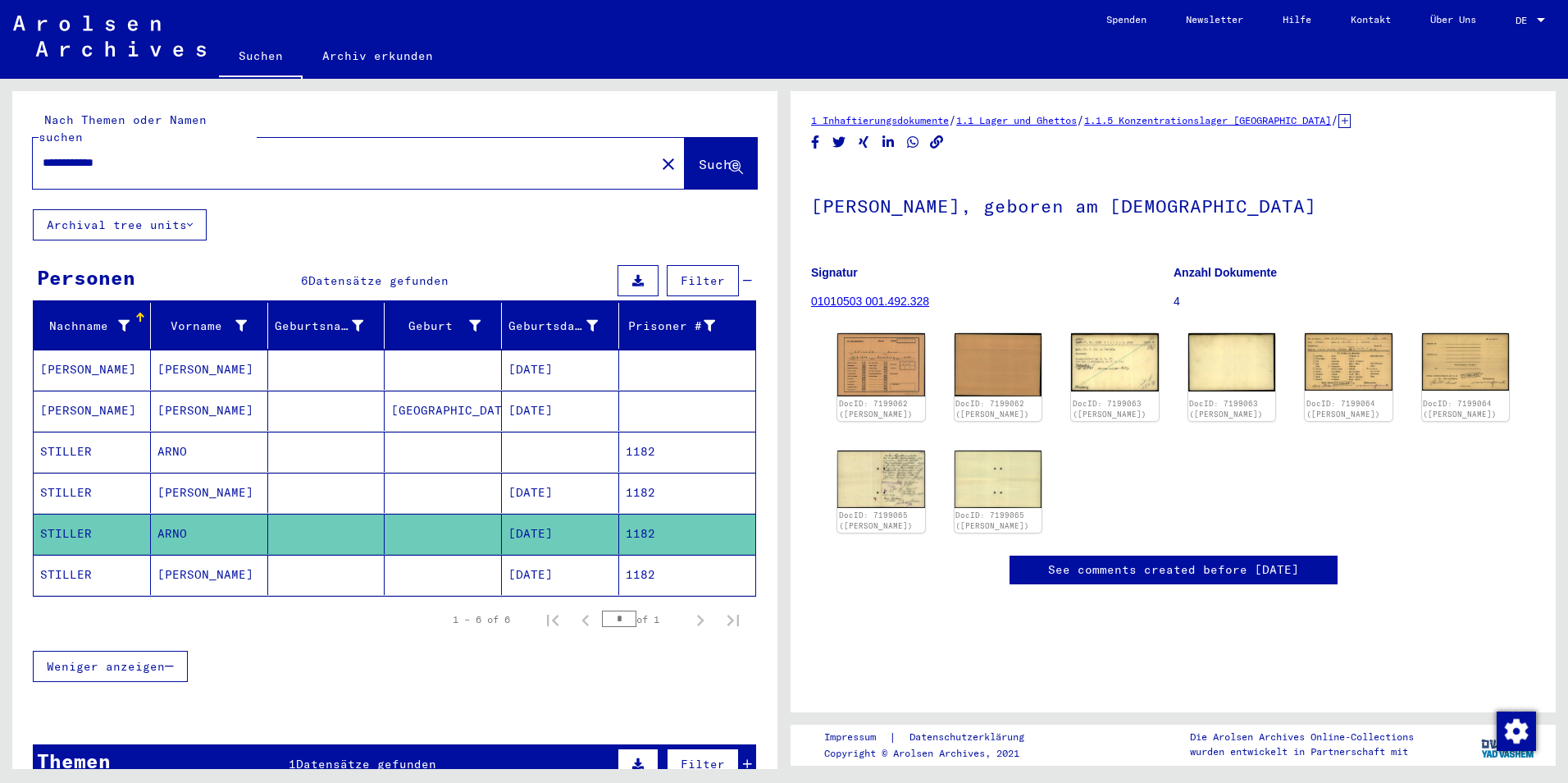
click at [80, 562] on mat-cell "STILLER" at bounding box center [92, 574] width 117 height 40
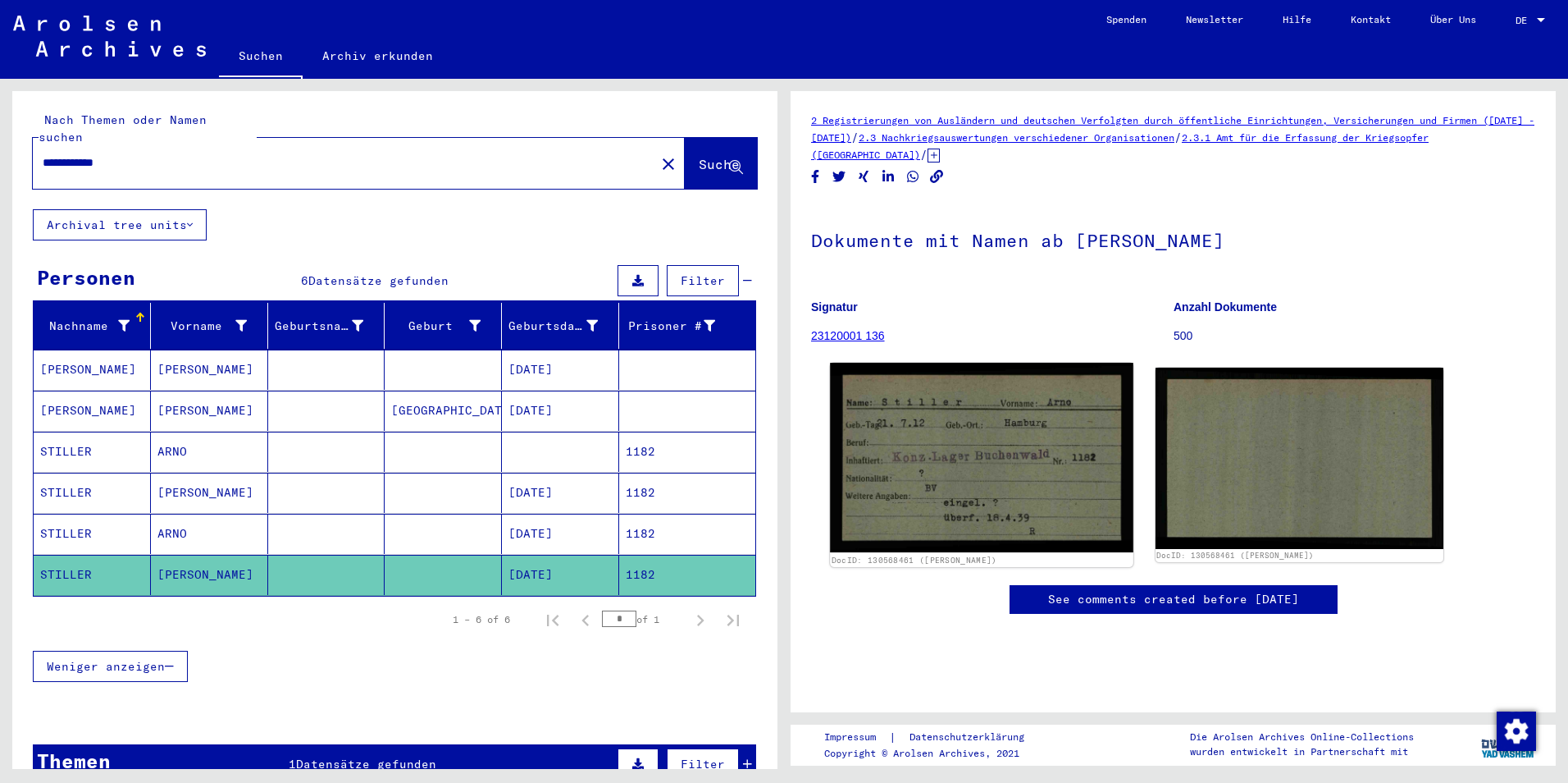
click at [991, 449] on img at bounding box center [981, 457] width 302 height 190
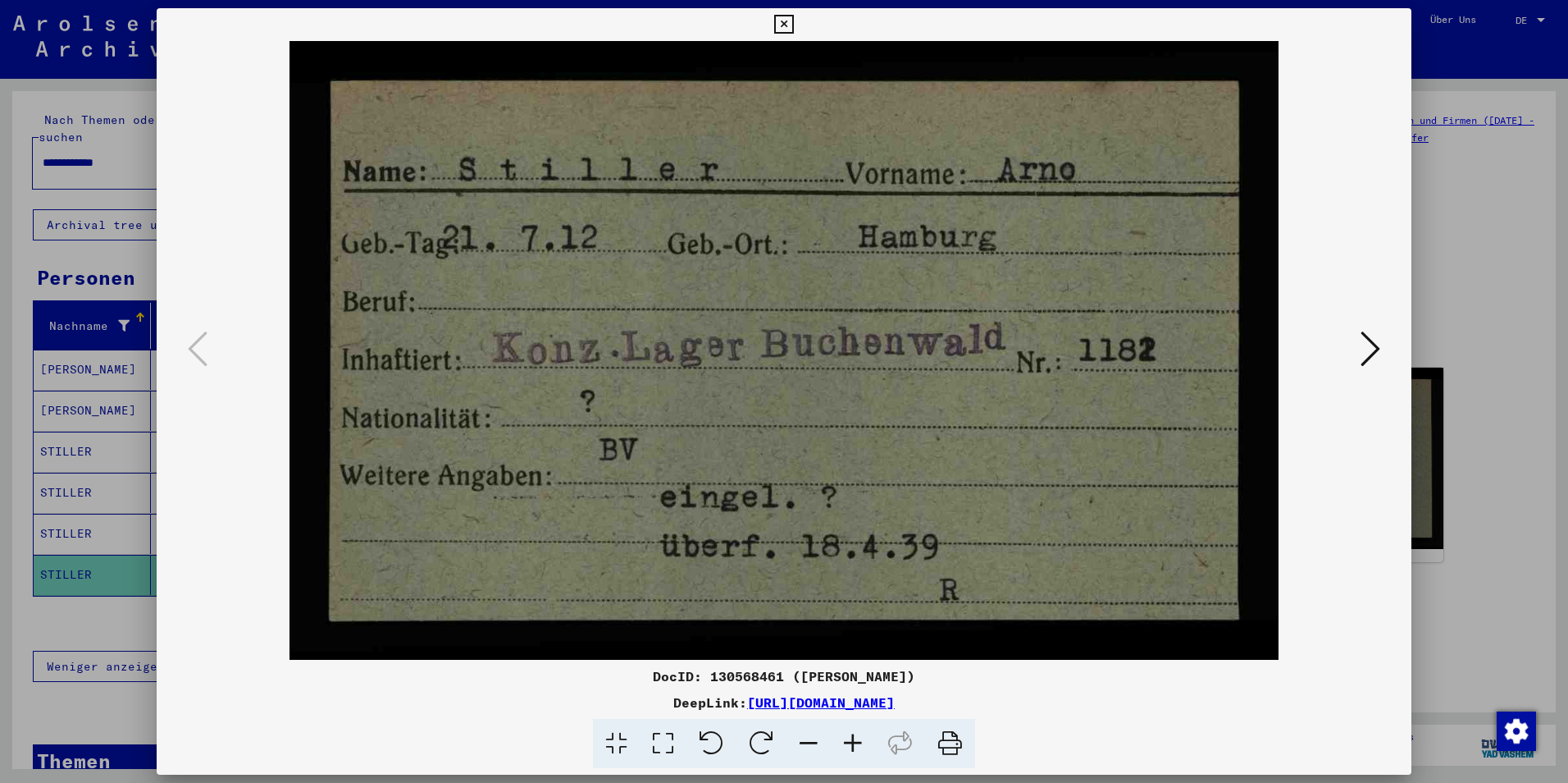
drag, startPoint x: 1102, startPoint y: 703, endPoint x: 574, endPoint y: 705, distance: 528.0
click at [574, 705] on div "DeepLink: https://collections.arolsen-archives.org/de/document/130568461" at bounding box center [784, 702] width 1255 height 19
copy link "https://collections.arolsen-archives.org/de/document/130568461"
click at [785, 27] on icon at bounding box center [784, 24] width 19 height 19
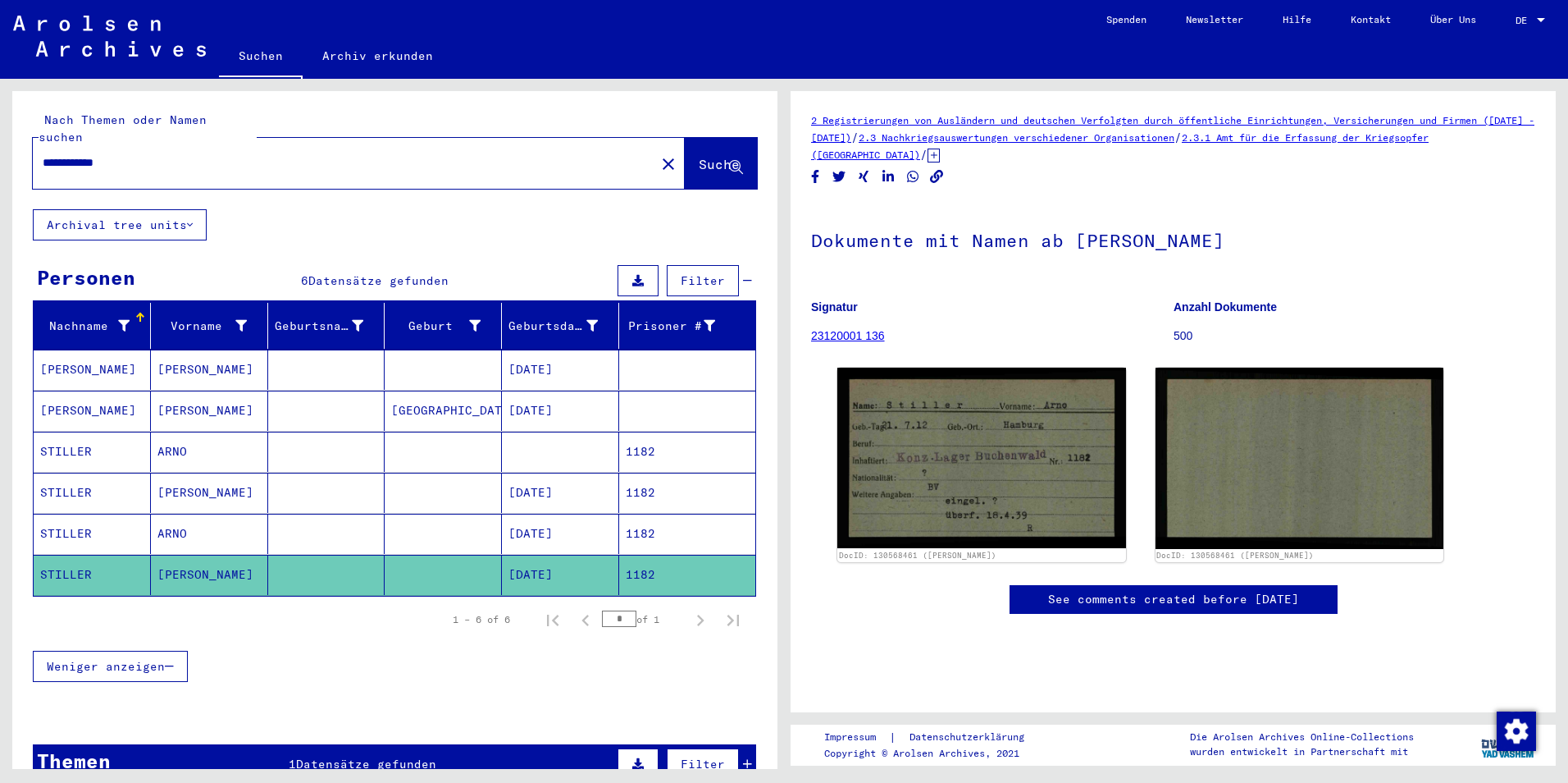
click at [71, 514] on mat-cell "STILLER" at bounding box center [92, 533] width 117 height 40
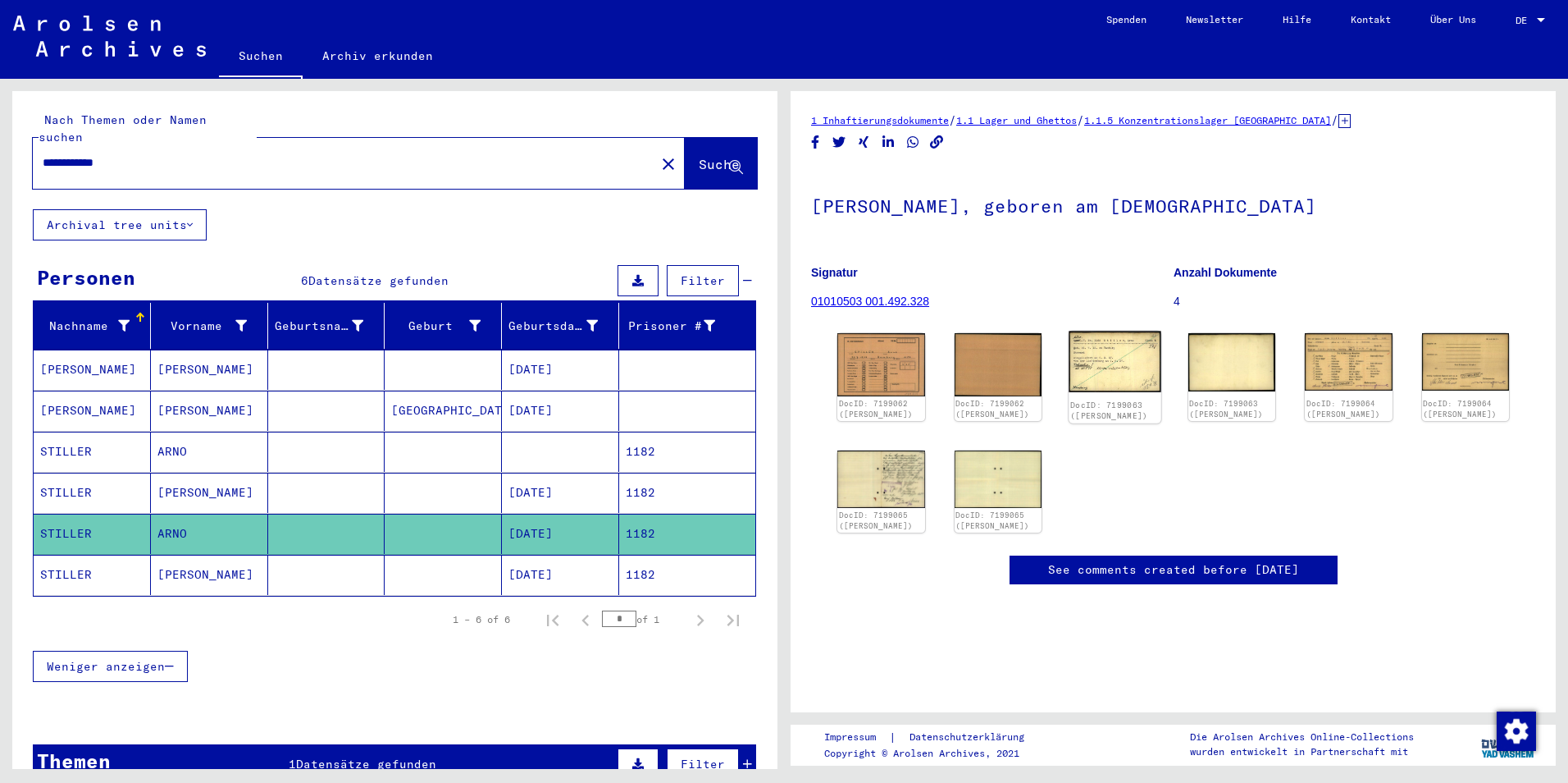
click at [1122, 354] on img at bounding box center [1114, 362] width 92 height 61
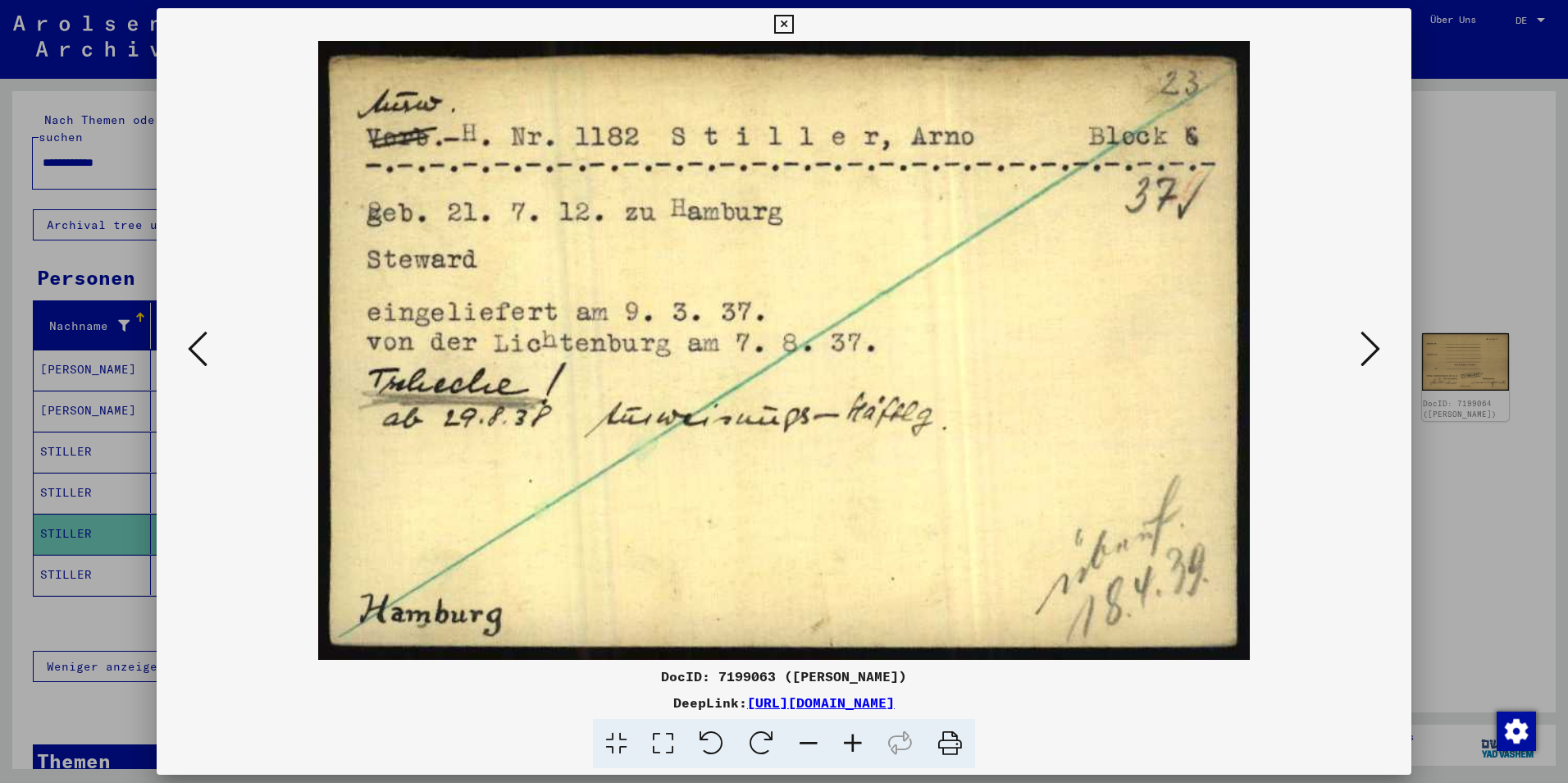
click at [1367, 344] on icon at bounding box center [1370, 349] width 19 height 40
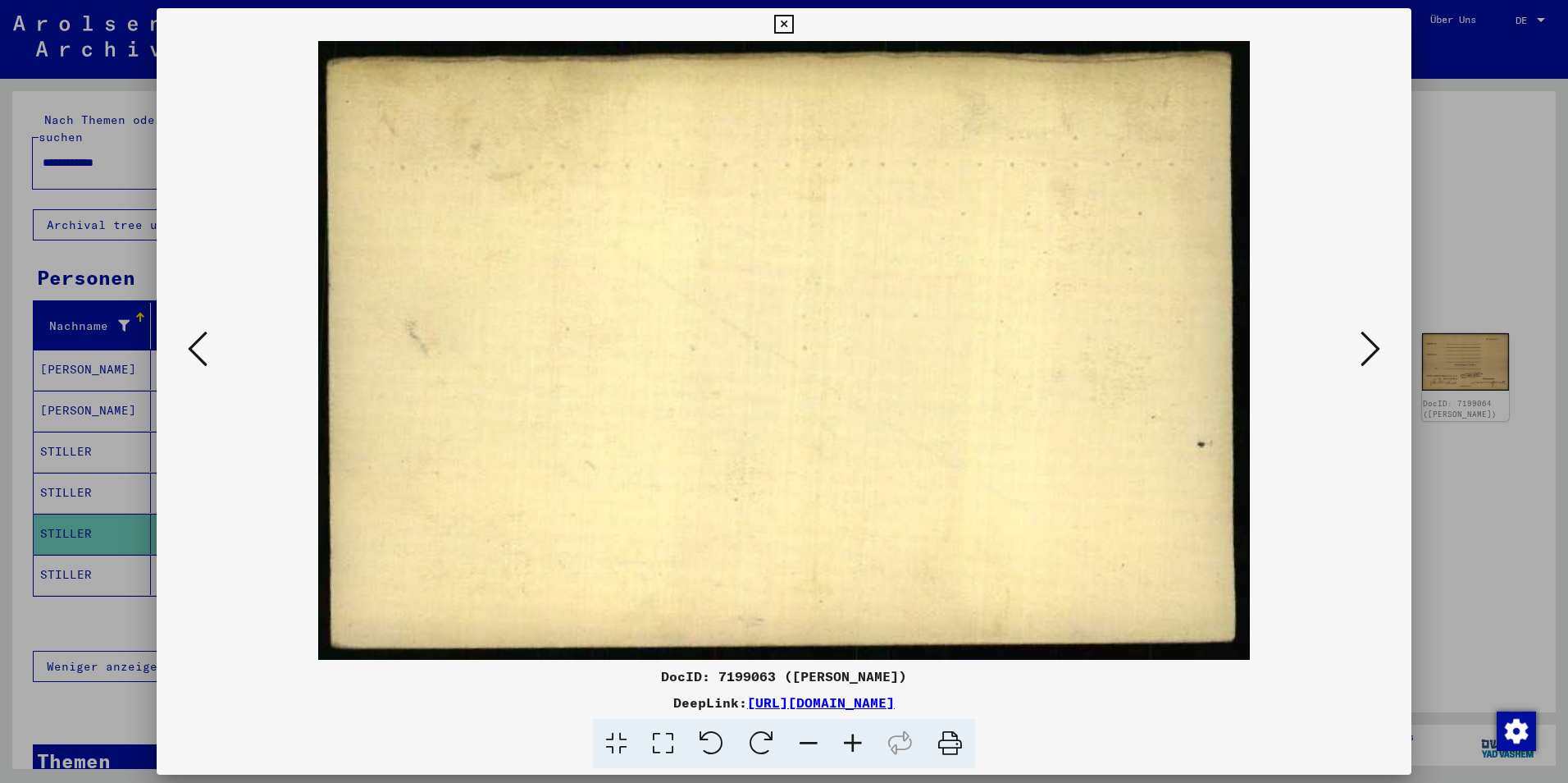
click at [1367, 344] on icon at bounding box center [1370, 349] width 19 height 40
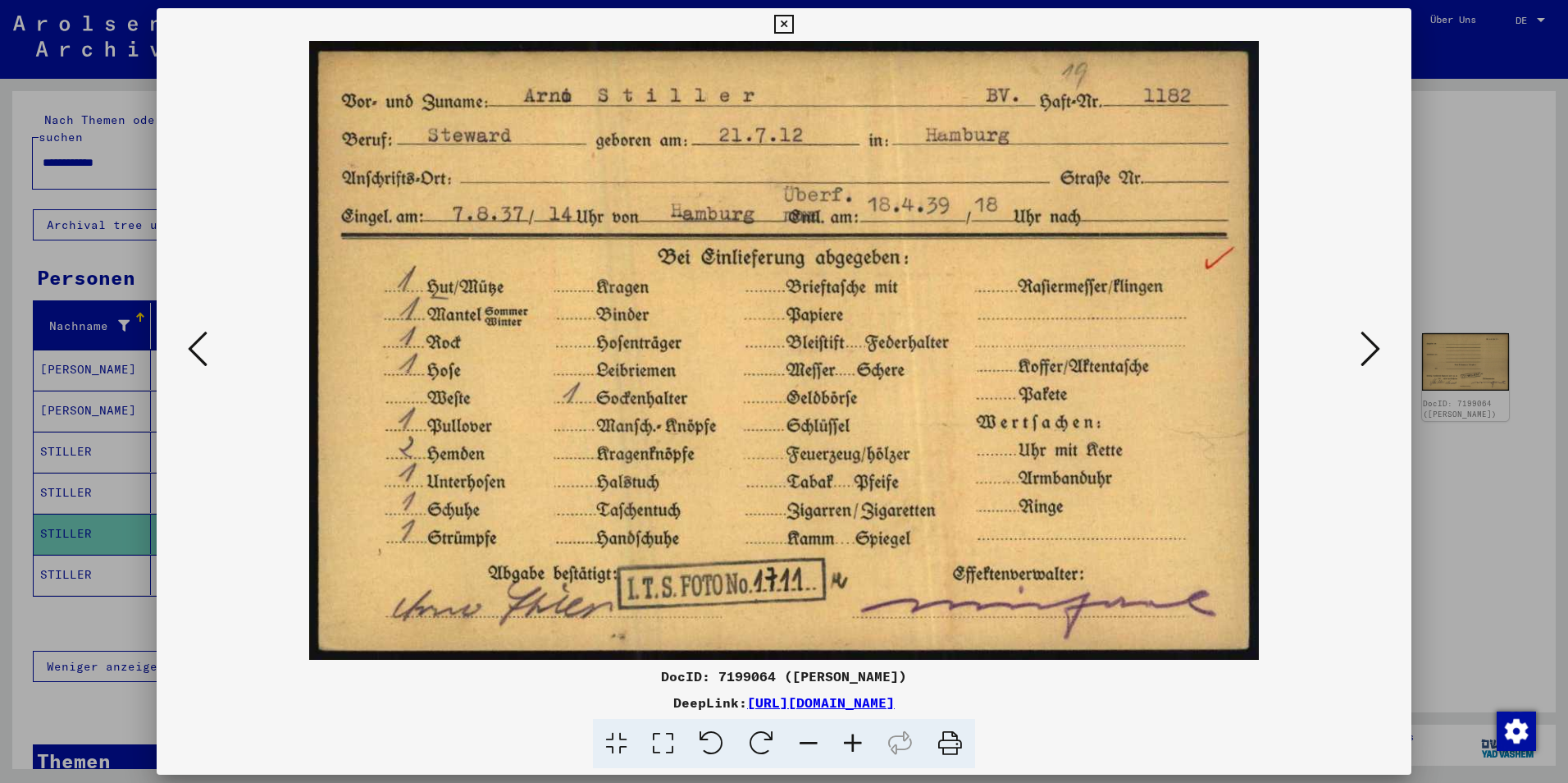
click at [196, 342] on icon at bounding box center [197, 349] width 19 height 40
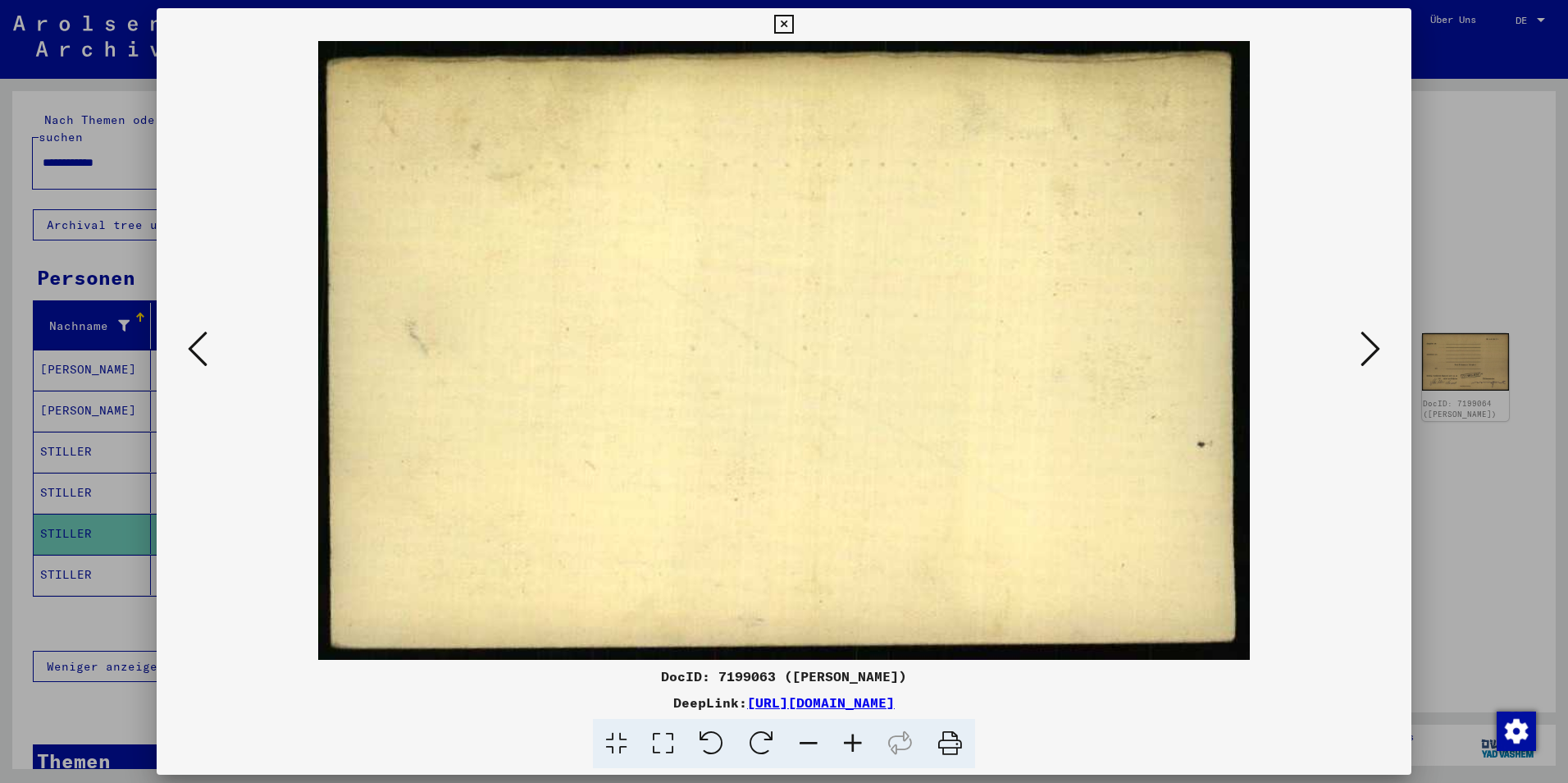
click at [196, 342] on icon at bounding box center [197, 349] width 19 height 40
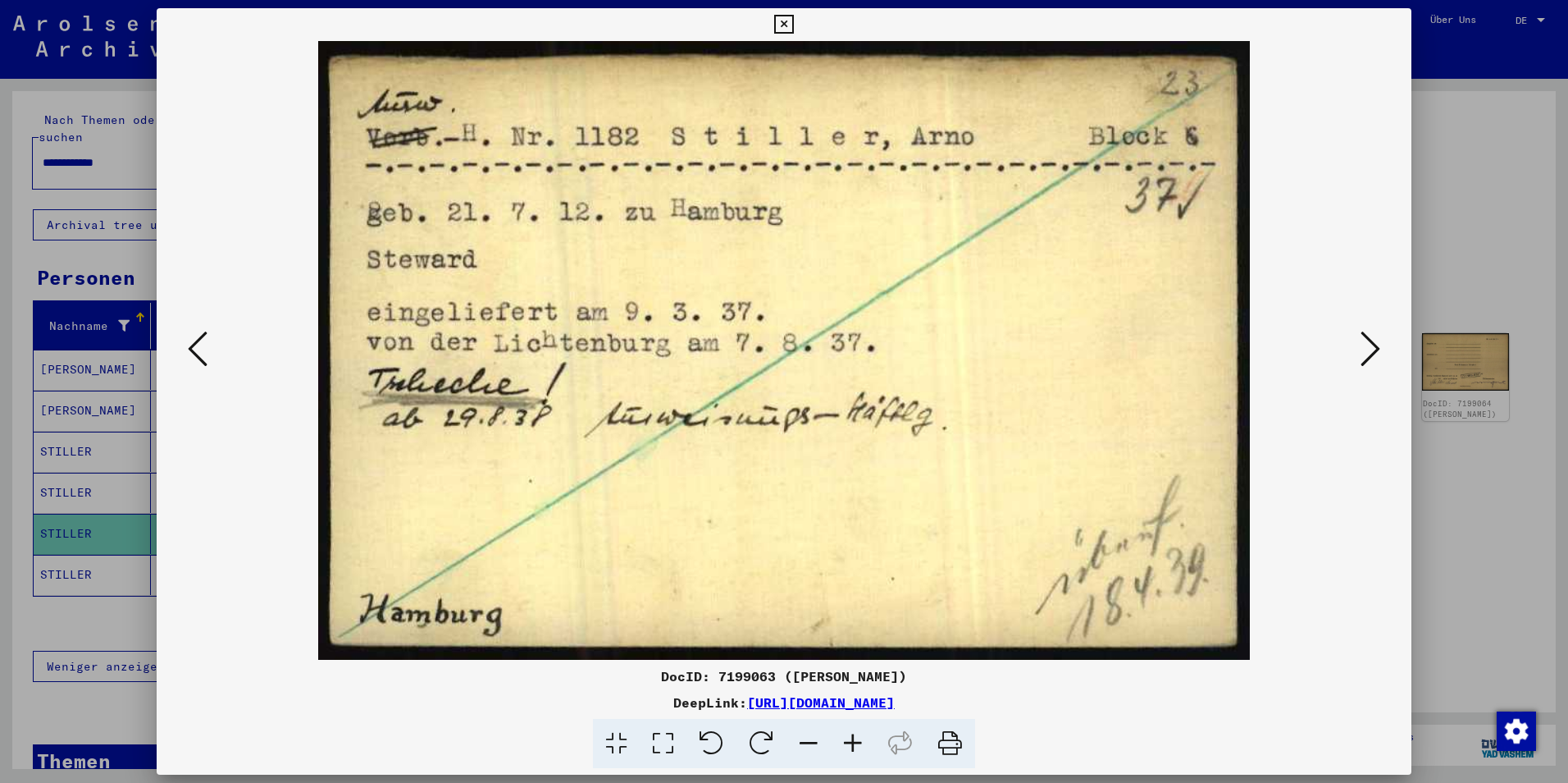
click at [1365, 356] on icon at bounding box center [1370, 349] width 19 height 40
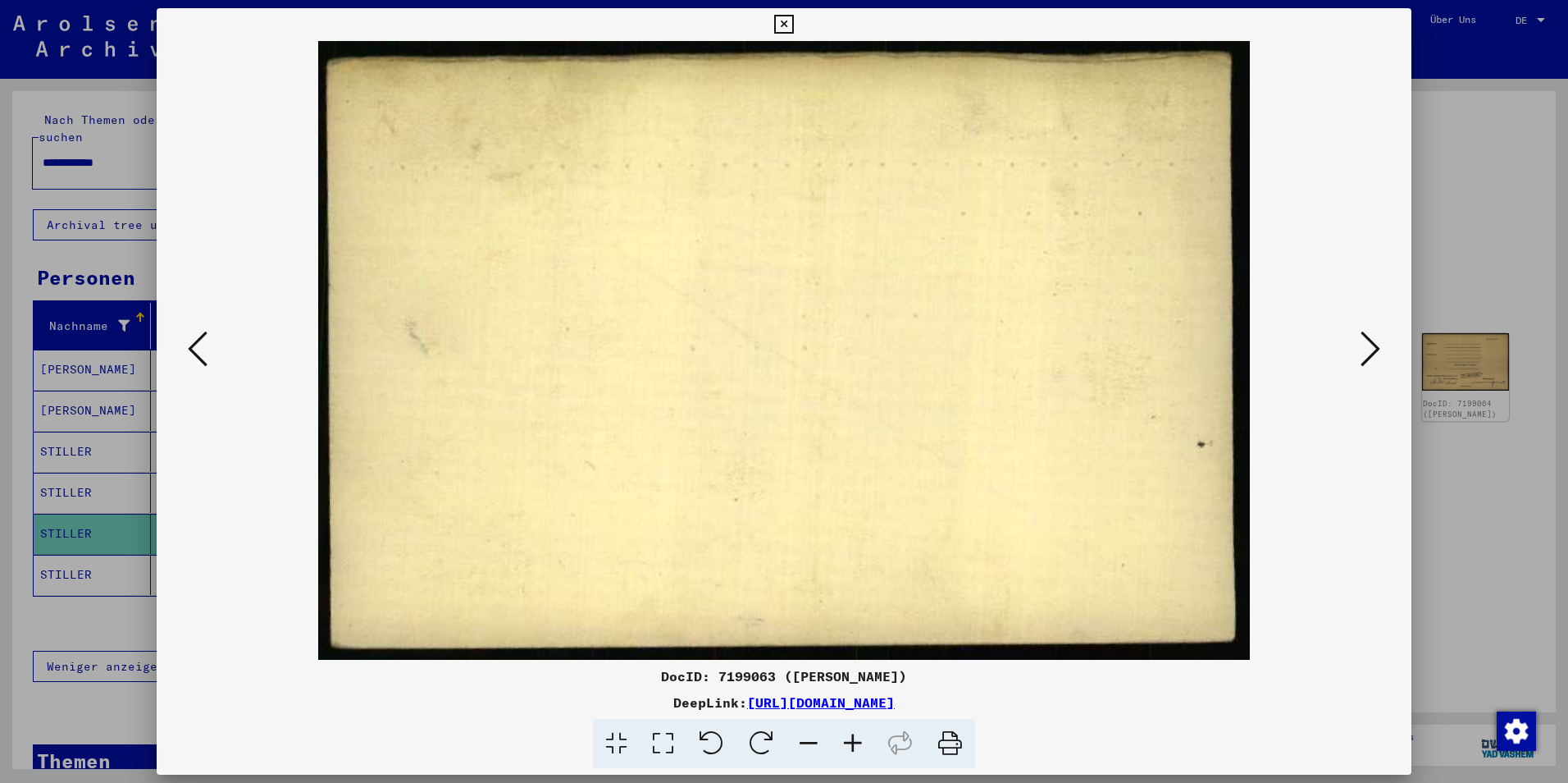
click at [1365, 356] on icon at bounding box center [1370, 349] width 19 height 40
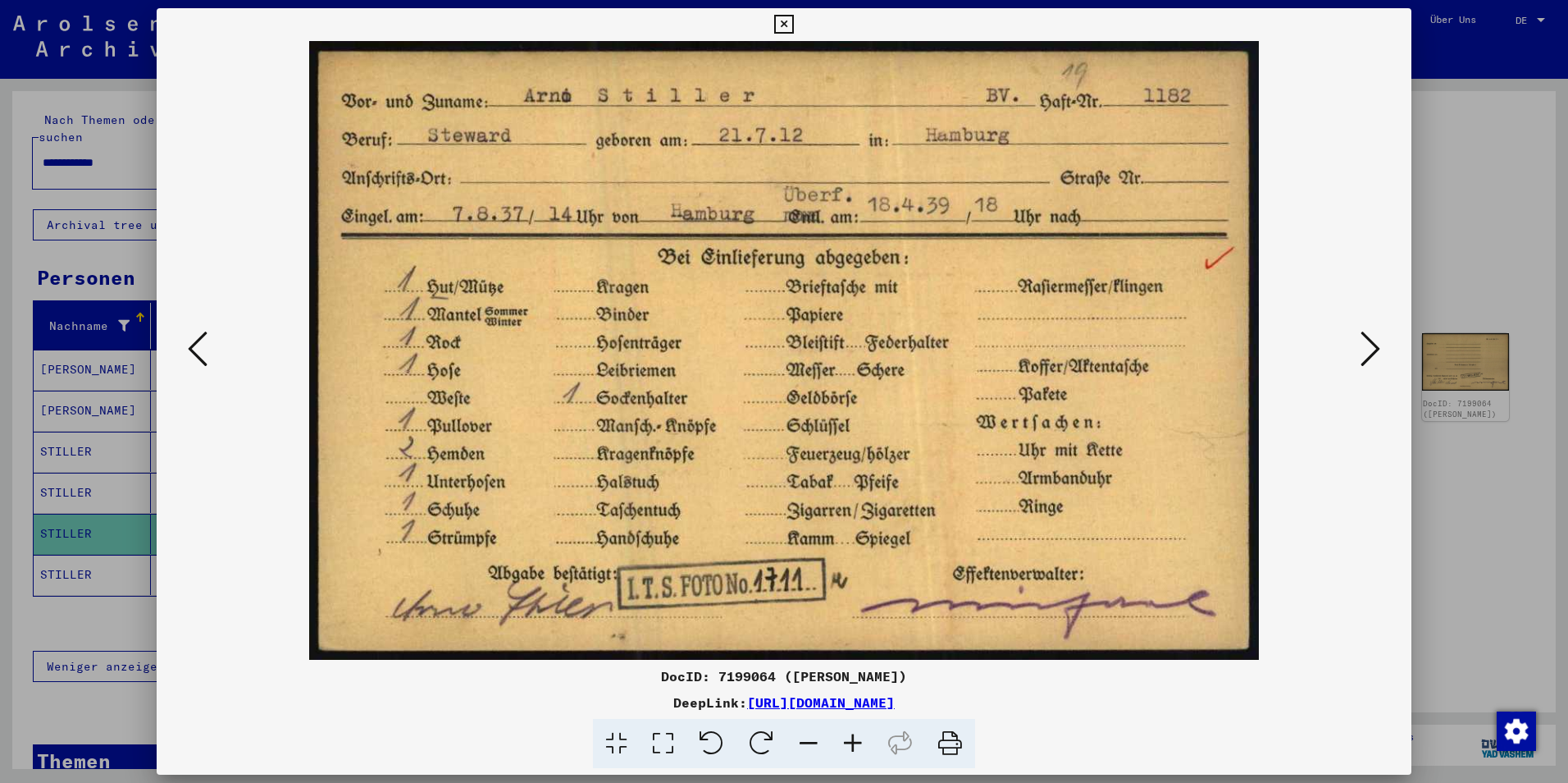
click at [1358, 344] on button at bounding box center [1371, 350] width 30 height 47
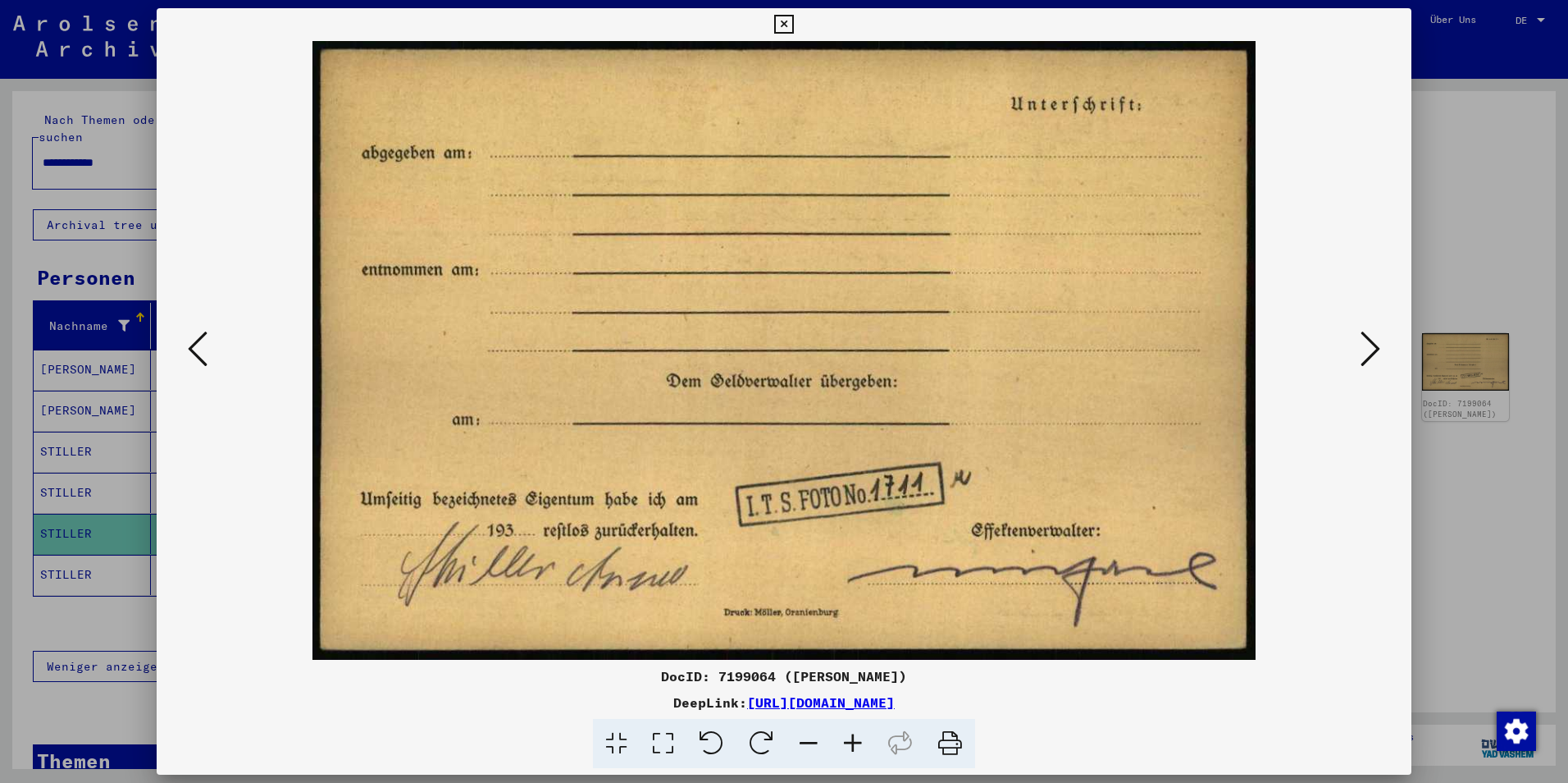
click at [1358, 344] on button at bounding box center [1371, 350] width 30 height 47
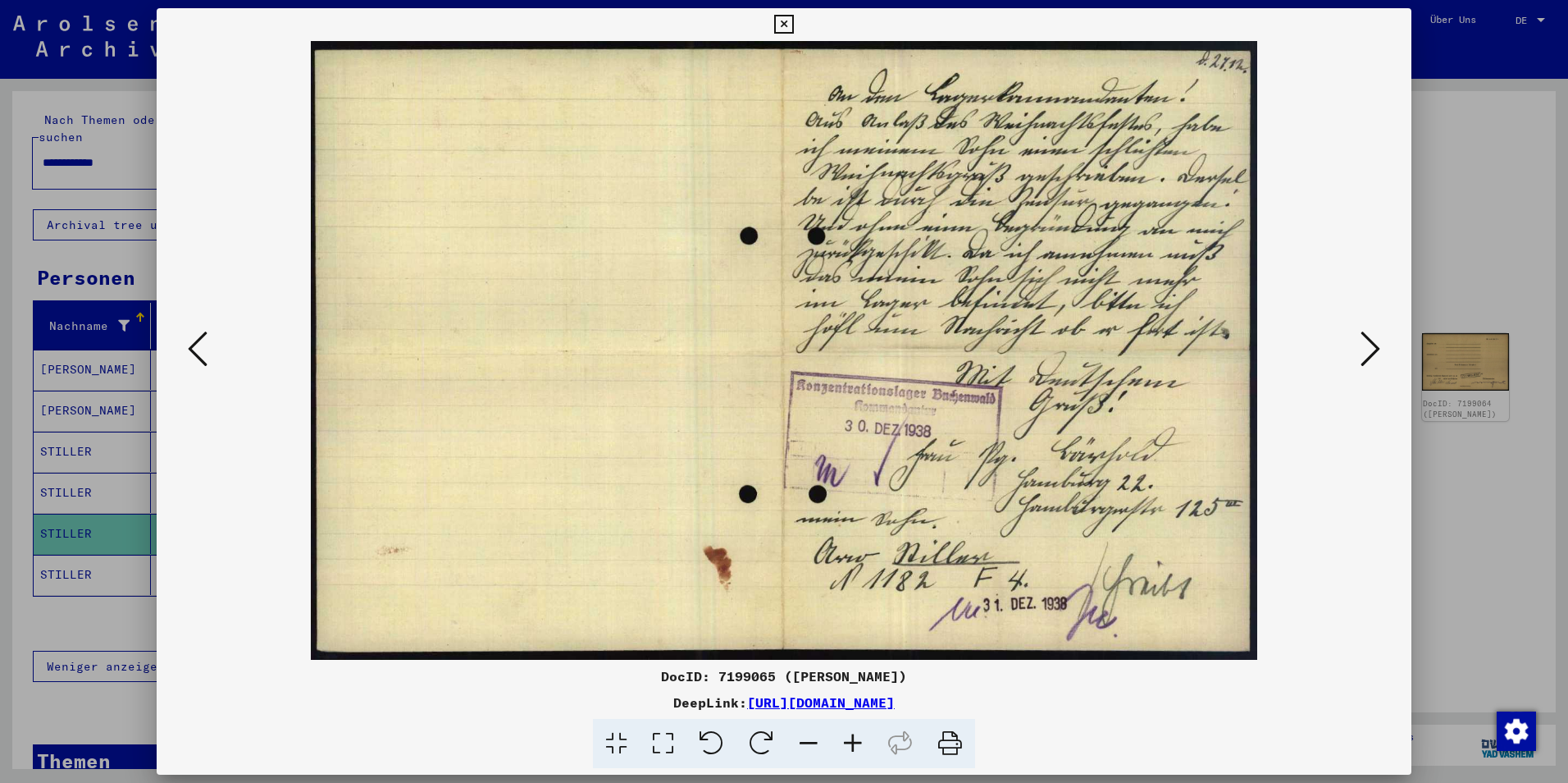
click at [854, 750] on icon at bounding box center [853, 744] width 44 height 50
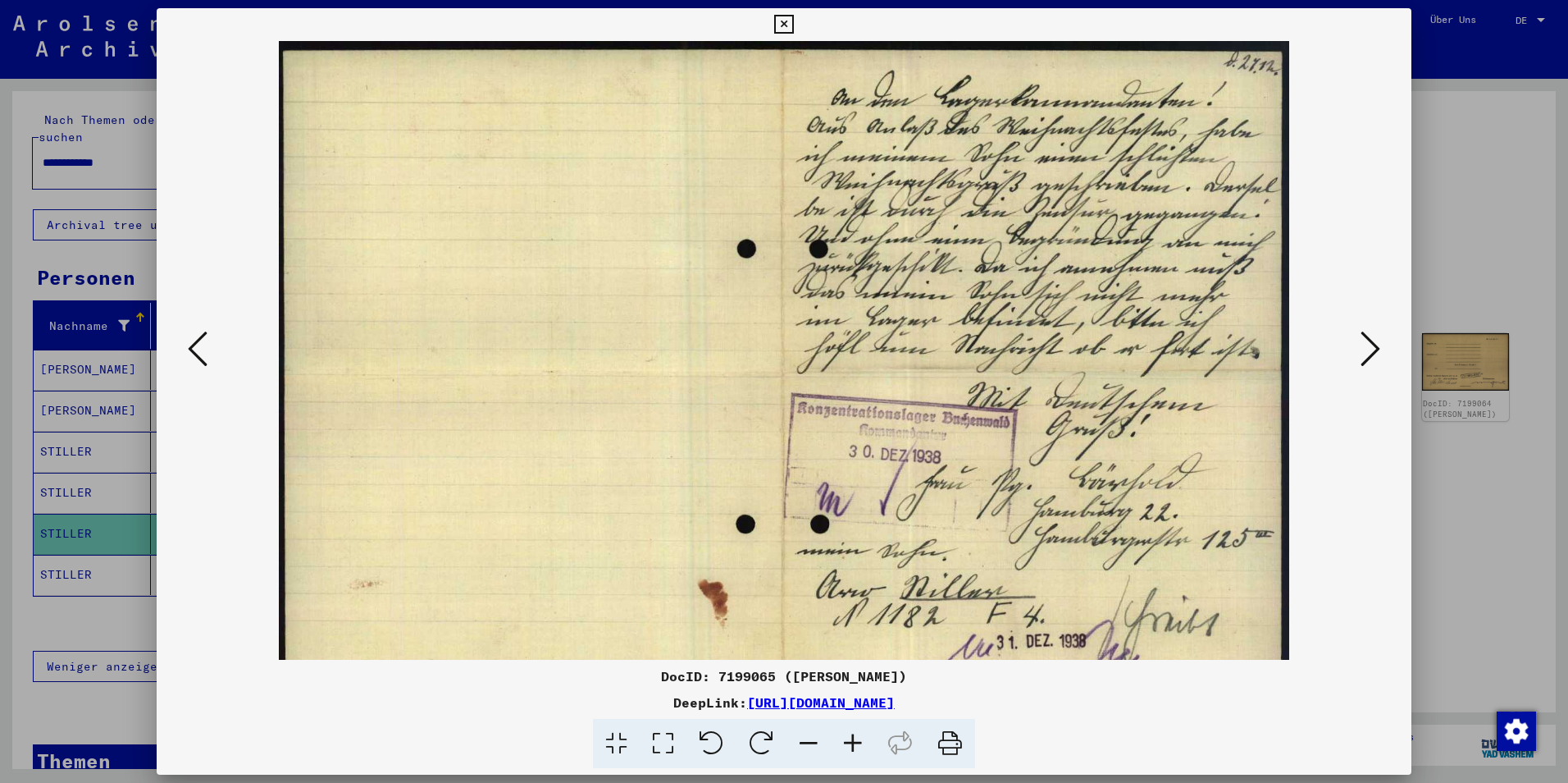
click at [854, 750] on icon at bounding box center [853, 744] width 44 height 50
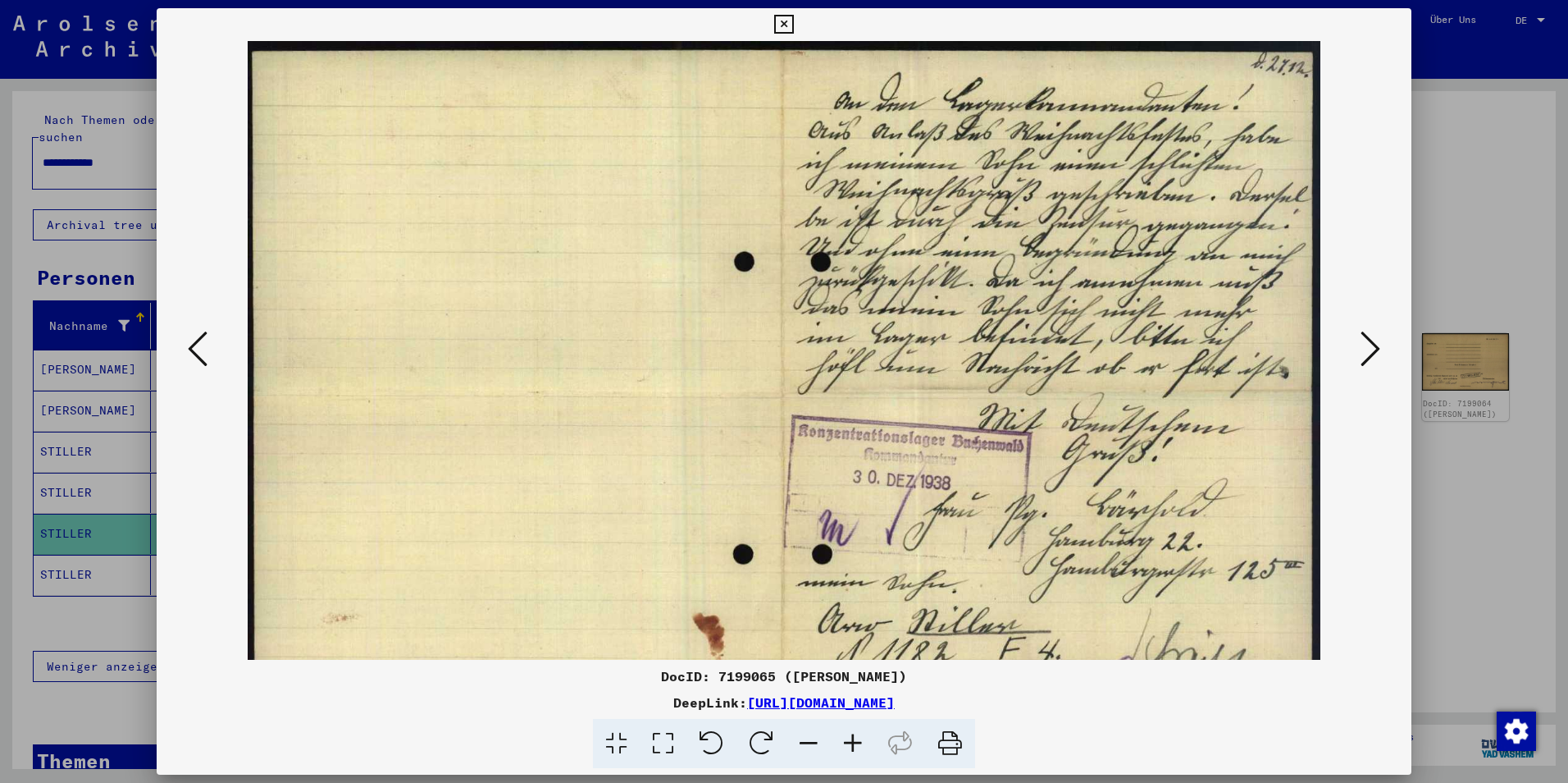
click at [854, 750] on icon at bounding box center [853, 744] width 44 height 50
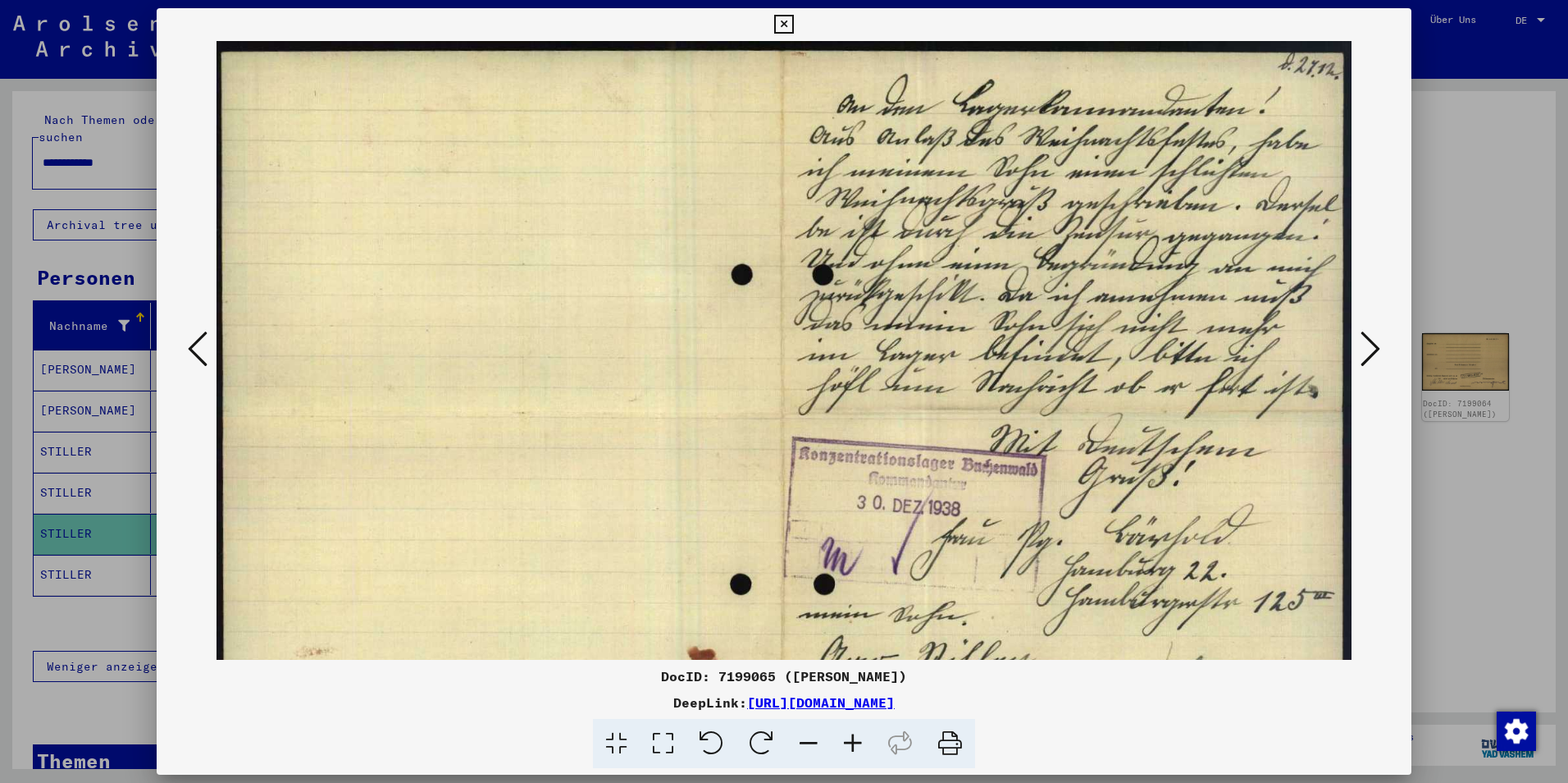
click at [854, 750] on icon at bounding box center [853, 744] width 44 height 50
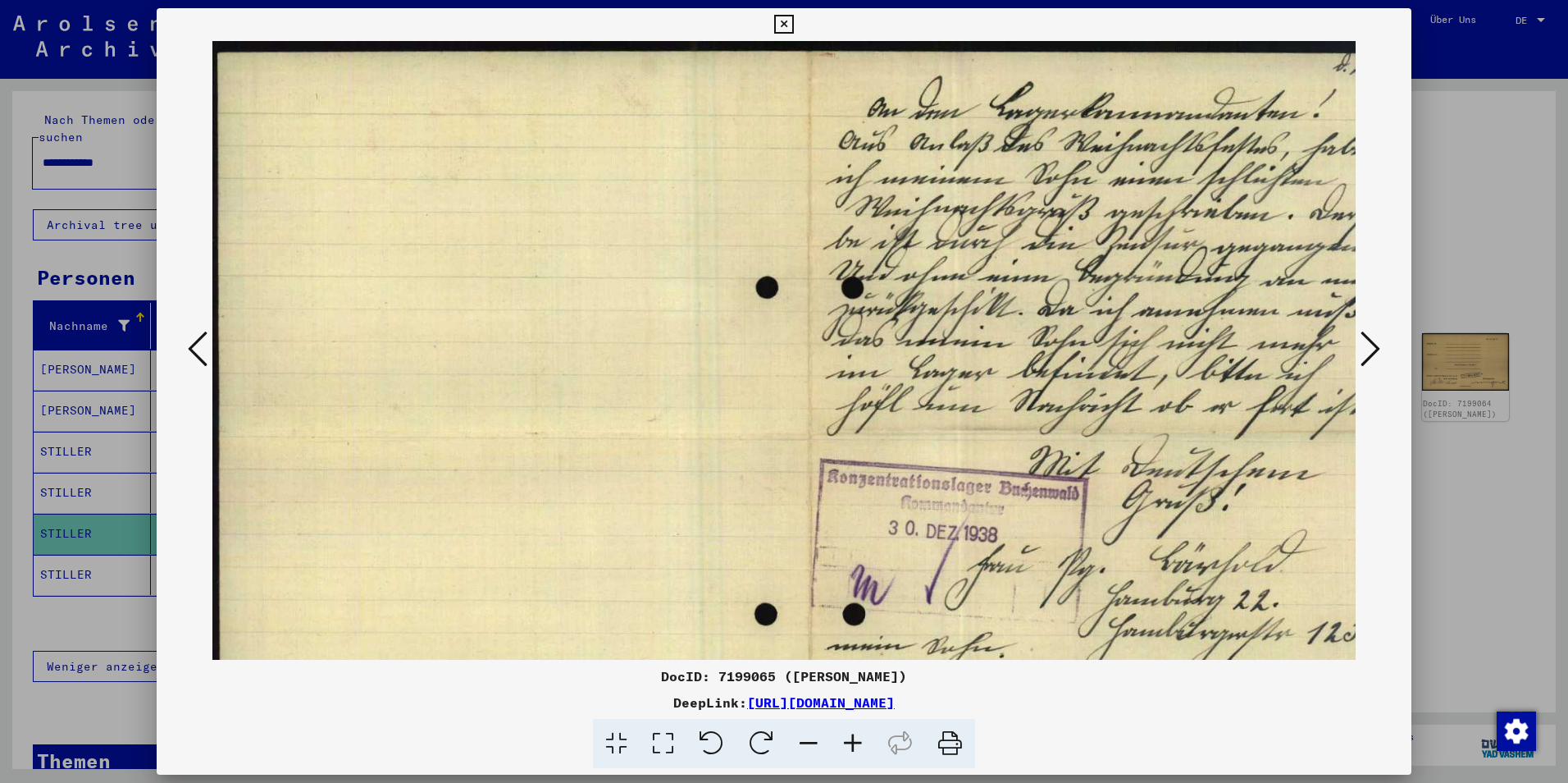
click at [854, 750] on icon at bounding box center [853, 744] width 44 height 50
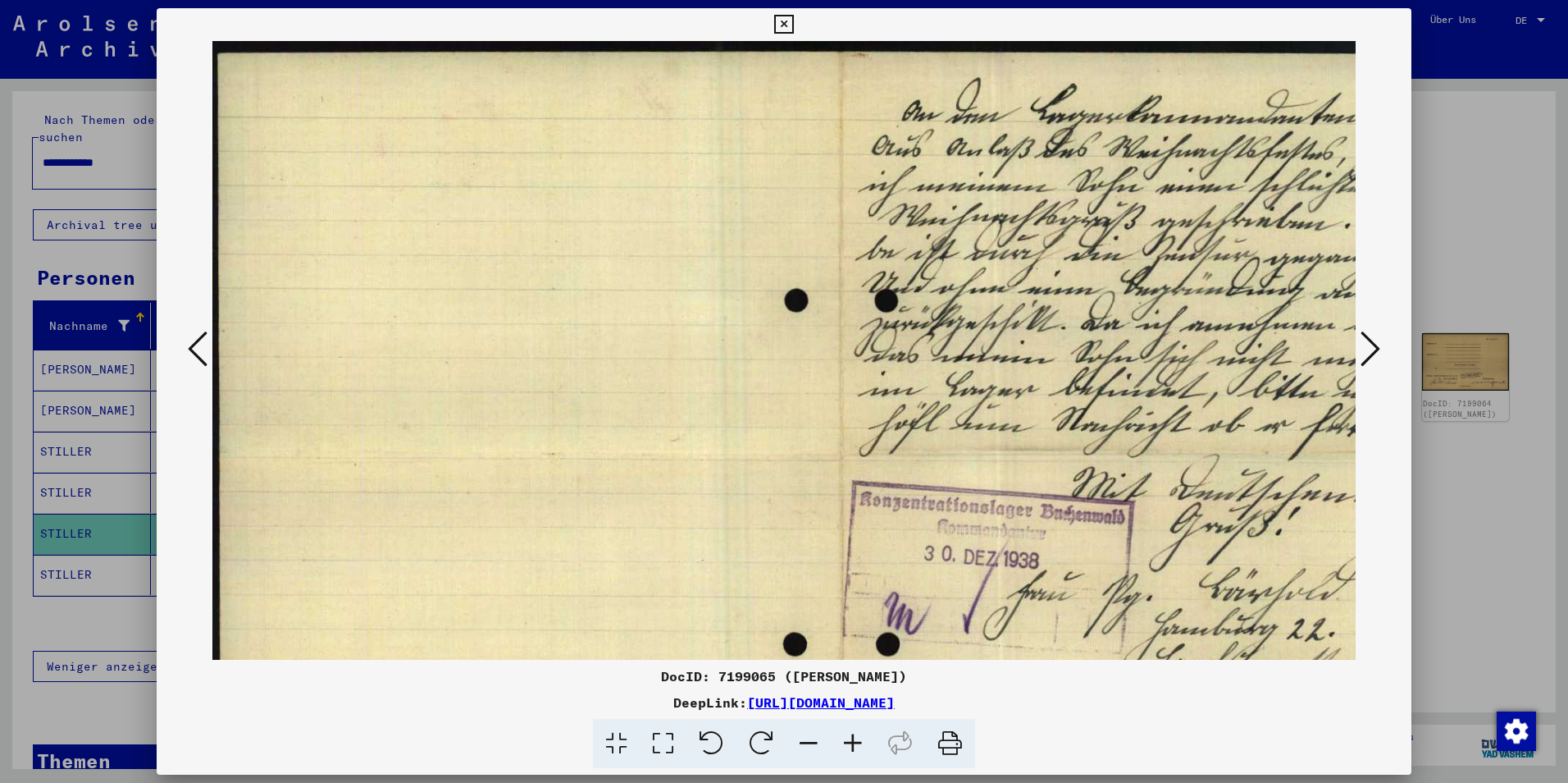
click at [854, 750] on icon at bounding box center [853, 744] width 44 height 50
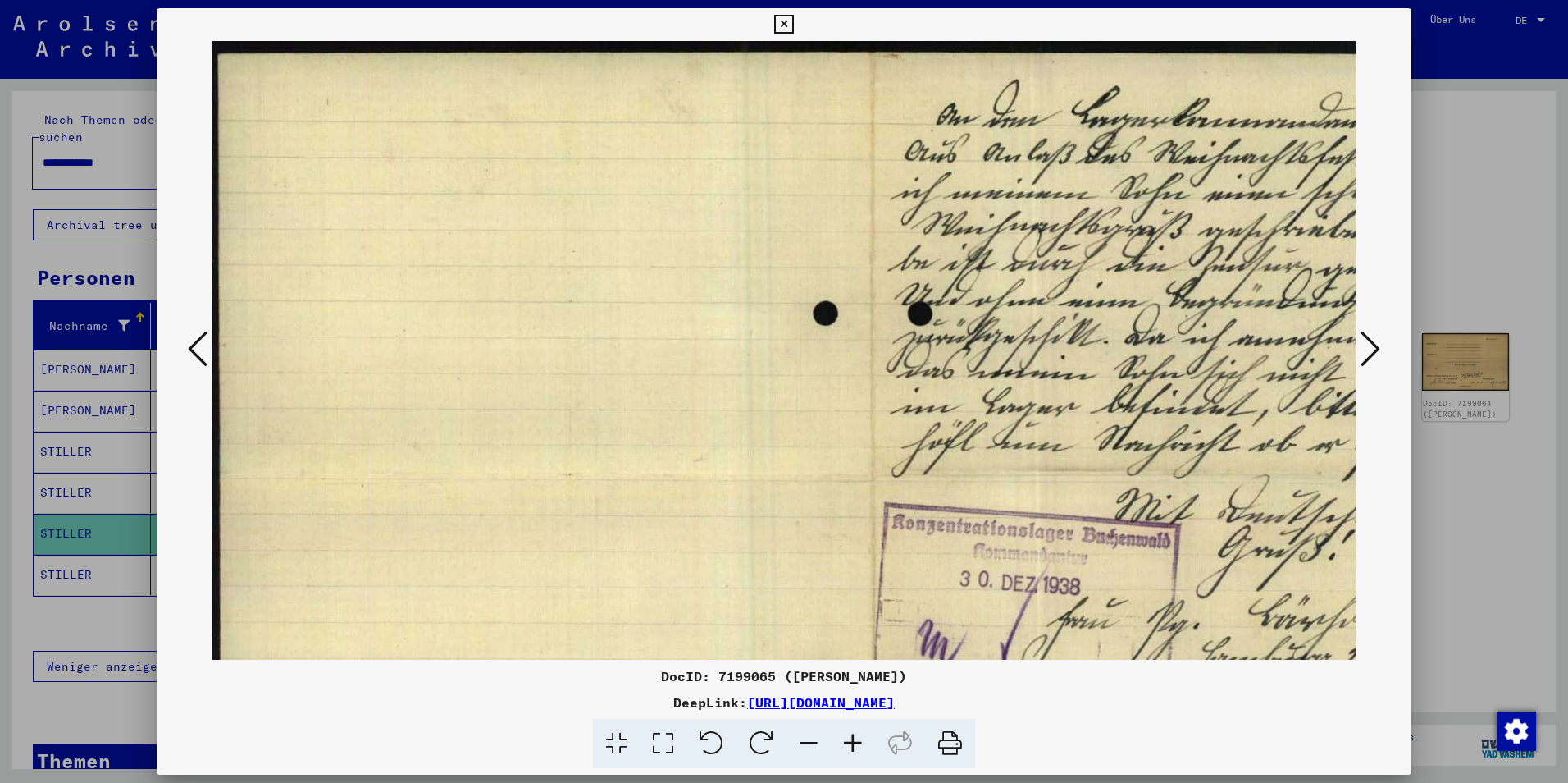
click at [854, 750] on icon at bounding box center [853, 744] width 44 height 50
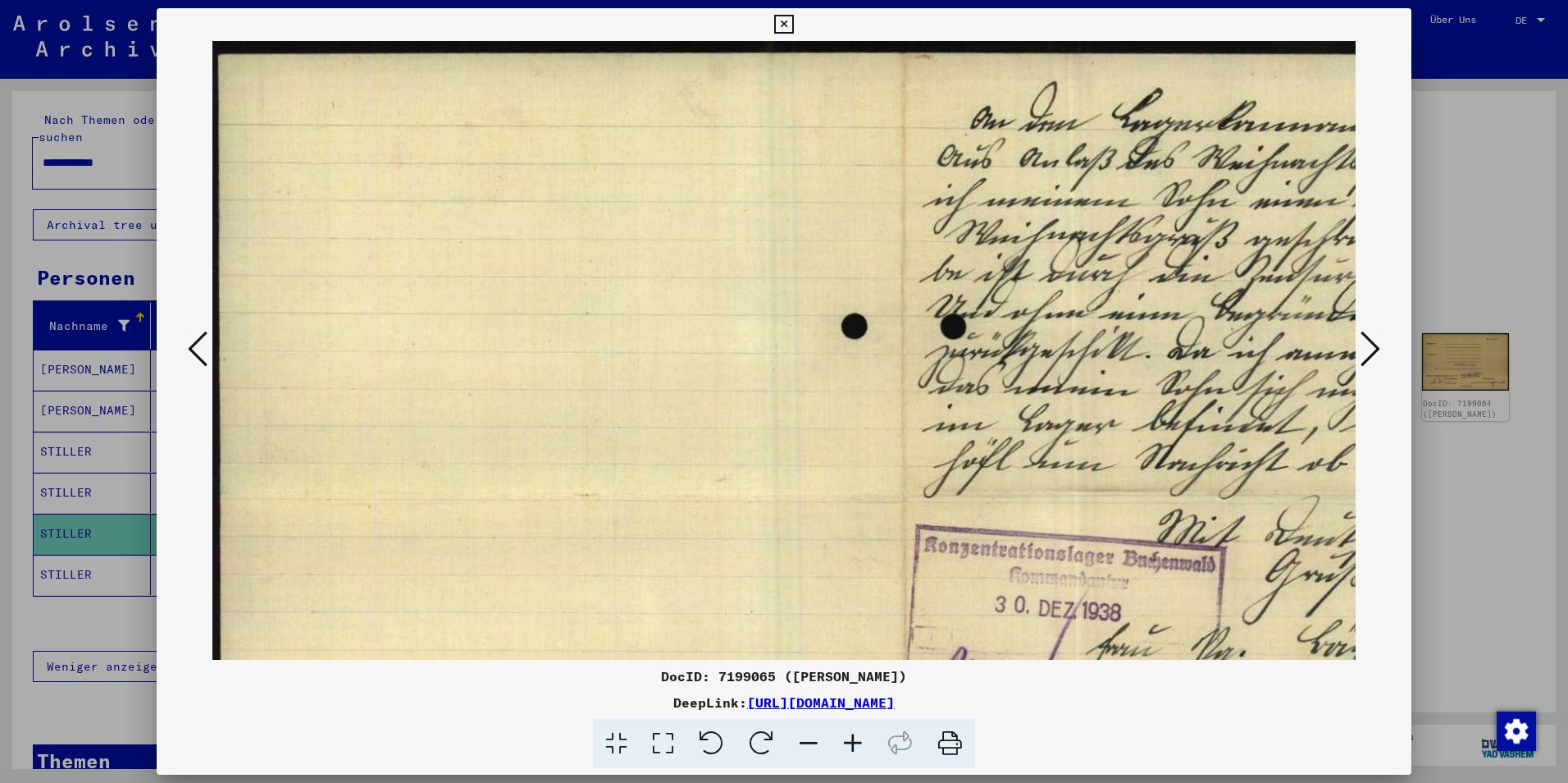
click at [854, 750] on icon at bounding box center [853, 744] width 44 height 50
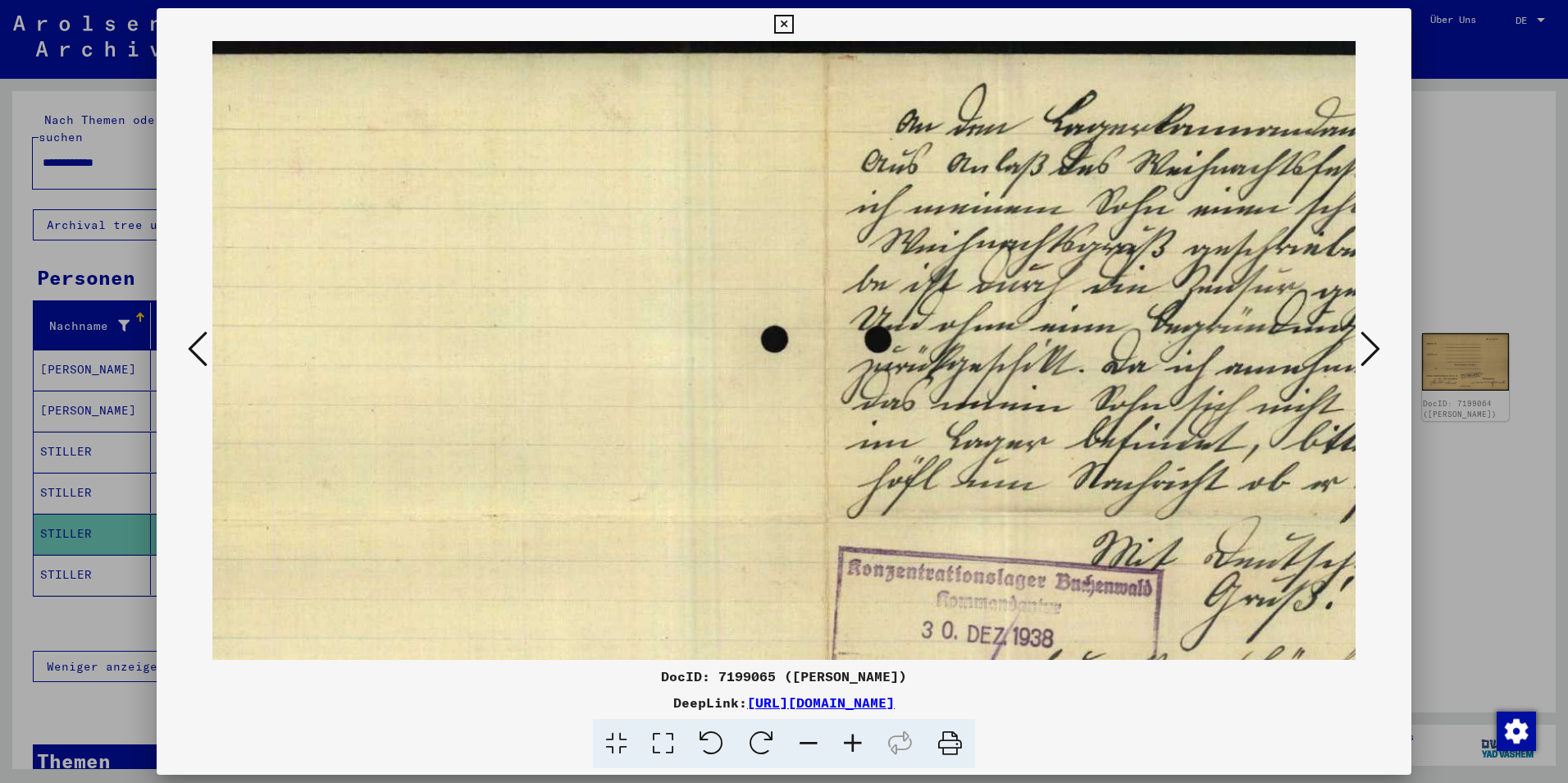
scroll to position [0, 307]
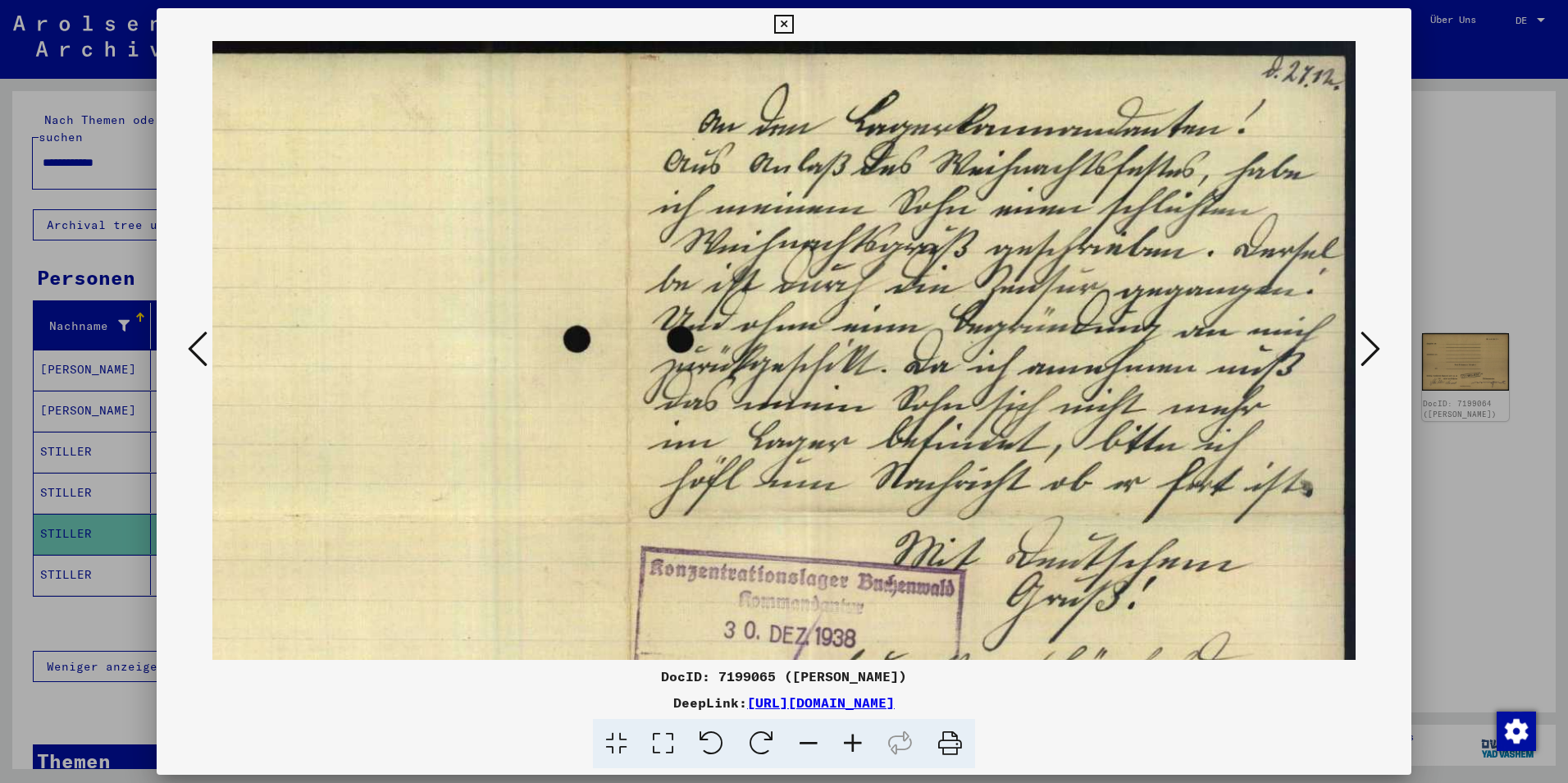
drag, startPoint x: 1069, startPoint y: 341, endPoint x: 599, endPoint y: 426, distance: 477.6
click at [599, 426] on img at bounding box center [631, 514] width 1451 height 947
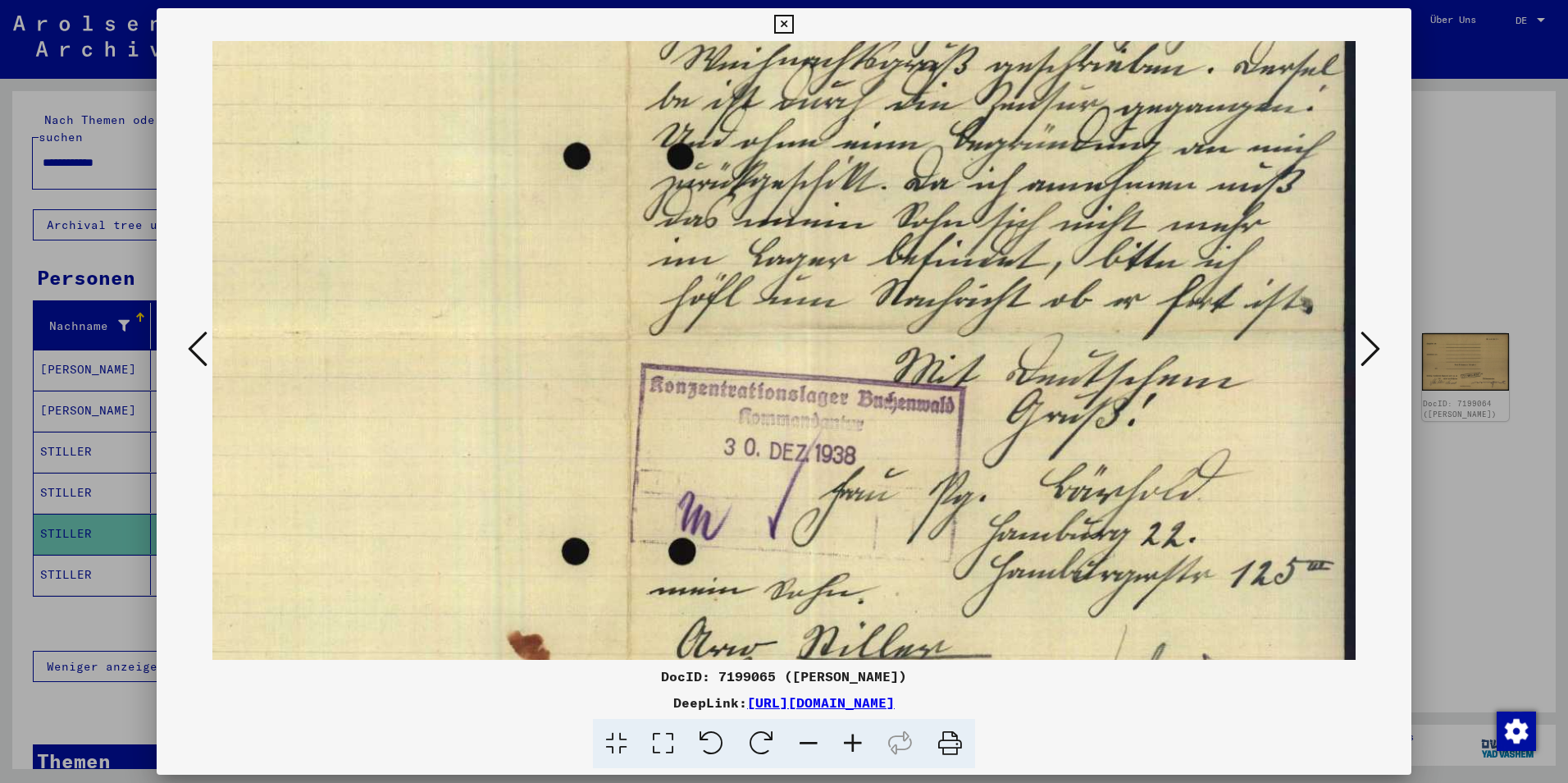
scroll to position [185, 307]
drag, startPoint x: 821, startPoint y: 462, endPoint x: 602, endPoint y: 224, distance: 323.4
click at [602, 224] on img at bounding box center [631, 329] width 1451 height 947
click at [1376, 345] on icon at bounding box center [1370, 349] width 19 height 40
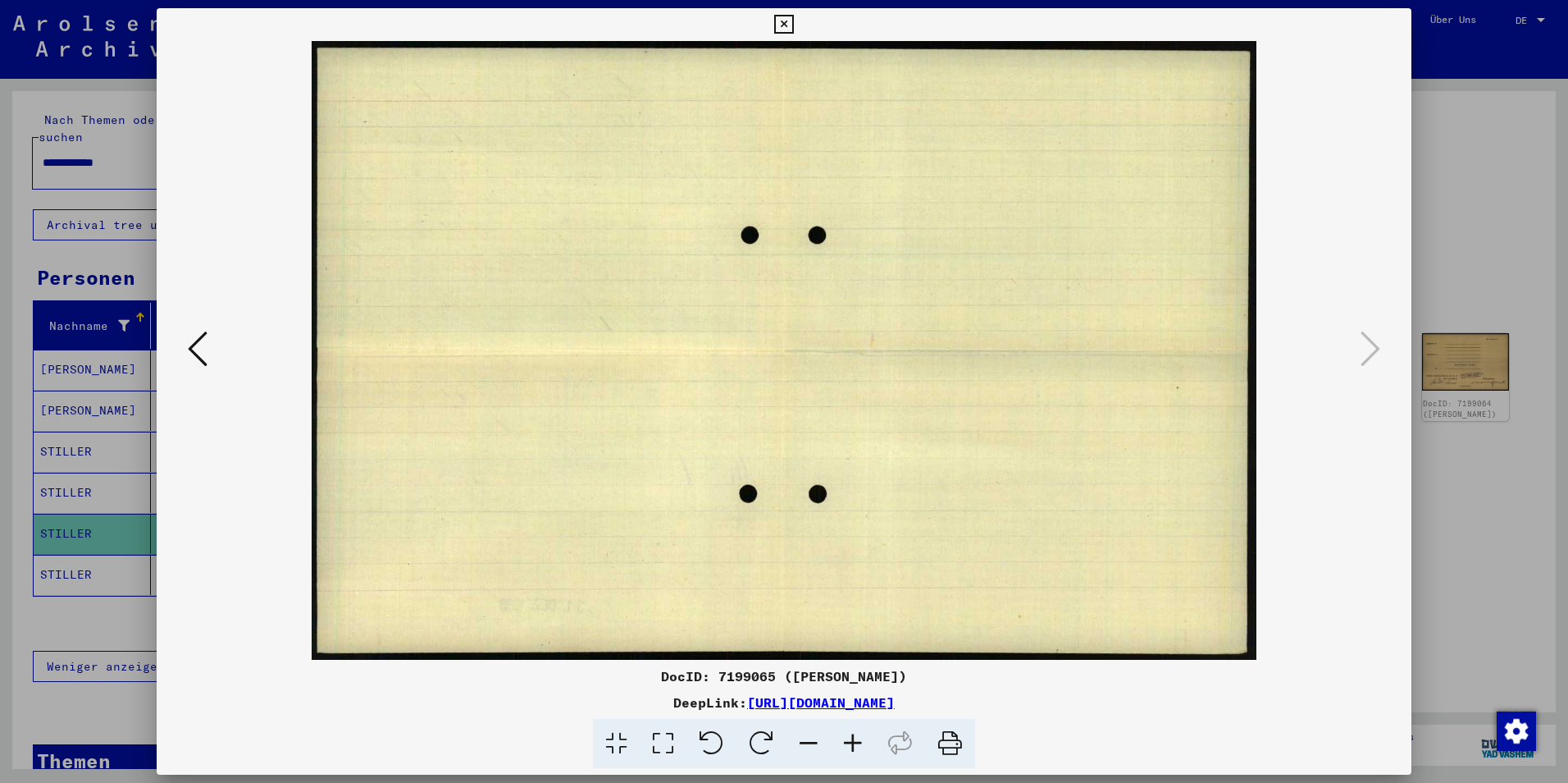
scroll to position [0, 0]
click at [204, 354] on icon at bounding box center [197, 349] width 19 height 40
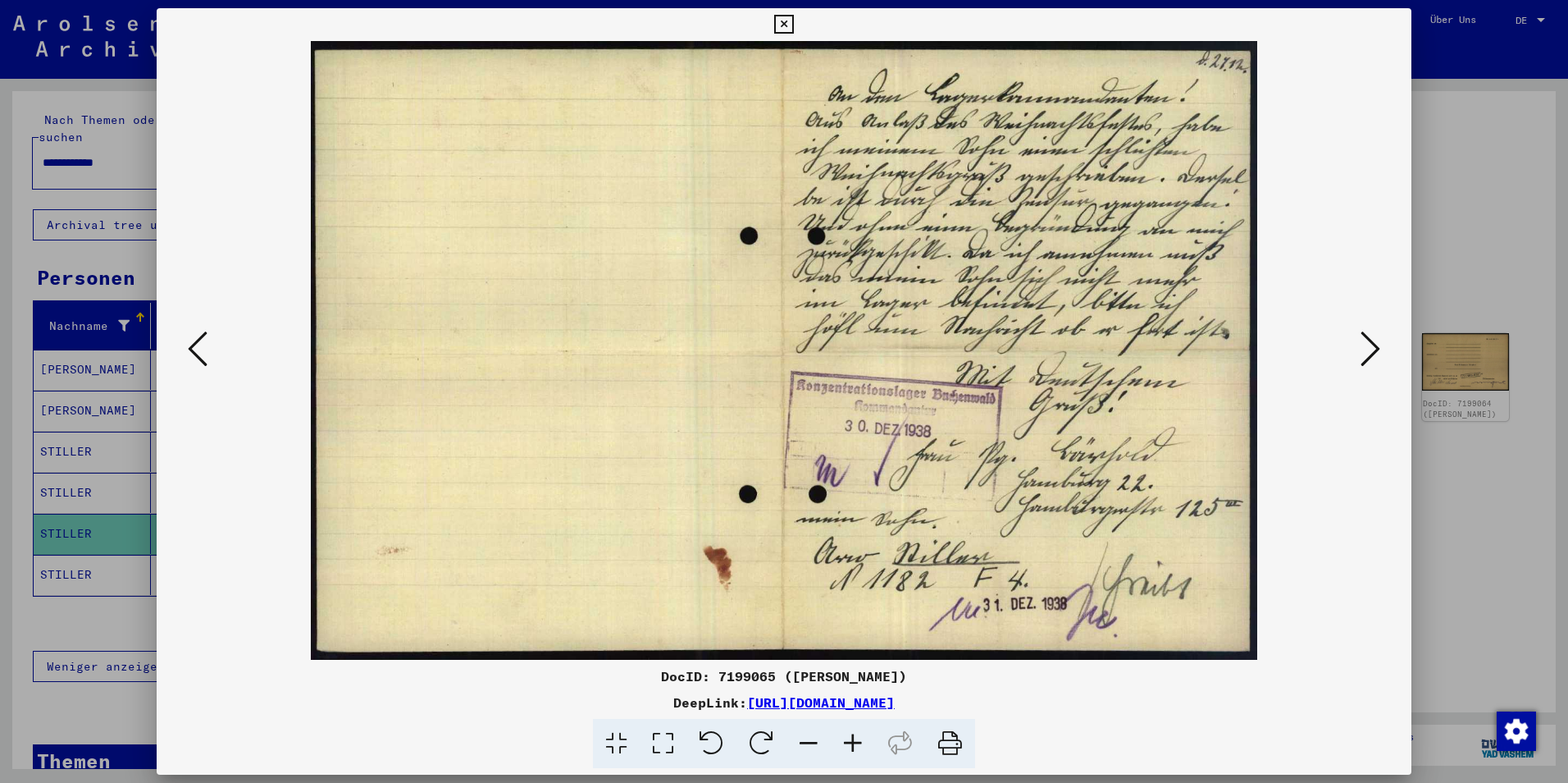
click at [204, 354] on icon at bounding box center [197, 349] width 19 height 40
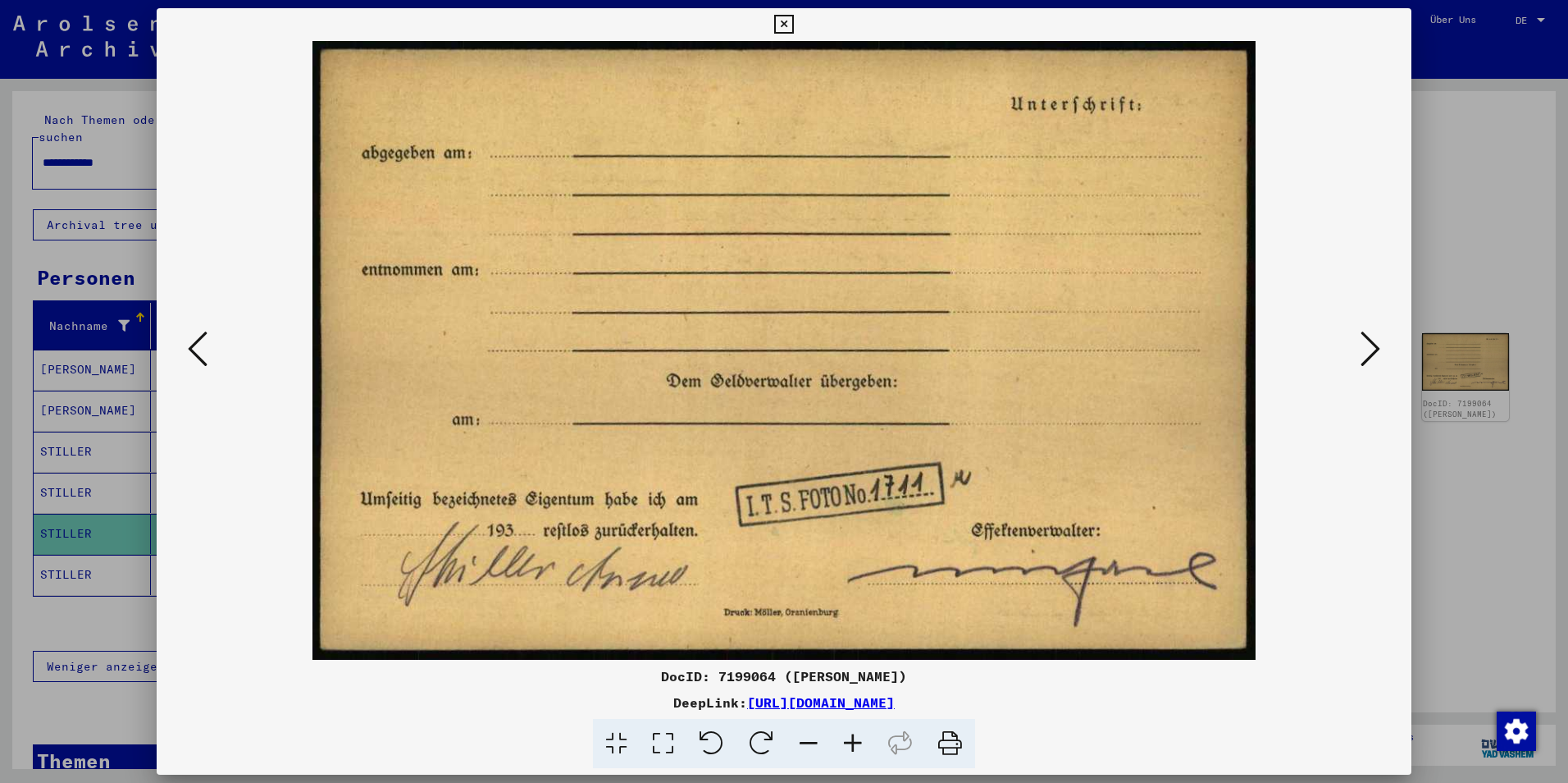
click at [204, 354] on icon at bounding box center [197, 349] width 19 height 40
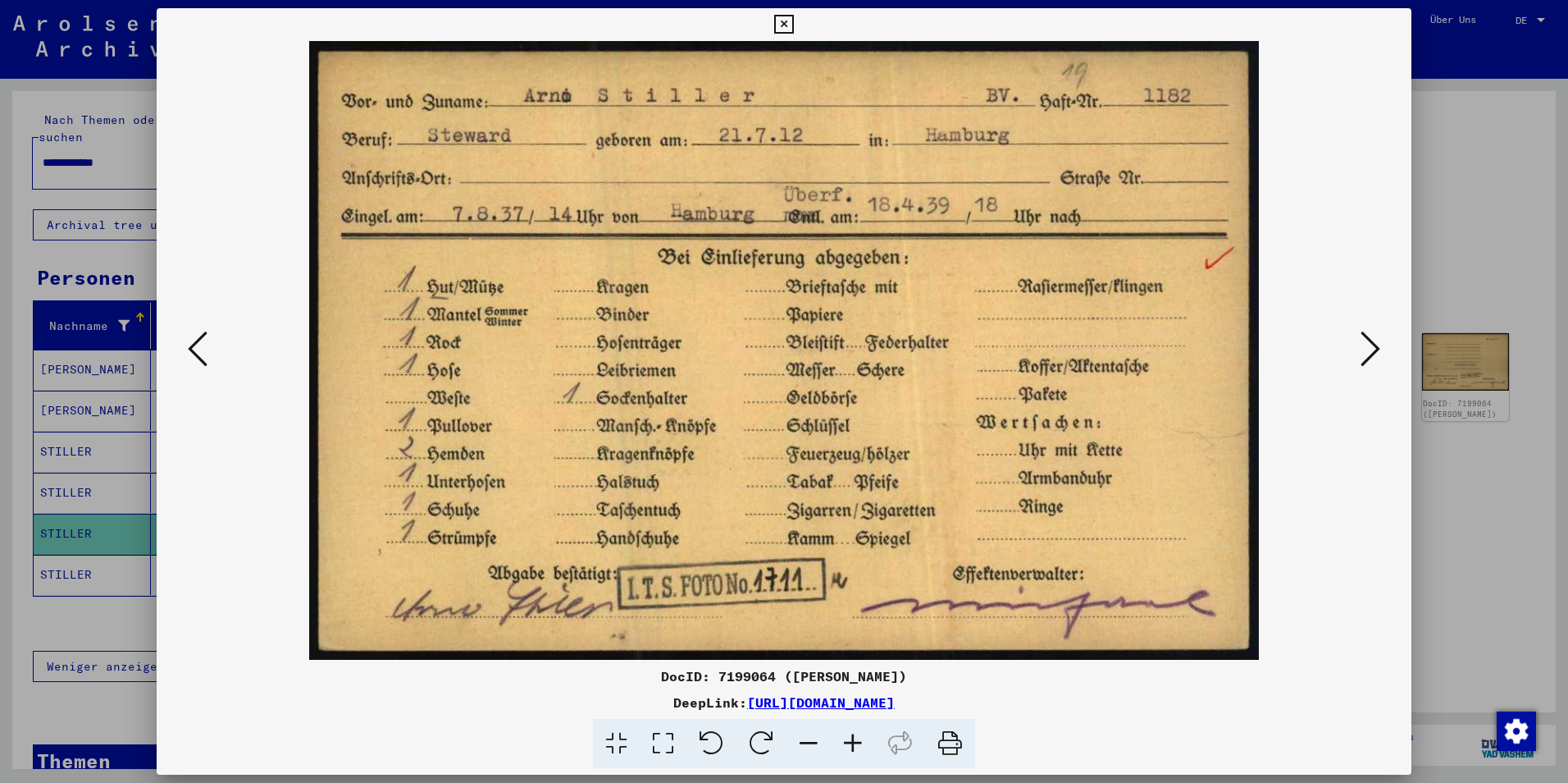
click at [204, 354] on icon at bounding box center [197, 349] width 19 height 40
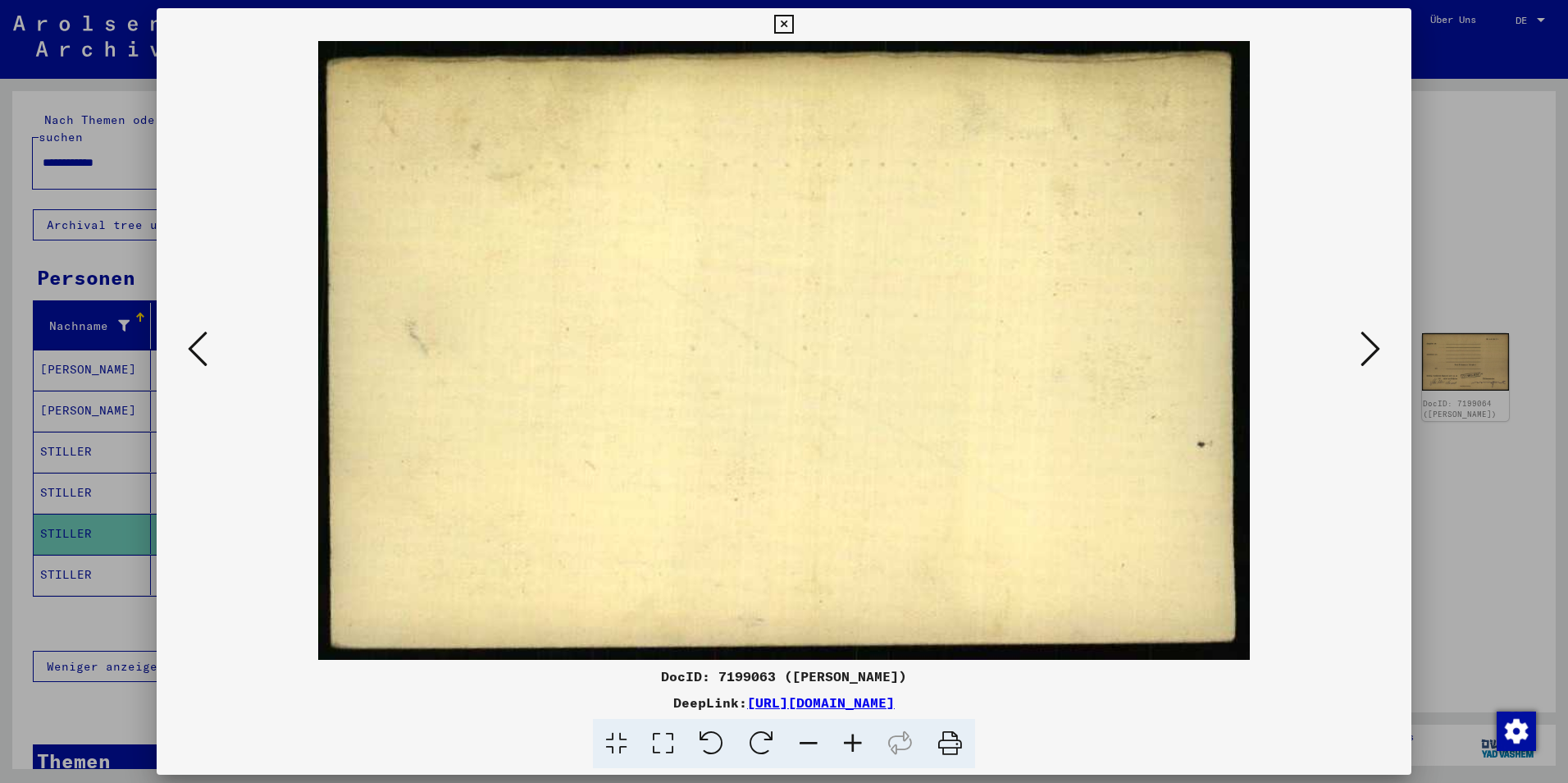
click at [204, 354] on icon at bounding box center [197, 349] width 19 height 40
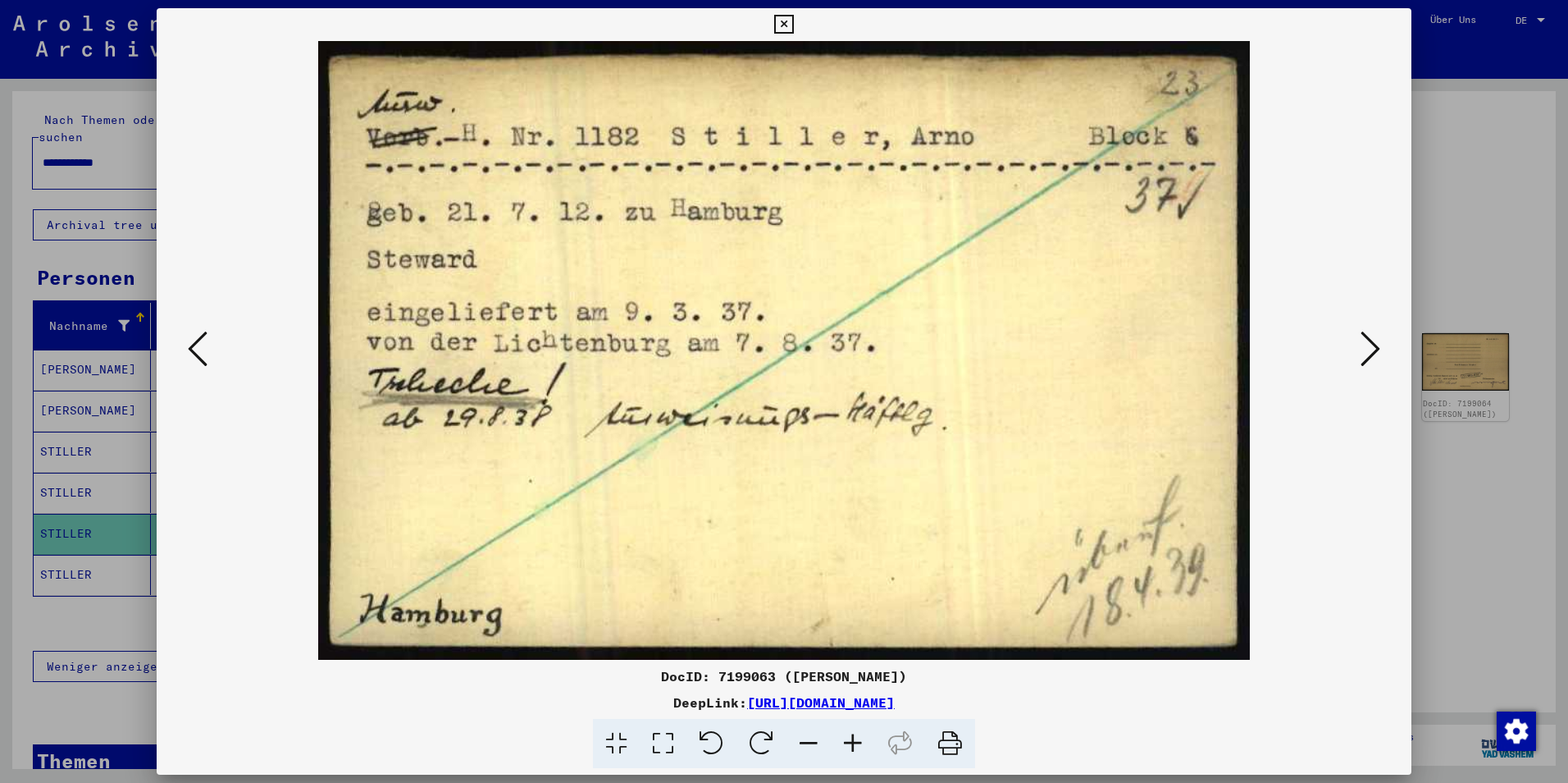
click at [204, 354] on icon at bounding box center [197, 349] width 19 height 40
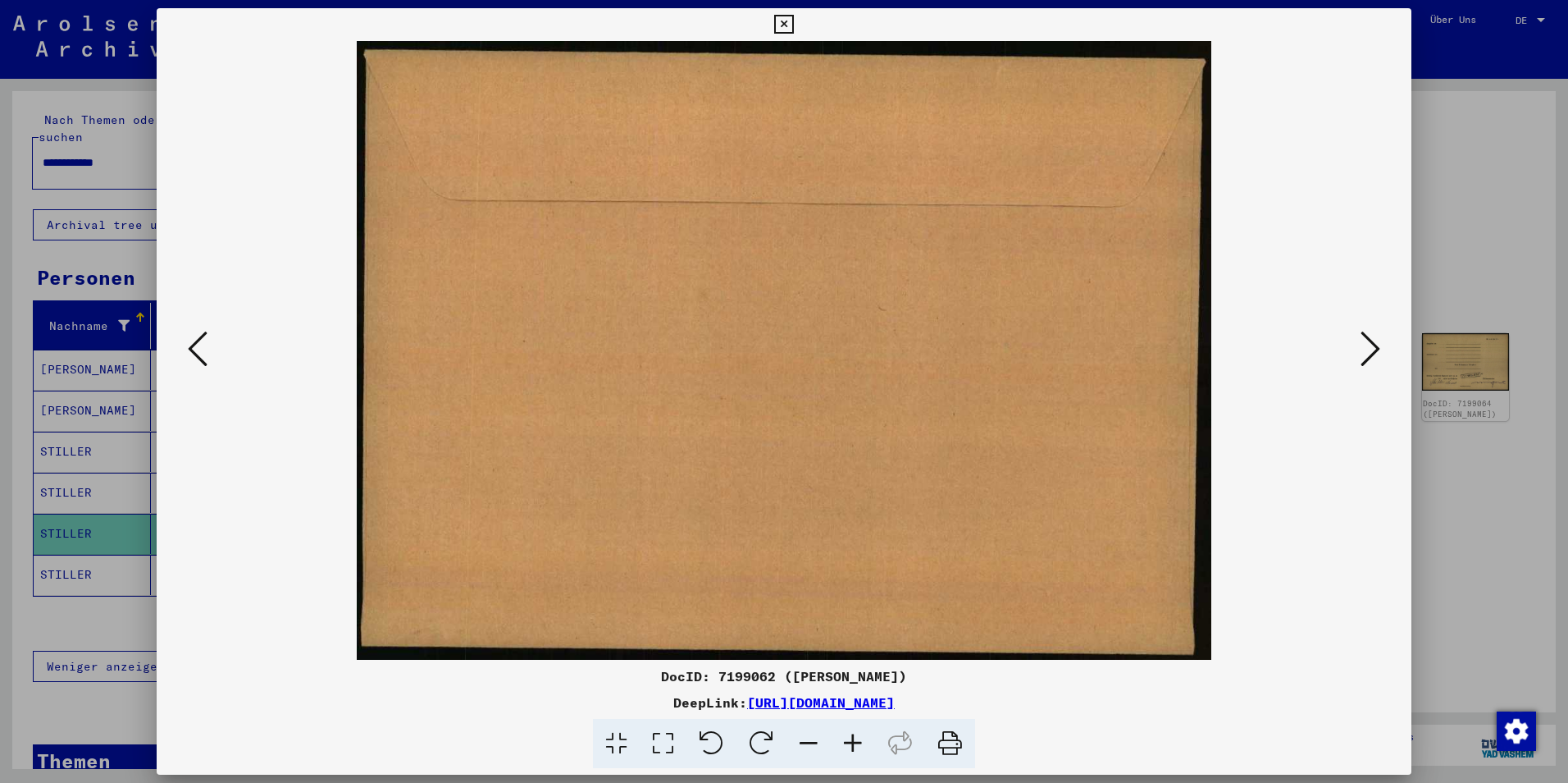
click at [204, 354] on icon at bounding box center [197, 349] width 19 height 40
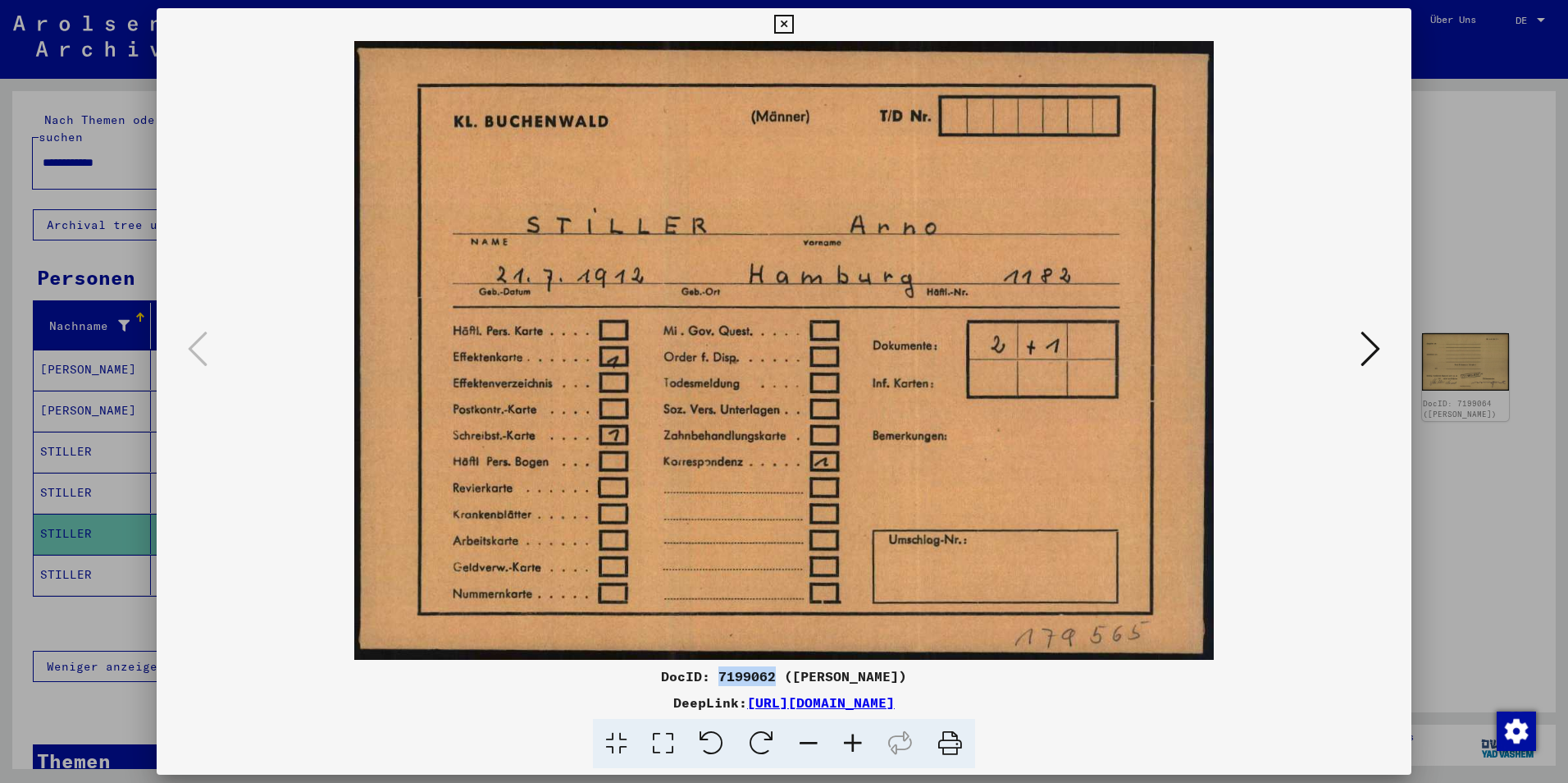
drag, startPoint x: 779, startPoint y: 674, endPoint x: 722, endPoint y: 673, distance: 57.0
click at [722, 673] on div "DocID: 7199062 (ARNO STILLER)" at bounding box center [784, 676] width 1255 height 19
drag, startPoint x: 782, startPoint y: 673, endPoint x: 722, endPoint y: 673, distance: 60.0
click at [722, 673] on div "DocID: 7199062 (ARNO STILLER)" at bounding box center [784, 676] width 1255 height 19
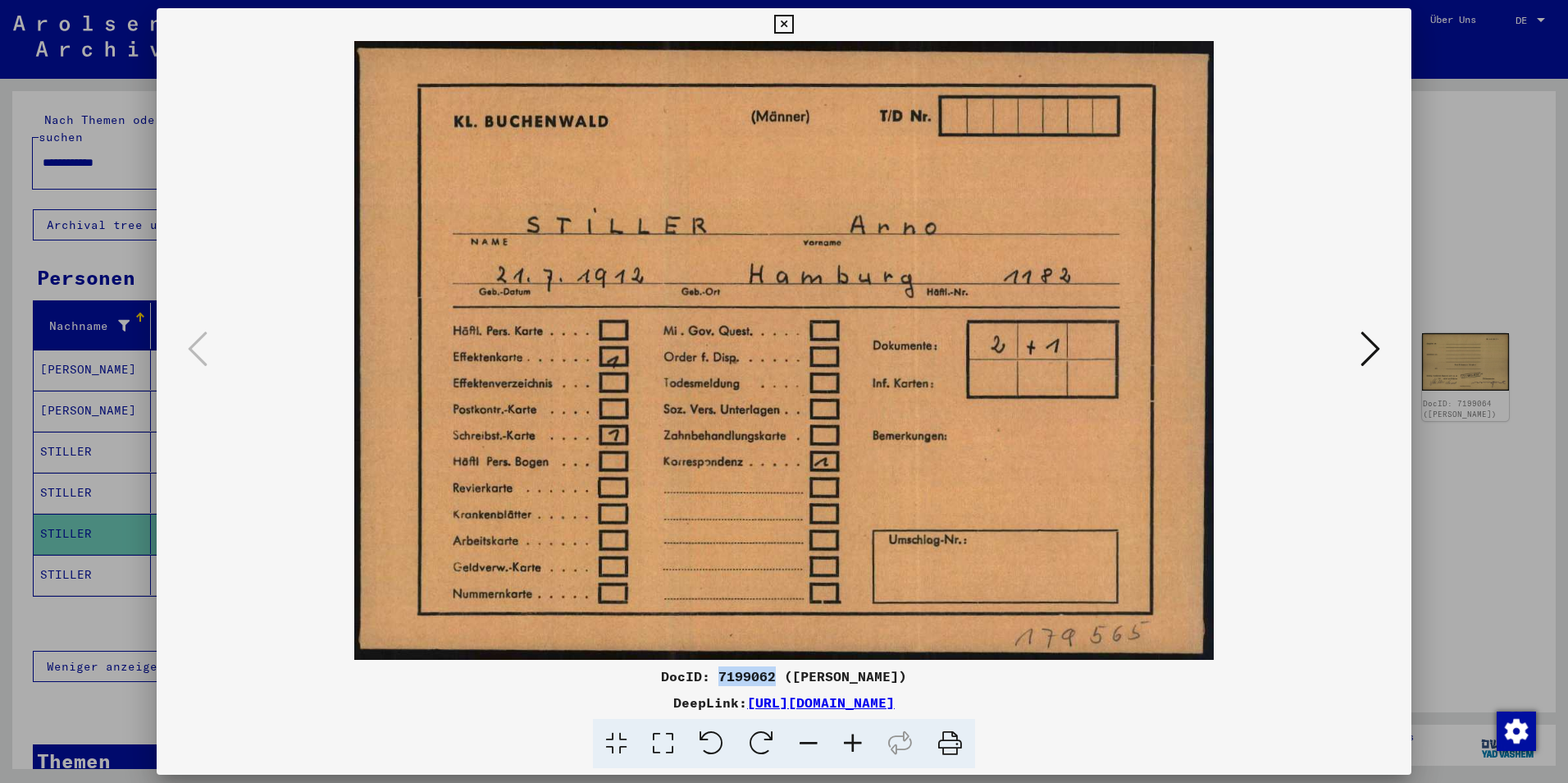
copy div "7199062"
click at [1369, 352] on icon at bounding box center [1370, 349] width 19 height 40
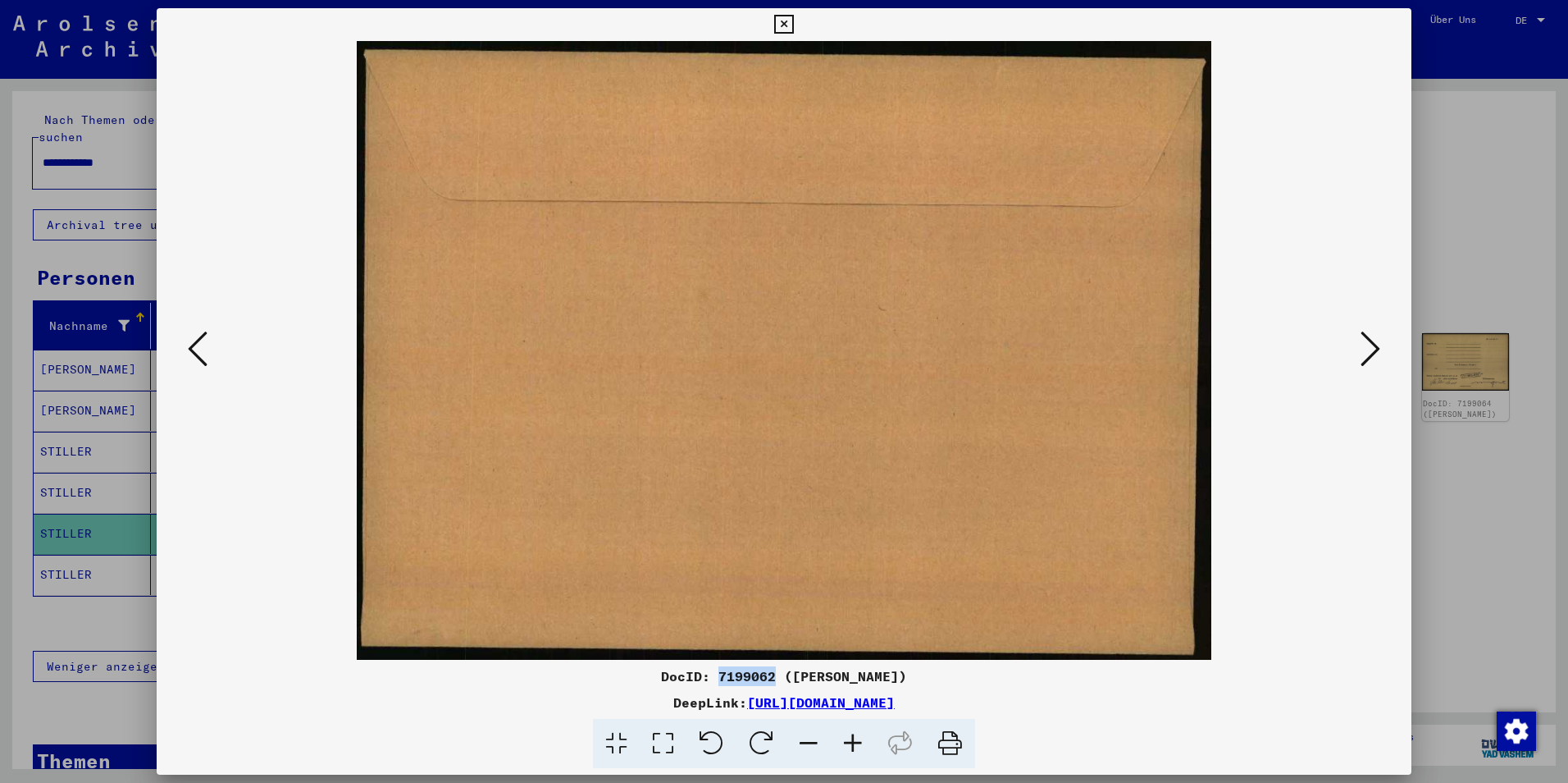
click at [1369, 352] on icon at bounding box center [1370, 349] width 19 height 40
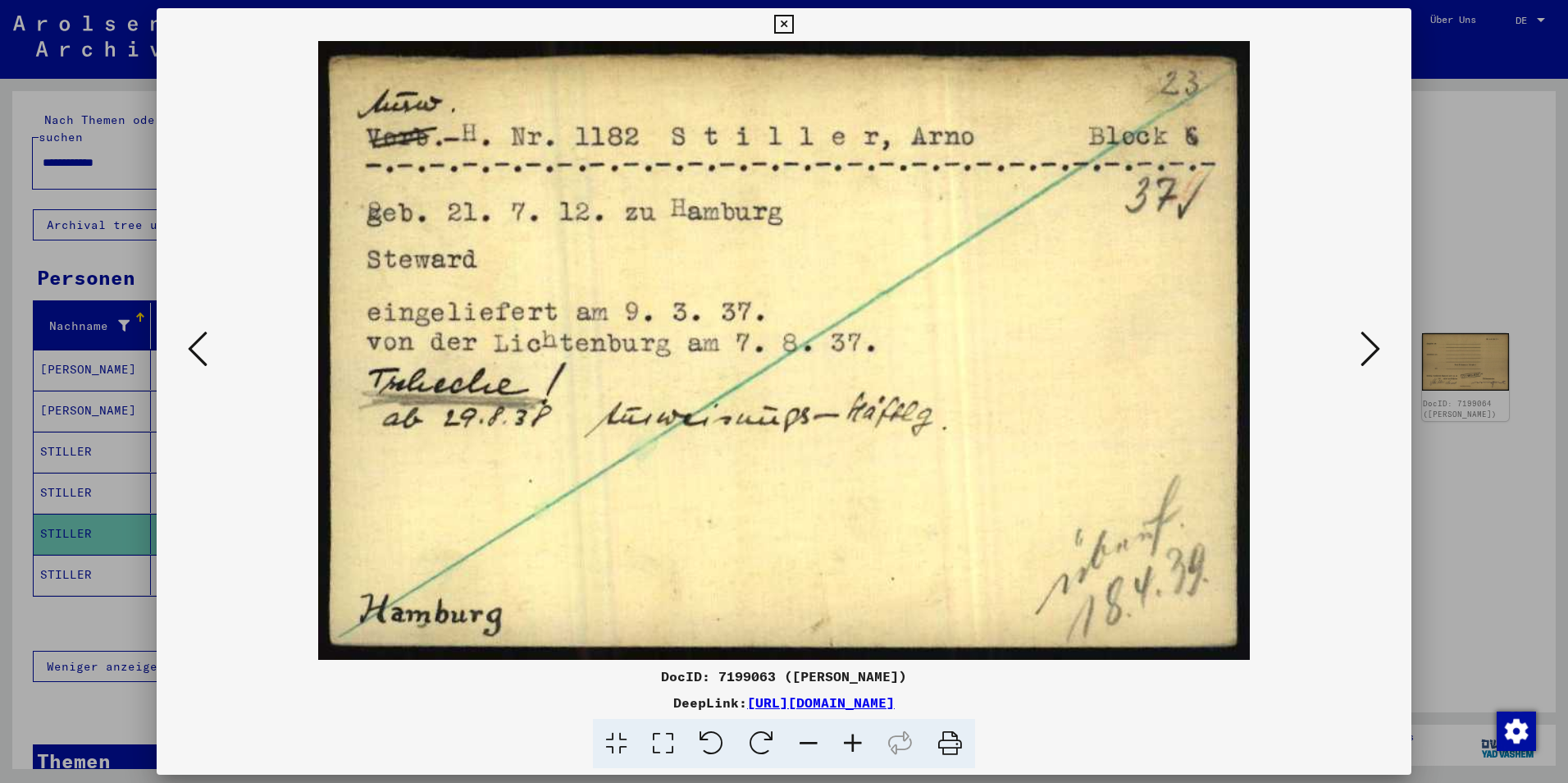
click at [1373, 350] on icon at bounding box center [1370, 349] width 19 height 40
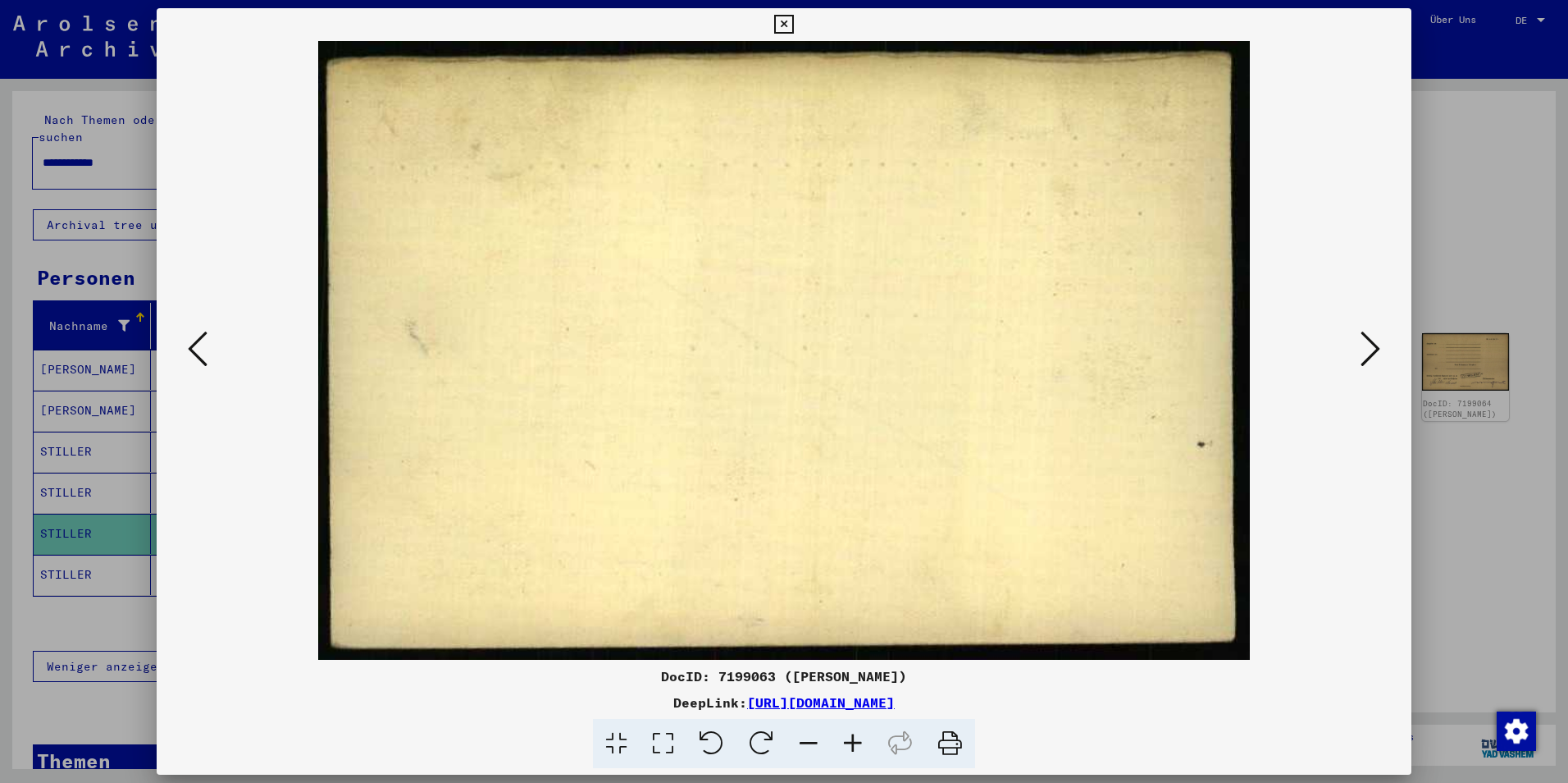
click at [1373, 350] on icon at bounding box center [1370, 349] width 19 height 40
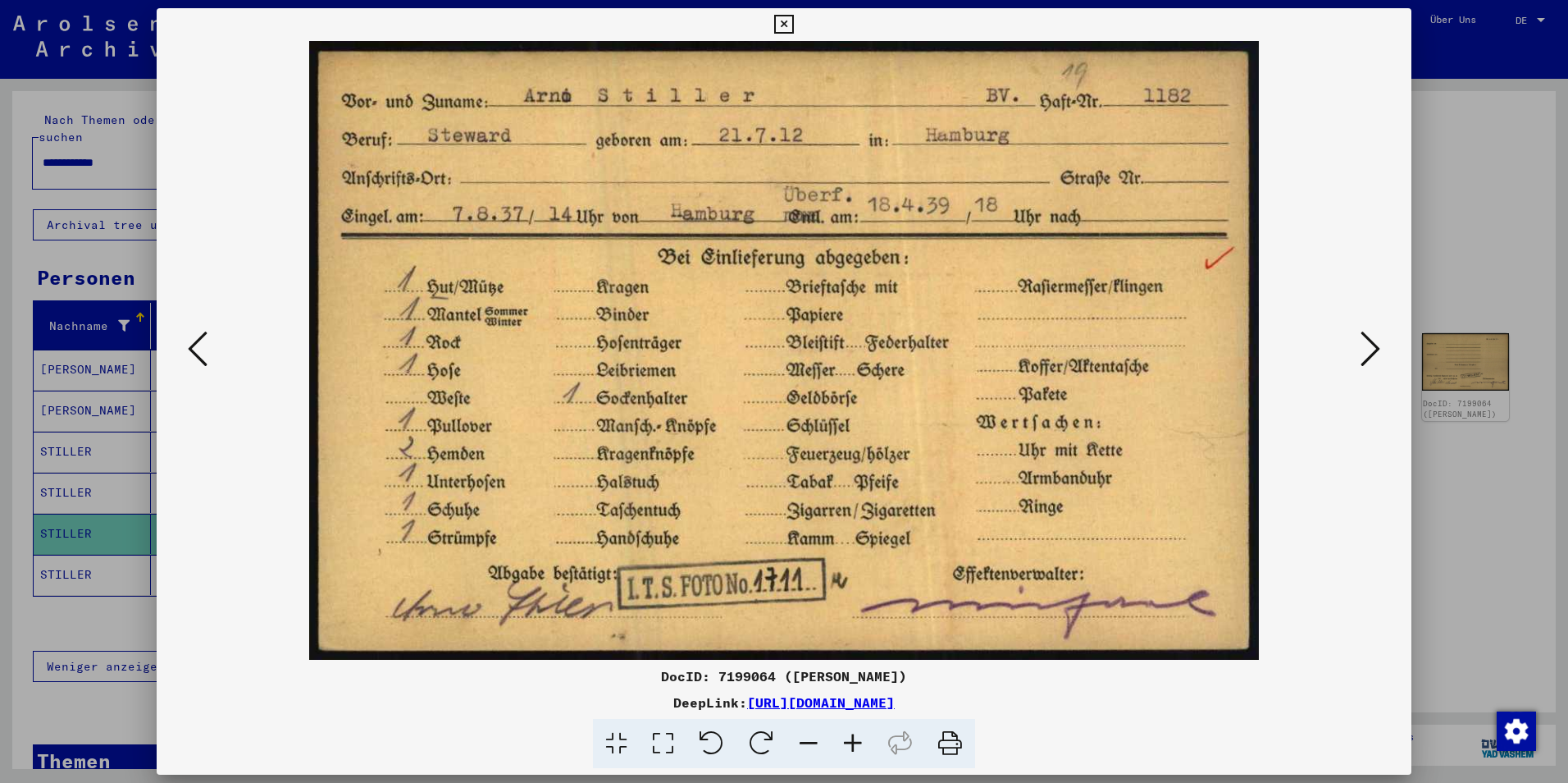
click at [1366, 366] on icon at bounding box center [1370, 349] width 19 height 40
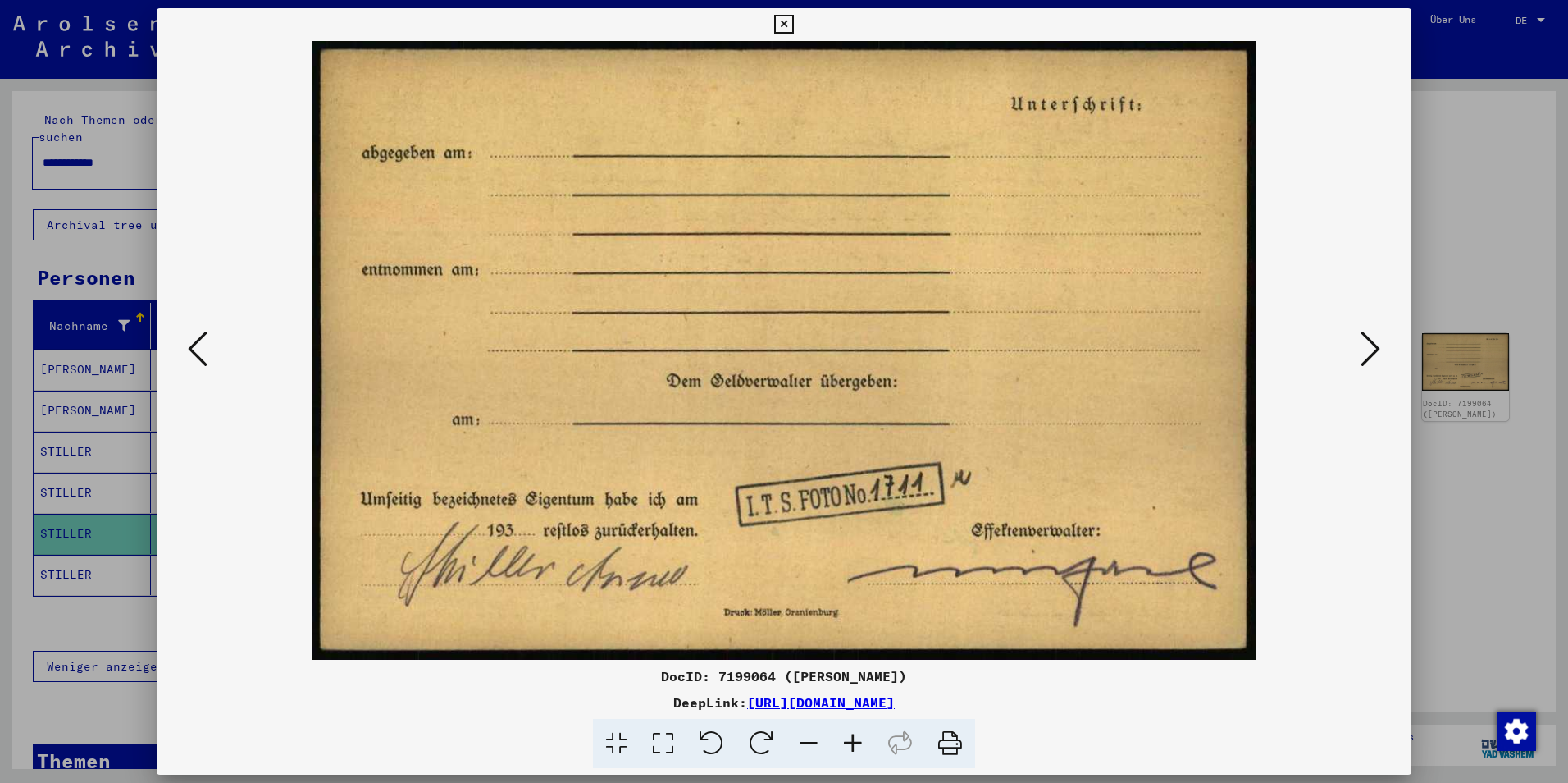
click at [1370, 344] on icon at bounding box center [1370, 349] width 19 height 40
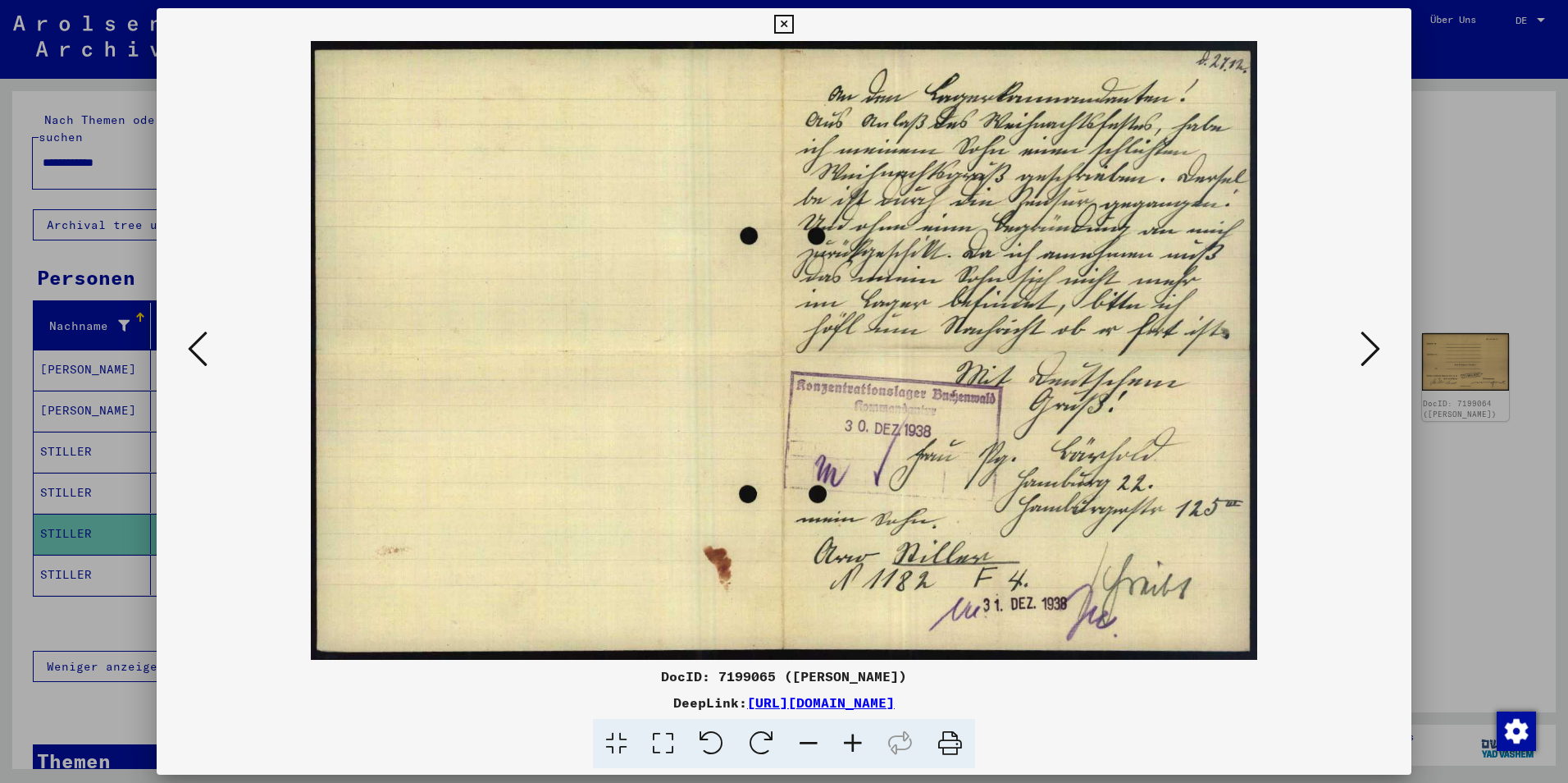
click at [895, 254] on img at bounding box center [784, 350] width 947 height 619
click at [781, 20] on icon at bounding box center [784, 24] width 19 height 19
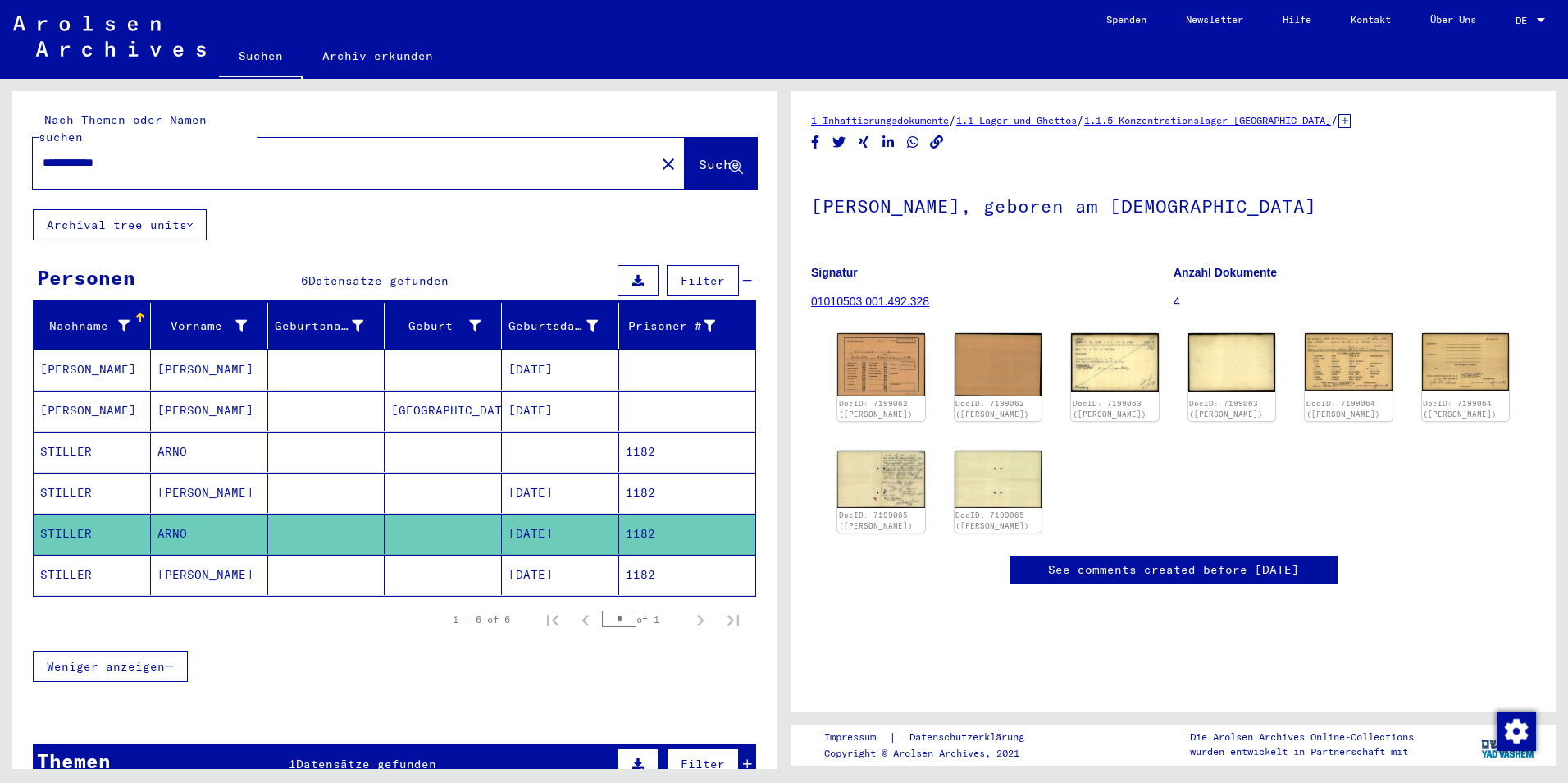
click at [974, 591] on div "1 Inhaftierungsdokumente / 1.1 Lager und Ghettos / 1.1.5 Konzentrationslager Bu…" at bounding box center [1173, 365] width 724 height 506
